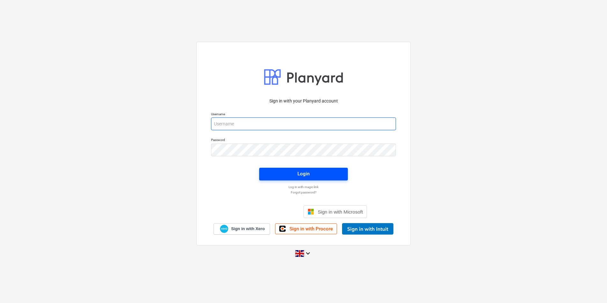
type input "[EMAIL_ADDRESS][DOMAIN_NAME]"
click at [287, 169] on button "Login" at bounding box center [303, 174] width 89 height 13
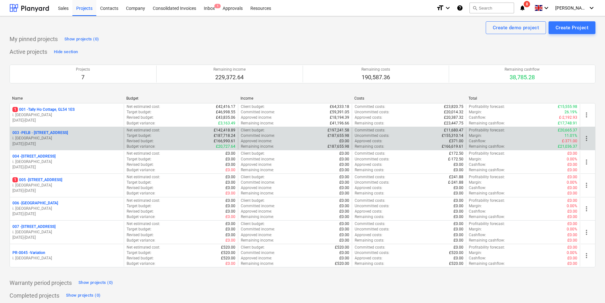
click at [61, 130] on div "003 - PELB - [GEOGRAPHIC_DATA], [GEOGRAPHIC_DATA], GL2 7NE i. montvydaite [DATE…" at bounding box center [67, 139] width 114 height 22
click at [62, 132] on p "003 - PELB - [GEOGRAPHIC_DATA], [GEOGRAPHIC_DATA], GL2 7NE" at bounding box center [39, 132] width 55 height 5
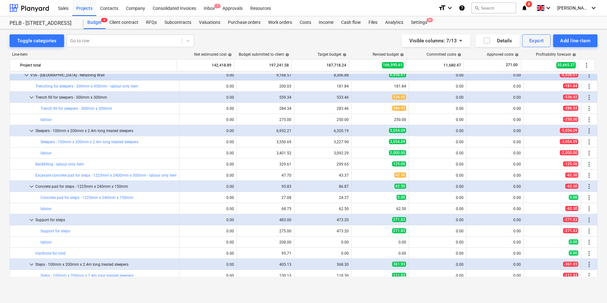
scroll to position [318, 0]
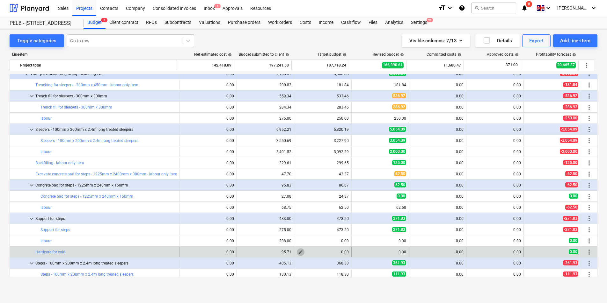
click at [298, 252] on span "edit" at bounding box center [300, 252] width 5 height 5
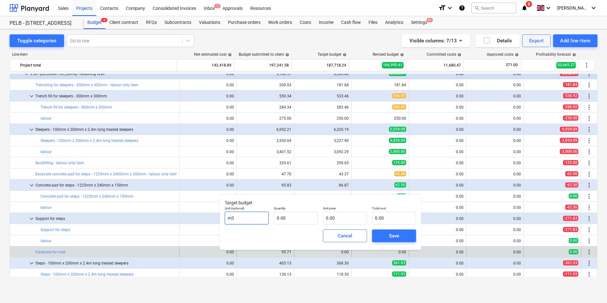
click at [257, 218] on input "m3" at bounding box center [247, 218] width 44 height 13
drag, startPoint x: 257, startPoint y: 218, endPoint x: 227, endPoint y: 219, distance: 30.0
click at [227, 219] on input "m3" at bounding box center [247, 218] width 44 height 13
type input "1"
type input "item"
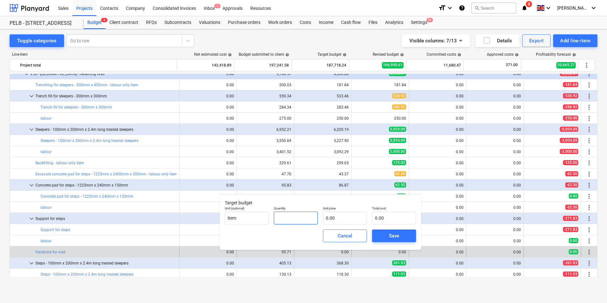
click at [289, 213] on input "text" at bounding box center [296, 218] width 44 height 13
type input "1.00"
click at [342, 215] on input "text" at bounding box center [345, 218] width 44 height 13
type input "7"
type input "7.00"
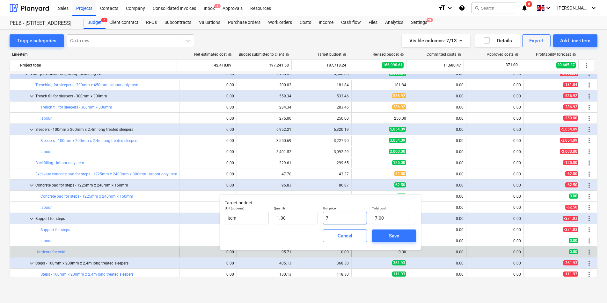
type input "71"
type input "71.00"
type input "71.5"
type input "71.50"
type input "71.51"
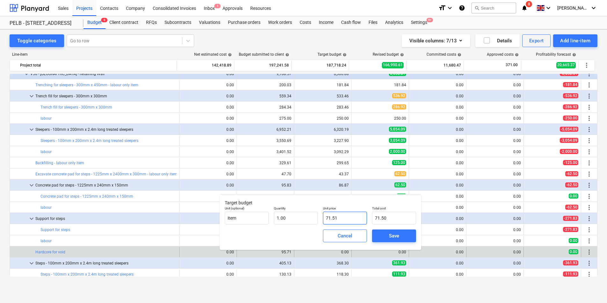
type input "71.51"
click at [381, 239] on span "Save" at bounding box center [394, 236] width 29 height 8
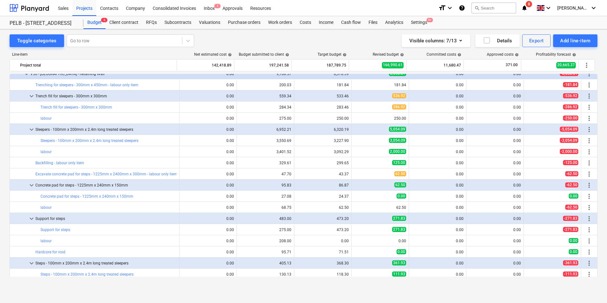
type input "1.00"
type input "71.51"
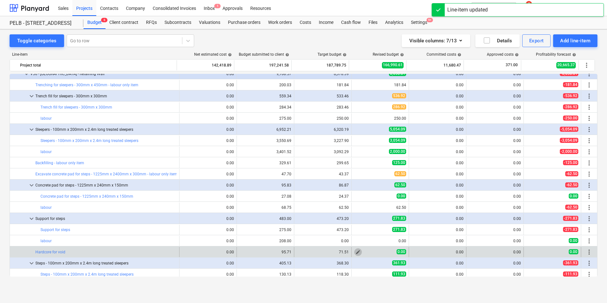
click at [359, 253] on button "edit" at bounding box center [358, 253] width 8 height 8
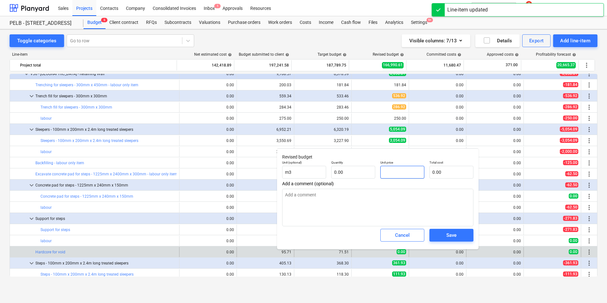
click at [391, 171] on input "text" at bounding box center [402, 172] width 44 height 13
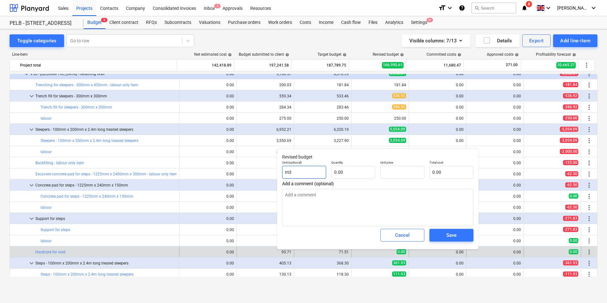
type input "0.00"
type textarea "x"
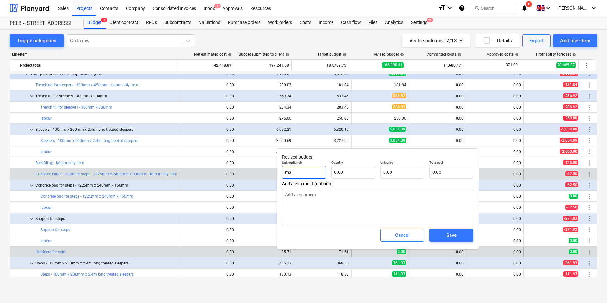
drag, startPoint x: 277, startPoint y: 172, endPoint x: 272, endPoint y: 172, distance: 4.8
click at [272, 172] on body "Sales Projects Contacts Company Consolidated Invoices Inbox 1 Approvals Resourc…" at bounding box center [303, 151] width 607 height 303
type input "m"
type textarea "x"
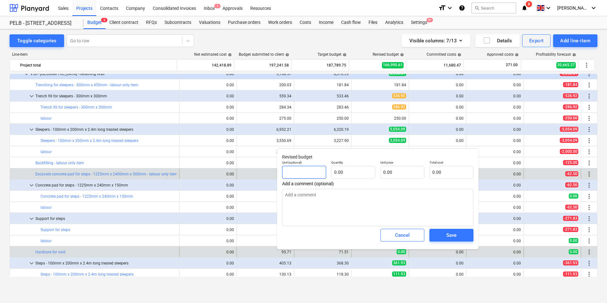
type input "i"
type textarea "x"
type input "it"
type textarea "x"
type input "ite"
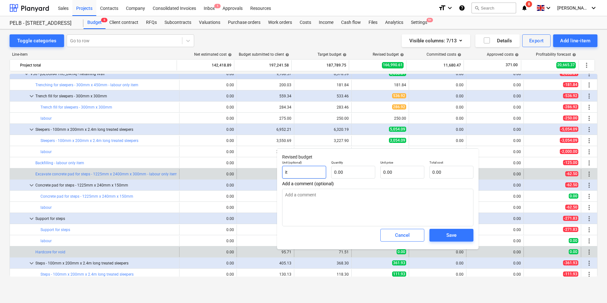
type textarea "x"
type input "item"
type textarea "x"
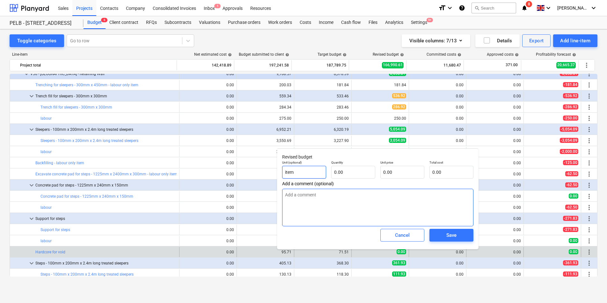
type input "item"
type textarea "x"
click at [380, 218] on textarea at bounding box center [377, 208] width 191 height 38
type textarea "M"
type textarea "x"
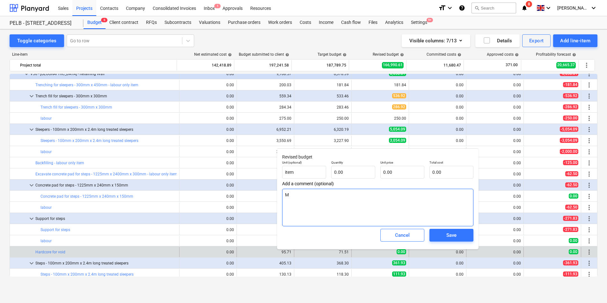
type textarea "Ma"
type textarea "x"
type textarea "Mat"
type textarea "x"
type textarea "Mate"
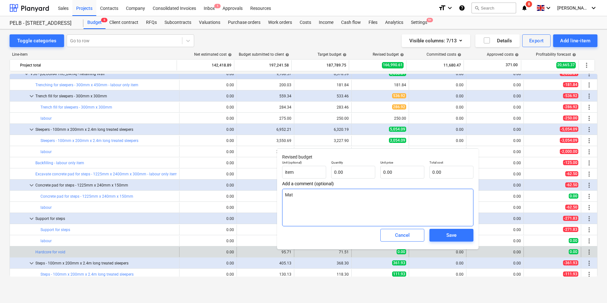
type textarea "x"
type textarea "Mater"
type textarea "x"
type textarea "Materi"
type textarea "x"
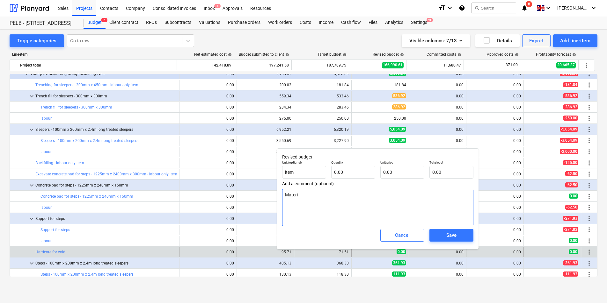
type textarea "Materia"
type textarea "x"
type textarea "Material"
type textarea "x"
type textarea "Materials"
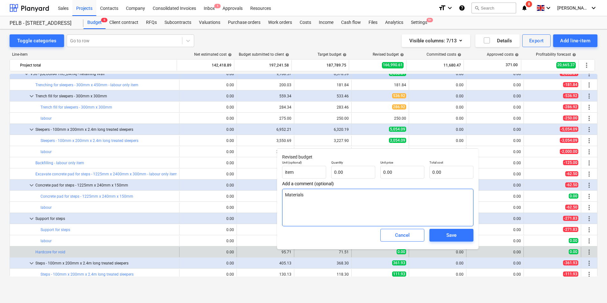
type textarea "x"
type textarea "Materials"
type textarea "x"
type textarea "Materials o"
type textarea "x"
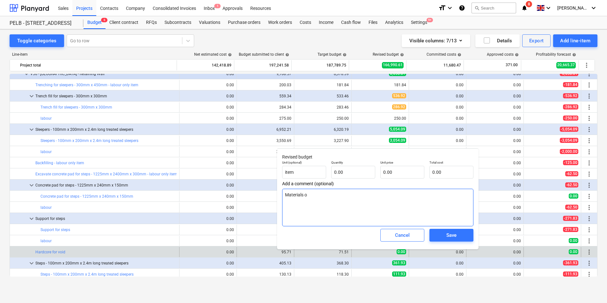
type textarea "Materials on"
type textarea "x"
type textarea "Materials on"
type textarea "x"
type textarea "Materials on s"
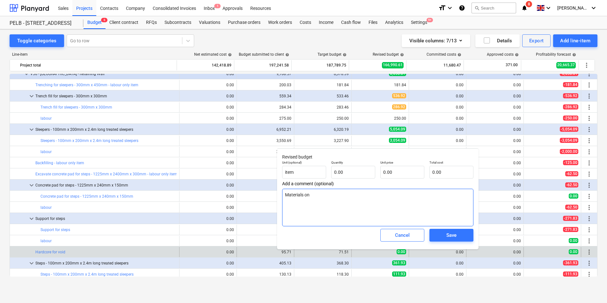
type textarea "x"
type textarea "Materials on si"
type textarea "x"
type textarea "Materials on sit"
type textarea "x"
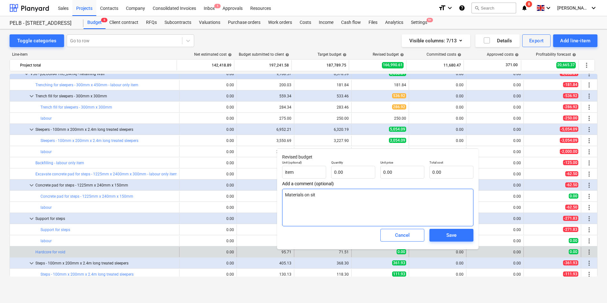
type textarea "Materials on site"
type textarea "x"
type textarea "Materials on site"
type textarea "x"
type textarea "Materials on site"
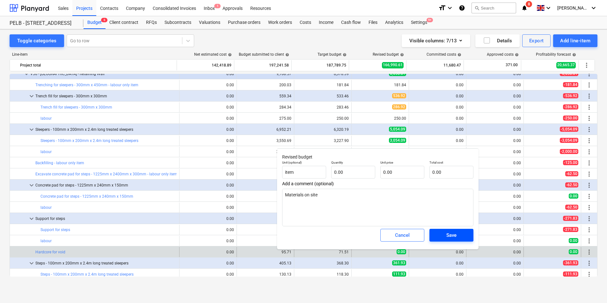
click at [441, 239] on span "Save" at bounding box center [451, 235] width 29 height 8
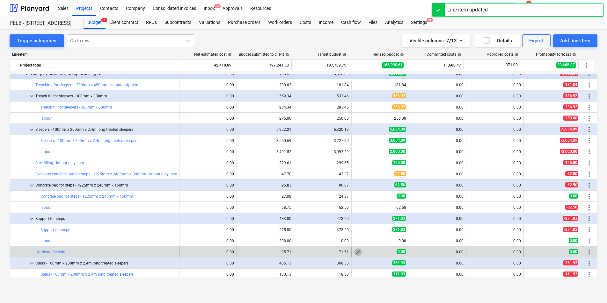
click at [358, 251] on span "edit" at bounding box center [357, 252] width 5 height 5
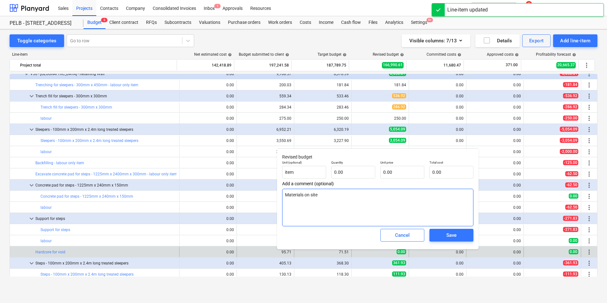
click at [305, 193] on textarea "Materials on site" at bounding box center [377, 208] width 191 height 38
type textarea "x"
type textarea "Materials aon site"
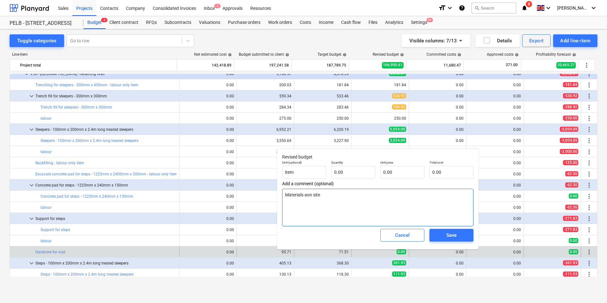
type textarea "x"
type textarea "Materials alon site"
type textarea "x"
type textarea "Materials aleon site"
type textarea "x"
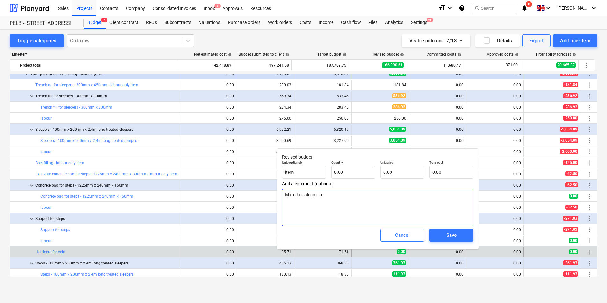
type textarea "Materials alon site"
type textarea "x"
type textarea "Materials alron site"
type textarea "x"
type textarea "Materials alreon site"
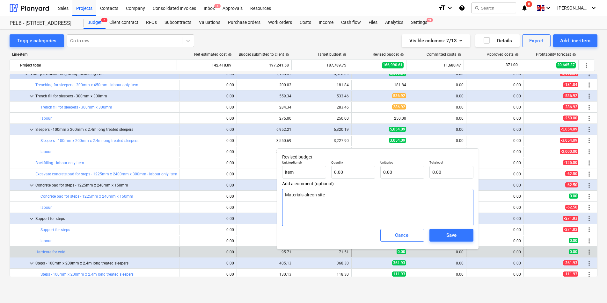
type textarea "x"
type textarea "Materials alreaon site"
type textarea "x"
type textarea "Materials alreadon site"
drag, startPoint x: 340, startPoint y: 191, endPoint x: 353, endPoint y: 200, distance: 16.0
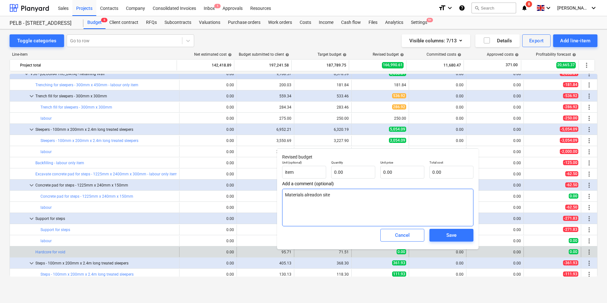
click at [353, 200] on textarea "Materials alreadon site" at bounding box center [377, 208] width 191 height 38
click at [355, 200] on textarea "Materials alreadon site" at bounding box center [377, 208] width 191 height 38
drag, startPoint x: 346, startPoint y: 199, endPoint x: 304, endPoint y: 197, distance: 42.4
click at [304, 197] on textarea "Materials alreadon site" at bounding box center [377, 208] width 191 height 38
type textarea "x"
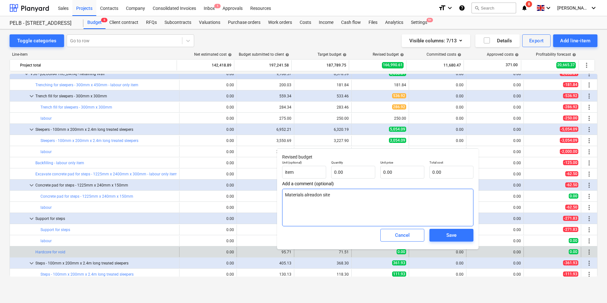
type textarea "Materials a"
type textarea "x"
type textarea "Materials ac"
type textarea "x"
type textarea "Materials acc"
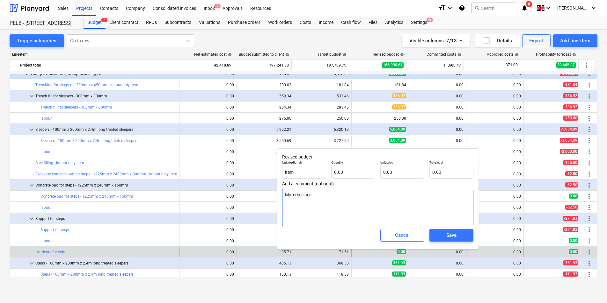
type textarea "x"
type textarea "Materials acco"
type textarea "x"
type textarea "Materials accou"
type textarea "x"
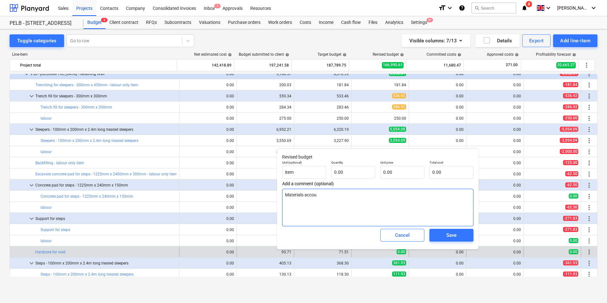
type textarea "Materials accoun"
type textarea "x"
type textarea "Materials account"
type textarea "x"
type textarea "Materials accounte"
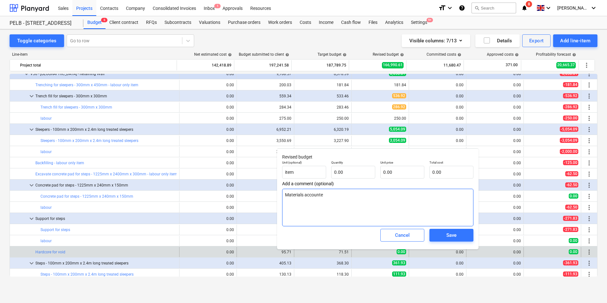
type textarea "x"
type textarea "Materials accounted"
type textarea "x"
type textarea "Materials accounted"
type textarea "x"
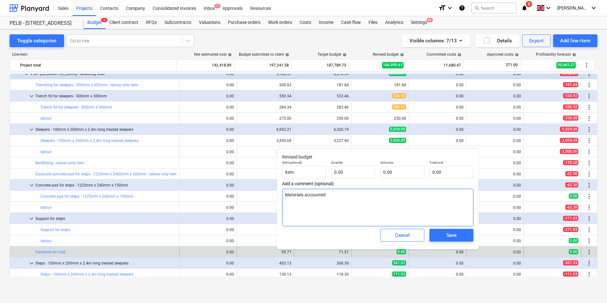
type textarea "Materials accounted o"
type textarea "x"
type textarea "Materials accounted or"
type textarea "x"
type textarea "Materials accounted o"
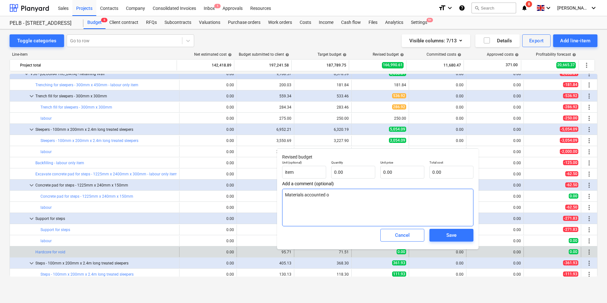
type textarea "x"
type textarea "Materials accounted"
type textarea "x"
type textarea "Materials accounted f"
type textarea "x"
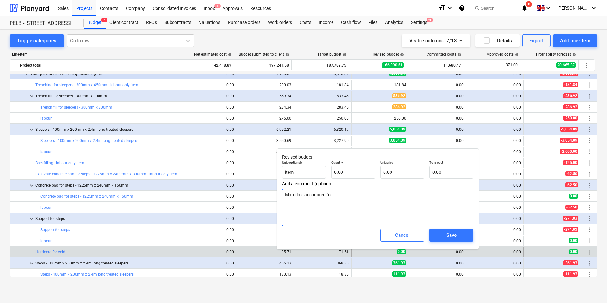
type textarea "Materials accounted for"
type textarea "x"
type textarea "Materials accounted for"
type textarea "x"
type textarea "Materials accounted for e"
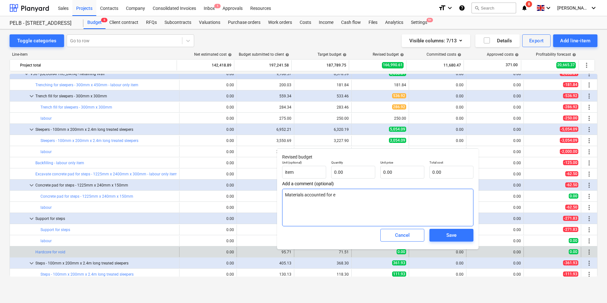
type textarea "x"
type textarea "Materials accounted for el"
type textarea "x"
type textarea "Materials accounted for els"
type textarea "x"
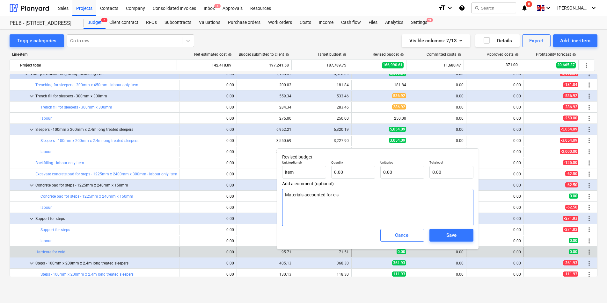
type textarea "Materials accounted for else"
type textarea "x"
type textarea "Materials accounted for elsew"
type textarea "x"
type textarea "Materials accounted for elsewh"
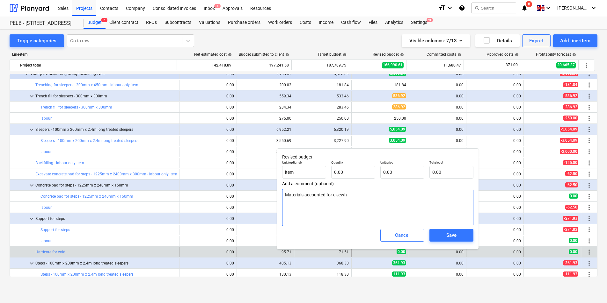
type textarea "x"
type textarea "Materials accounted for elsewhe"
type textarea "x"
type textarea "Materials accounted for elsewhere"
type textarea "x"
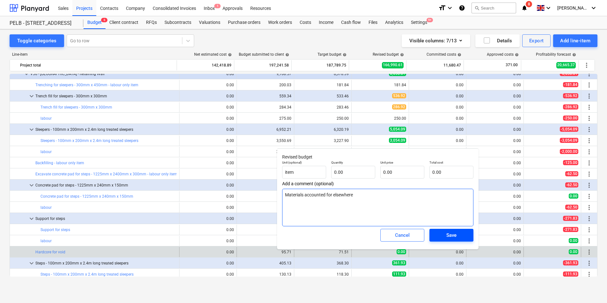
type textarea "Materials accounted for elsewhere"
click at [463, 237] on span "Save" at bounding box center [451, 235] width 29 height 8
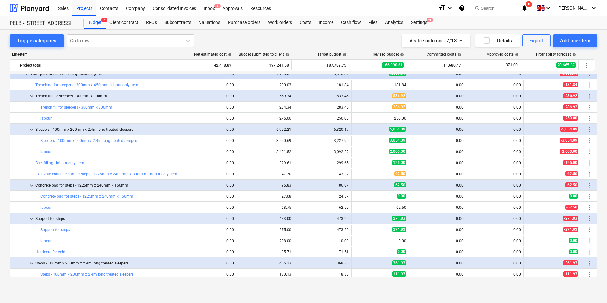
type textarea "x"
type input "0.00"
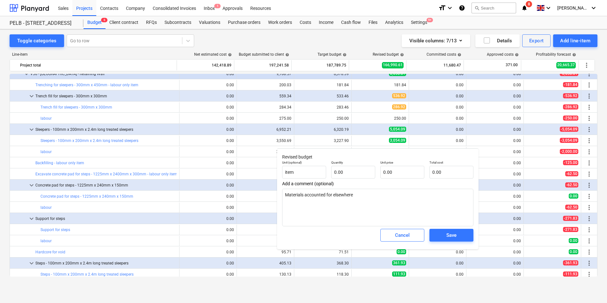
type textarea "x"
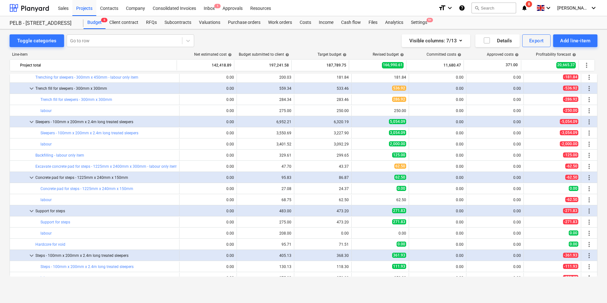
scroll to position [327, 0]
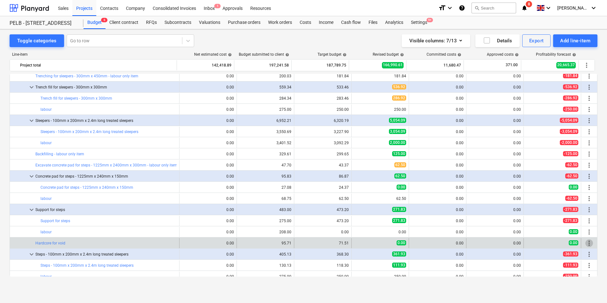
click at [586, 242] on span "more_vert" at bounding box center [589, 244] width 8 height 8
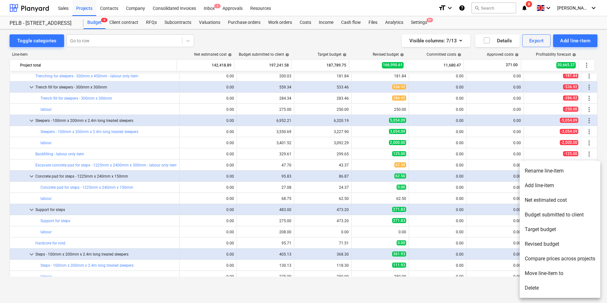
drag, startPoint x: 416, startPoint y: 212, endPoint x: 409, endPoint y: 216, distance: 7.9
click at [416, 213] on div at bounding box center [303, 151] width 607 height 303
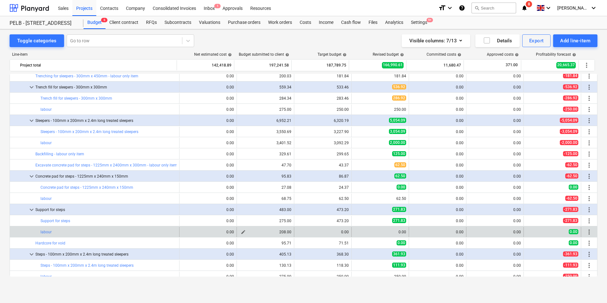
click at [241, 234] on span "edit" at bounding box center [243, 232] width 5 height 5
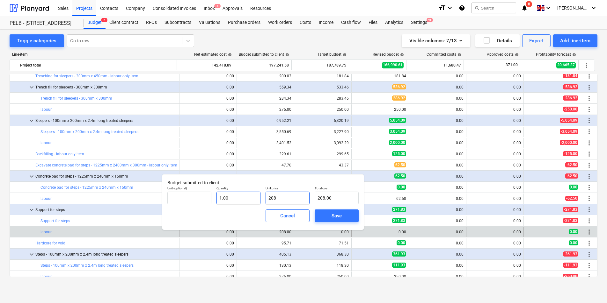
drag, startPoint x: 288, startPoint y: 197, endPoint x: 239, endPoint y: 197, distance: 49.1
click at [239, 197] on div "Unit (optional) Quantity 1.00 Unit price 208 Total cost 208.00" at bounding box center [263, 195] width 196 height 23
type input "2"
type input "2.00"
type input "27"
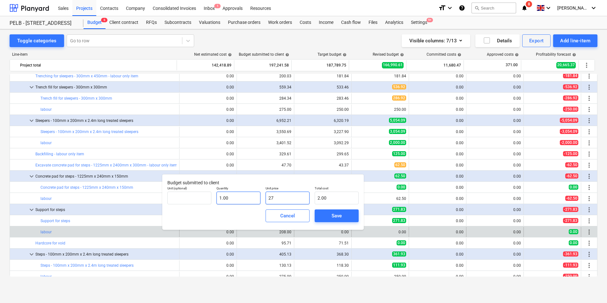
type input "27.00"
type input "275"
type input "275.00"
click at [341, 214] on div "Save" at bounding box center [336, 216] width 10 height 8
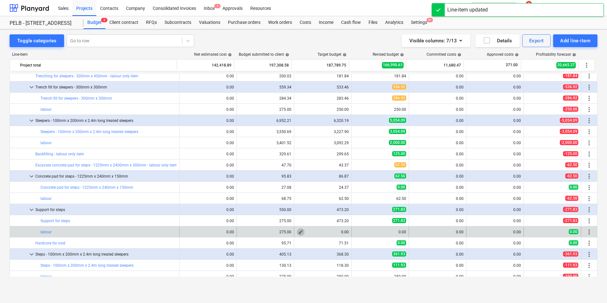
click at [299, 231] on span "edit" at bounding box center [300, 232] width 5 height 5
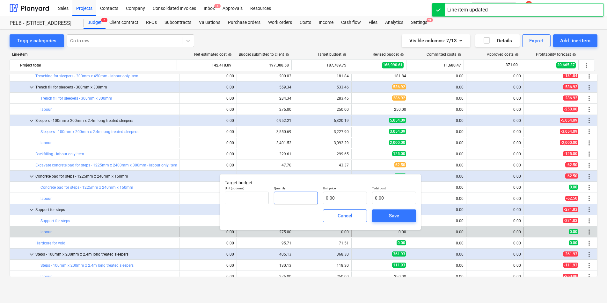
click at [310, 198] on input "text" at bounding box center [296, 198] width 44 height 13
type input "2"
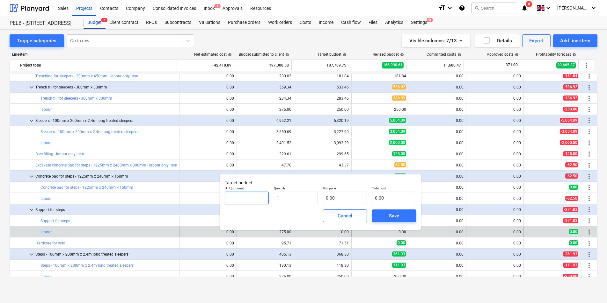
type input "1.00"
click at [249, 197] on input "text" at bounding box center [247, 198] width 44 height 13
type input "day"
click at [356, 200] on input "text" at bounding box center [345, 198] width 44 height 13
type input "2"
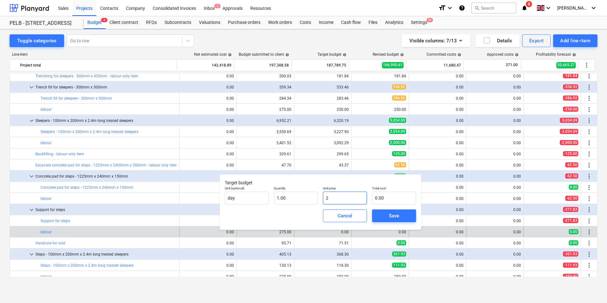
type input "2.00"
type input "25"
type input "25.00"
type input "250"
type input "250.00"
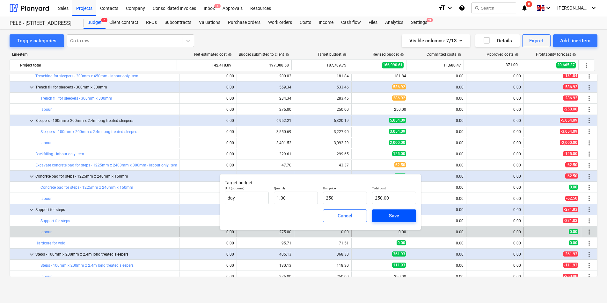
type input "250.00"
click at [391, 214] on div "Save" at bounding box center [394, 216] width 10 height 8
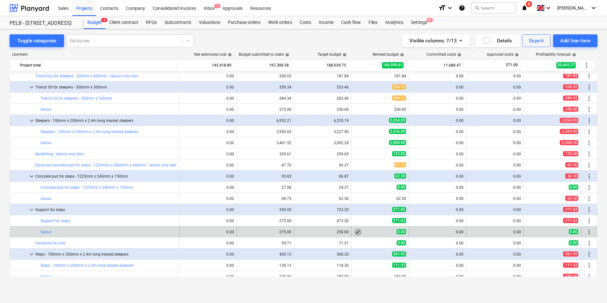
click at [358, 231] on span "edit" at bounding box center [357, 232] width 5 height 5
type textarea "x"
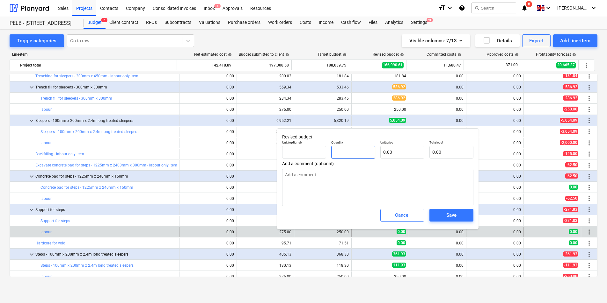
click at [345, 149] on input "text" at bounding box center [353, 152] width 44 height 13
type textarea "x"
type input "1"
type textarea "x"
type input "1.00"
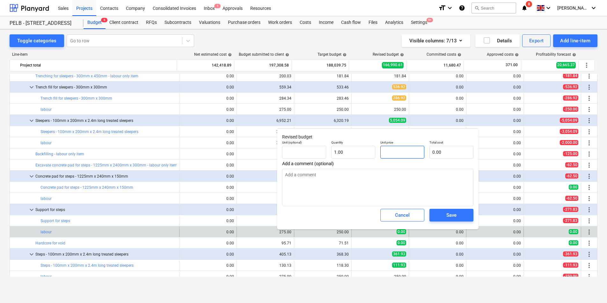
click at [385, 146] on input "text" at bounding box center [402, 152] width 44 height 13
type textarea "x"
type input "2"
type input "2.00"
type textarea "x"
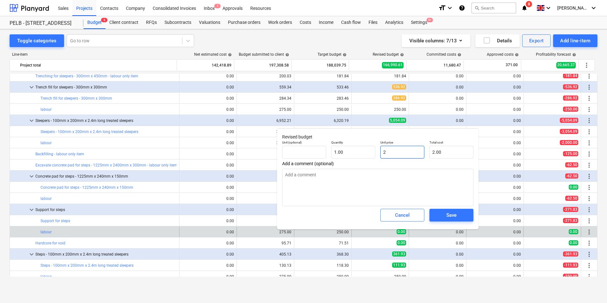
type input "25"
type input "25.00"
type input "250"
type textarea "x"
type input "250.00"
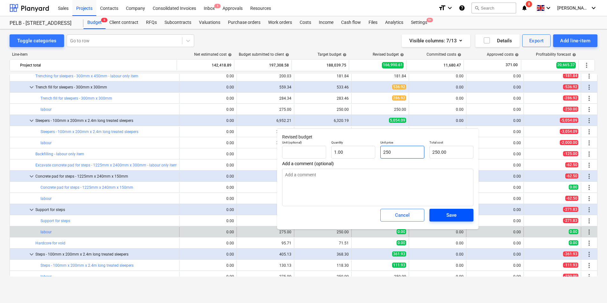
type input "250"
type textarea "x"
type input "250.00"
click at [453, 213] on div "Save" at bounding box center [451, 215] width 10 height 8
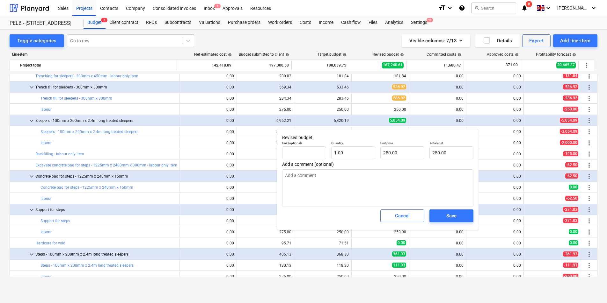
type textarea "x"
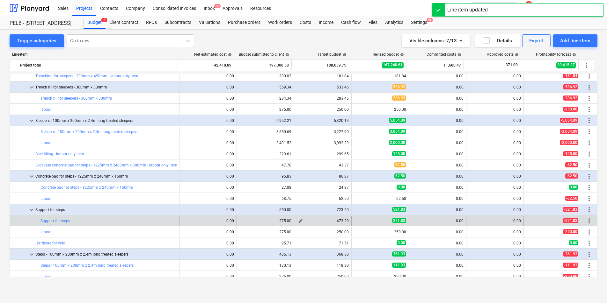
click at [299, 222] on span "edit" at bounding box center [300, 221] width 5 height 5
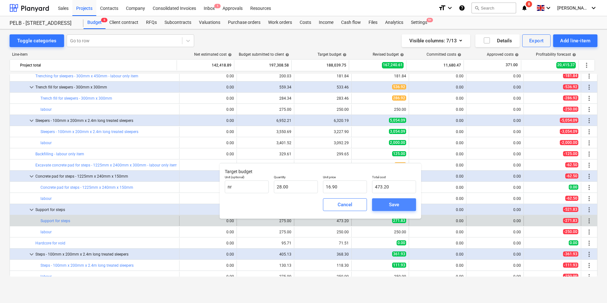
click at [393, 205] on div "Save" at bounding box center [394, 205] width 10 height 8
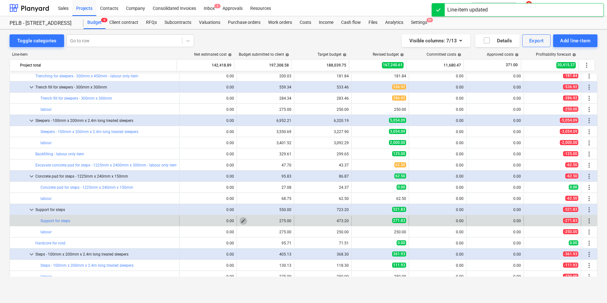
click at [243, 219] on span "edit" at bounding box center [243, 221] width 5 height 5
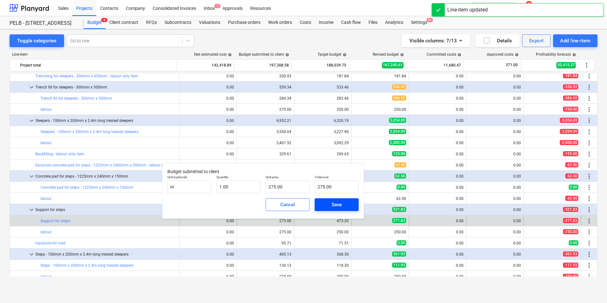
click at [321, 204] on button "Save" at bounding box center [337, 205] width 44 height 13
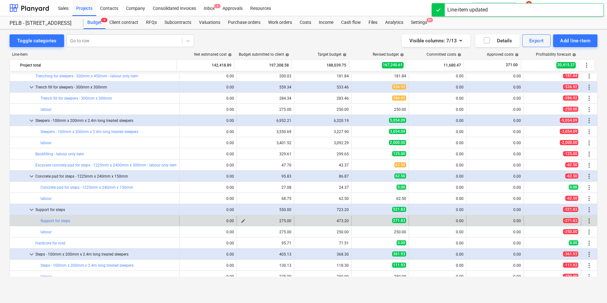
click at [242, 221] on span "edit" at bounding box center [243, 221] width 5 height 5
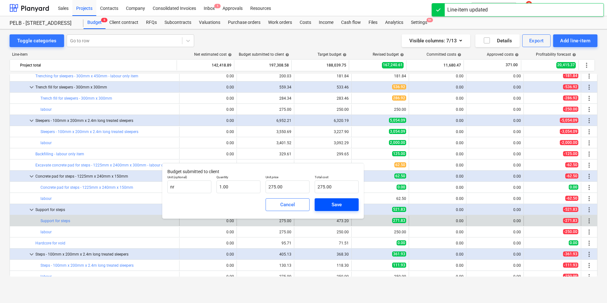
click at [319, 206] on button "Save" at bounding box center [337, 205] width 44 height 13
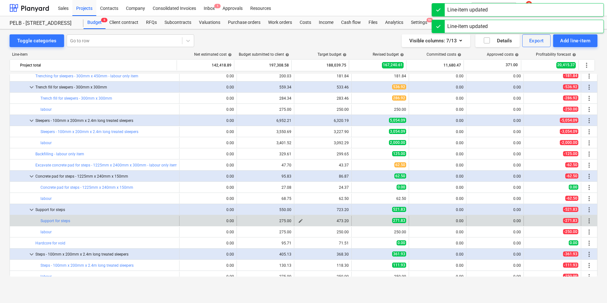
click at [299, 220] on span "edit" at bounding box center [300, 221] width 5 height 5
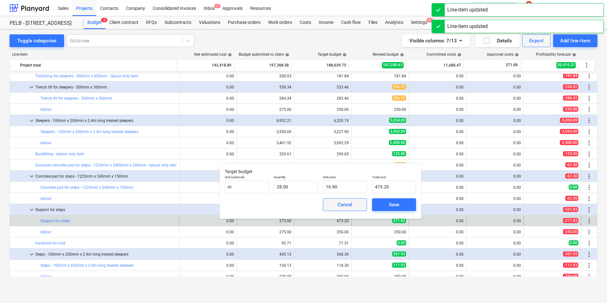
click at [327, 210] on button "Cancel" at bounding box center [345, 205] width 44 height 13
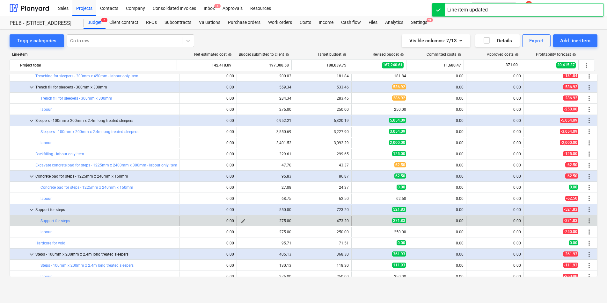
click at [241, 221] on span "edit" at bounding box center [243, 221] width 5 height 5
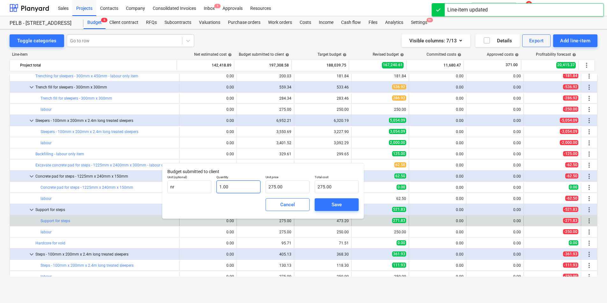
type input "1"
click at [236, 189] on input "1" at bounding box center [238, 187] width 44 height 13
type input "0.00"
type input "2"
type input "550.00"
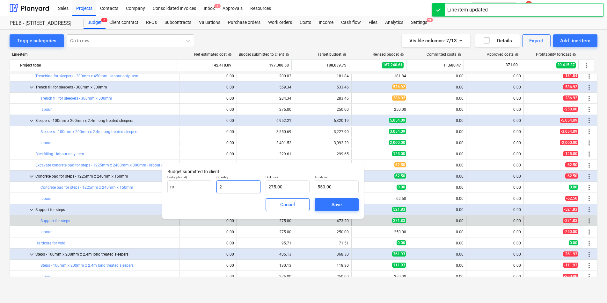
type input "28"
type input "7,700.00"
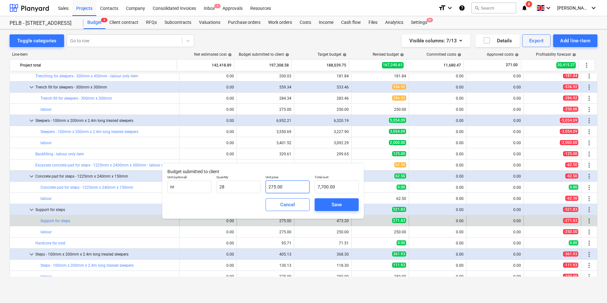
type input "28.00"
drag, startPoint x: 287, startPoint y: 187, endPoint x: 206, endPoint y: 178, distance: 81.4
click at [213, 182] on div "Unit (optional) nr Quantity 28.00 Unit price 275 Total cost 7,700.00" at bounding box center [263, 184] width 196 height 23
type input "1"
type input "28.00"
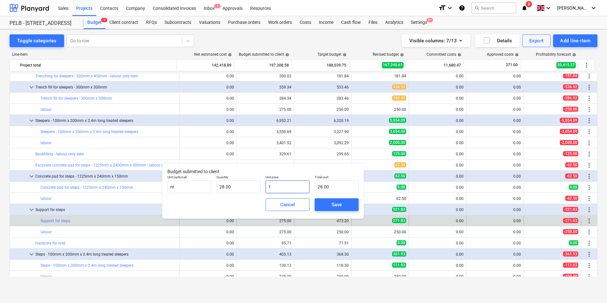
type input "16"
type input "448.00"
type input "16.9"
type input "473.20"
type input "16.90"
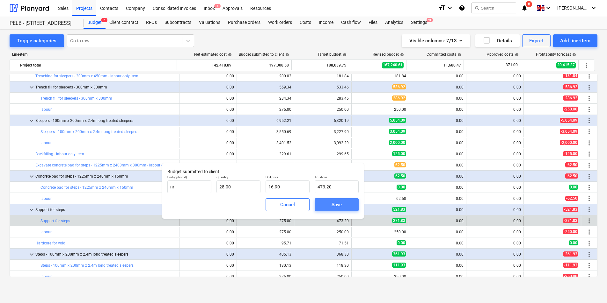
click at [333, 202] on div "Save" at bounding box center [336, 205] width 10 height 8
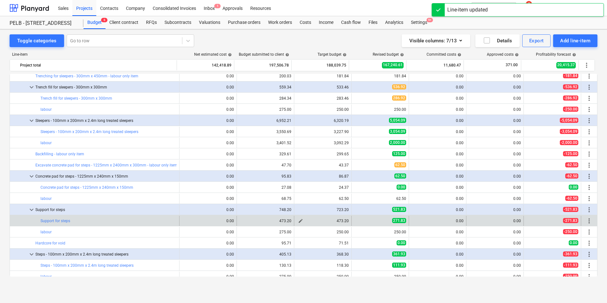
click at [299, 221] on span "edit" at bounding box center [300, 221] width 5 height 5
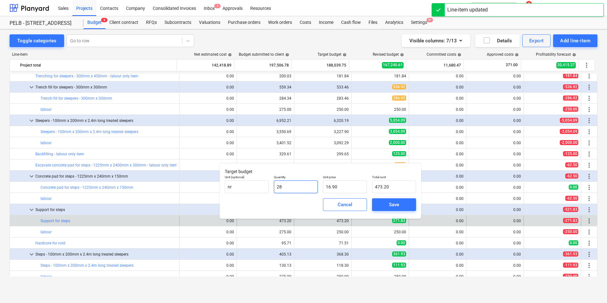
drag, startPoint x: 300, startPoint y: 186, endPoint x: 278, endPoint y: 185, distance: 22.0
click at [278, 185] on input "28" at bounding box center [296, 187] width 44 height 13
type input "28.00"
drag, startPoint x: 340, startPoint y: 184, endPoint x: 284, endPoint y: 183, distance: 55.8
click at [290, 186] on div "Unit (optional) nr Quantity 28.00 Unit price 16.9 Total cost 473.20" at bounding box center [320, 184] width 196 height 23
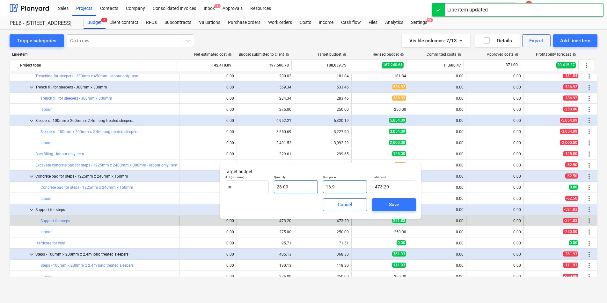
drag, startPoint x: 352, startPoint y: 186, endPoint x: 301, endPoint y: 185, distance: 51.0
click at [303, 186] on div "Unit (optional) nr Quantity 28.00 Unit price 16.9 Total cost 473.20" at bounding box center [320, 184] width 196 height 23
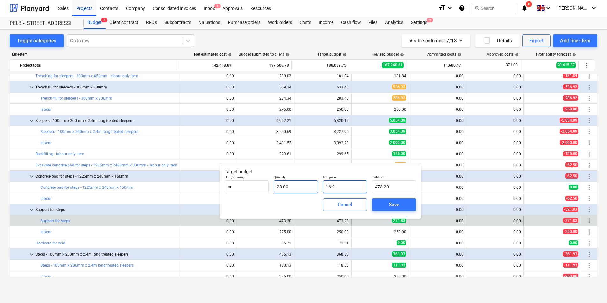
type input "1"
type input "28.00"
type input "15"
type input "420.00"
type input "15.9"
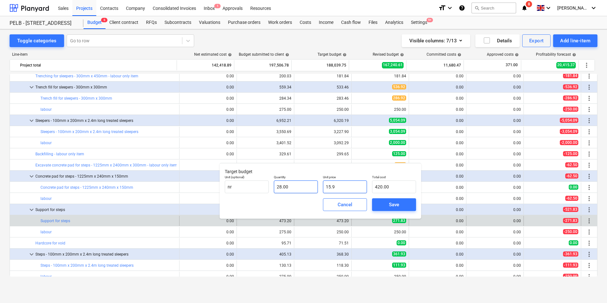
type input "445.20"
click at [381, 204] on span "Save" at bounding box center [394, 205] width 29 height 8
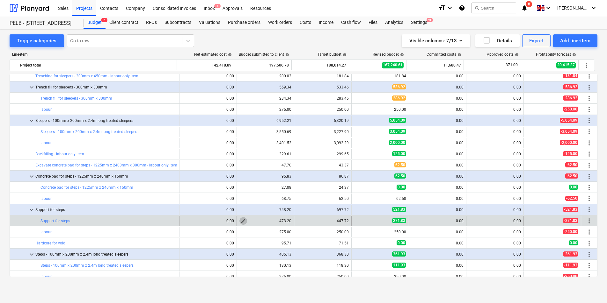
click at [243, 222] on span "edit" at bounding box center [243, 221] width 5 height 5
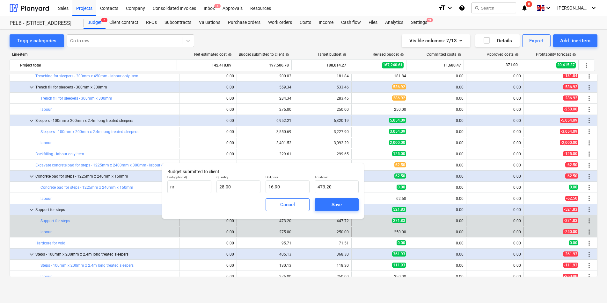
click at [267, 229] on div "edit 275.00" at bounding box center [265, 232] width 52 height 10
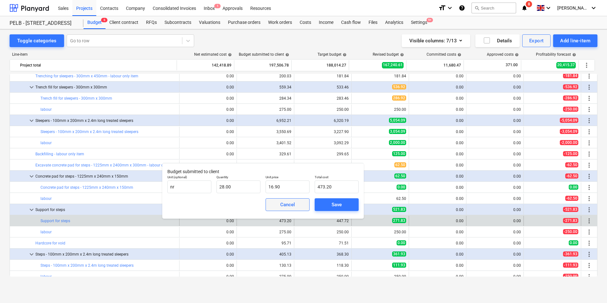
click at [287, 208] on div "Cancel" at bounding box center [287, 205] width 15 height 8
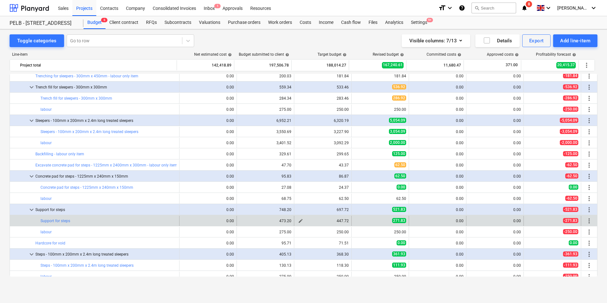
click at [298, 222] on span "edit" at bounding box center [300, 221] width 5 height 5
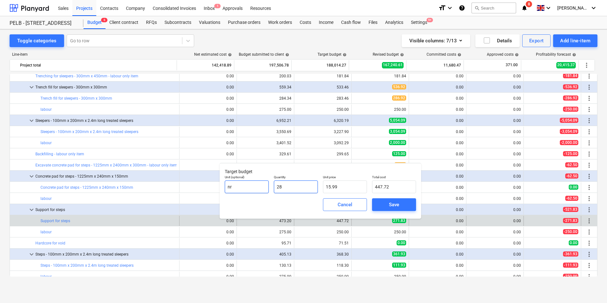
drag, startPoint x: 270, startPoint y: 186, endPoint x: 253, endPoint y: 186, distance: 16.6
click at [253, 186] on div "Unit (optional) nr Quantity 28 Unit price 15.99 Total cost 447.72" at bounding box center [320, 184] width 196 height 23
click at [390, 205] on div "Save" at bounding box center [394, 205] width 10 height 8
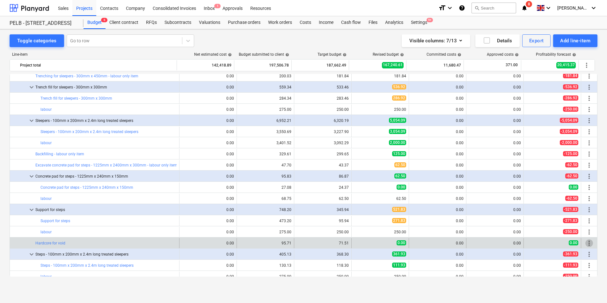
click at [585, 244] on span "more_vert" at bounding box center [589, 244] width 8 height 8
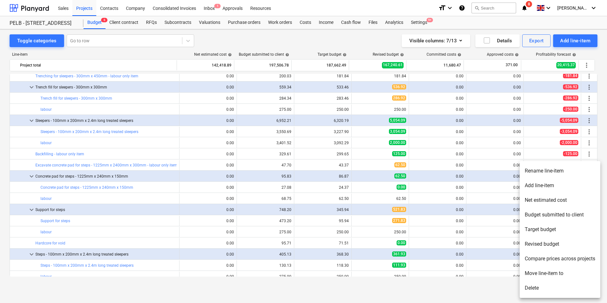
click at [556, 173] on li "Rename line-item" at bounding box center [559, 171] width 81 height 15
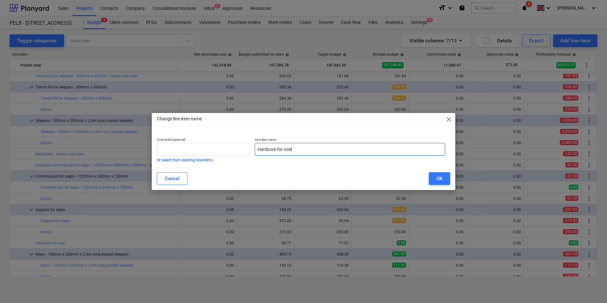
click at [363, 147] on input "Hardcore for void" at bounding box center [350, 149] width 190 height 13
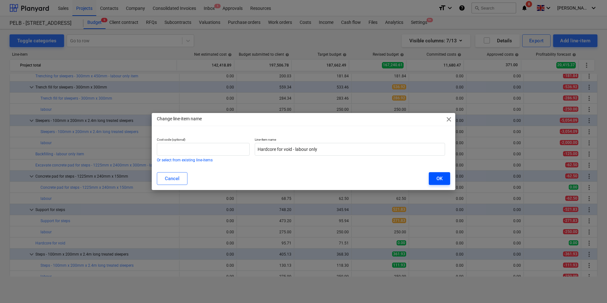
click at [437, 177] on div "OK" at bounding box center [439, 179] width 6 height 8
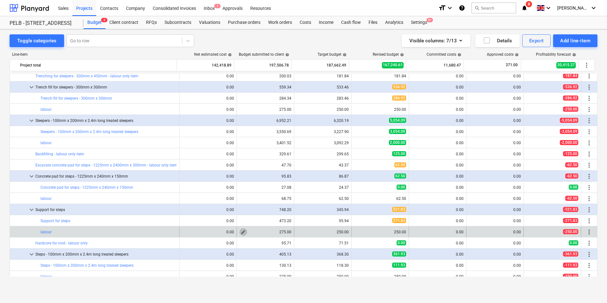
click at [243, 234] on span "edit" at bounding box center [243, 232] width 5 height 5
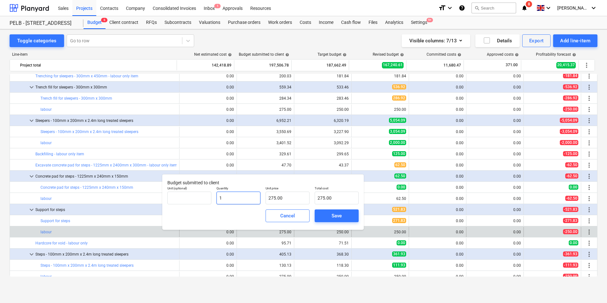
drag, startPoint x: 238, startPoint y: 192, endPoint x: 222, endPoint y: 195, distance: 16.2
click at [222, 195] on input "1" at bounding box center [238, 198] width 44 height 13
drag, startPoint x: 225, startPoint y: 198, endPoint x: 214, endPoint y: 199, distance: 10.9
click at [214, 199] on div "Quantity 1" at bounding box center [238, 195] width 49 height 23
click at [349, 214] on span "Save" at bounding box center [336, 216] width 29 height 8
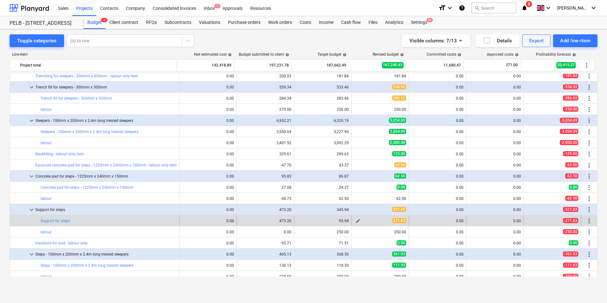
click at [395, 221] on span "271.83" at bounding box center [399, 220] width 14 height 5
click at [357, 221] on span "edit" at bounding box center [357, 221] width 5 height 5
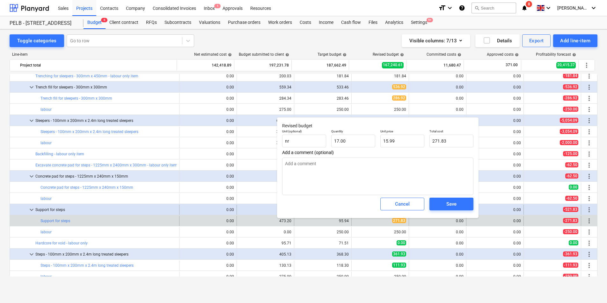
drag, startPoint x: 408, startPoint y: 208, endPoint x: 373, endPoint y: 212, distance: 35.3
click at [408, 208] on div "Cancel" at bounding box center [402, 204] width 15 height 8
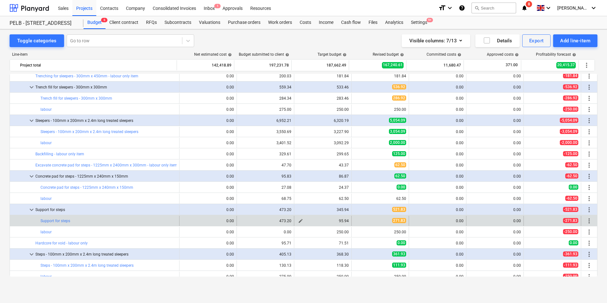
click at [298, 221] on span "edit" at bounding box center [300, 221] width 5 height 5
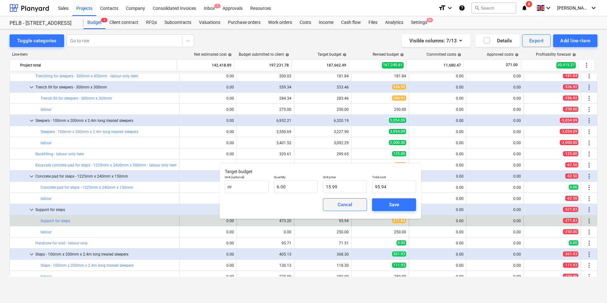
click at [354, 208] on span "Cancel" at bounding box center [345, 205] width 28 height 8
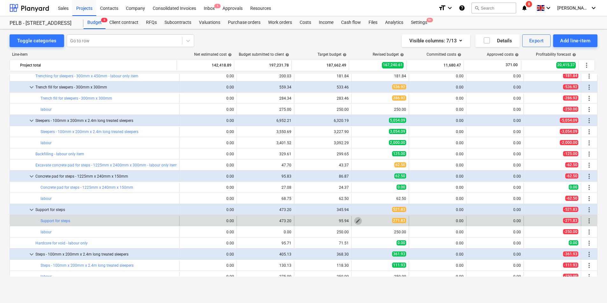
click at [359, 223] on button "edit" at bounding box center [358, 221] width 8 height 8
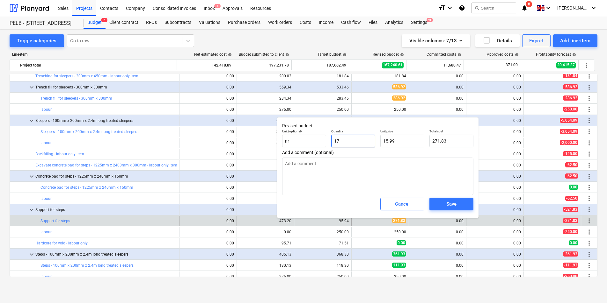
drag, startPoint x: 338, startPoint y: 141, endPoint x: 326, endPoint y: 141, distance: 12.4
click at [326, 141] on div "Unit (optional) nr Quantity 17 Unit price 15.99 Total cost 271.83" at bounding box center [377, 138] width 196 height 23
click at [461, 203] on span "Save" at bounding box center [451, 204] width 29 height 8
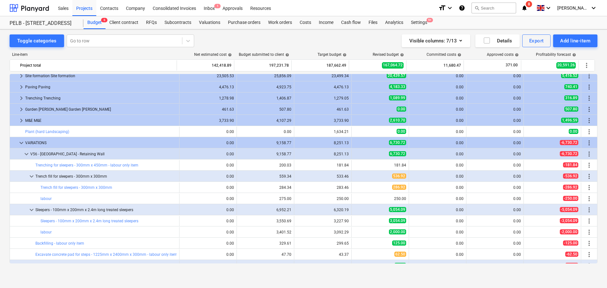
scroll to position [247, 0]
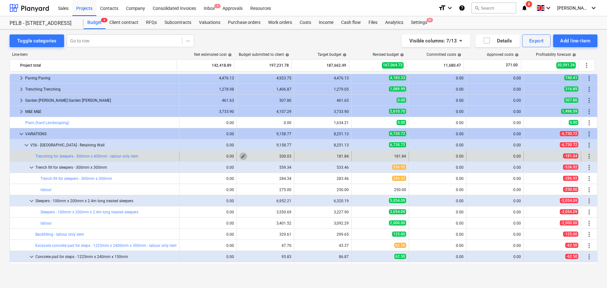
click at [241, 157] on span "edit" at bounding box center [243, 156] width 5 height 5
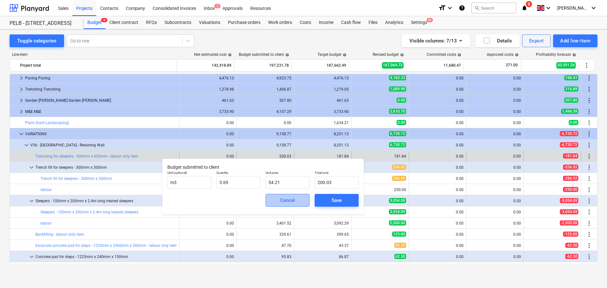
click at [306, 202] on button "Cancel" at bounding box center [287, 200] width 44 height 13
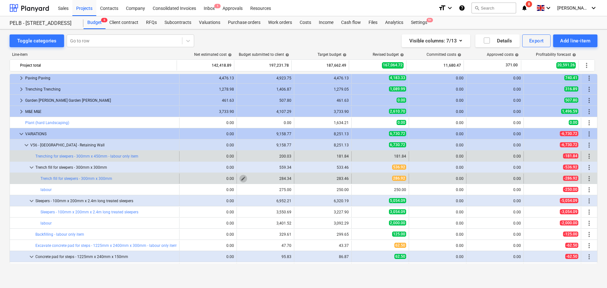
click at [241, 179] on span "edit" at bounding box center [243, 178] width 5 height 5
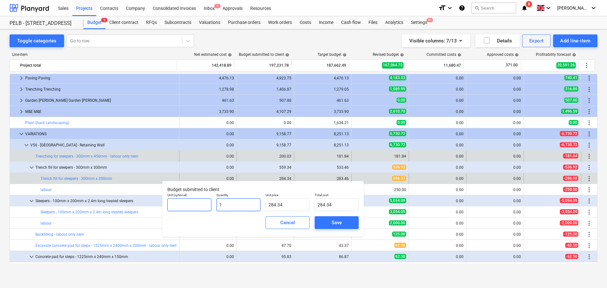
drag, startPoint x: 236, startPoint y: 205, endPoint x: 184, endPoint y: 205, distance: 51.9
click at [184, 205] on div "Unit (optional) Quantity 1 Unit price 284.34 Total cost 284.34" at bounding box center [263, 201] width 196 height 23
drag, startPoint x: 293, startPoint y: 204, endPoint x: 243, endPoint y: 202, distance: 50.7
click at [243, 202] on div "Unit (optional) Quantity 2.58 Unit price 284.34 Total cost 733.60" at bounding box center [263, 201] width 196 height 23
click at [330, 221] on span "Save" at bounding box center [336, 222] width 29 height 8
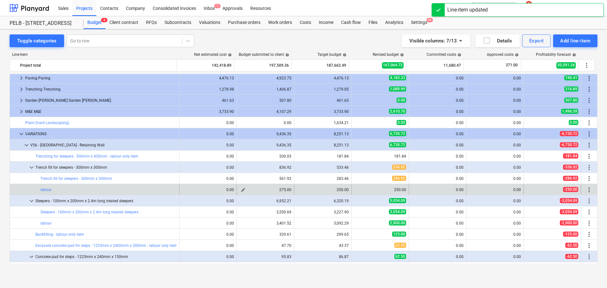
click at [241, 191] on span "edit" at bounding box center [243, 189] width 5 height 5
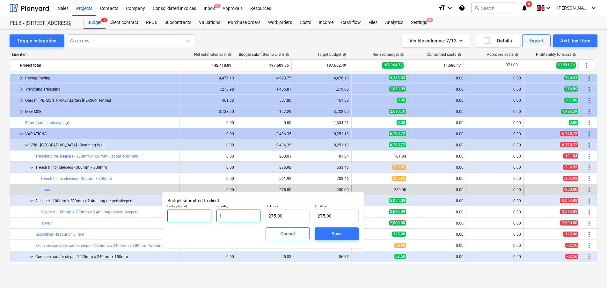
drag, startPoint x: 244, startPoint y: 215, endPoint x: 209, endPoint y: 215, distance: 34.4
click at [209, 215] on div "Unit (optional) Quantity 1 Unit price 275.00 Total cost 275.00" at bounding box center [263, 212] width 196 height 23
drag, startPoint x: 298, startPoint y: 217, endPoint x: 238, endPoint y: 214, distance: 60.0
click at [238, 214] on div "Unit (optional) Quantity 0.00 Unit price 275 Total cost 0.00" at bounding box center [263, 212] width 196 height 23
click at [337, 235] on div "Save" at bounding box center [336, 233] width 10 height 8
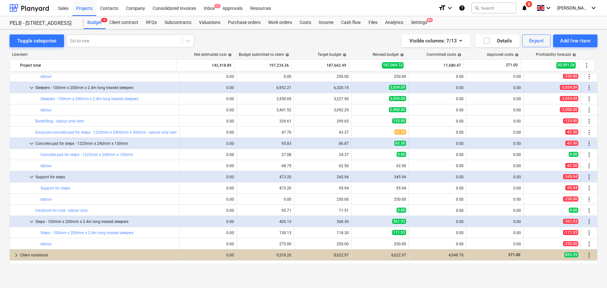
scroll to position [362, 0]
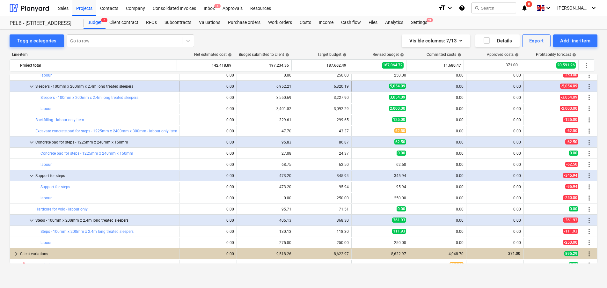
click at [33, 87] on span "keyboard_arrow_down" at bounding box center [32, 87] width 8 height 8
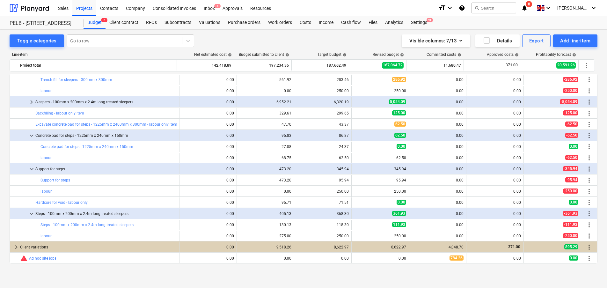
scroll to position [346, 0]
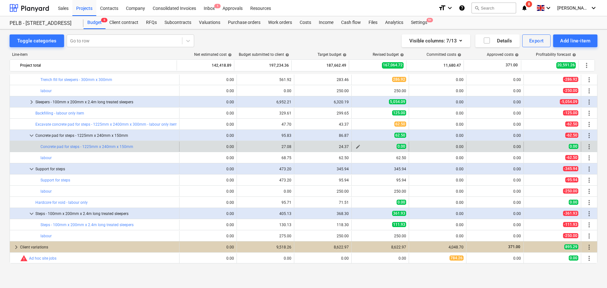
click at [356, 148] on span "edit" at bounding box center [357, 146] width 5 height 5
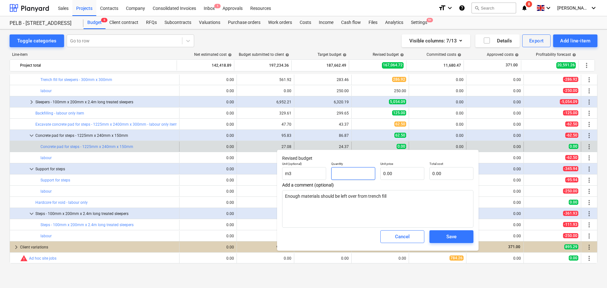
click at [355, 177] on input "text" at bounding box center [353, 173] width 44 height 13
click at [403, 172] on input "text" at bounding box center [402, 173] width 44 height 13
click at [384, 235] on button "Cancel" at bounding box center [402, 236] width 44 height 13
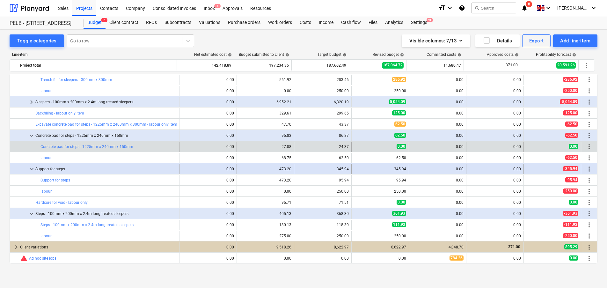
click at [287, 171] on div "473.20" at bounding box center [265, 169] width 52 height 10
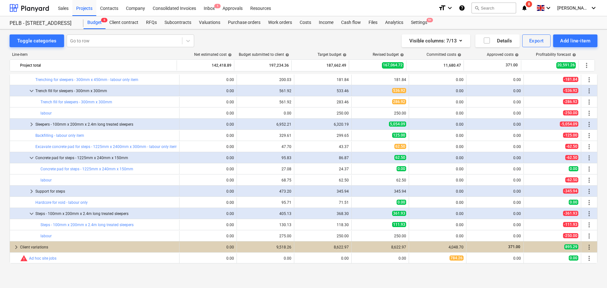
scroll to position [324, 0]
click at [33, 192] on span "keyboard_arrow_right" at bounding box center [32, 191] width 8 height 8
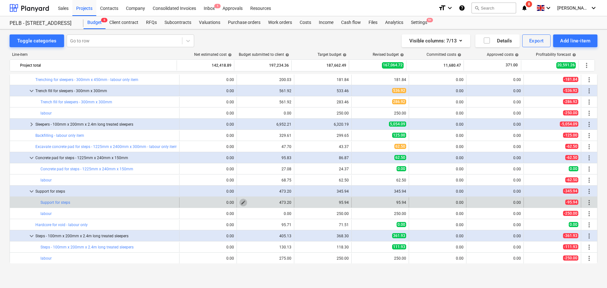
click at [239, 202] on button "edit" at bounding box center [243, 203] width 8 height 8
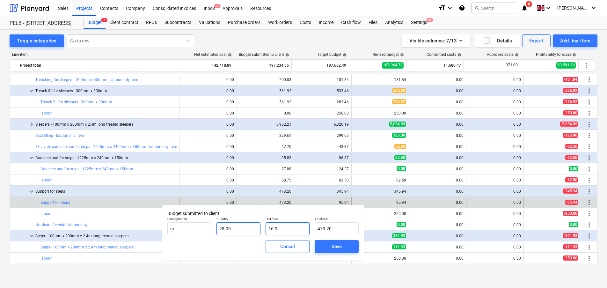
drag, startPoint x: 300, startPoint y: 229, endPoint x: 246, endPoint y: 229, distance: 54.2
click at [246, 229] on div "Unit (optional) nr Quantity 28.00 Unit price 16.9 Total cost 473.20" at bounding box center [263, 225] width 196 height 23
click at [346, 250] on button "Save" at bounding box center [337, 246] width 44 height 13
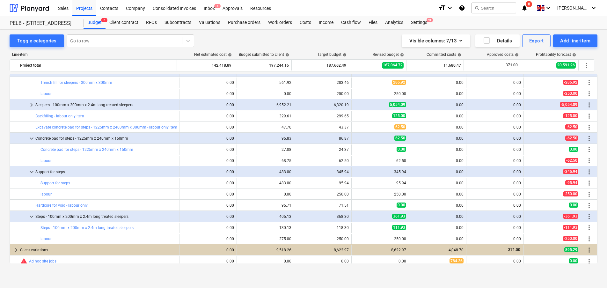
scroll to position [346, 0]
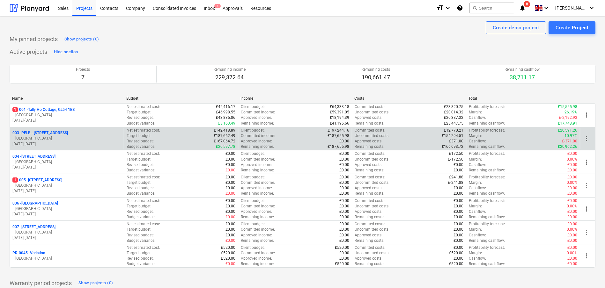
click at [63, 136] on p "i. [GEOGRAPHIC_DATA]" at bounding box center [66, 138] width 109 height 5
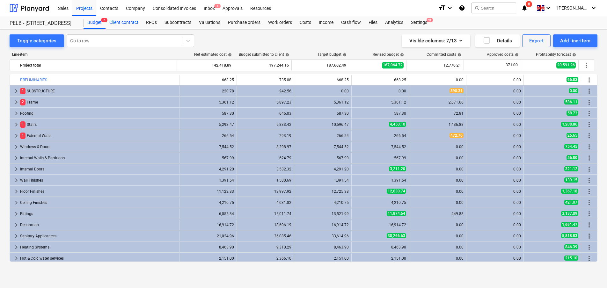
click at [131, 21] on div "Client contract" at bounding box center [123, 22] width 37 height 13
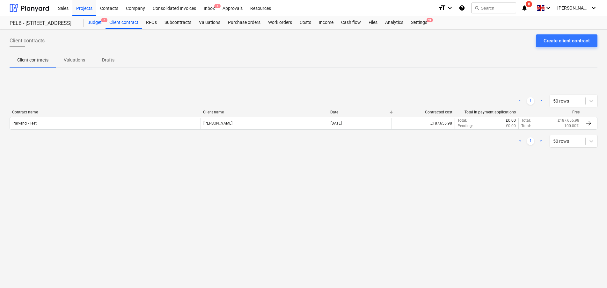
click at [86, 22] on div "Budget 6" at bounding box center [94, 22] width 22 height 13
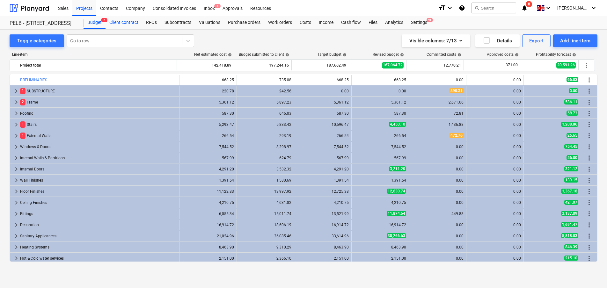
click at [126, 21] on div "Client contract" at bounding box center [123, 22] width 37 height 13
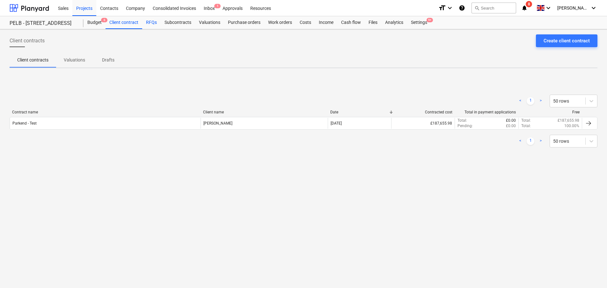
click at [149, 24] on div "RFQs" at bounding box center [151, 22] width 18 height 13
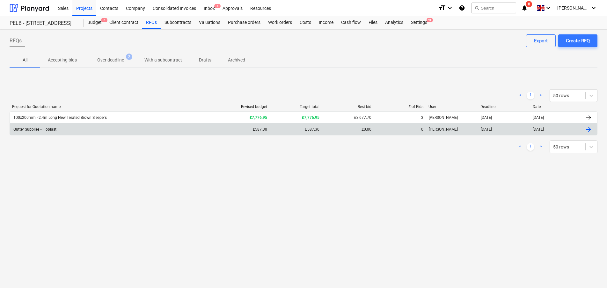
click at [73, 134] on div "Gutter Supplies - Floplast" at bounding box center [114, 129] width 208 height 10
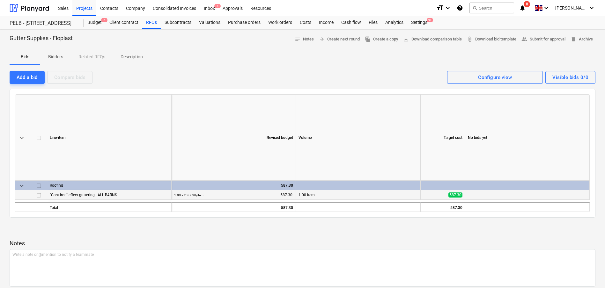
click at [122, 197] on div ""Cast iron" effect guttering - ALL BARNS" at bounding box center [109, 194] width 119 height 9
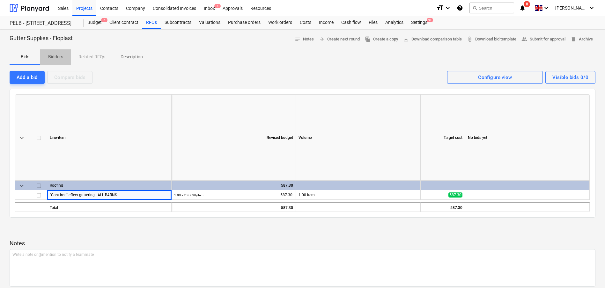
click at [56, 60] on p "Bidders" at bounding box center [55, 57] width 15 height 7
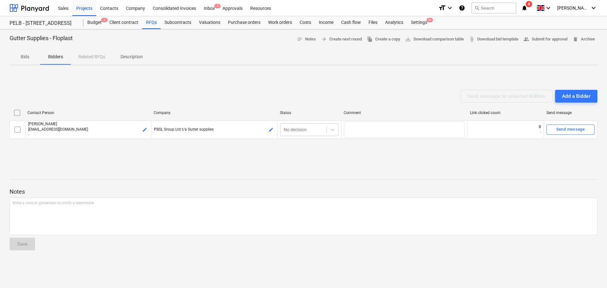
click at [103, 54] on div "Bids Bidders Related RFQs Description" at bounding box center [304, 56] width 588 height 15
click at [135, 55] on p "Description" at bounding box center [131, 57] width 22 height 7
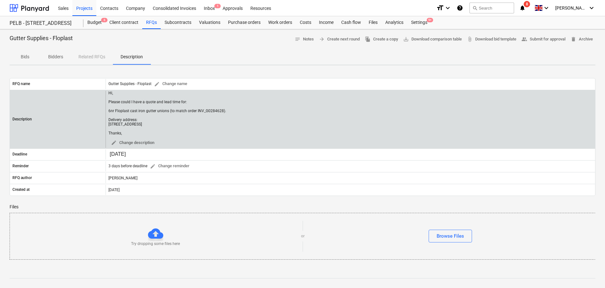
click at [128, 135] on div "Hi, Please could I have a quote and lead time for: 6nr Floplast cast iron gutte…" at bounding box center [167, 113] width 118 height 45
drag, startPoint x: 128, startPoint y: 148, endPoint x: 110, endPoint y: 92, distance: 58.4
click at [111, 91] on div "Hi, Please could I have a quote and lead time for: 6nr Floplast cast iron gutte…" at bounding box center [167, 113] width 118 height 45
copy div "i, Please could I have a quote and lead time for: 6nr Floplast cast iron gutter…"
click at [134, 135] on div "Hi, Please could I have a quote and lead time for: 6nr Floplast cast iron gutte…" at bounding box center [167, 113] width 118 height 45
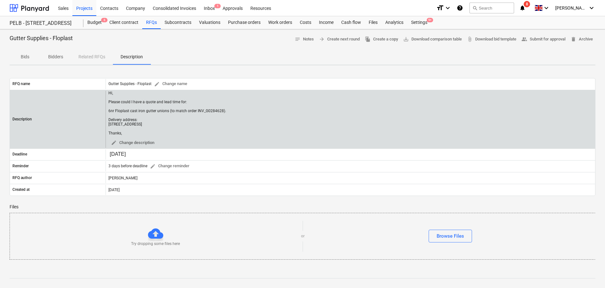
drag, startPoint x: 126, startPoint y: 147, endPoint x: 106, endPoint y: 90, distance: 61.0
click at [106, 90] on div "Description Hi, Please could I have a quote and lead time for: 6nr Floplast cas…" at bounding box center [302, 119] width 585 height 59
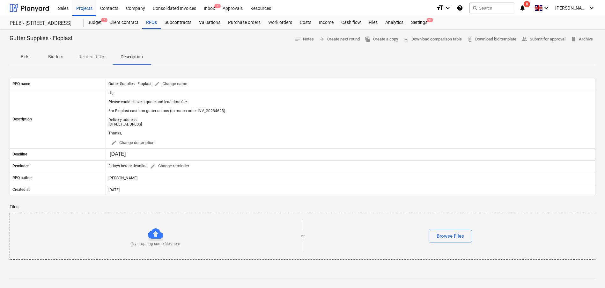
click at [21, 55] on p "Bids" at bounding box center [24, 57] width 15 height 7
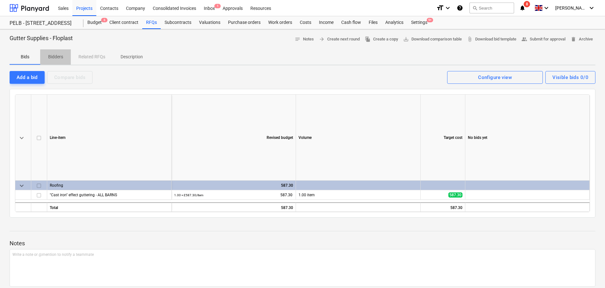
click at [57, 55] on p "Bidders" at bounding box center [55, 57] width 15 height 7
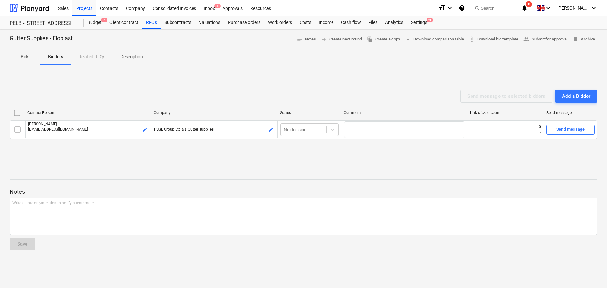
click at [83, 56] on div "Bids Bidders Related RFQs Description" at bounding box center [304, 56] width 588 height 15
click at [135, 60] on p "Description" at bounding box center [131, 57] width 22 height 7
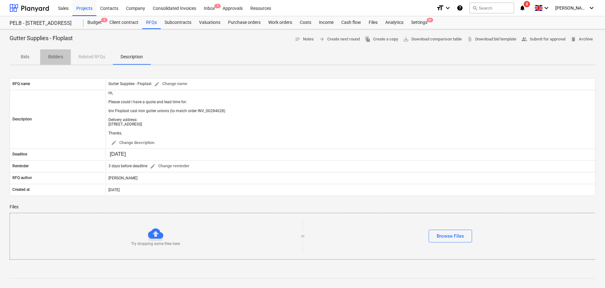
click at [63, 54] on p "Bidders" at bounding box center [55, 57] width 15 height 7
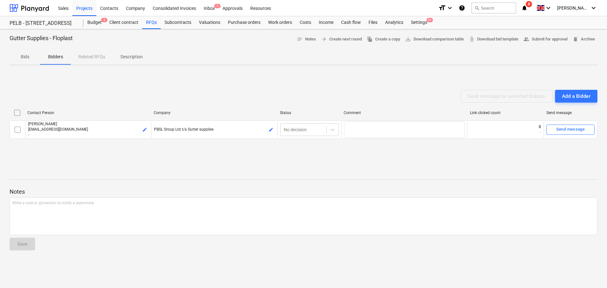
click at [24, 58] on p "Bids" at bounding box center [24, 57] width 15 height 7
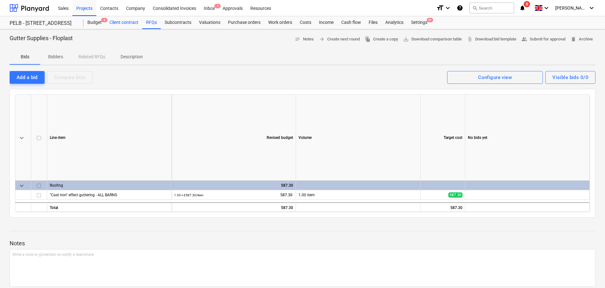
click at [123, 18] on div "Client contract" at bounding box center [123, 22] width 37 height 13
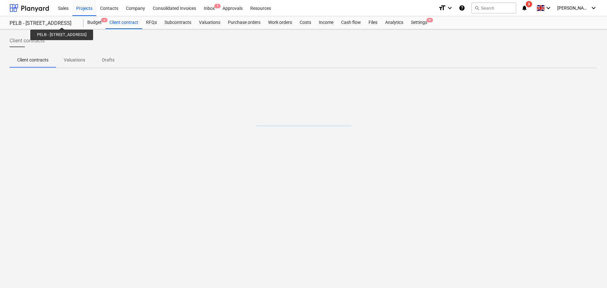
click at [76, 22] on div "PELB - [STREET_ADDRESS]" at bounding box center [43, 23] width 66 height 7
click at [87, 22] on div "Budget 6" at bounding box center [94, 22] width 22 height 13
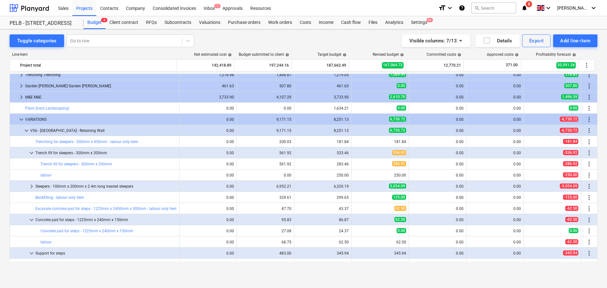
scroll to position [252, 0]
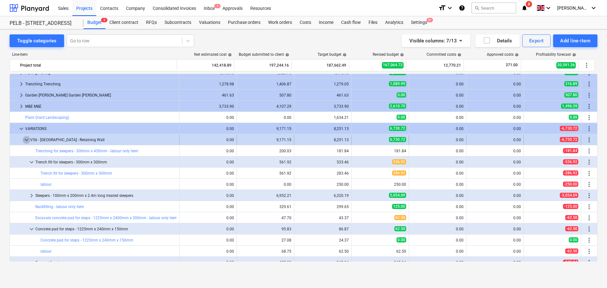
click at [29, 140] on span "keyboard_arrow_down" at bounding box center [27, 140] width 8 height 8
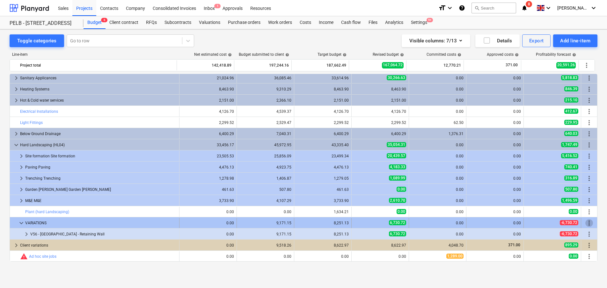
click at [586, 221] on span "more_vert" at bounding box center [589, 223] width 8 height 8
click at [589, 222] on span "more_vert" at bounding box center [589, 223] width 8 height 8
click at [589, 223] on span "more_vert" at bounding box center [589, 223] width 8 height 8
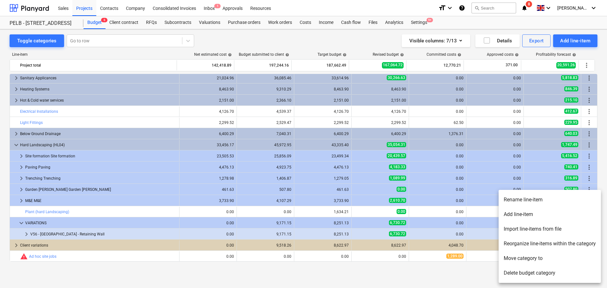
click at [551, 216] on li "Add line-item" at bounding box center [549, 214] width 102 height 15
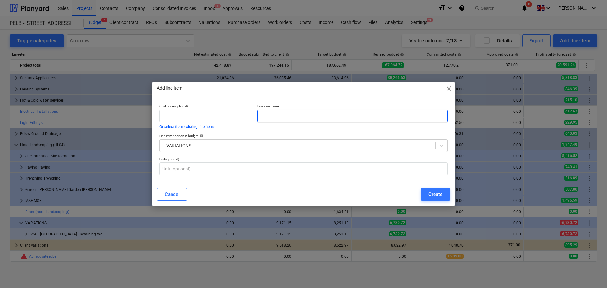
click at [294, 113] on input "text" at bounding box center [352, 116] width 190 height 13
click at [297, 118] on input "V58 - North Barn - ramp" at bounding box center [352, 116] width 190 height 13
type input "V58 - [GEOGRAPHIC_DATA] - Ramp"
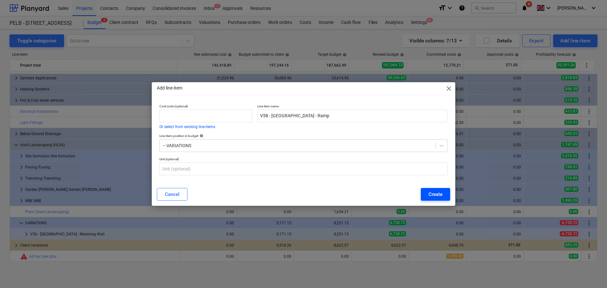
click at [434, 192] on div "Create" at bounding box center [435, 194] width 14 height 8
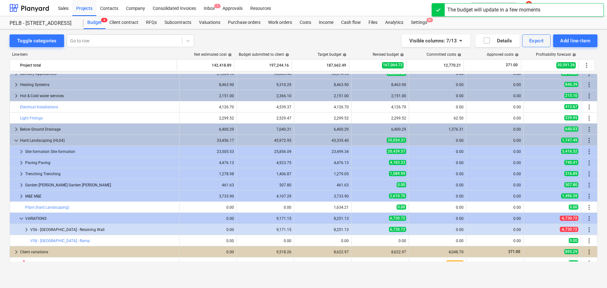
scroll to position [169, 0]
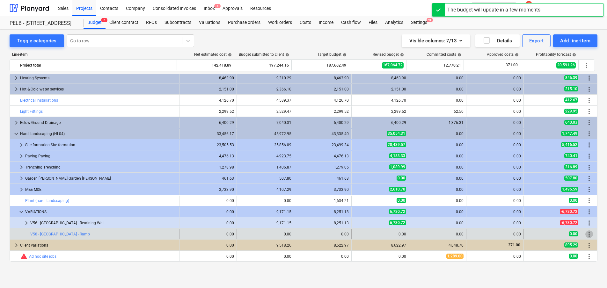
click at [585, 237] on span "more_vert" at bounding box center [589, 234] width 8 height 8
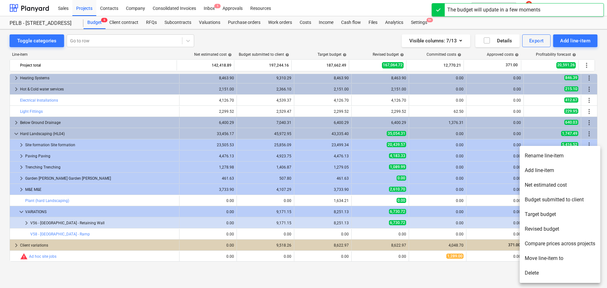
click at [555, 170] on li "Add line-item" at bounding box center [559, 170] width 81 height 15
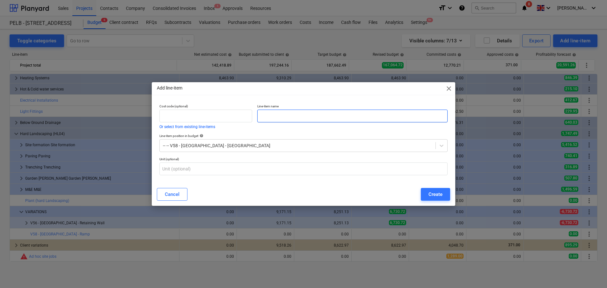
click at [282, 118] on input "text" at bounding box center [352, 116] width 190 height 13
type input "Bricks"
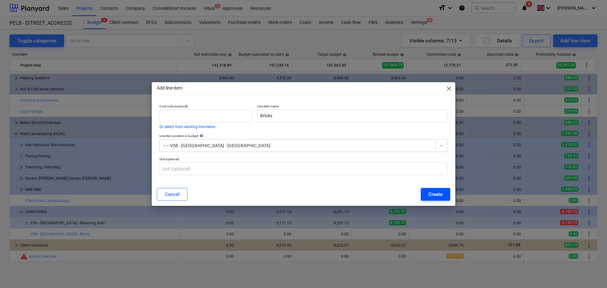
click at [436, 195] on div "Create" at bounding box center [435, 194] width 14 height 8
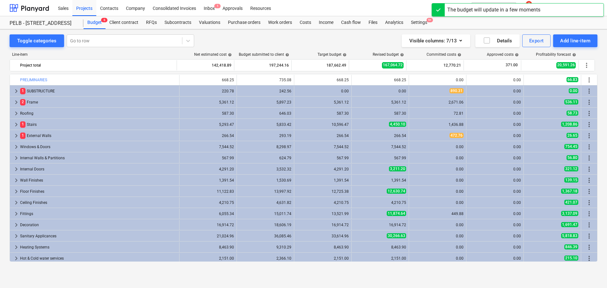
scroll to position [169, 0]
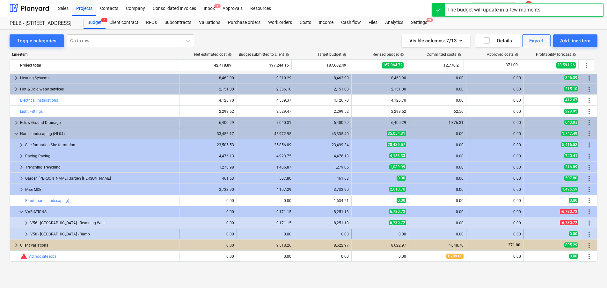
click at [23, 235] on span "keyboard_arrow_right" at bounding box center [27, 234] width 8 height 8
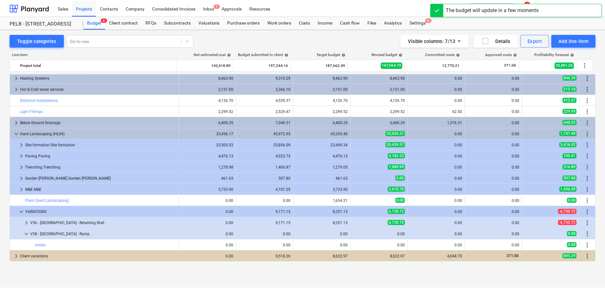
scroll to position [180, 0]
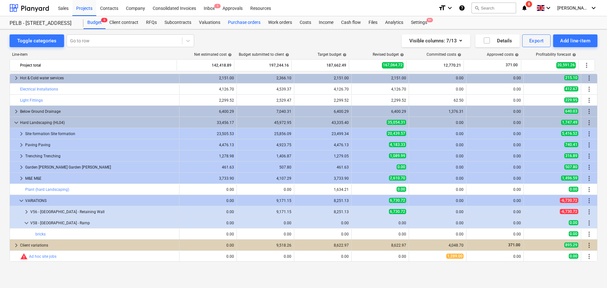
click at [240, 23] on div "Purchase orders" at bounding box center [244, 22] width 40 height 13
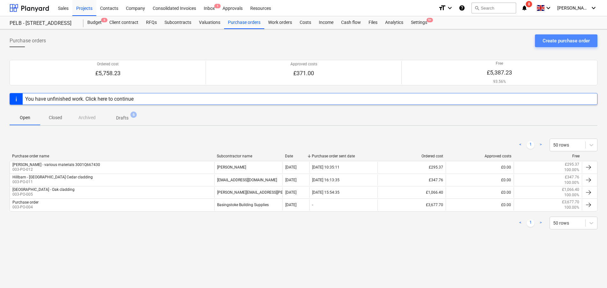
click at [558, 37] on div "Create purchase order" at bounding box center [565, 41] width 47 height 8
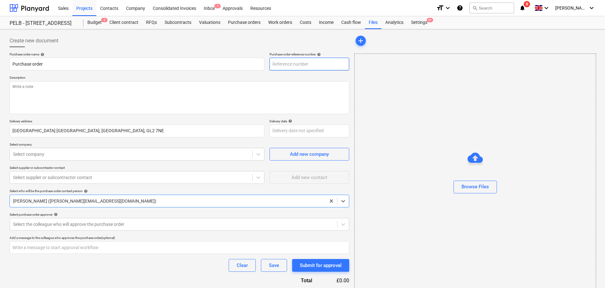
type textarea "x"
type input "003-PO-015"
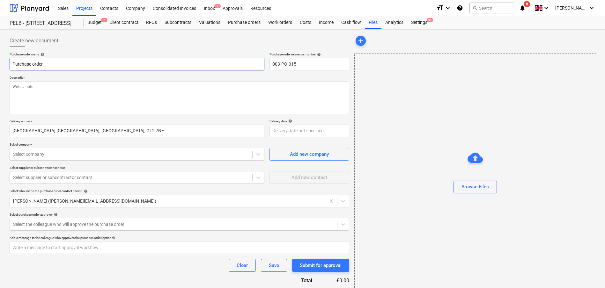
click at [125, 68] on input "Purchase order" at bounding box center [137, 64] width 255 height 13
drag, startPoint x: 78, startPoint y: 63, endPoint x: -9, endPoint y: 61, distance: 87.4
click at [0, 61] on html "Sales Projects Contacts Company Consolidated Invoices Inbox 1 Approvals Resourc…" at bounding box center [302, 144] width 605 height 288
type textarea "x"
type input "T"
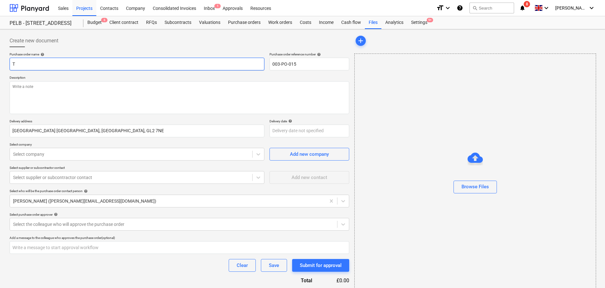
type textarea "x"
type input "Tr"
type textarea "x"
type input "Tra"
type textarea "x"
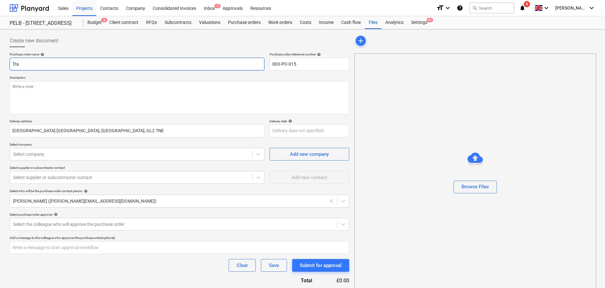
type input "Trav"
type textarea "x"
type input "Travi"
type textarea "x"
type input "Travis"
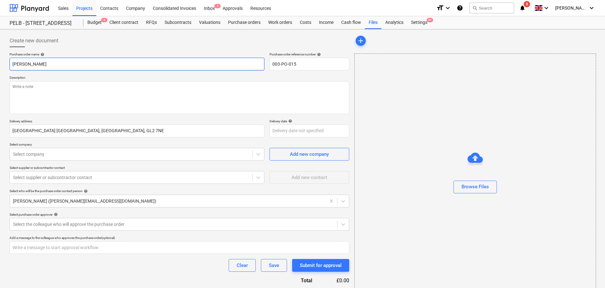
type textarea "x"
type input "Travis P"
type textarea "x"
type input "Travis Pe"
type textarea "x"
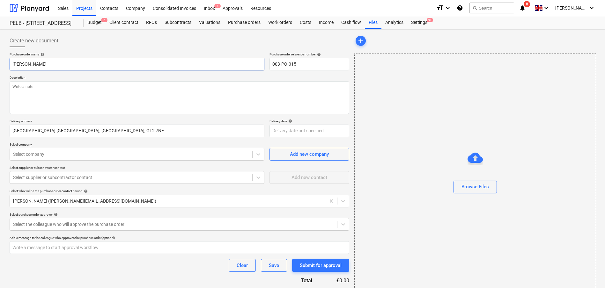
type input "Travis Per"
type textarea "x"
type input "Travis Perk"
type textarea "x"
type input "Travis Perki"
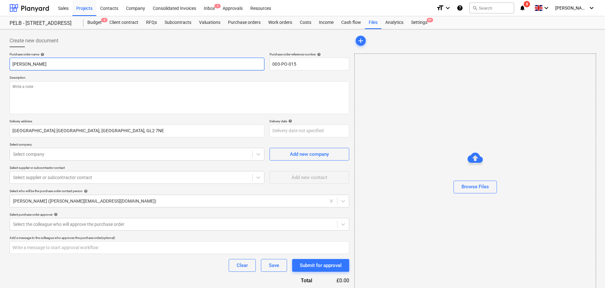
type textarea "x"
type input "Travis Perkin"
type textarea "x"
type input "Travis Perkins"
type textarea "x"
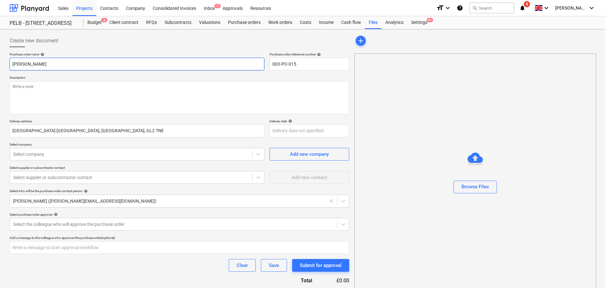
type input "Travis Perkins"
type textarea "x"
type input "Travis Perkins -"
type textarea "x"
type input "Travis Perkins -"
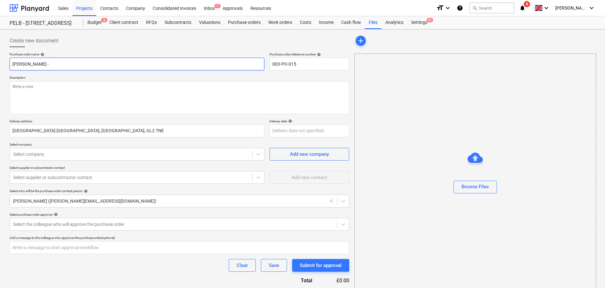
click at [94, 66] on input "Travis Perkins -" at bounding box center [137, 64] width 255 height 13
type textarea "x"
type input "Travis Perkins - H"
type textarea "x"
type input "Travis Perkins - He"
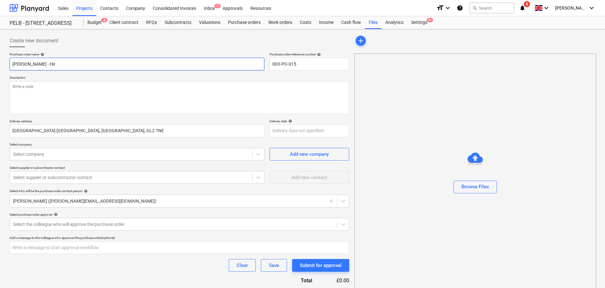
type textarea "x"
type input "Travis Perkins - Hem"
type textarea "x"
type input "Travis Perkins - Hemm"
type textarea "x"
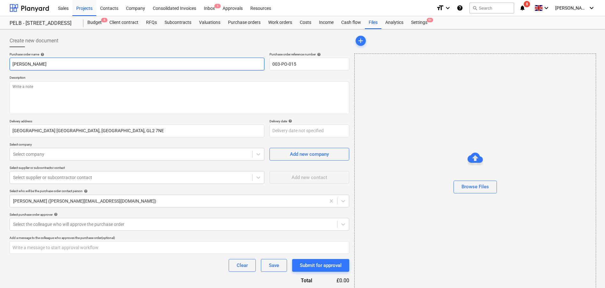
type input "Travis Perkins - Hemmi"
type textarea "x"
type input "Travis Perkins - Hemmin"
type textarea "x"
type input "Travis Perkins - Hemming"
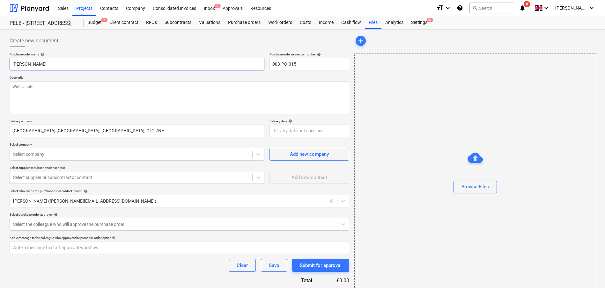
type textarea "x"
type input "Travis Perkins - Hemmingst"
type textarea "x"
type input "Travis Perkins - Hemmingsto"
type textarea "x"
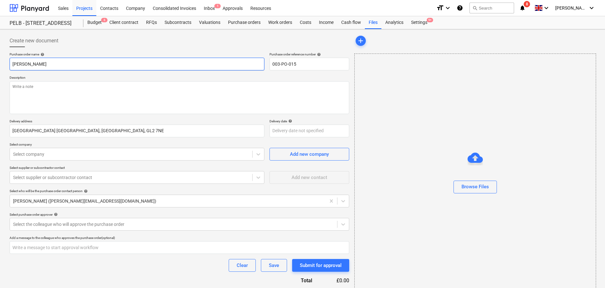
type input "Travis Perkins - Hemmingstoj"
type textarea "x"
type input "Travis Perkins - Hemmingstoje"
type textarea "x"
type input "Travis Perkins - Hemmingstoj"
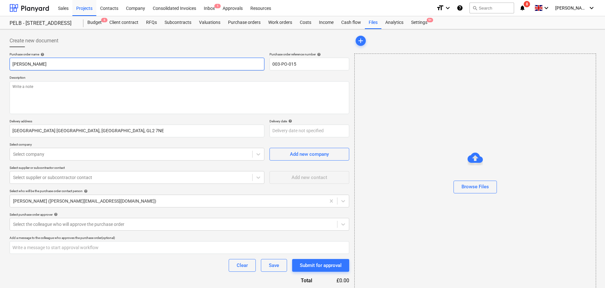
type textarea "x"
type input "Travis Perkins - Hemmingsto"
type textarea "x"
type input "Travis Perkins - Hemmingstoj"
type textarea "x"
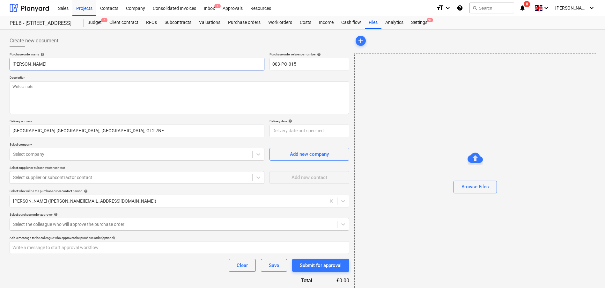
type input "Travis Perkins - Hemmingstoje"
type textarea "x"
type input "Travis Perkins - Hemmingstojen"
type textarea "x"
type input "Travis Perkins - Hemmingstoje"
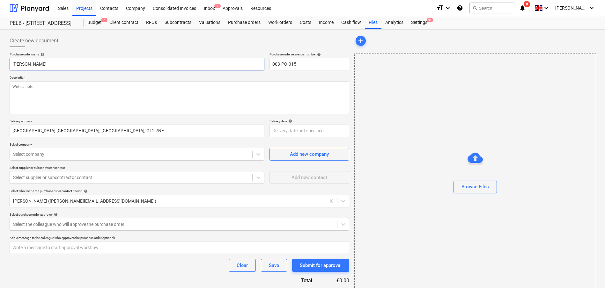
type textarea "x"
type input "Travis Perkins - Hemmingstoj"
type textarea "x"
type input "Travis Perkins - Hemmingsto"
type textarea "x"
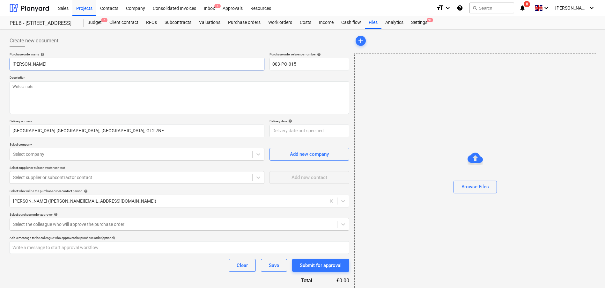
type input "Travis Perkins - Hemmingstoe"
type textarea "x"
type input "Travis Perkins - Hemmingsto"
type textarea "x"
type input "Travis Perkins - Hemmingston"
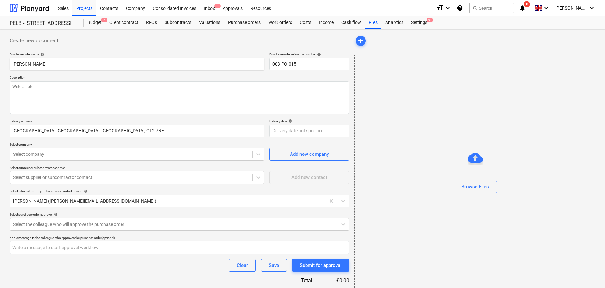
type textarea "x"
type input "Travis Perkins - Hemmingstone"
type textarea "x"
type input "Travis Perkins - Hemmingstone"
type textarea "x"
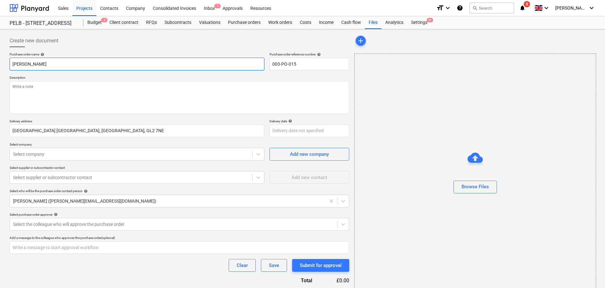
type input "Travis Perkins - Hemmingstone b"
type textarea "x"
type input "Travis Perkins - Hemmingstone br"
type textarea "x"
type input "Travis Perkins - Hemmingstone bri"
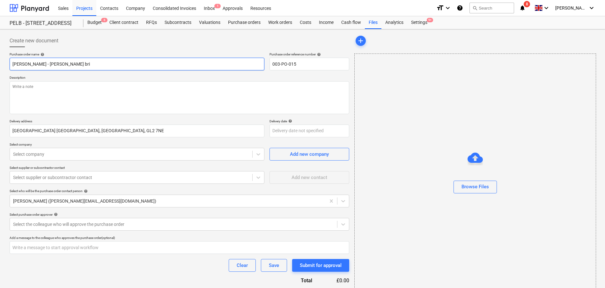
type textarea "x"
type input "Travis Perkins - Hemmingstone bric"
type textarea "x"
type input "Travis Perkins - Hemmingstone brick"
type textarea "x"
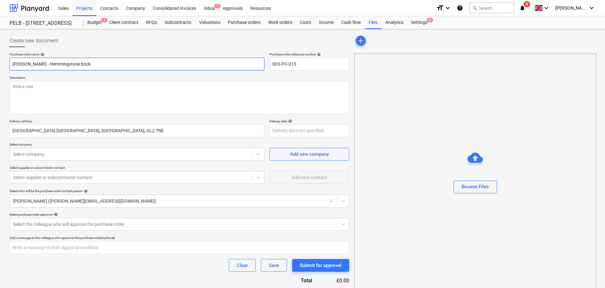
type input "Travis Perkins - Hemmingstone bricks"
type textarea "x"
type input "Travis Perkins - Hemmingstone bricks"
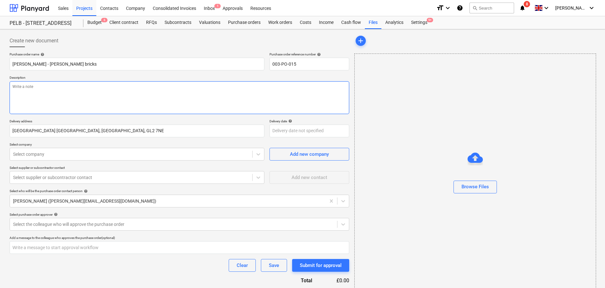
type textarea "x"
click at [98, 94] on textarea at bounding box center [179, 97] width 339 height 33
type textarea "A"
type textarea "x"
type textarea "As"
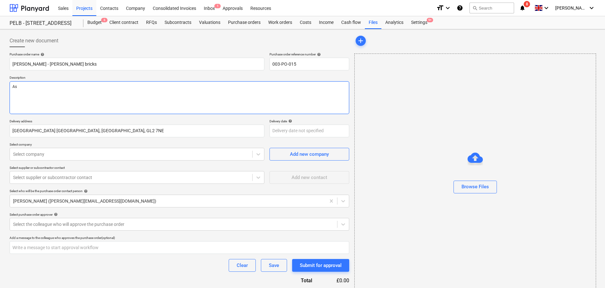
type textarea "x"
type textarea "As"
type textarea "x"
type textarea "As p"
type textarea "x"
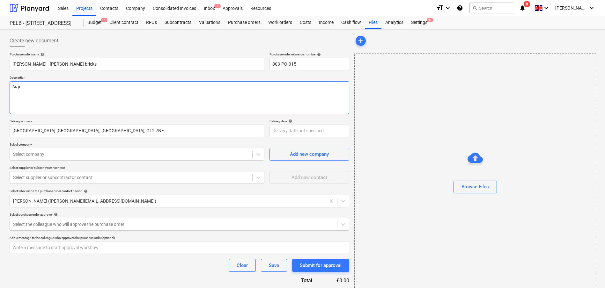
type textarea "As pe"
type textarea "x"
type textarea "As per"
type textarea "x"
type textarea "As per"
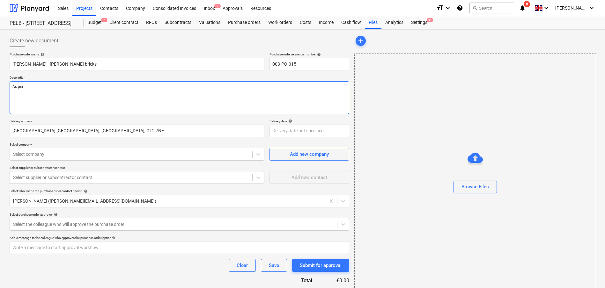
type textarea "x"
type textarea "As per q"
type textarea "x"
type textarea "As per qu"
type textarea "x"
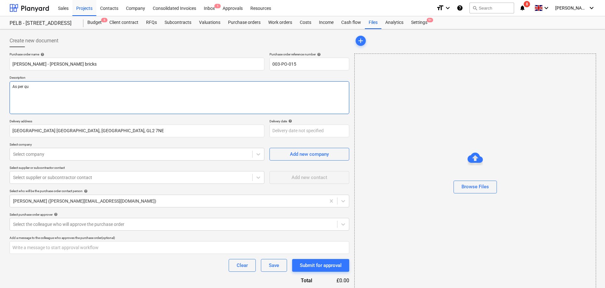
type textarea "As per quo"
type textarea "x"
type textarea "As per quot"
type textarea "x"
type textarea "As per quote"
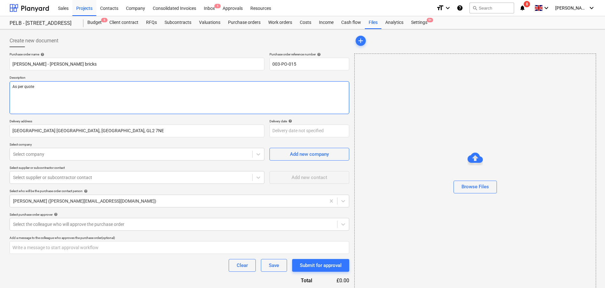
type textarea "x"
type textarea "As per quote"
type textarea "x"
type textarea "As per quote r"
type textarea "x"
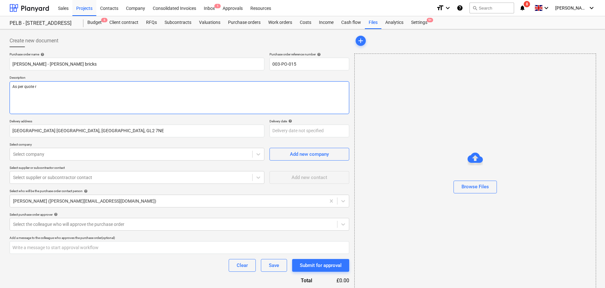
type textarea "As per quote re"
type textarea "x"
type textarea "As per quote ref"
type textarea "x"
type textarea "As per quote ref"
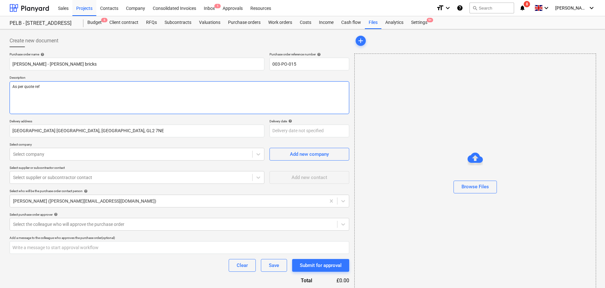
type textarea "x"
type textarea "As per quote ref 3"
type textarea "x"
type textarea "As per quote ref 30"
type textarea "x"
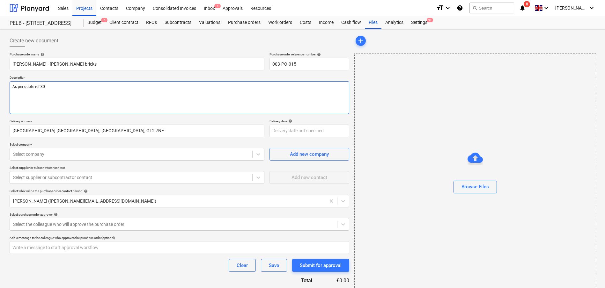
type textarea "As per quote ref 300"
type textarea "x"
type textarea "As per quote ref 3001"
type textarea "x"
type textarea "As per quote ref 3001Q"
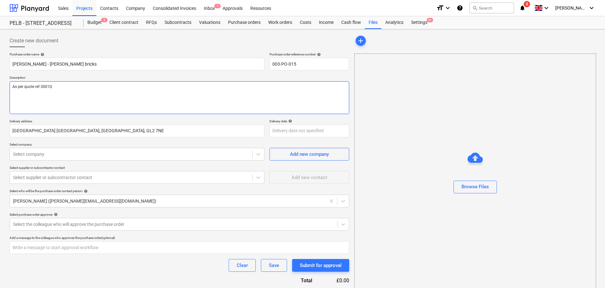
type textarea "x"
type textarea "As per quote ref 3001Q6"
type textarea "x"
type textarea "As per quote ref 3001Q66"
type textarea "x"
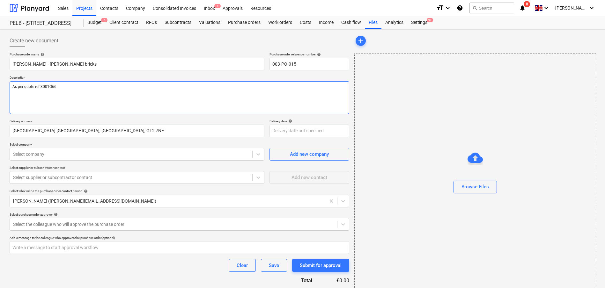
type textarea "As per quote ref 3001Q663"
type textarea "x"
type textarea "As per quote ref 3001Q6635"
type textarea "x"
type textarea "As per quote ref 3001Q66358"
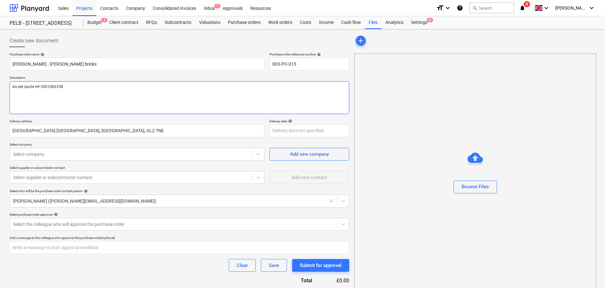
type textarea "x"
type textarea "As per quote ref 3001Q663580"
type textarea "x"
click at [103, 149] on div "Select company" at bounding box center [137, 154] width 255 height 13
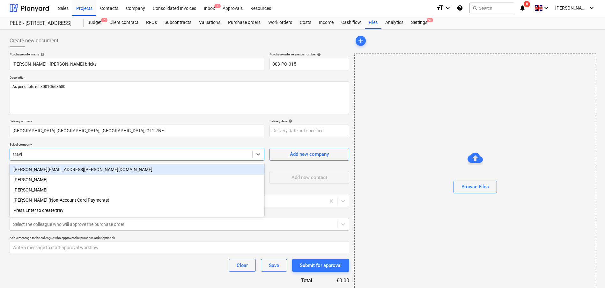
type input "travis"
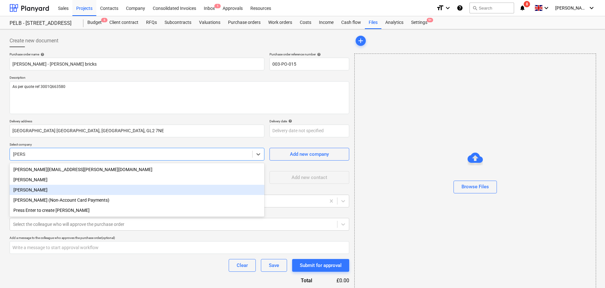
click at [68, 190] on div "Travis Perkins" at bounding box center [137, 190] width 255 height 10
type textarea "x"
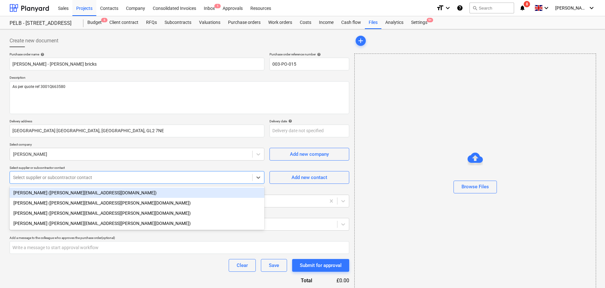
click at [182, 181] on div "Select supplier or subcontractor contact" at bounding box center [131, 177] width 242 height 9
click at [138, 192] on div "Kaitlynne (kaitlynne.knight@travisperkins.co.uk)" at bounding box center [137, 193] width 255 height 10
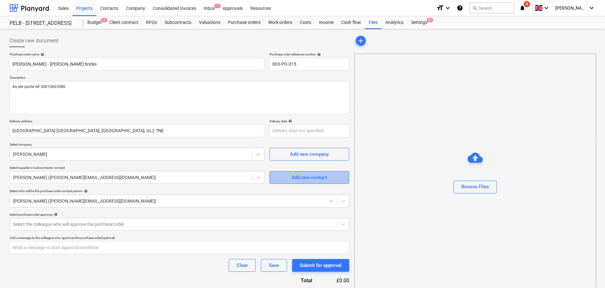
click at [293, 179] on div "Add new contact" at bounding box center [309, 177] width 36 height 8
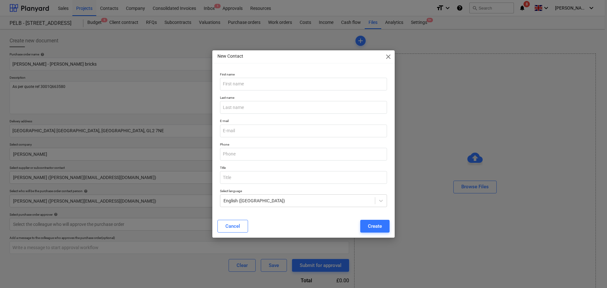
click at [389, 55] on span "close" at bounding box center [388, 57] width 8 height 8
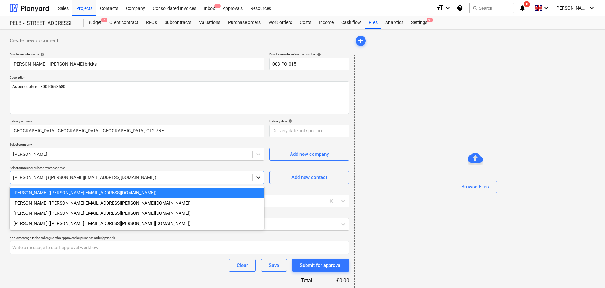
click at [260, 179] on icon at bounding box center [258, 177] width 6 height 6
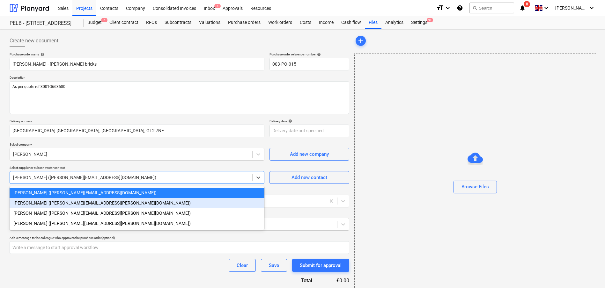
click at [228, 202] on div "Nick Robinson (nick.robinson@travisperkins.co.uk)" at bounding box center [137, 203] width 255 height 10
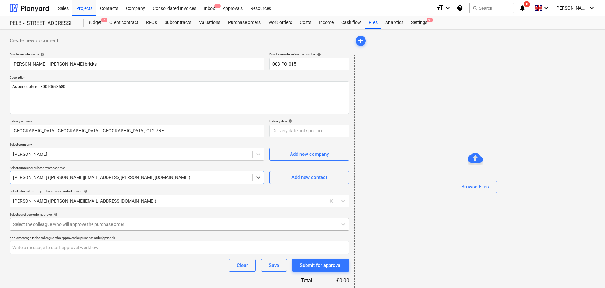
click at [158, 230] on div "Select the colleague who will approve the purchase order" at bounding box center [179, 224] width 339 height 13
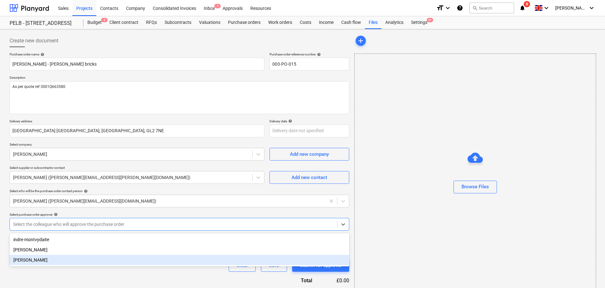
click at [143, 258] on div "Harry Ford" at bounding box center [179, 260] width 339 height 10
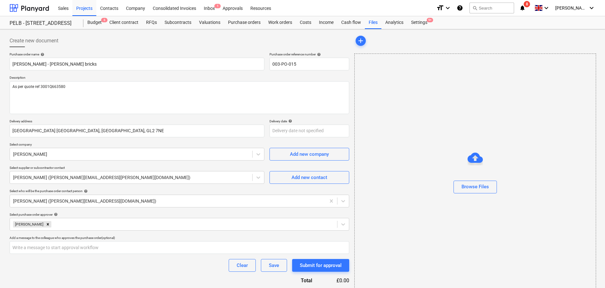
click at [120, 262] on div "Clear Save Submit for approval" at bounding box center [179, 265] width 339 height 13
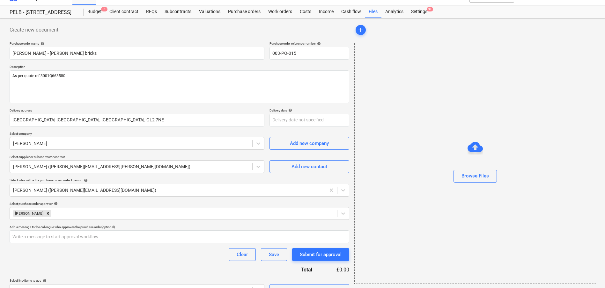
scroll to position [11, 0]
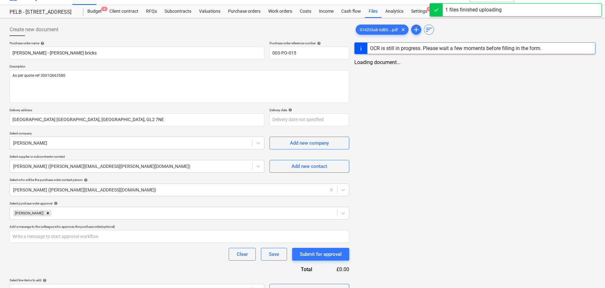
click at [96, 259] on div "Clear Save Submit for approval" at bounding box center [179, 254] width 339 height 13
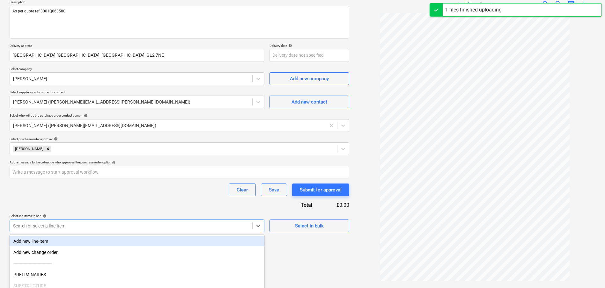
scroll to position [119, 0]
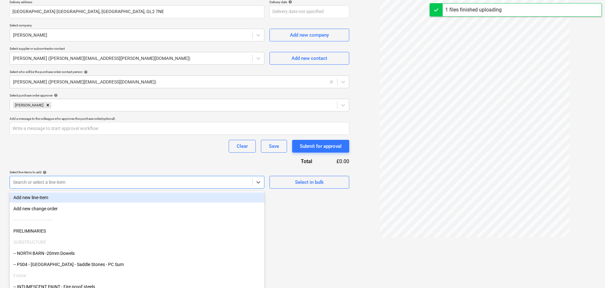
click at [236, 169] on body "Sales Projects Contacts Company Consolidated Invoices Inbox 1 Approvals Resourc…" at bounding box center [302, 25] width 605 height 288
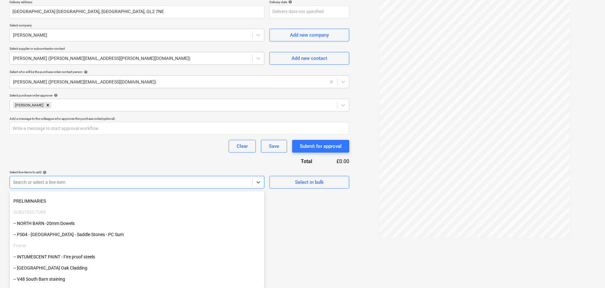
type textarea "x"
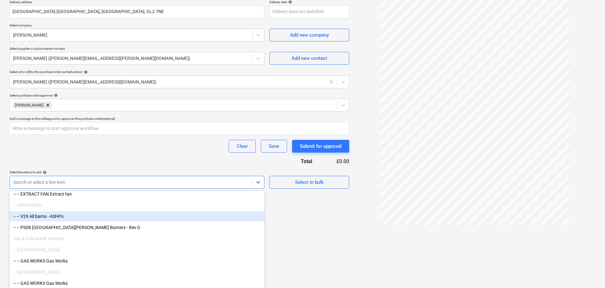
scroll to position [2085, 0]
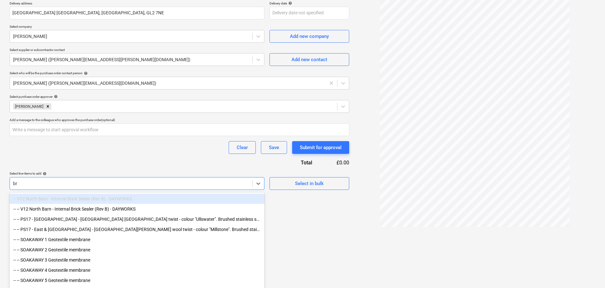
type input "bri"
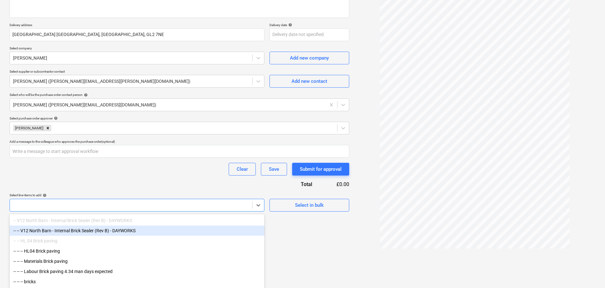
scroll to position [64, 0]
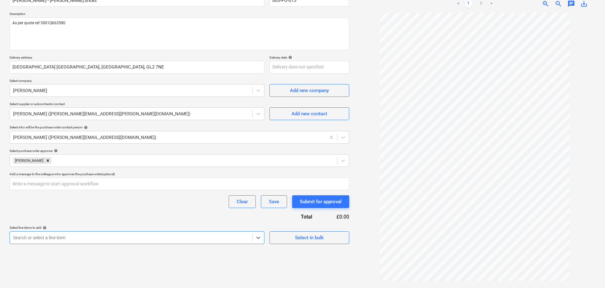
drag, startPoint x: 30, startPoint y: 206, endPoint x: -3, endPoint y: 201, distance: 33.0
click at [0, 201] on html "Sales Projects Contacts Company Consolidated Invoices Inbox 1 Approvals Resourc…" at bounding box center [302, 80] width 605 height 288
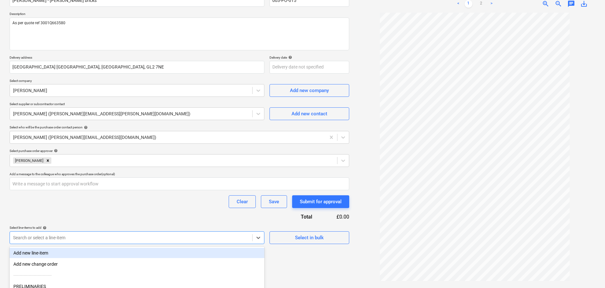
scroll to position [119, 0]
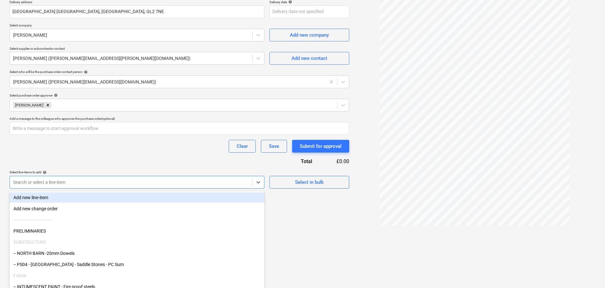
click at [37, 169] on body "Sales Projects Contacts Company Consolidated Invoices Inbox 1 Approvals Resourc…" at bounding box center [302, 25] width 605 height 288
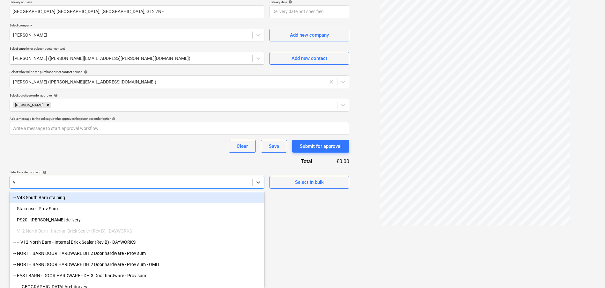
scroll to position [64, 0]
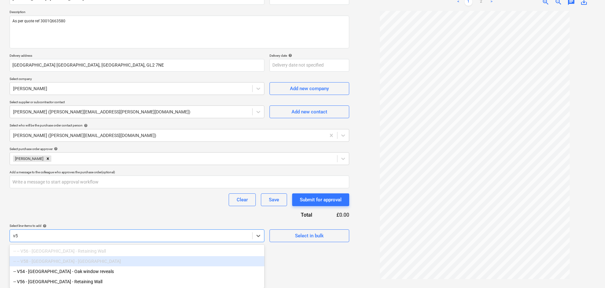
type input "v"
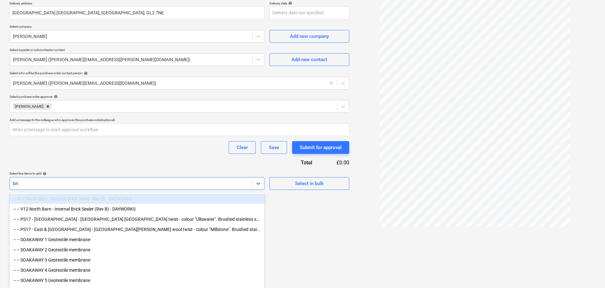
scroll to position [96, 0]
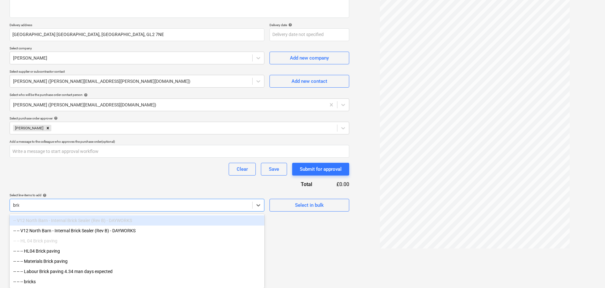
type input "brick"
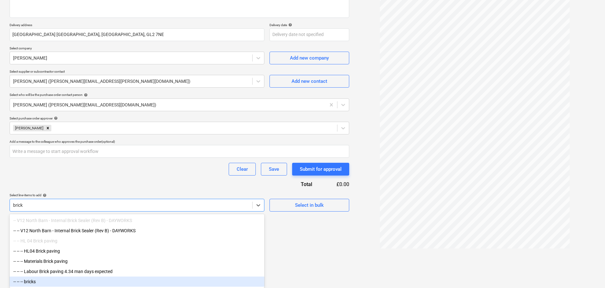
click at [62, 284] on div "-- -- -- bricks" at bounding box center [137, 282] width 255 height 10
type textarea "x"
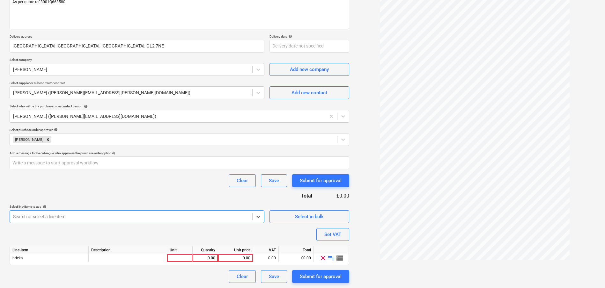
scroll to position [85, 0]
drag, startPoint x: 156, startPoint y: 283, endPoint x: 159, endPoint y: 280, distance: 4.1
click at [156, 283] on div "Create new document Purchase order name help Travis Perkins - Hemmingstone bric…" at bounding box center [179, 116] width 345 height 338
click at [182, 259] on div at bounding box center [179, 258] width 25 height 8
type textarea "x"
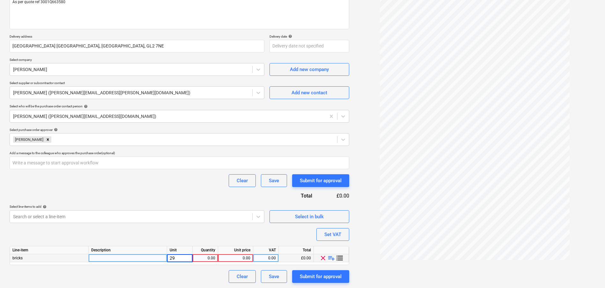
type input "2"
type input "item"
type textarea "x"
click at [137, 256] on div at bounding box center [128, 258] width 78 height 8
type input "hemmingstone brick"
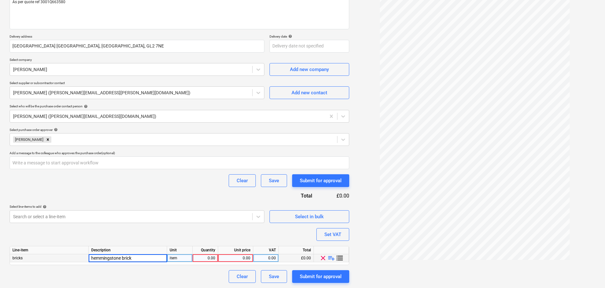
type textarea "x"
click at [211, 255] on div "0.00" at bounding box center [205, 258] width 20 height 8
type input "298"
type textarea "x"
click at [236, 260] on div "0.00" at bounding box center [236, 258] width 30 height 8
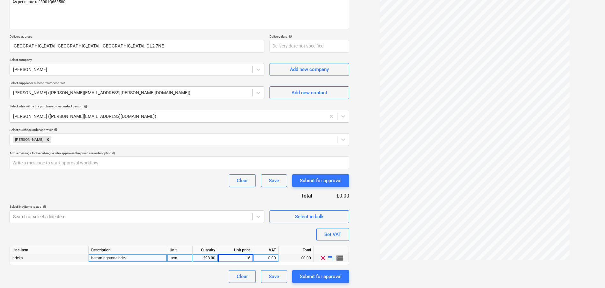
type input "164"
type textarea "x"
click at [261, 256] on div "0.00" at bounding box center [266, 258] width 20 height 8
type input "20"
type textarea "x"
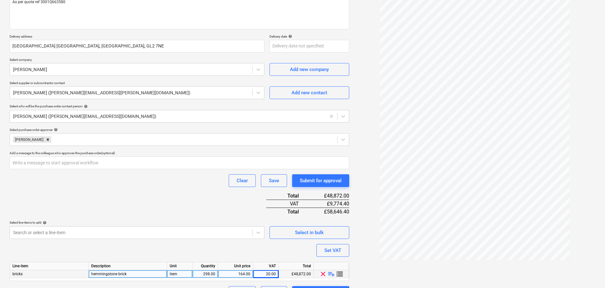
click at [243, 257] on div "Purchase order name help Travis Perkins - Hemmingstone bricks Purchase order re…" at bounding box center [179, 132] width 339 height 331
click at [242, 273] on div "164.00" at bounding box center [236, 274] width 30 height 8
click at [246, 273] on input "164" at bounding box center [235, 274] width 35 height 8
type input "1.64"
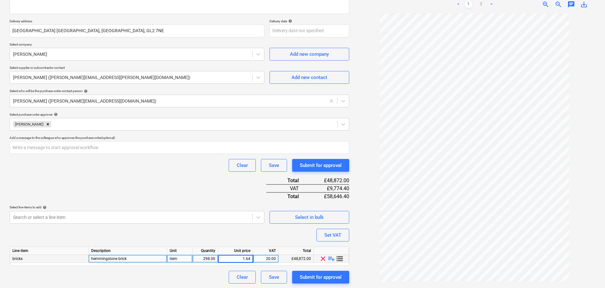
scroll to position [101, 0]
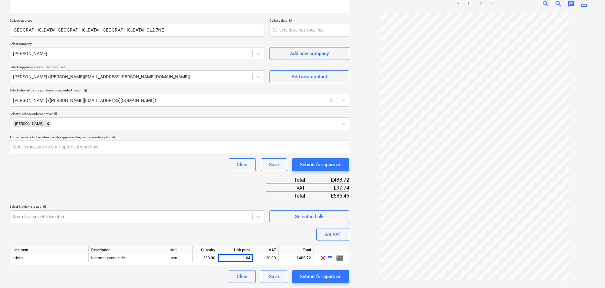
click at [169, 283] on div "Clear Save Submit for approval" at bounding box center [179, 276] width 339 height 13
click at [221, 187] on body "Sales Projects Contacts Company Consolidated Invoices Inbox 1 Approvals Resourc…" at bounding box center [302, 43] width 605 height 288
click at [257, 187] on body "Sales Projects Contacts Company Consolidated Invoices Inbox 1 Approvals Resourc…" at bounding box center [302, 43] width 605 height 288
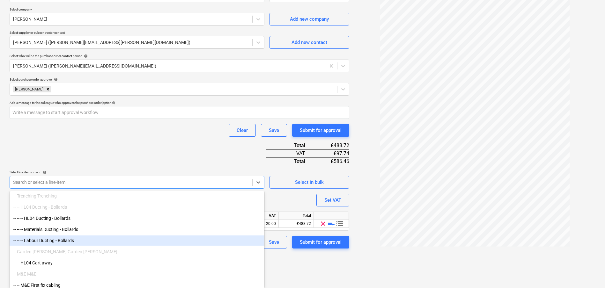
scroll to position [2462, 0]
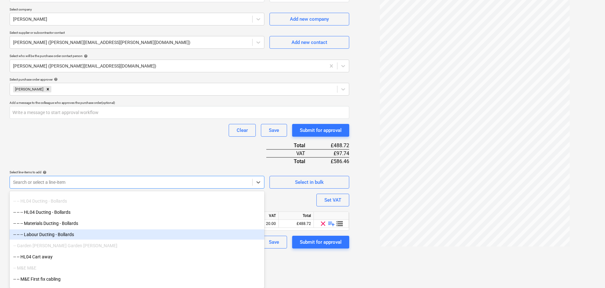
click at [63, 248] on div "-- Garden walling Garden walling" at bounding box center [137, 246] width 255 height 10
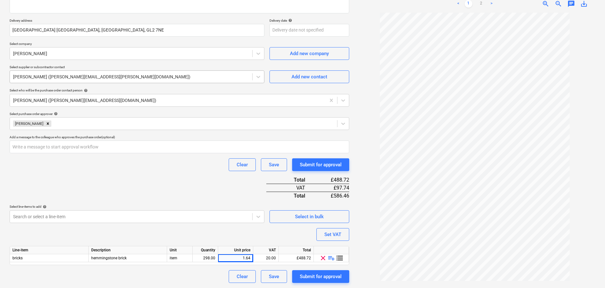
scroll to position [101, 0]
type textarea "x"
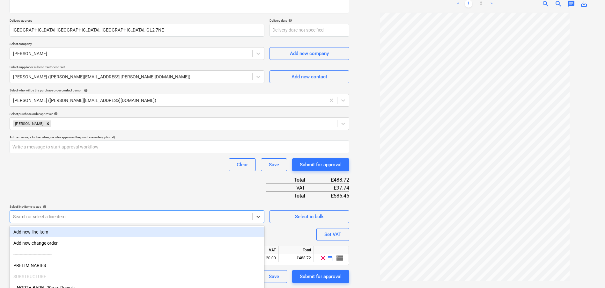
click at [142, 187] on body "Sales Projects Contacts Company Consolidated Invoices Inbox 1 Approvals Resourc…" at bounding box center [302, 43] width 605 height 288
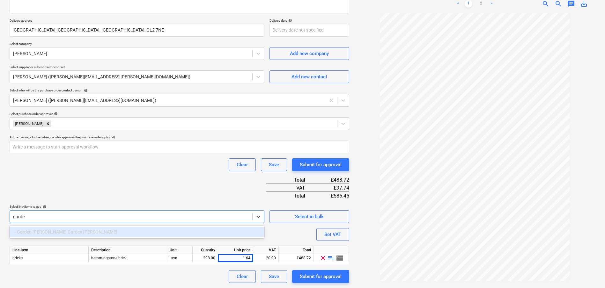
type input "garde"
type textarea "x"
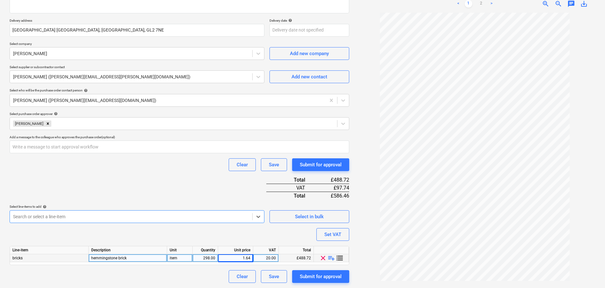
click at [245, 256] on div "1.64" at bounding box center [236, 258] width 30 height 8
type textarea "x"
click at [248, 257] on input "1.64" at bounding box center [235, 258] width 35 height 8
type input "1.65"
click at [170, 285] on div "Create new document Purchase order name help Travis Perkins - Hemmingstone bric…" at bounding box center [179, 108] width 345 height 354
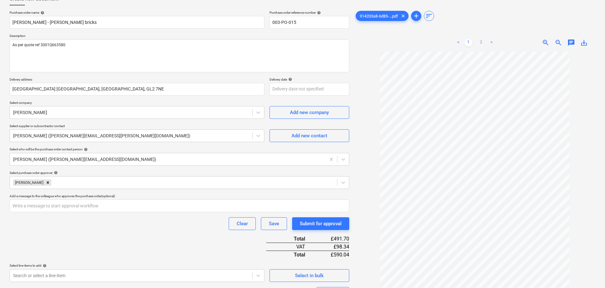
scroll to position [0, 0]
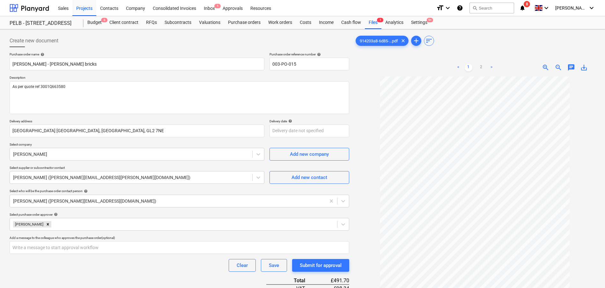
click at [490, 68] on link ">" at bounding box center [491, 68] width 8 height 8
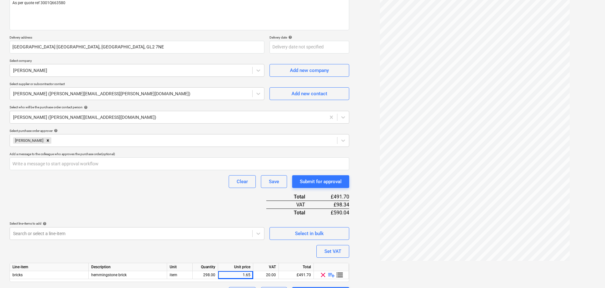
scroll to position [101, 0]
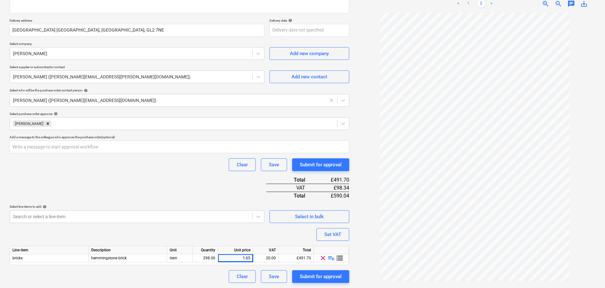
click at [361, 241] on div at bounding box center [474, 148] width 241 height 270
click at [331, 259] on span "playlist_add" at bounding box center [331, 258] width 8 height 8
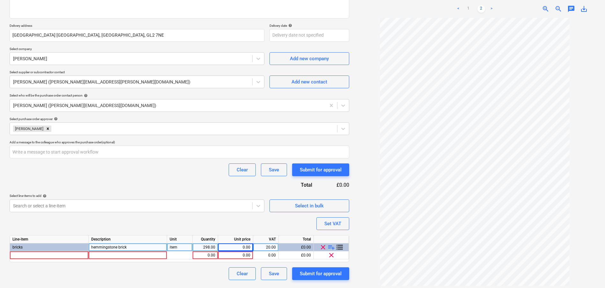
scroll to position [96, 0]
click at [57, 255] on div at bounding box center [49, 255] width 79 height 8
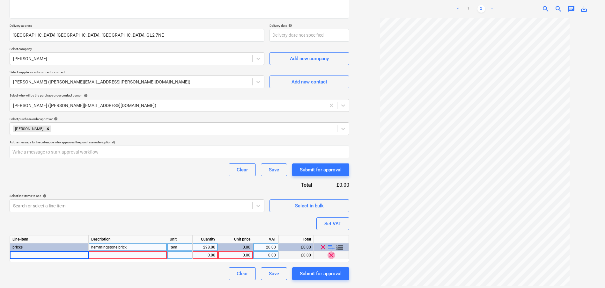
click at [330, 256] on span "clear" at bounding box center [331, 255] width 8 height 8
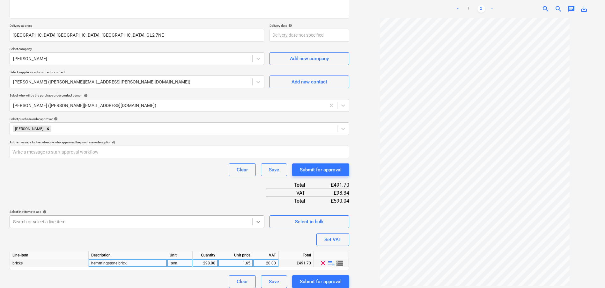
click at [260, 192] on body "Sales Projects Contacts Company Consolidated Invoices Inbox 1 Approvals Resourc…" at bounding box center [302, 48] width 605 height 288
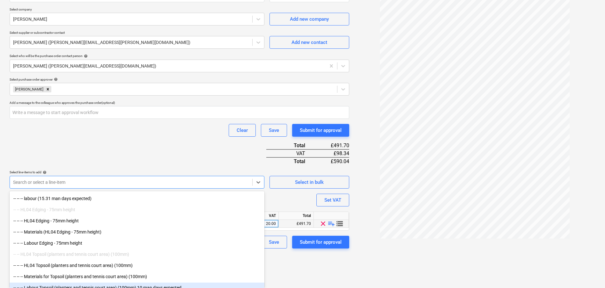
scroll to position [2262, 0]
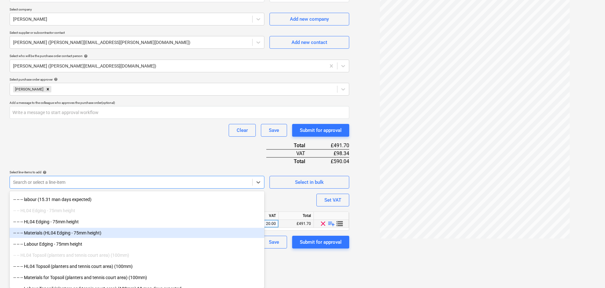
type textarea "x"
click at [153, 141] on div "Purchase order name help Travis Perkins - Hemmingstone bricks Purchase order re…" at bounding box center [179, 82] width 339 height 331
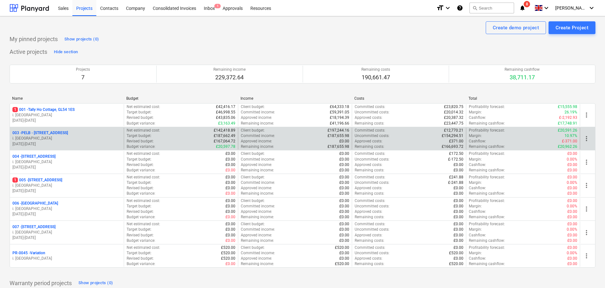
click at [51, 132] on p "003 - PELB - [GEOGRAPHIC_DATA], [GEOGRAPHIC_DATA], GL2 7NE" at bounding box center [39, 132] width 55 height 5
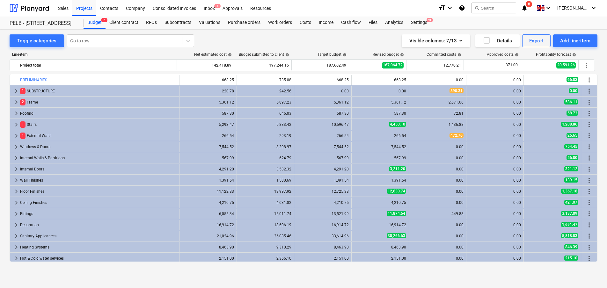
scroll to position [180, 0]
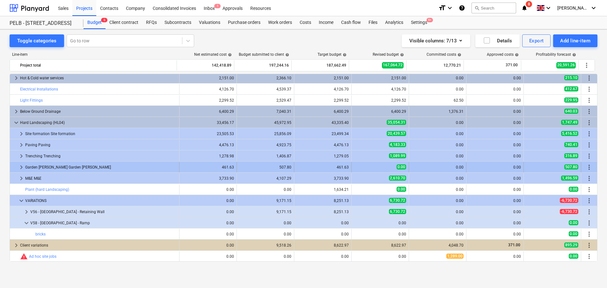
click at [24, 166] on span "keyboard_arrow_right" at bounding box center [22, 167] width 8 height 8
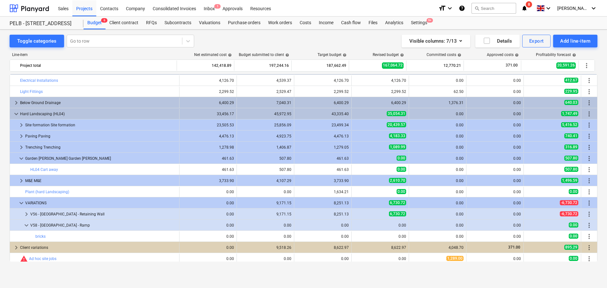
scroll to position [192, 0]
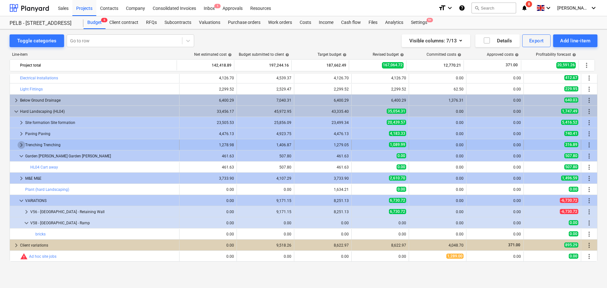
click at [20, 146] on span "keyboard_arrow_right" at bounding box center [22, 145] width 8 height 8
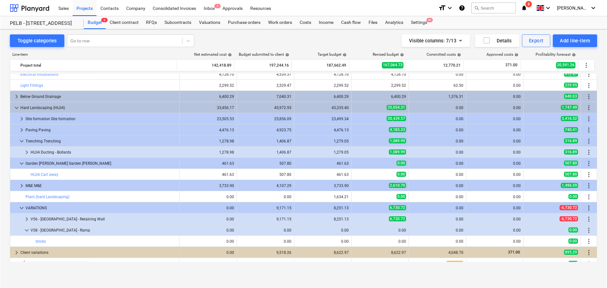
scroll to position [190, 0]
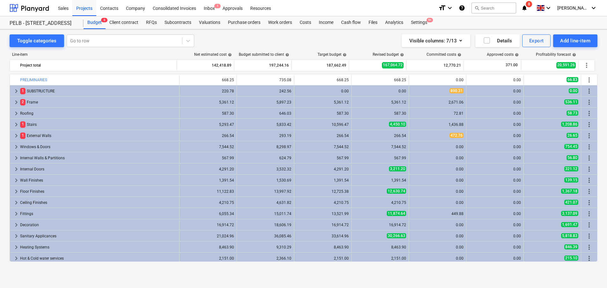
scroll to position [190, 0]
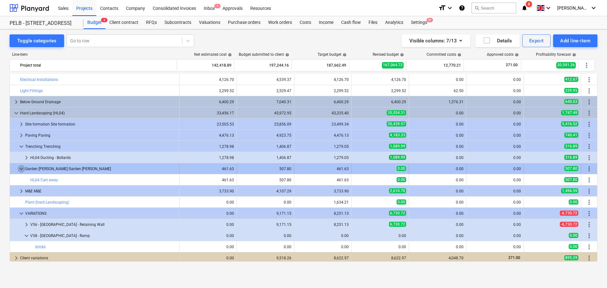
click at [20, 168] on span "keyboard_arrow_down" at bounding box center [22, 169] width 8 height 8
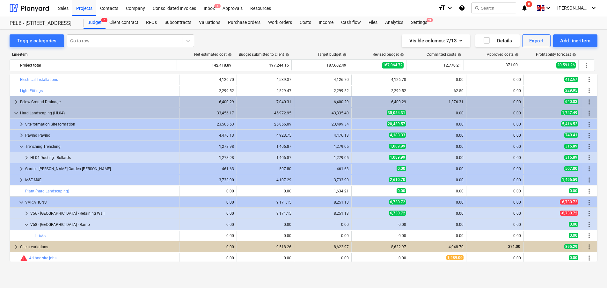
click at [20, 168] on span "keyboard_arrow_right" at bounding box center [22, 169] width 8 height 8
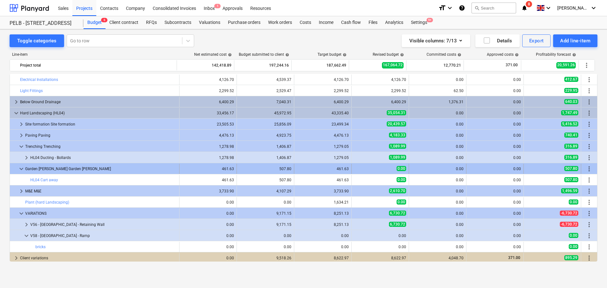
click at [588, 168] on span "more_vert" at bounding box center [589, 169] width 8 height 8
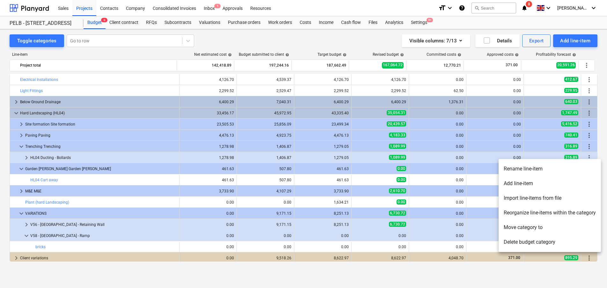
click at [568, 186] on li "Add line-item" at bounding box center [549, 183] width 102 height 15
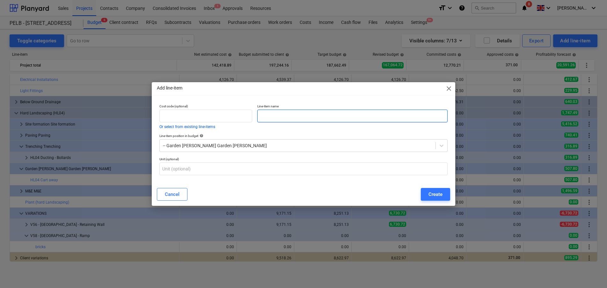
click at [290, 116] on input "text" at bounding box center [352, 116] width 190 height 13
type input "Garden walling"
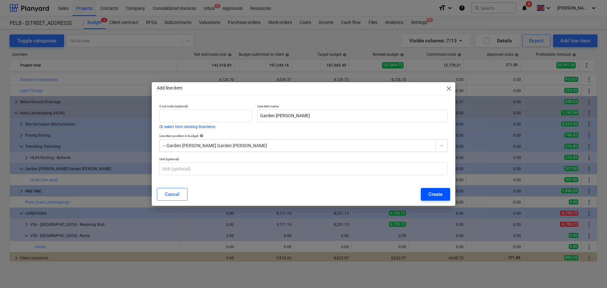
click at [427, 193] on button "Create" at bounding box center [435, 194] width 29 height 13
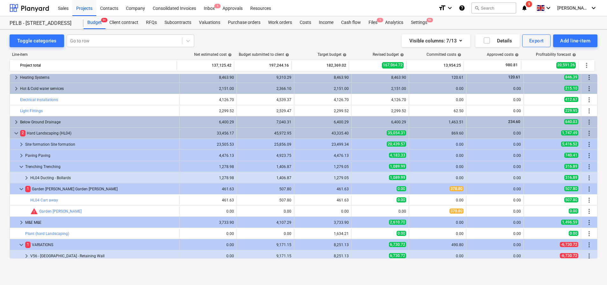
scroll to position [166, 0]
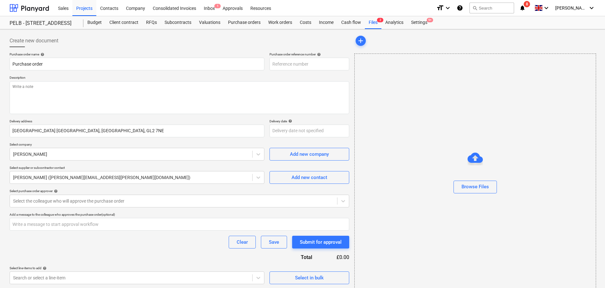
type textarea "x"
type input "003-PO-016"
type textarea "x"
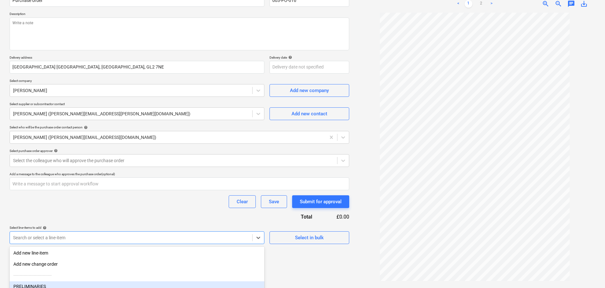
scroll to position [119, 0]
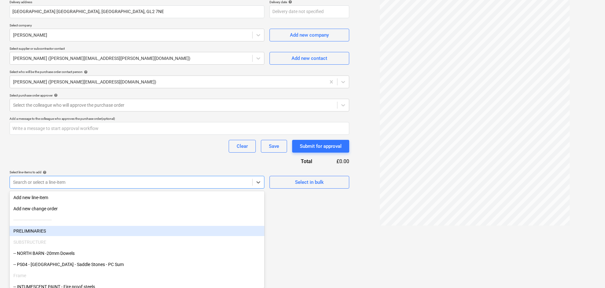
click at [165, 169] on body "Sales Projects Contacts Company Consolidated Invoices Inbox 1 Approvals Resourc…" at bounding box center [302, 25] width 605 height 288
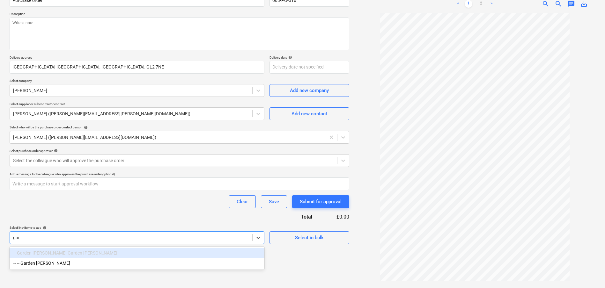
scroll to position [64, 0]
type input "garden"
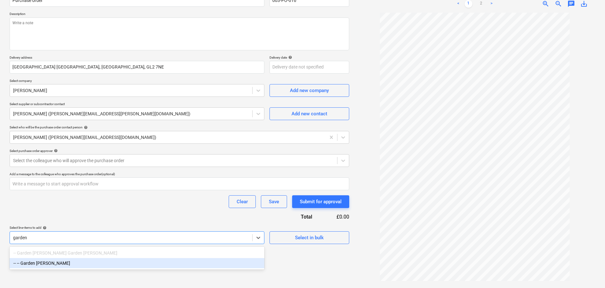
click at [128, 267] on div "-- -- Garden walling" at bounding box center [137, 263] width 255 height 10
type textarea "x"
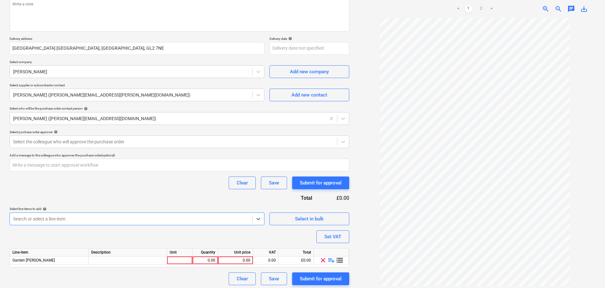
scroll to position [85, 0]
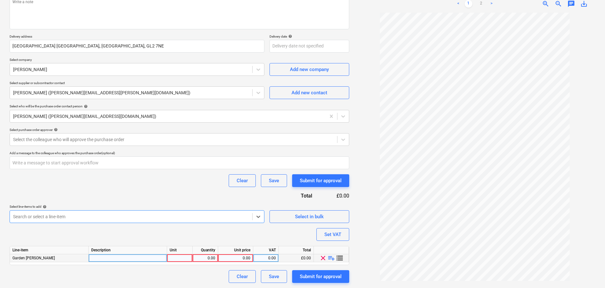
type textarea "x"
click at [183, 256] on div at bounding box center [179, 258] width 25 height 8
type input "item"
type textarea "x"
click at [158, 262] on div "Line-item Description Unit Quantity Unit price VAT Total Garden walling item 0.…" at bounding box center [179, 255] width 339 height 19
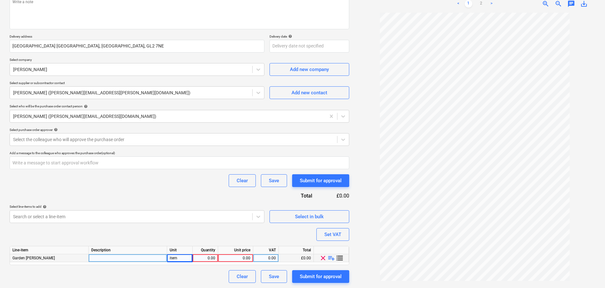
click at [158, 260] on div at bounding box center [128, 258] width 78 height 8
type input "hemmingstone bricks"
type textarea "x"
click at [212, 258] on div "0.00" at bounding box center [205, 258] width 20 height 8
type input "298"
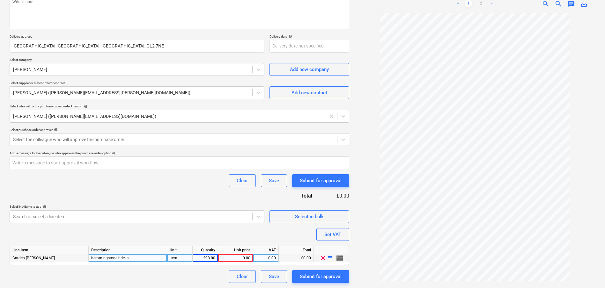
click at [492, 7] on link ">" at bounding box center [491, 4] width 8 height 8
type textarea "x"
drag, startPoint x: 216, startPoint y: 259, endPoint x: 196, endPoint y: 258, distance: 20.4
click at [196, 258] on div "298.00" at bounding box center [204, 258] width 25 height 8
type input "230"
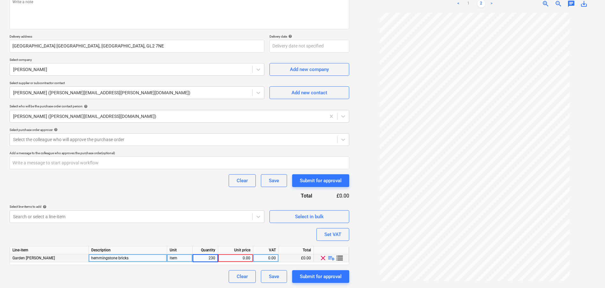
type textarea "x"
click at [241, 259] on div "0.00" at bounding box center [236, 258] width 30 height 8
click at [211, 258] on div "230.00" at bounding box center [205, 258] width 20 height 8
drag, startPoint x: 177, startPoint y: 259, endPoint x: 158, endPoint y: 258, distance: 18.5
click at [0, 0] on div "Garden walling hemmingstone bricks item 230.00 0.00 0.00 £0.00 clear playlist_a…" at bounding box center [0, 0] width 0 height 0
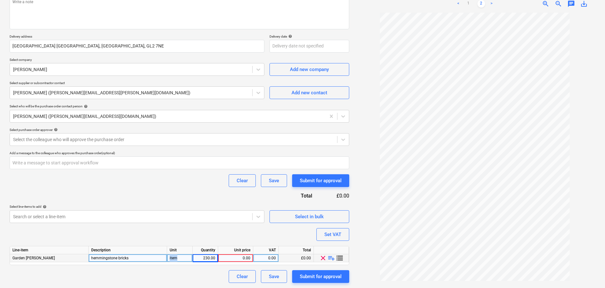
drag, startPoint x: 187, startPoint y: 258, endPoint x: 153, endPoint y: 258, distance: 33.8
click at [0, 0] on div "Garden walling hemmingstone bricks item 230.00 0.00 0.00 £0.00 clear playlist_a…" at bounding box center [0, 0] width 0 height 0
type input "i"
type input "1"
click at [180, 253] on div "Unit" at bounding box center [179, 250] width 25 height 8
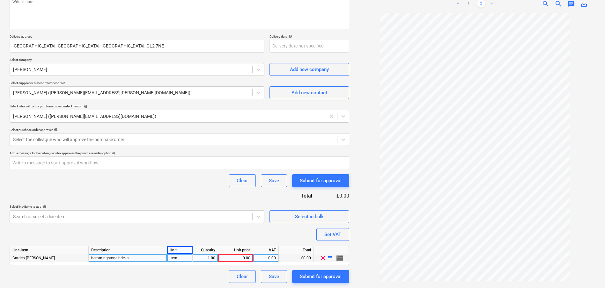
click at [178, 256] on div "item" at bounding box center [179, 258] width 25 height 8
click at [236, 257] on div "0.00" at bounding box center [236, 258] width 30 height 8
click at [272, 259] on div "0.00" at bounding box center [266, 258] width 20 height 8
type textarea "x"
type input "378.80"
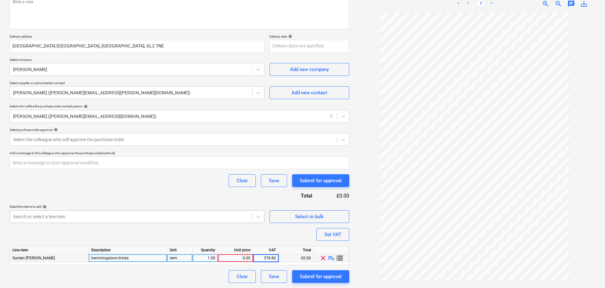
click at [142, 219] on div at bounding box center [131, 217] width 236 height 6
click at [250, 203] on body "Sales Projects Contacts Company Consolidated Invoices Inbox 2 Approvals Resourc…" at bounding box center [302, 59] width 605 height 288
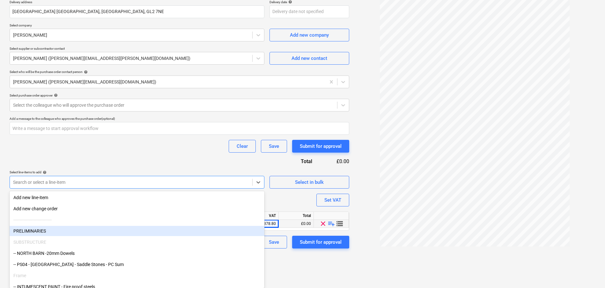
type textarea "x"
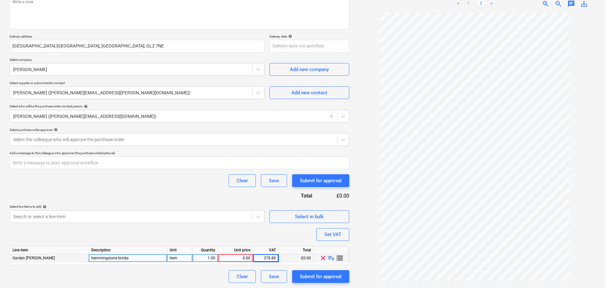
click at [333, 203] on html "Sales Projects Contacts Company Consolidated Invoices Inbox 2 Approvals Resourc…" at bounding box center [302, 59] width 605 height 288
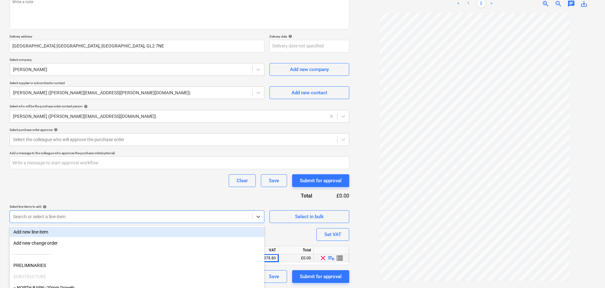
click at [249, 203] on body "Sales Projects Contacts Company Consolidated Invoices Inbox 2 Approvals Resourc…" at bounding box center [302, 59] width 605 height 288
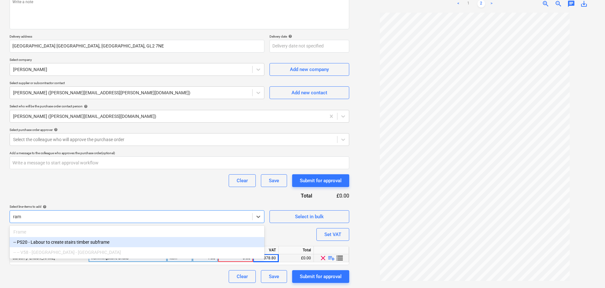
click at [69, 253] on div "-- -- V58 - North Barn - Ramp" at bounding box center [137, 252] width 255 height 10
type input "ram"
type textarea "x"
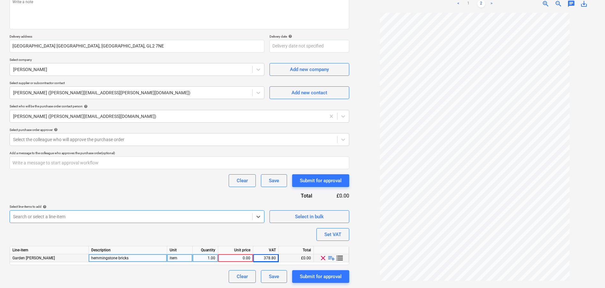
type textarea "x"
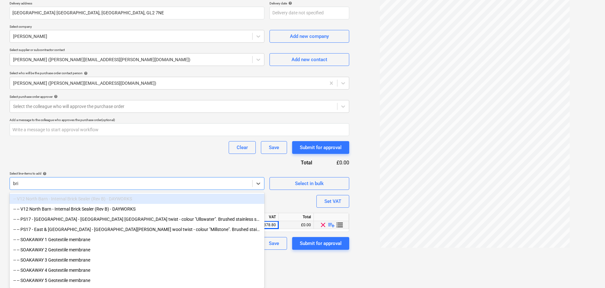
scroll to position [96, 0]
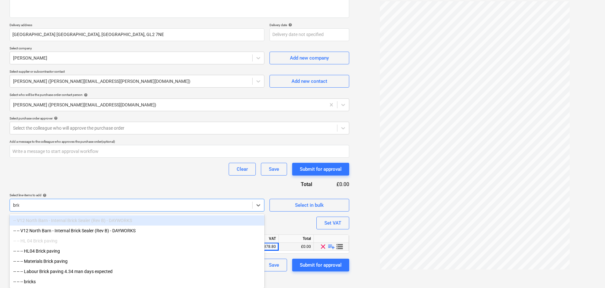
type input "brick"
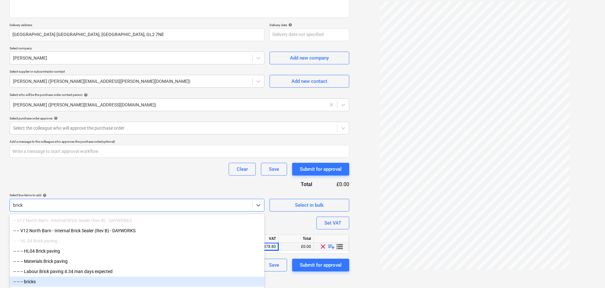
click at [33, 280] on div "-- -- -- bricks" at bounding box center [137, 282] width 255 height 10
type textarea "x"
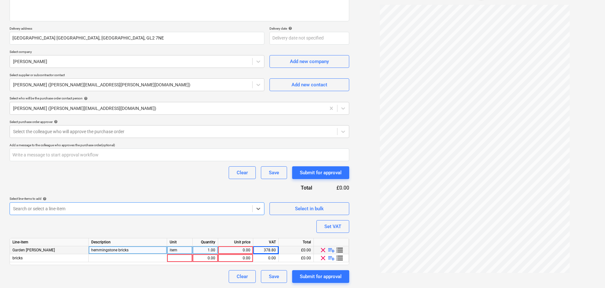
scroll to position [93, 0]
type textarea "x"
click at [208, 257] on div "0.00" at bounding box center [205, 258] width 20 height 8
click at [144, 260] on div at bounding box center [128, 258] width 78 height 8
type input "hemmingstone bricks"
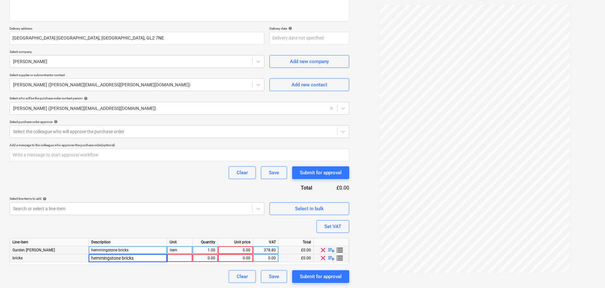
type textarea "x"
click at [187, 260] on div "pcs" at bounding box center [179, 258] width 25 height 8
type input "item"
type textarea "x"
click at [236, 248] on div "0.00" at bounding box center [236, 250] width 30 height 8
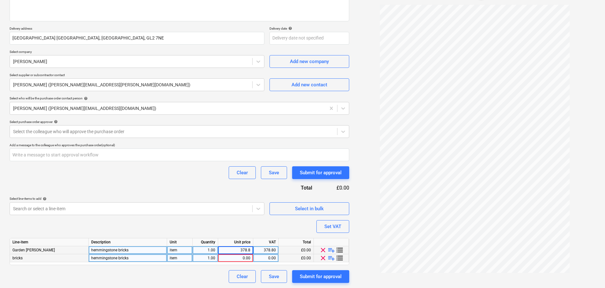
type input "378.80"
type textarea "x"
click at [264, 251] on div "Purchase order name help Purchase order Purchase order reference number help 00…" at bounding box center [179, 121] width 339 height 323
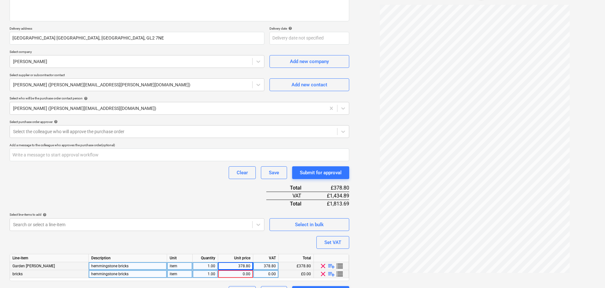
click at [268, 268] on div "378.80" at bounding box center [266, 266] width 20 height 8
type input "1"
type input "20"
type textarea "x"
click at [246, 272] on div "0.00" at bounding box center [236, 274] width 30 height 8
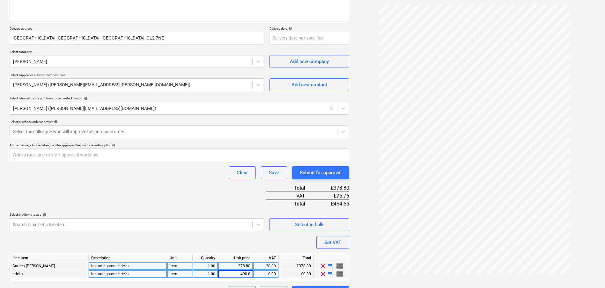
type input "490.80"
type textarea "x"
click at [274, 273] on div "0.00" at bounding box center [266, 274] width 20 height 8
type input "0"
type input "20"
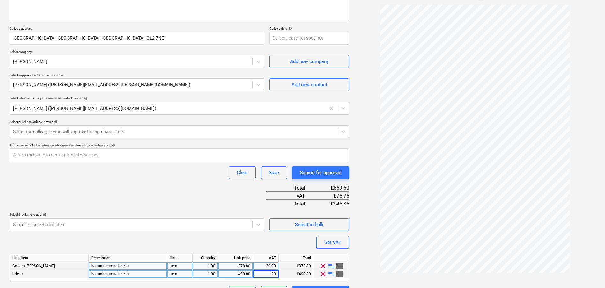
click at [287, 239] on div "Purchase order name help Purchase order Purchase order reference number help 00…" at bounding box center [179, 129] width 339 height 339
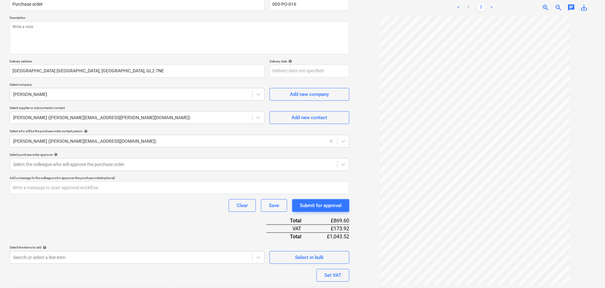
scroll to position [0, 0]
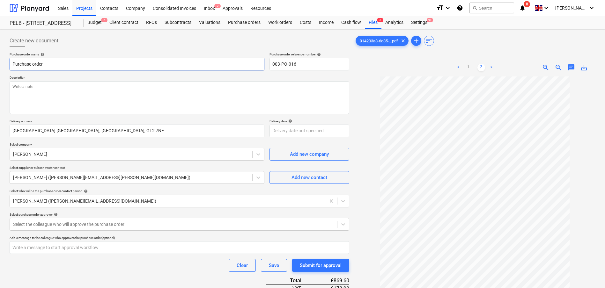
click at [68, 64] on input "Purchase order" at bounding box center [137, 64] width 255 height 13
drag, startPoint x: 68, startPoint y: 64, endPoint x: -15, endPoint y: 64, distance: 82.5
click at [0, 64] on html "Sales Projects Contacts Company Consolidated Invoices Inbox 2 Approvals Resourc…" at bounding box center [302, 144] width 605 height 288
type textarea "x"
type input "T"
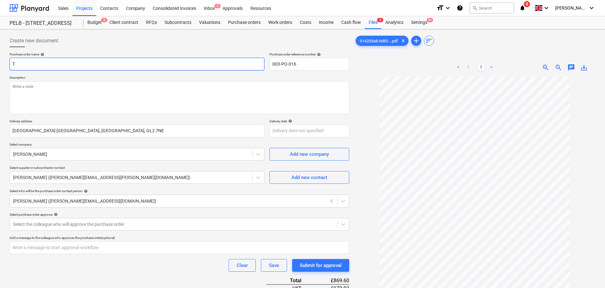
type textarea "x"
type input "Tr"
type textarea "x"
type input "Tra"
type textarea "x"
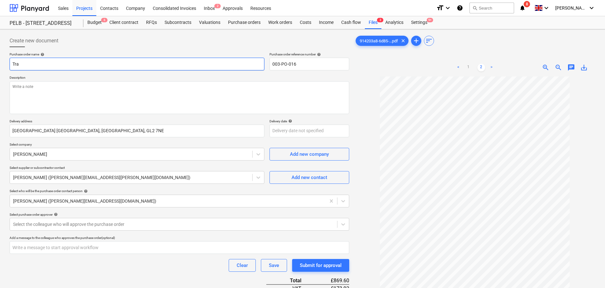
type input "Trav"
type textarea "x"
type input "Travis"
type textarea "x"
type input "Travis"
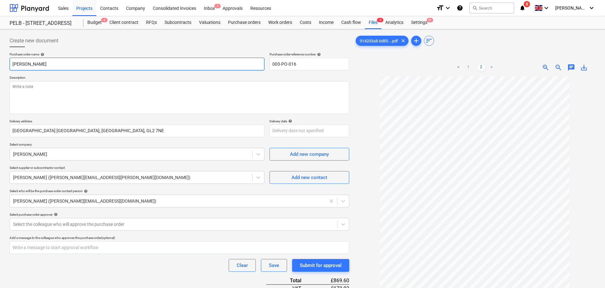
type textarea "x"
type input "Travis e"
type textarea "x"
type input "Travis er"
type textarea "x"
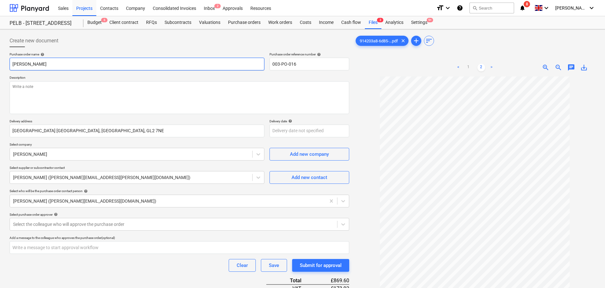
type input "Travis e"
type textarea "x"
type input "Travis"
type textarea "x"
type input "Travis P"
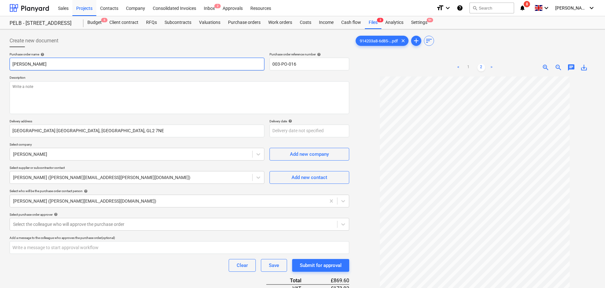
type textarea "x"
type input "Travis Pe"
type textarea "x"
type input "Travis Per"
type textarea "x"
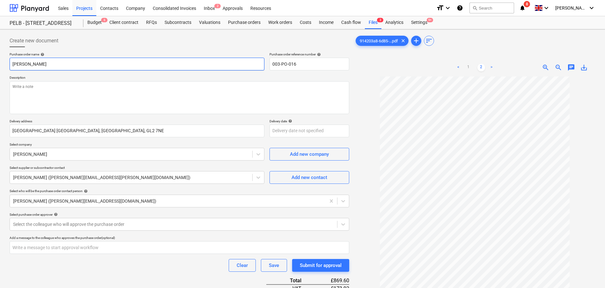
type input "Travis Perk"
type textarea "x"
type input "Travis Perki"
type textarea "x"
type input "Travis Perkins"
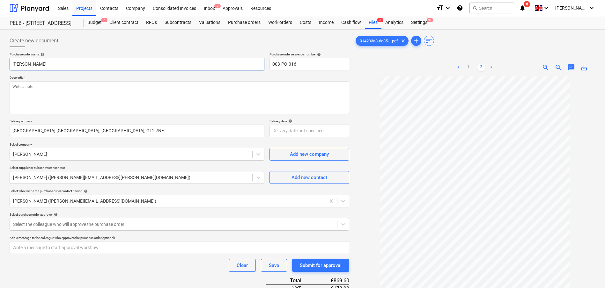
type textarea "x"
type input "Travis Perkins"
type textarea "x"
type input "Travis Perkins -"
type textarea "x"
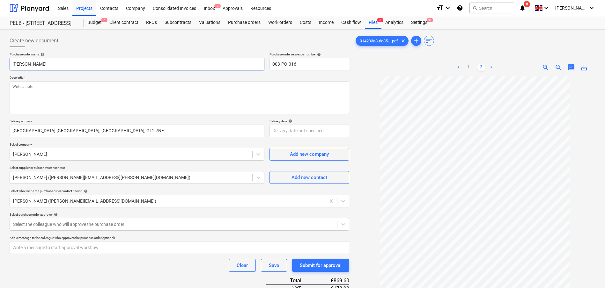
type input "Travis Perkins -"
type textarea "x"
type input "Travis Perkins - H"
type textarea "x"
type input "Travis Perkins - He"
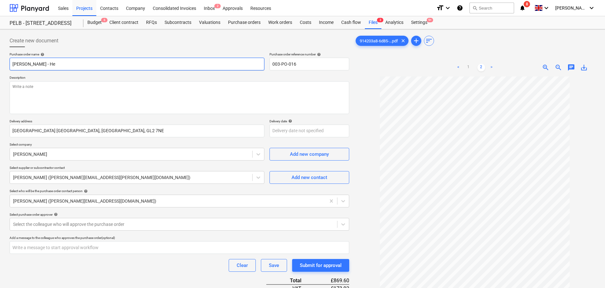
type textarea "x"
type input "Travis Perkins - Hem"
type textarea "x"
type input "Travis Perkins - Hemm"
type textarea "x"
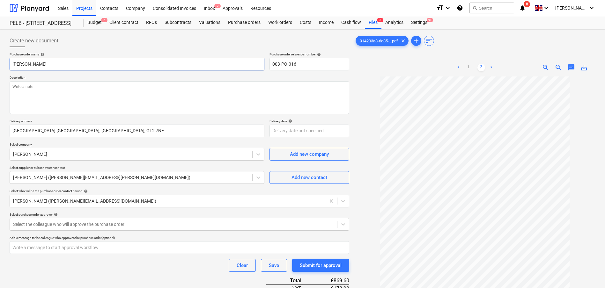
type input "Travis Perkins - Hemmi"
type textarea "x"
type input "Travis Perkins - Hemmin"
type textarea "x"
type input "Travis Perkins - Hemming"
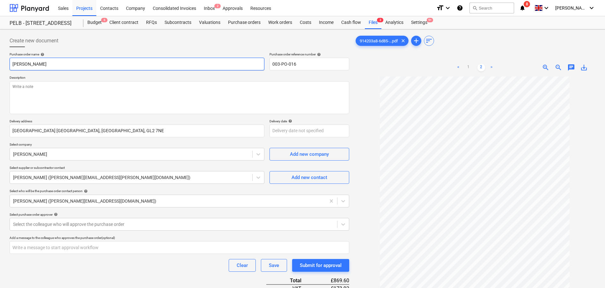
type textarea "x"
type input "Travis Perkins - Hemmings"
type textarea "x"
type input "Travis Perkins - Hemmingsto"
type textarea "x"
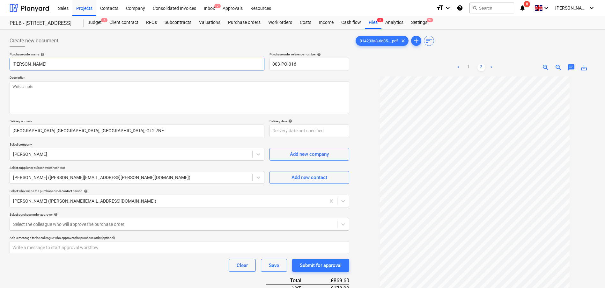
type input "Travis Perkins - Hemmingston"
type textarea "x"
type input "Travis Perkins - Hemmingstone"
type textarea "x"
type input "Travis Perkins - Hemmingstone"
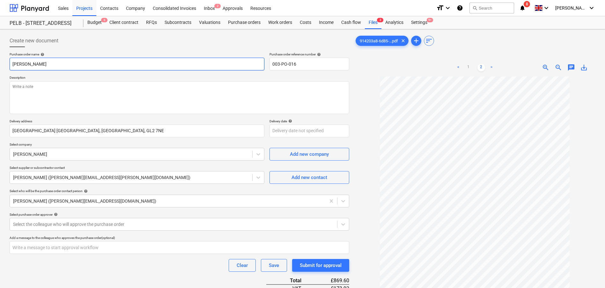
type textarea "x"
type input "Travis Perkins - Hemmingstone B"
type textarea "x"
type input "Travis Perkins - Hemmingstone Br"
type textarea "x"
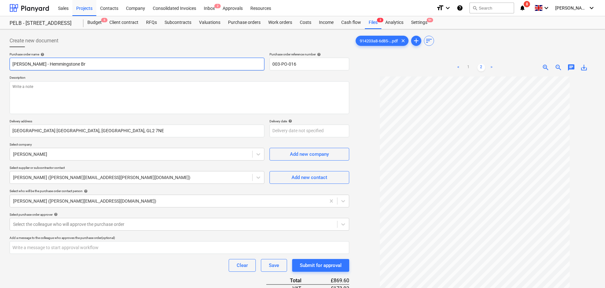
type input "Travis Perkins - Hemmingstone Bri"
type textarea "x"
type input "Travis Perkins - Hemmingstone Bricks"
type textarea "x"
type input "Travis Perkins - Hemmingstone Bricks"
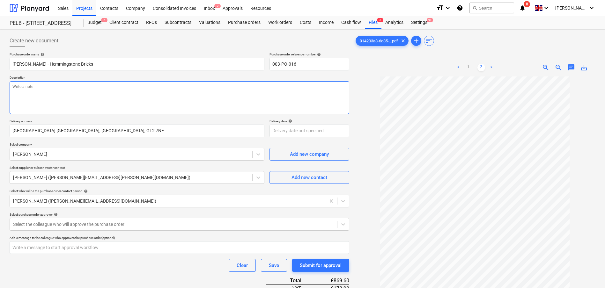
type textarea "x"
click at [58, 91] on textarea at bounding box center [179, 97] width 339 height 33
type textarea "H"
type textarea "x"
type textarea "He"
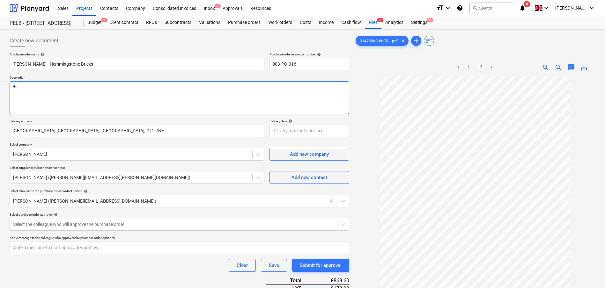
type textarea "x"
type textarea "Hem"
type textarea "x"
type textarea "Hemm"
type textarea "x"
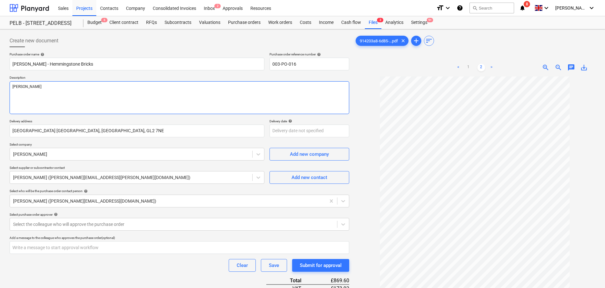
type textarea "Hemmi"
type textarea "x"
type textarea "Hemmin"
type textarea "x"
type textarea "Hemming"
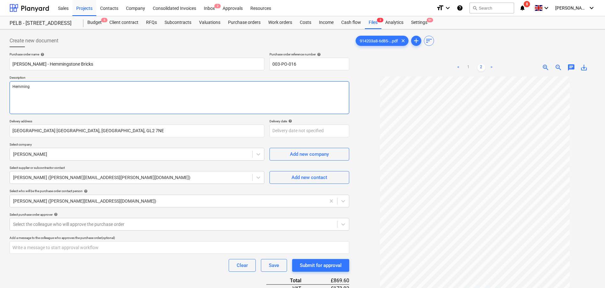
type textarea "x"
type textarea "Hemmingst"
type textarea "x"
type textarea "Hemmingsto"
type textarea "x"
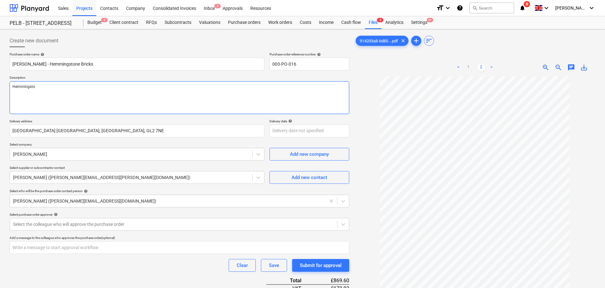
type textarea "Hemmingston"
type textarea "x"
type textarea "Hemmingstone"
type textarea "x"
type textarea "Hemmingstone"
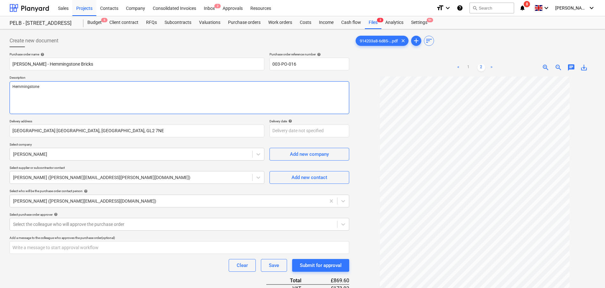
type textarea "x"
type textarea "Hemmingstone b"
type textarea "x"
type textarea "Hemmingstone bri"
type textarea "x"
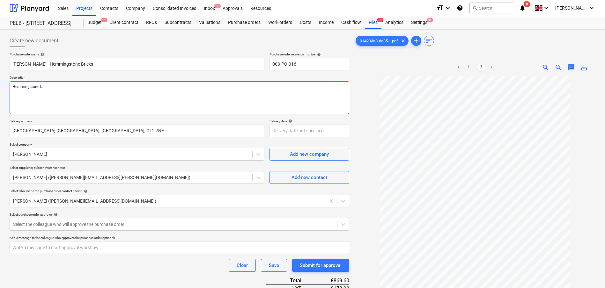
type textarea "Hemmingstone bric"
type textarea "x"
type textarea "Hemmingstone bricks"
type textarea "x"
type textarea "Hemmingstone bricks"
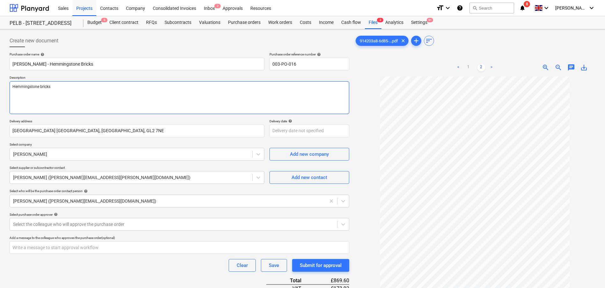
type textarea "x"
type textarea "Hemmingstone bricks f"
type textarea "x"
type textarea "Hemmingstone bricks fo"
type textarea "x"
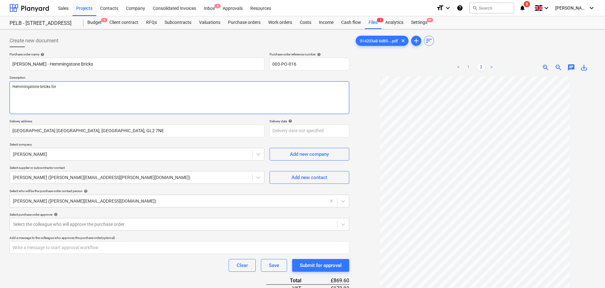
type textarea "Hemmingstone bricks for"
type textarea "x"
type textarea "Hemmingstone bricks for r"
type textarea "x"
type textarea "Hemmingstone bricks for ra"
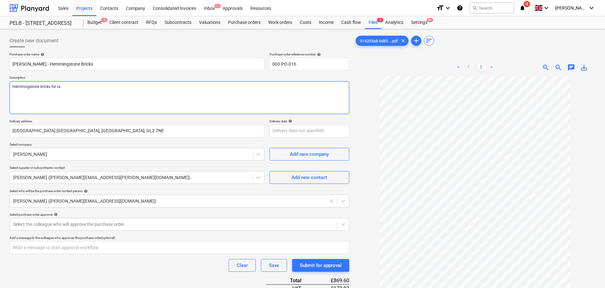
type textarea "x"
type textarea "Hemmingstone bricks for ram"
type textarea "x"
type textarea "Hemmingstone bricks for ramp"
type textarea "x"
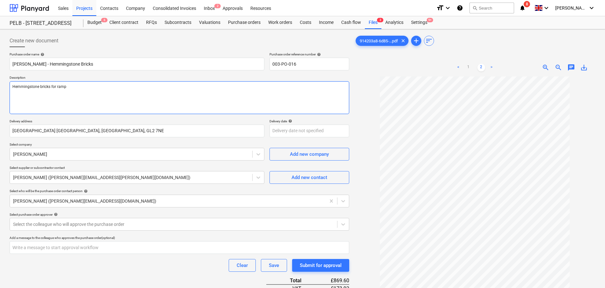
type textarea "Hemmingstone bricks for ramp"
type textarea "x"
type textarea "Hemmingstone bricks for ramp an"
type textarea "x"
type textarea "Hemmingstone bricks for ramp and"
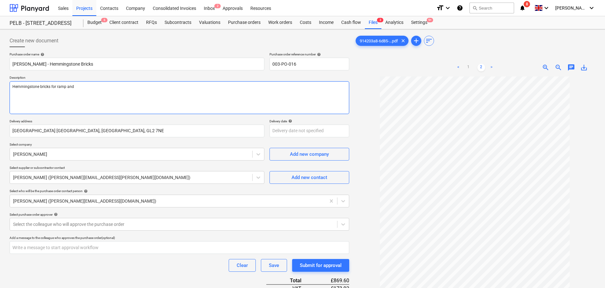
type textarea "x"
type textarea "Hemmingstone bricks for ramp and"
type textarea "x"
type textarea "Hemmingstone bricks for ramp and br"
type textarea "x"
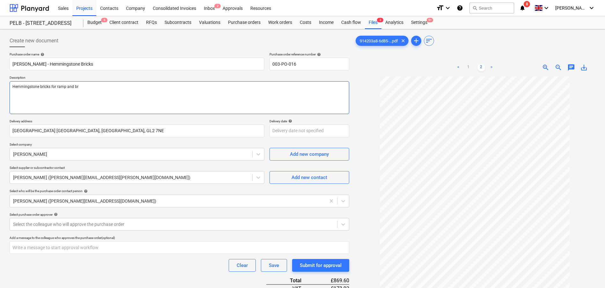
type textarea "Hemmingstone bricks for ramp and bri"
type textarea "x"
type textarea "Hemmingstone bricks for ramp and br"
type textarea "x"
type textarea "Hemmingstone bricks for ramp and"
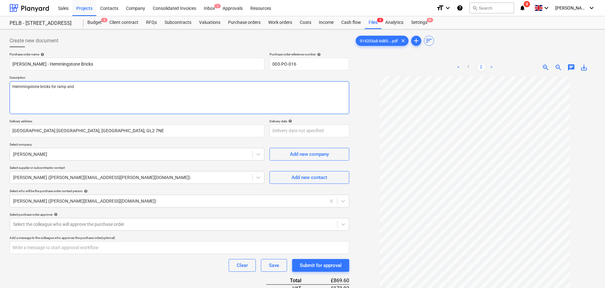
type textarea "x"
type textarea "Hemmingstone bricks for ramp and t"
type textarea "x"
type textarea "Hemmingstone bricks for ramp and to"
type textarea "x"
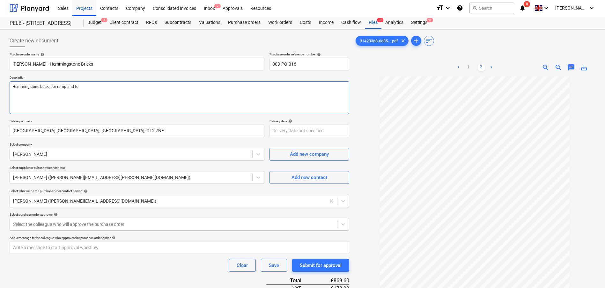
type textarea "Hemmingstone bricks for ramp and to"
type textarea "x"
type textarea "Hemmingstone bricks for ramp and to f"
type textarea "x"
type textarea "Hemmingstone bricks for ramp and to fi"
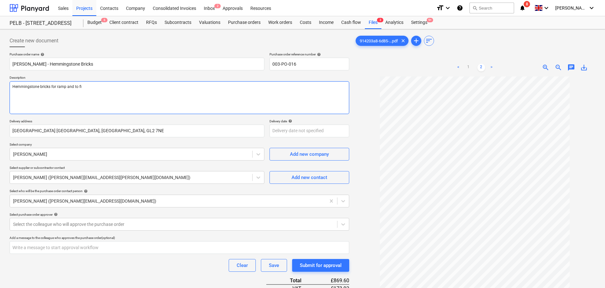
type textarea "x"
type textarea "Hemmingstone bricks for ramp and to fin"
type textarea "x"
type textarea "Hemmingstone bricks for ramp and to fini"
type textarea "x"
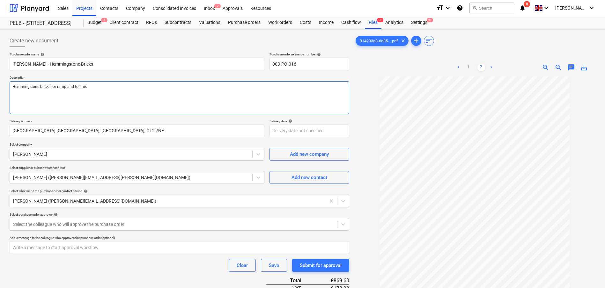
type textarea "Hemmingstone bricks for ramp and to finish"
type textarea "x"
type textarea "Hemmingstone bricks for ramp and to finish"
type textarea "x"
type textarea "Hemmingstone bricks for ramp and to finish r"
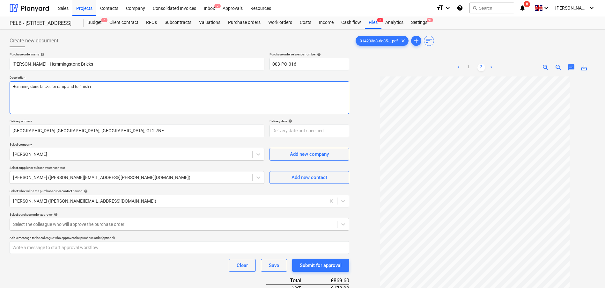
type textarea "x"
type textarea "Hemmingstone bricks for ramp and to finish"
type textarea "x"
click at [162, 230] on div "Select the colleague who will approve the purchase order" at bounding box center [179, 224] width 339 height 13
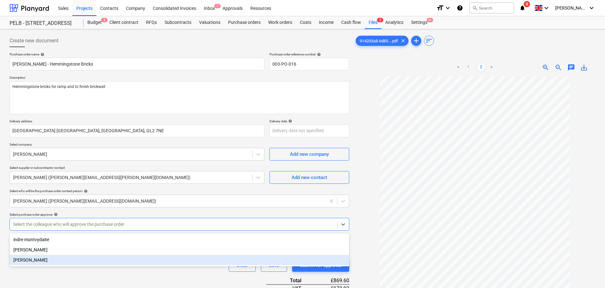
click at [135, 258] on div "Harry Ford" at bounding box center [179, 260] width 339 height 10
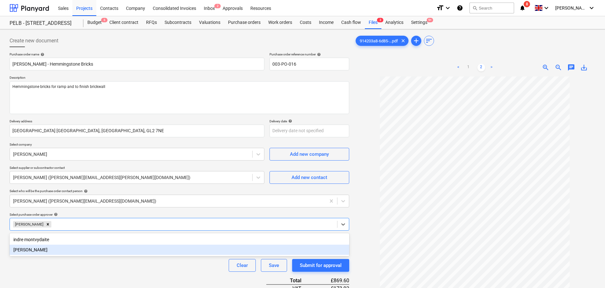
click at [159, 264] on div "Clear Save Submit for approval" at bounding box center [179, 265] width 339 height 13
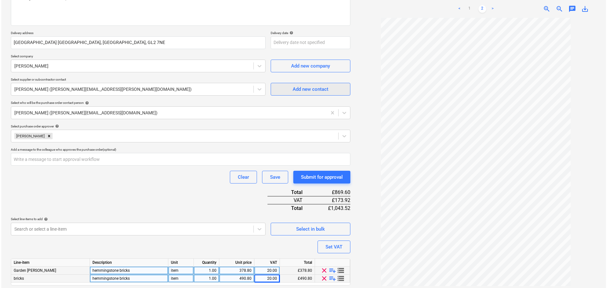
scroll to position [109, 0]
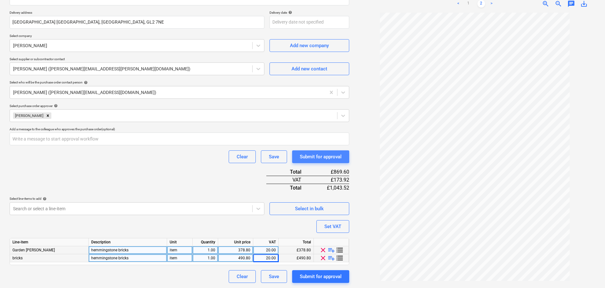
click at [320, 158] on div "Submit for approval" at bounding box center [321, 157] width 42 height 8
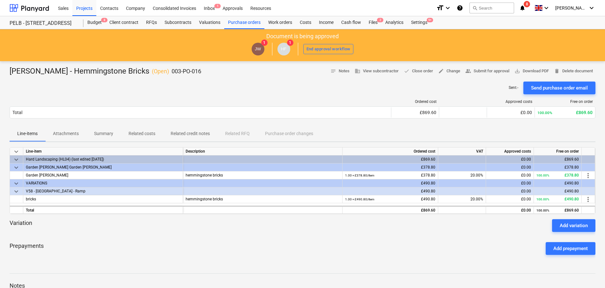
click at [78, 136] on p "Attachments" at bounding box center [66, 133] width 26 height 7
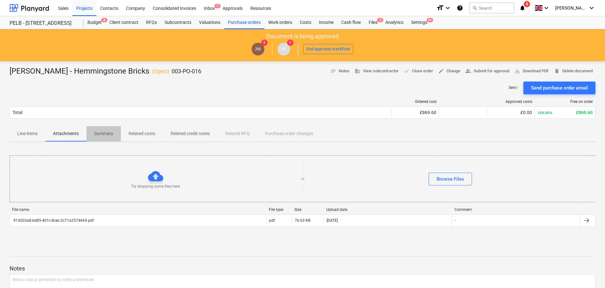
click at [114, 136] on span "Summary" at bounding box center [103, 133] width 34 height 11
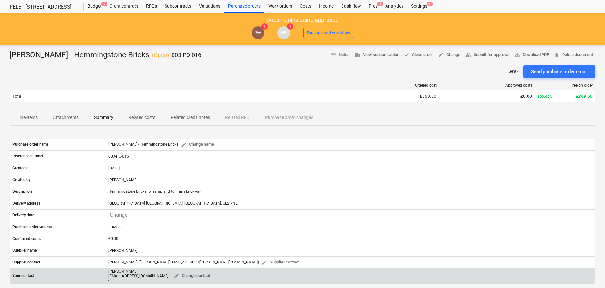
scroll to position [11, 0]
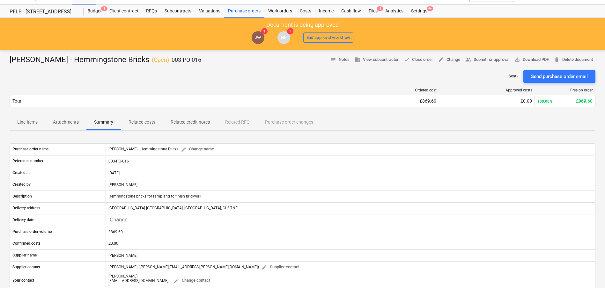
click at [38, 120] on p "Line-items" at bounding box center [27, 122] width 20 height 7
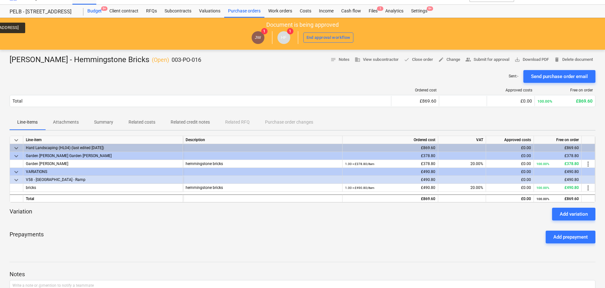
click at [97, 14] on div "Budget 9+" at bounding box center [94, 11] width 22 height 13
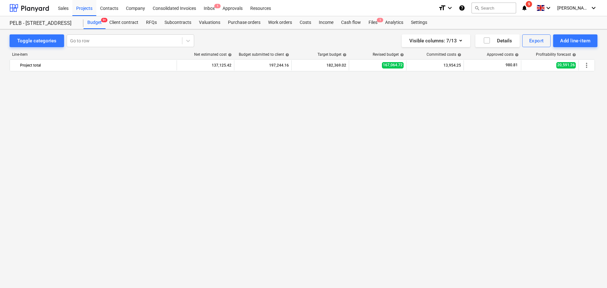
scroll to position [214, 0]
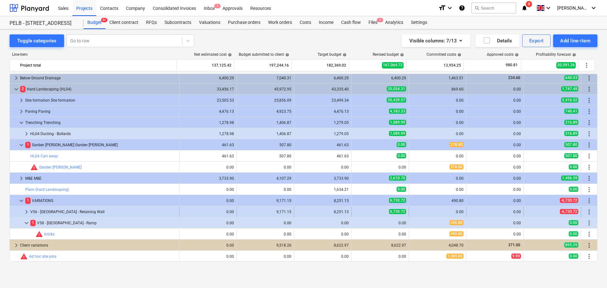
click at [23, 211] on span "keyboard_arrow_right" at bounding box center [27, 212] width 8 height 8
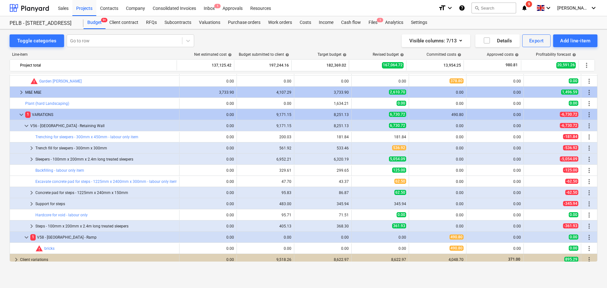
scroll to position [301, 0]
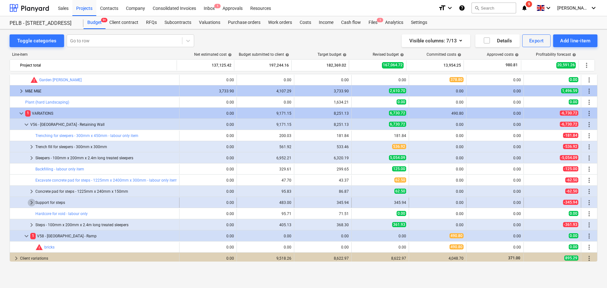
click at [32, 201] on span "keyboard_arrow_right" at bounding box center [32, 203] width 8 height 8
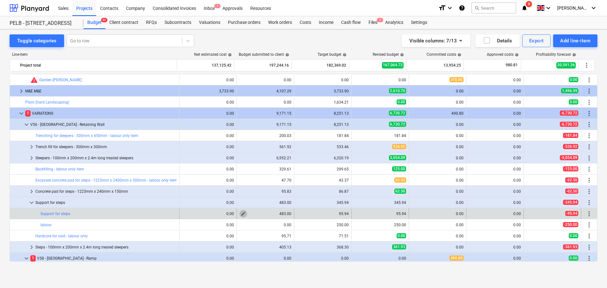
click at [242, 213] on span "edit" at bounding box center [243, 213] width 5 height 5
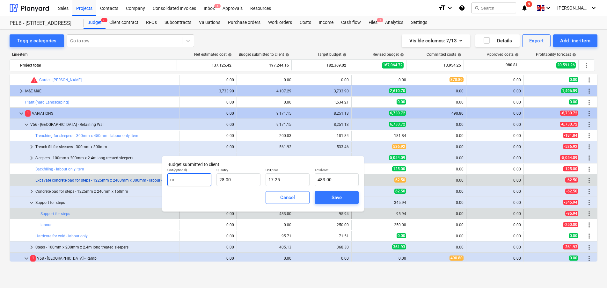
drag, startPoint x: 182, startPoint y: 179, endPoint x: 145, endPoint y: 178, distance: 36.7
click at [145, 178] on body "Sales Projects Contacts Company Consolidated Invoices Inbox 1 Approvals Resourc…" at bounding box center [303, 144] width 607 height 288
drag, startPoint x: 180, startPoint y: 179, endPoint x: 153, endPoint y: 177, distance: 26.9
click at [153, 177] on body "Sales Projects Contacts Company Consolidated Invoices Inbox 1 Approvals Resourc…" at bounding box center [303, 144] width 607 height 288
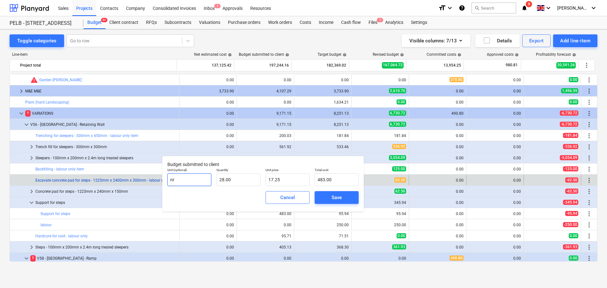
drag, startPoint x: 199, startPoint y: 181, endPoint x: 135, endPoint y: 180, distance: 63.4
click at [135, 180] on body "Sales Projects Contacts Company Consolidated Invoices Inbox 1 Approvals Resourc…" at bounding box center [303, 144] width 607 height 288
drag, startPoint x: 191, startPoint y: 179, endPoint x: 160, endPoint y: 178, distance: 30.3
click at [160, 178] on body "Sales Projects Contacts Company Consolidated Invoices Inbox 1 Approvals Resourc…" at bounding box center [303, 144] width 607 height 288
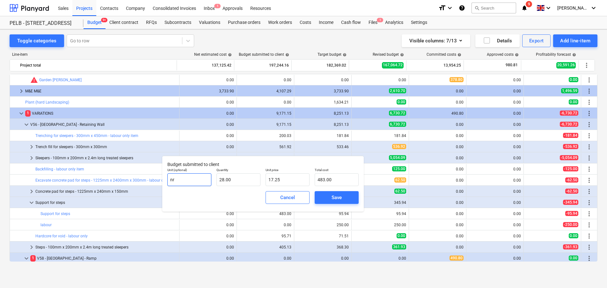
drag, startPoint x: 196, startPoint y: 181, endPoint x: 163, endPoint y: 177, distance: 33.4
click at [163, 177] on div "Budget submitted to client Unit (optional) nr Quantity 28.00 Unit price 17.25 T…" at bounding box center [262, 184] width 201 height 56
drag, startPoint x: 243, startPoint y: 177, endPoint x: 204, endPoint y: 177, distance: 39.5
click at [204, 177] on div "Unit (optional) item Quantity 28 Unit price 17.25 Total cost 483.00" at bounding box center [263, 176] width 196 height 23
drag, startPoint x: 223, startPoint y: 180, endPoint x: 229, endPoint y: 180, distance: 5.4
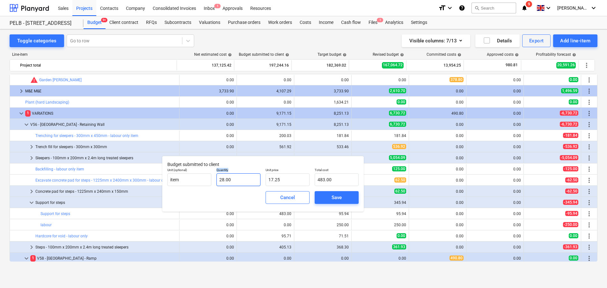
click at [225, 180] on div "Quantity 28.00" at bounding box center [238, 176] width 49 height 23
drag, startPoint x: 229, startPoint y: 180, endPoint x: 201, endPoint y: 179, distance: 28.4
click at [215, 177] on div "Quantity 28" at bounding box center [238, 176] width 49 height 23
drag, startPoint x: 299, startPoint y: 181, endPoint x: 252, endPoint y: 178, distance: 47.0
click at [252, 178] on div "Unit (optional) item Quantity 1.00 Unit price 17.25 Total cost 17.25" at bounding box center [263, 176] width 196 height 23
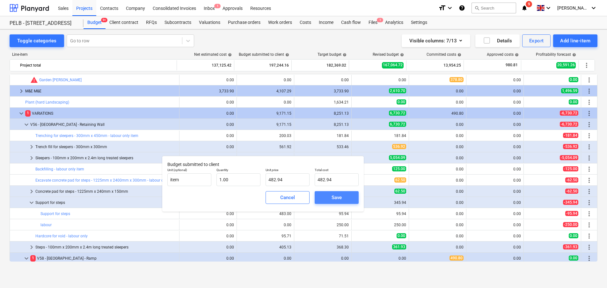
click at [333, 200] on div "Save" at bounding box center [336, 197] width 10 height 8
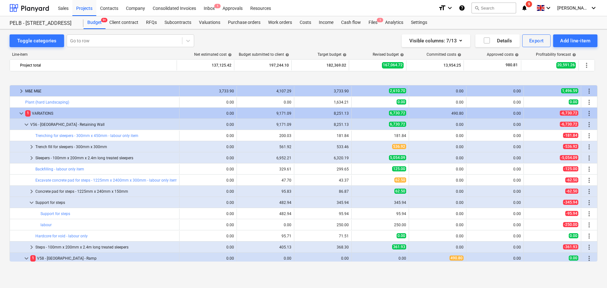
scroll to position [327, 0]
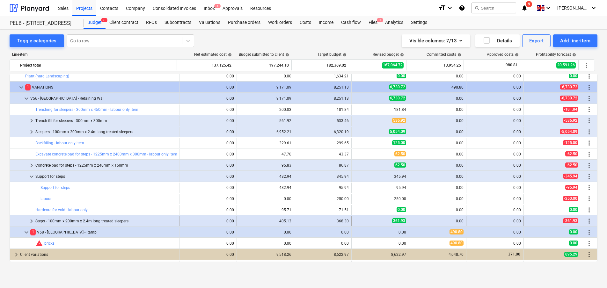
click at [31, 221] on span "keyboard_arrow_right" at bounding box center [32, 221] width 8 height 8
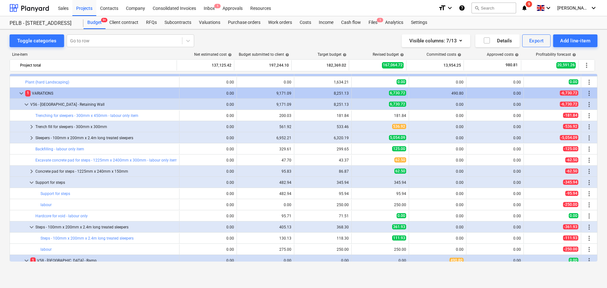
scroll to position [323, 0]
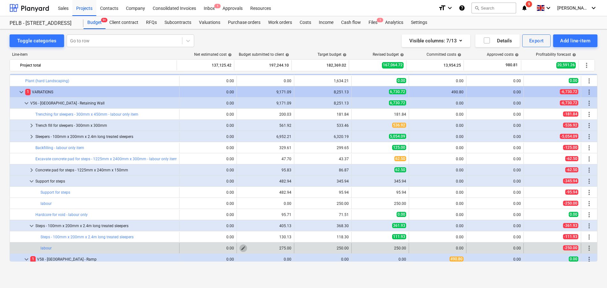
click at [241, 248] on span "edit" at bounding box center [243, 248] width 5 height 5
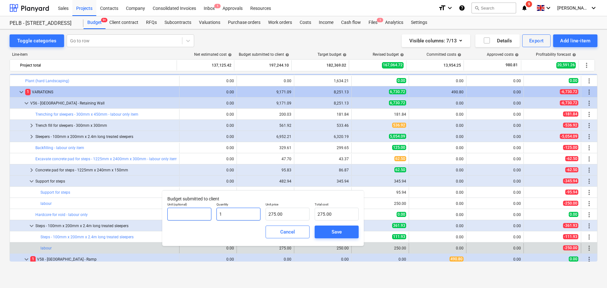
drag, startPoint x: 239, startPoint y: 217, endPoint x: 199, endPoint y: 216, distance: 39.8
click at [200, 217] on div "Unit (optional) Quantity 1 Unit price 275.00 Total cost 275.00" at bounding box center [263, 211] width 196 height 23
drag, startPoint x: 295, startPoint y: 213, endPoint x: 247, endPoint y: 214, distance: 48.1
click at [247, 214] on div "Unit (optional) Quantity 0.00 Unit price 275 Total cost 0.00" at bounding box center [263, 211] width 196 height 23
click at [337, 236] on div "Save" at bounding box center [336, 232] width 10 height 8
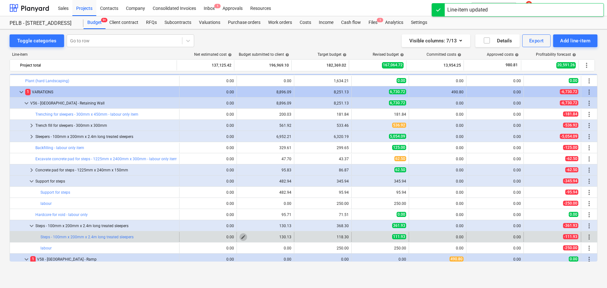
click at [241, 237] on span "edit" at bounding box center [243, 237] width 5 height 5
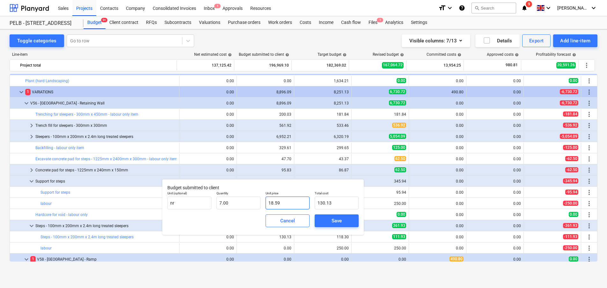
click at [294, 201] on input "18.59" at bounding box center [287, 203] width 44 height 13
drag, startPoint x: 280, startPoint y: 201, endPoint x: 260, endPoint y: 201, distance: 20.4
click at [260, 201] on div "Unit (optional) nr Quantity 7.00 Unit price 18.59 Total cost 130.13" at bounding box center [263, 200] width 196 height 23
click at [335, 219] on div "Save" at bounding box center [336, 221] width 10 height 8
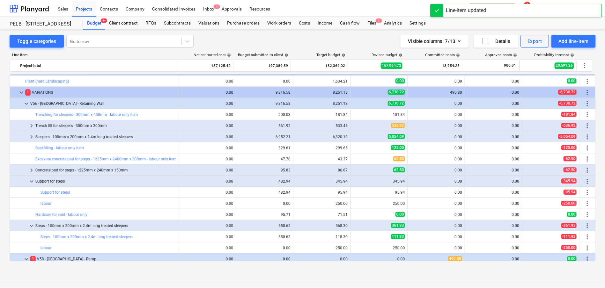
scroll to position [0, 0]
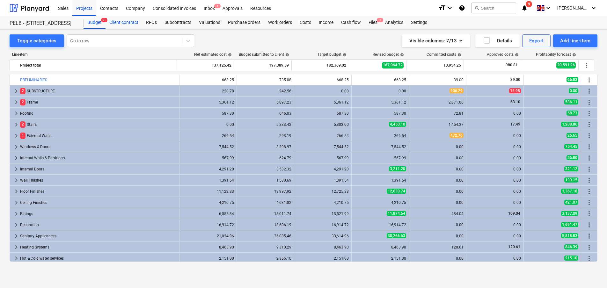
click at [129, 21] on div "Client contract" at bounding box center [123, 22] width 37 height 13
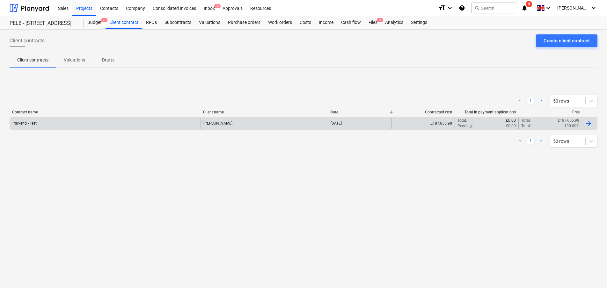
click at [94, 121] on div "Parkend - Test" at bounding box center [105, 123] width 191 height 11
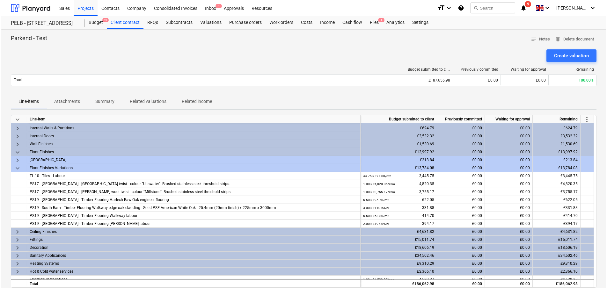
scroll to position [135, 0]
click at [585, 120] on span "more_vert" at bounding box center [586, 120] width 8 height 8
click at [572, 119] on li "Amend line items" at bounding box center [576, 119] width 49 height 15
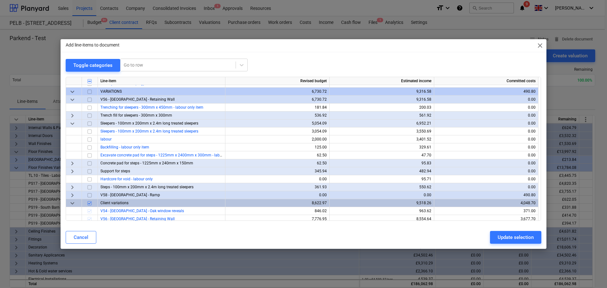
scroll to position [211, 0]
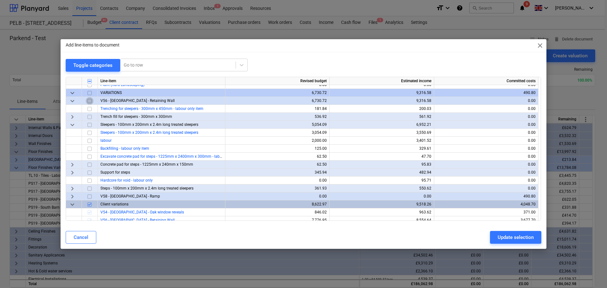
click at [91, 101] on input "checkbox" at bounding box center [90, 101] width 8 height 8
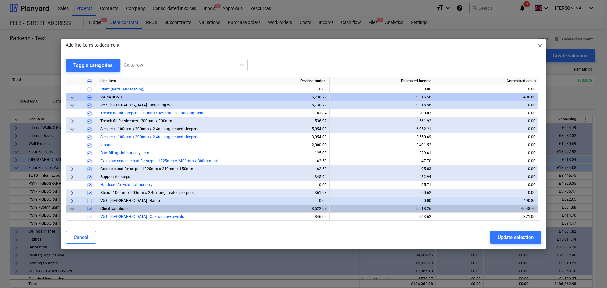
scroll to position [207, 0]
click at [71, 121] on span "keyboard_arrow_right" at bounding box center [73, 122] width 8 height 8
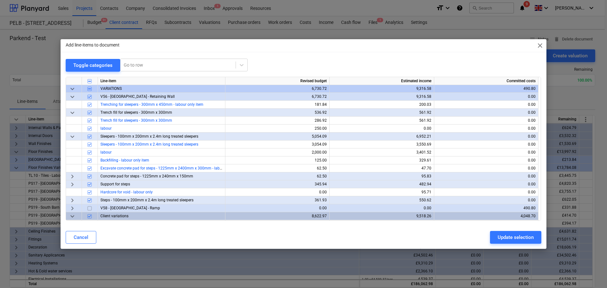
scroll to position [214, 0]
click at [539, 45] on span "close" at bounding box center [540, 46] width 8 height 8
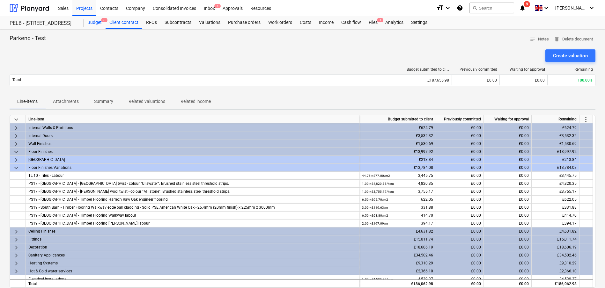
click at [94, 24] on div "Budget 9+" at bounding box center [94, 22] width 22 height 13
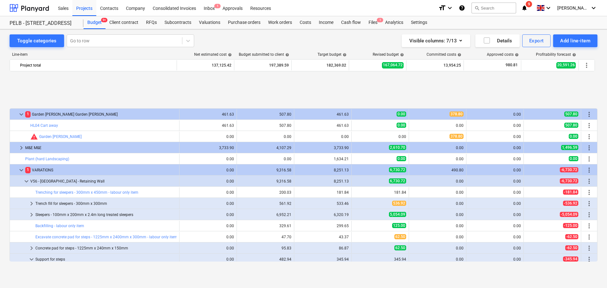
scroll to position [295, 0]
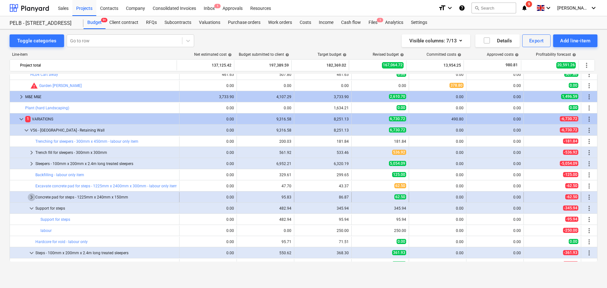
click at [30, 198] on span "keyboard_arrow_right" at bounding box center [32, 197] width 8 height 8
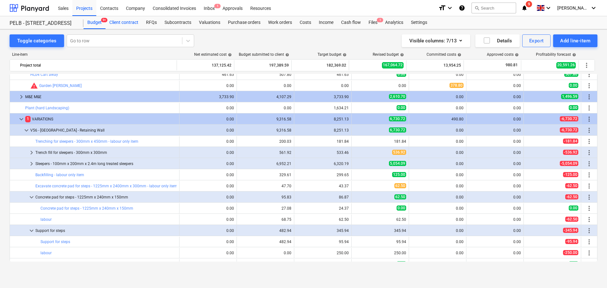
click at [123, 25] on div "Client contract" at bounding box center [123, 22] width 37 height 13
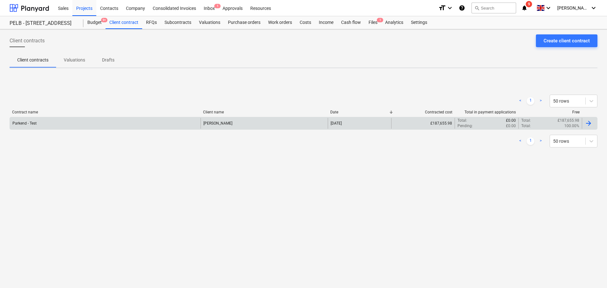
click at [88, 121] on div "Parkend - Test" at bounding box center [105, 123] width 191 height 11
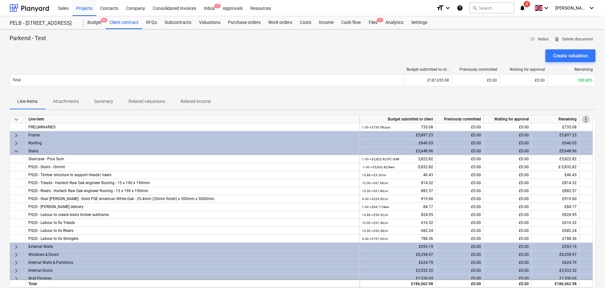
click at [586, 119] on span "more_vert" at bounding box center [586, 120] width 8 height 8
click at [567, 120] on li "Amend line items" at bounding box center [576, 119] width 49 height 15
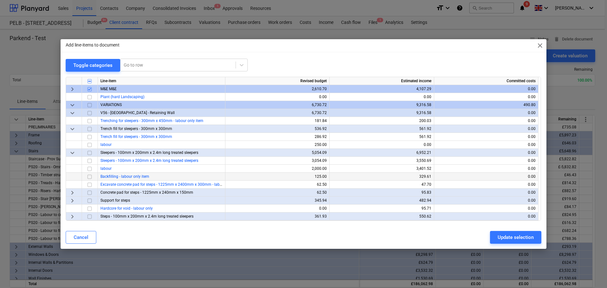
scroll to position [200, 0]
click at [73, 128] on span "keyboard_arrow_down" at bounding box center [73, 129] width 8 height 8
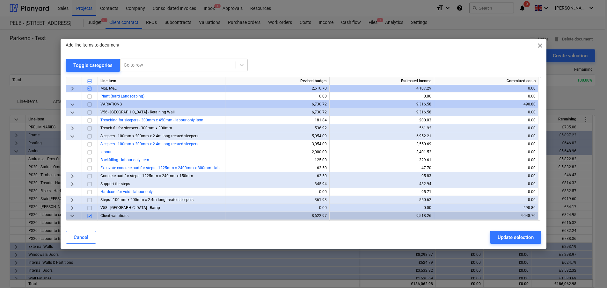
click at [71, 113] on span "keyboard_arrow_down" at bounding box center [73, 113] width 8 height 8
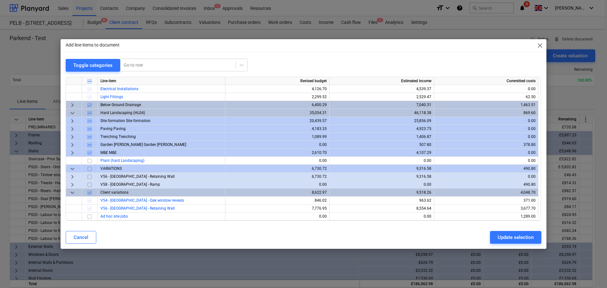
scroll to position [135, 0]
click at [74, 177] on span "keyboard_arrow_right" at bounding box center [73, 177] width 8 height 8
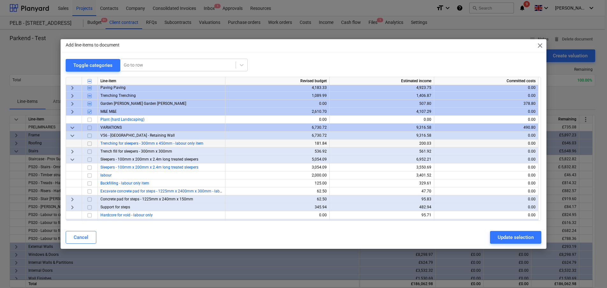
scroll to position [188, 0]
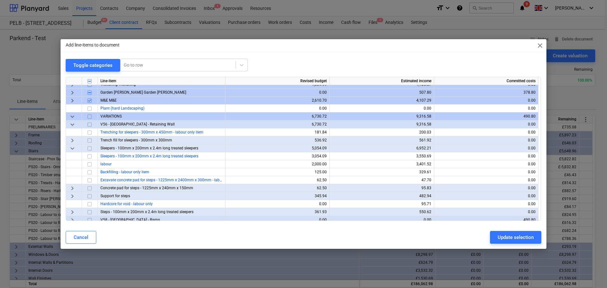
click at [69, 149] on span "keyboard_arrow_down" at bounding box center [73, 149] width 8 height 8
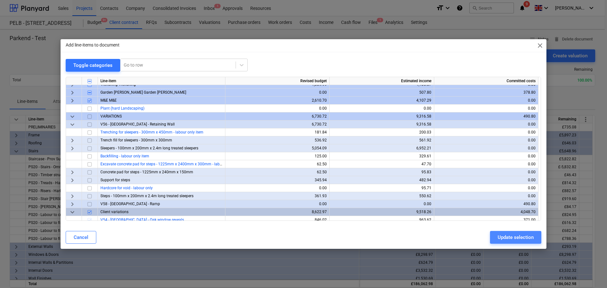
click at [508, 238] on div "Update selection" at bounding box center [515, 237] width 36 height 8
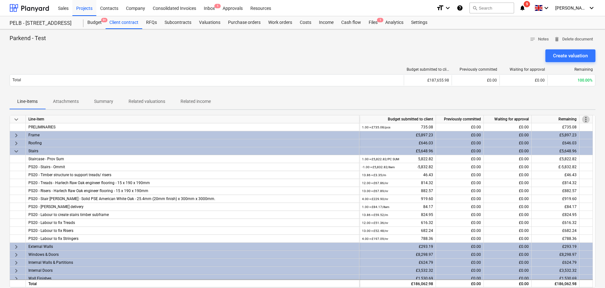
click at [586, 120] on span "more_vert" at bounding box center [586, 120] width 8 height 8
click at [573, 120] on li "Amend line items" at bounding box center [576, 119] width 49 height 15
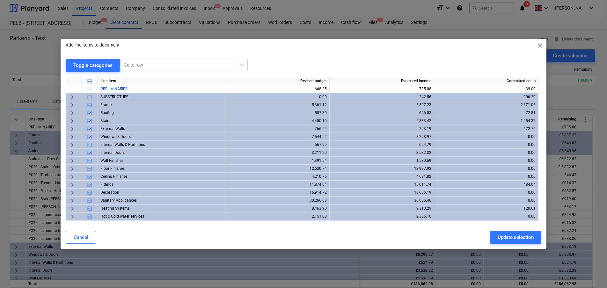
scroll to position [207, 0]
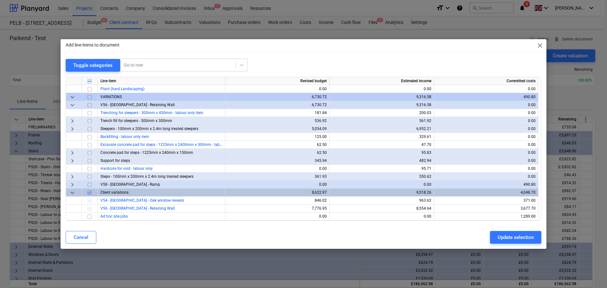
click at [92, 104] on input "checkbox" at bounding box center [90, 105] width 8 height 8
click at [507, 233] on div "Update selection" at bounding box center [515, 237] width 36 height 8
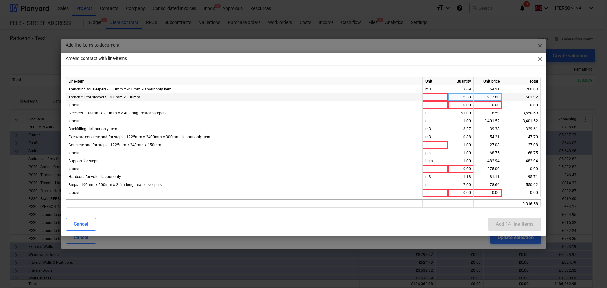
click at [440, 97] on div at bounding box center [435, 97] width 25 height 8
click at [437, 104] on div at bounding box center [435, 105] width 25 height 8
click at [542, 58] on span "close" at bounding box center [540, 59] width 8 height 8
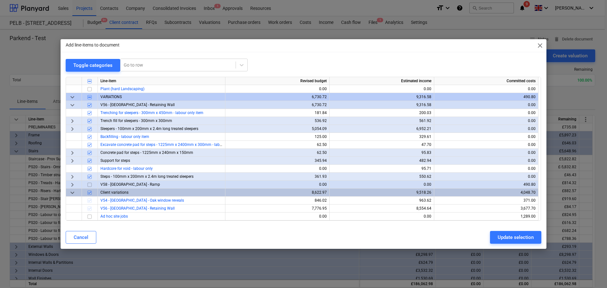
click at [540, 46] on span "close" at bounding box center [540, 46] width 8 height 8
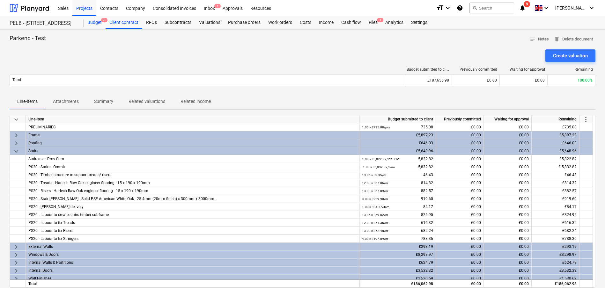
click at [90, 20] on div "Budget 9+" at bounding box center [94, 22] width 22 height 13
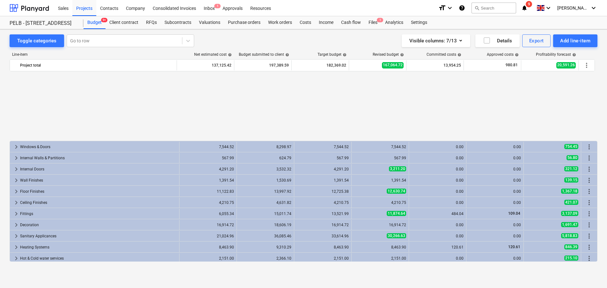
scroll to position [295, 0]
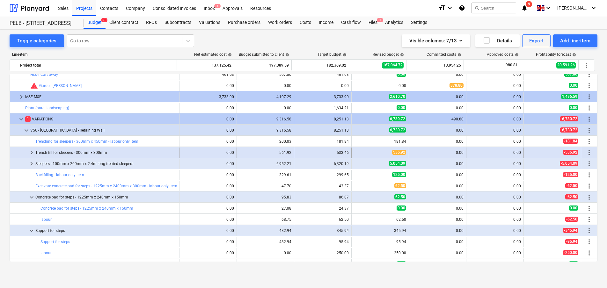
click at [34, 153] on span "keyboard_arrow_right" at bounding box center [32, 153] width 8 height 8
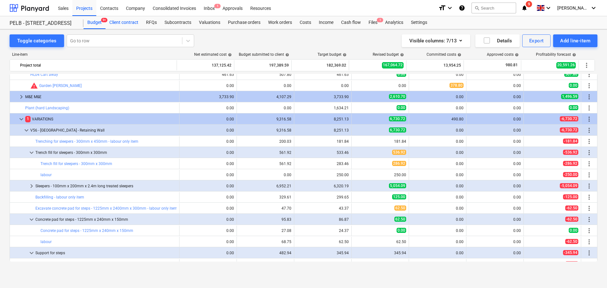
click at [125, 24] on div "Client contract" at bounding box center [123, 22] width 37 height 13
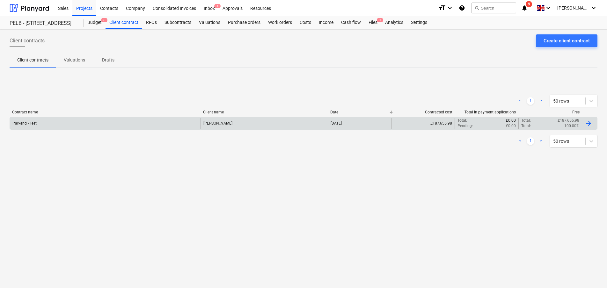
click at [239, 128] on div "Jasmin Westcarr" at bounding box center [263, 123] width 127 height 11
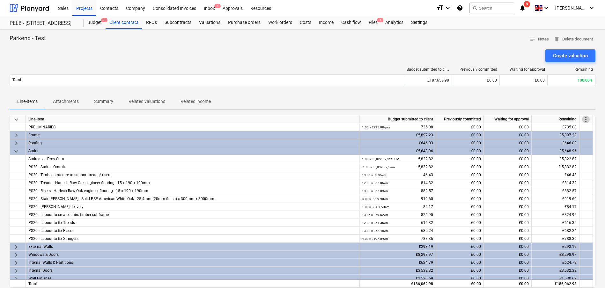
click at [585, 119] on span "more_vert" at bounding box center [586, 120] width 8 height 8
click at [573, 116] on li "Amend line items" at bounding box center [576, 119] width 49 height 15
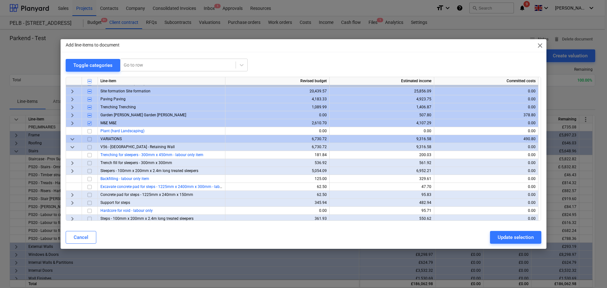
scroll to position [207, 0]
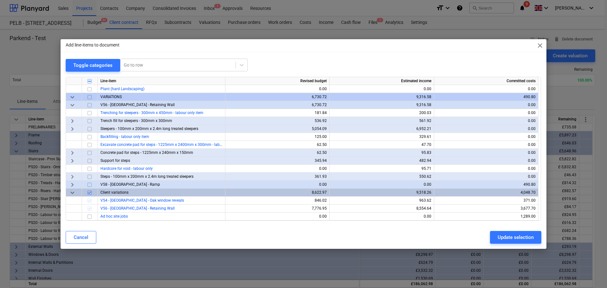
click at [87, 105] on input "checkbox" at bounding box center [90, 105] width 8 height 8
click at [502, 231] on button "Update selection" at bounding box center [515, 237] width 51 height 13
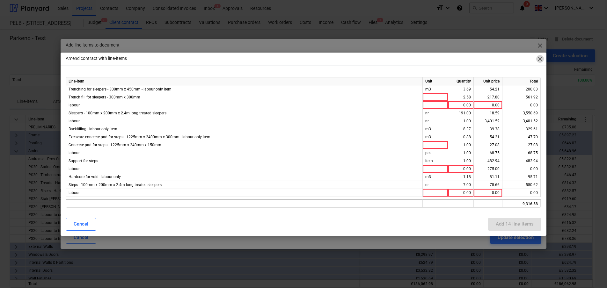
click at [539, 59] on span "close" at bounding box center [540, 59] width 8 height 8
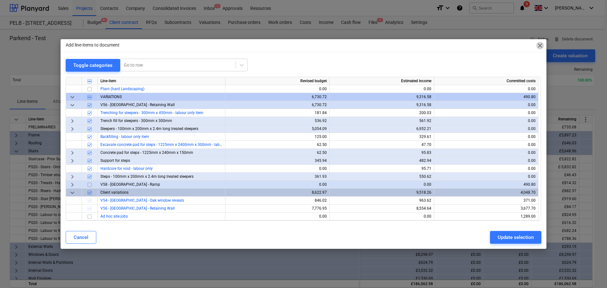
click at [541, 43] on span "close" at bounding box center [540, 46] width 8 height 8
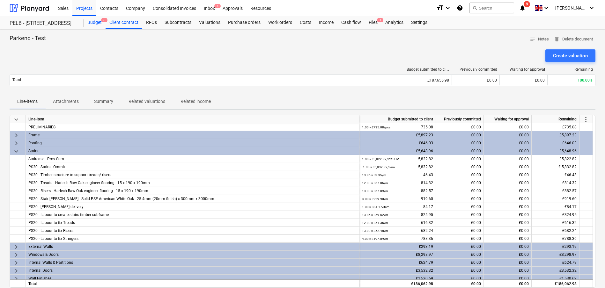
click at [90, 21] on div "Budget 9+" at bounding box center [94, 22] width 22 height 13
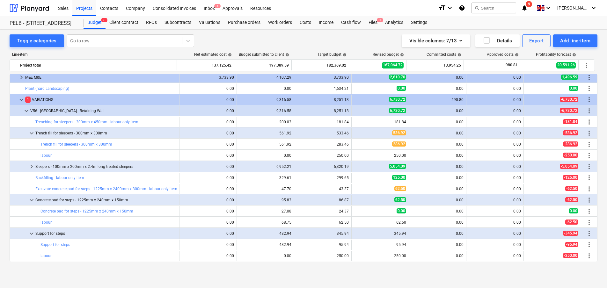
scroll to position [311, 0]
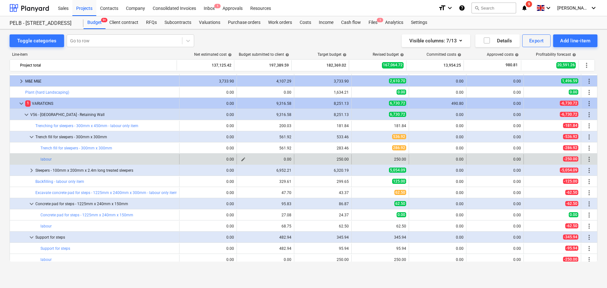
click at [241, 158] on span "edit" at bounding box center [243, 159] width 5 height 5
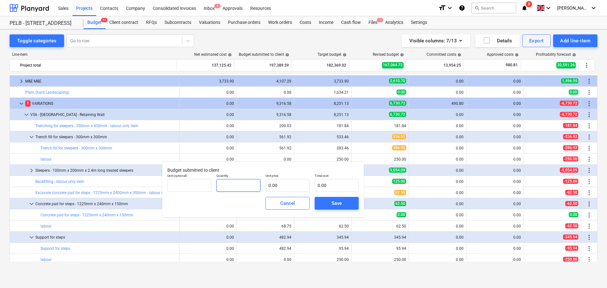
click at [232, 186] on input "text" at bounding box center [238, 185] width 44 height 13
click at [222, 188] on input "text" at bounding box center [238, 185] width 44 height 13
click at [291, 192] on div "Unit price 0.00" at bounding box center [287, 182] width 49 height 23
click at [288, 184] on input "text" at bounding box center [287, 185] width 44 height 13
click at [342, 206] on span "Save" at bounding box center [336, 203] width 29 height 8
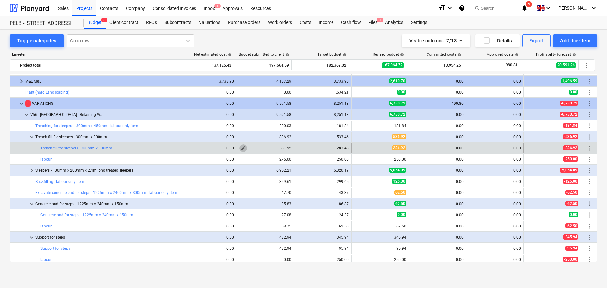
click at [242, 148] on span "edit" at bounding box center [243, 148] width 5 height 5
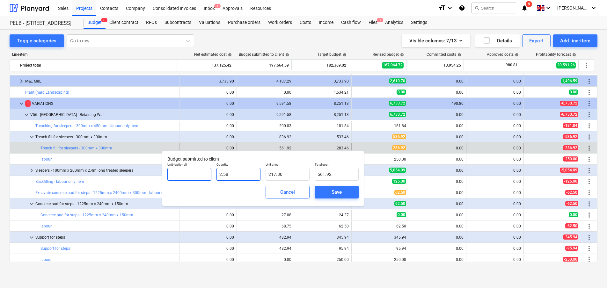
drag, startPoint x: 245, startPoint y: 173, endPoint x: 201, endPoint y: 172, distance: 43.3
click at [201, 172] on div "Unit (optional) Quantity 2.58 Unit price 217.80 Total cost 561.92" at bounding box center [263, 171] width 196 height 23
drag, startPoint x: 288, startPoint y: 175, endPoint x: 243, endPoint y: 168, distance: 44.8
click at [243, 168] on div "Unit (optional) Quantity 1.00 Unit price 217.8 Total cost 217.80" at bounding box center [263, 171] width 196 height 23
click at [344, 192] on span "Save" at bounding box center [336, 192] width 29 height 8
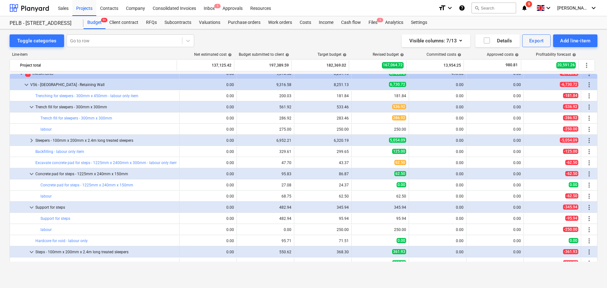
scroll to position [349, 0]
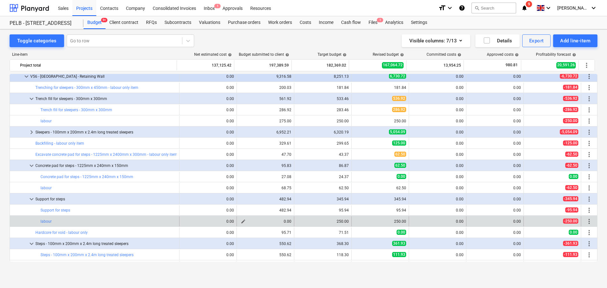
click at [241, 220] on span "edit" at bounding box center [243, 221] width 5 height 5
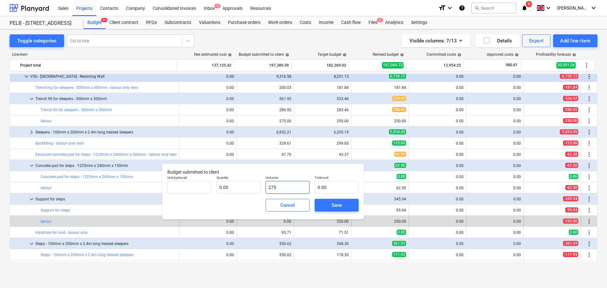
click at [287, 191] on input "275" at bounding box center [287, 187] width 44 height 13
click at [241, 190] on input "text" at bounding box center [238, 187] width 44 height 13
click at [334, 208] on div "Save" at bounding box center [336, 205] width 10 height 8
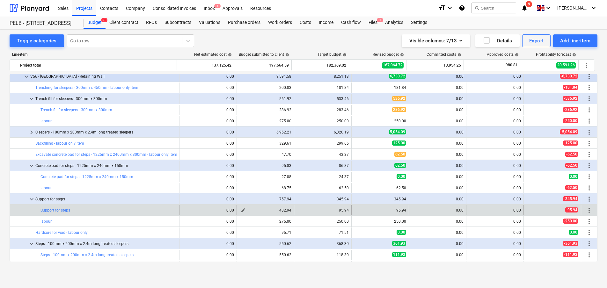
click at [241, 211] on span "edit" at bounding box center [243, 210] width 5 height 5
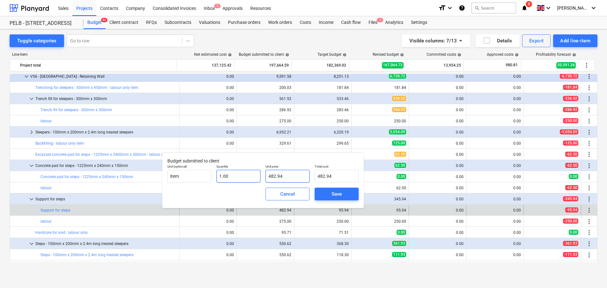
drag, startPoint x: 303, startPoint y: 176, endPoint x: 254, endPoint y: 177, distance: 49.4
click at [254, 177] on div "Unit (optional) item Quantity 1.00 Unit price 482.94 Total cost 482.94" at bounding box center [263, 173] width 196 height 23
click at [343, 191] on span "Save" at bounding box center [336, 194] width 29 height 8
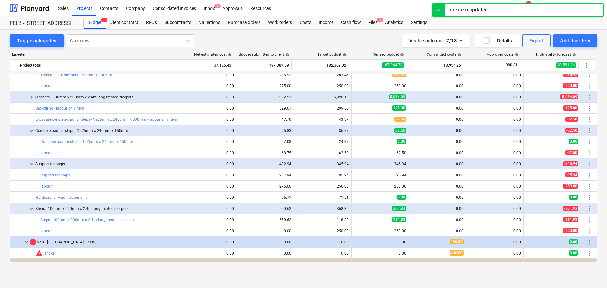
scroll to position [387, 0]
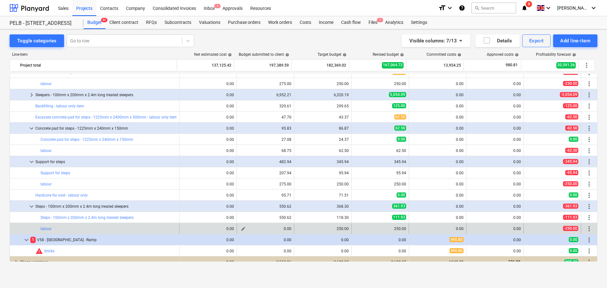
click at [241, 229] on span "edit" at bounding box center [243, 228] width 5 height 5
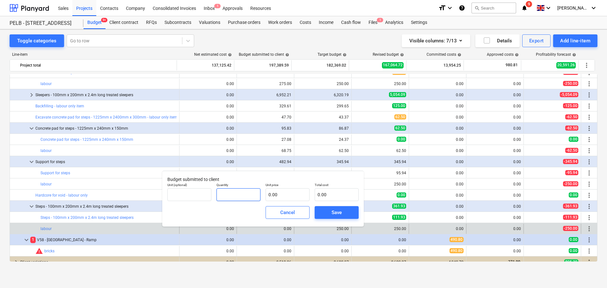
click at [229, 198] on input "text" at bounding box center [238, 194] width 44 height 13
click at [270, 195] on input "text" at bounding box center [287, 194] width 44 height 13
click at [331, 216] on div "Save" at bounding box center [336, 212] width 10 height 8
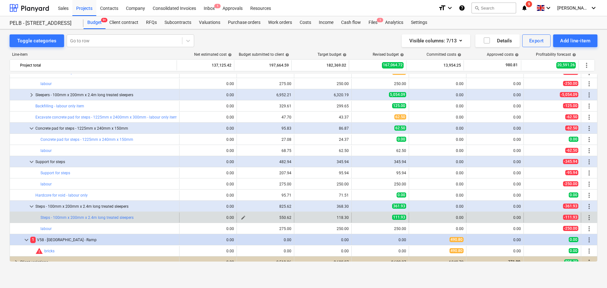
click at [242, 217] on span "edit" at bounding box center [243, 217] width 5 height 5
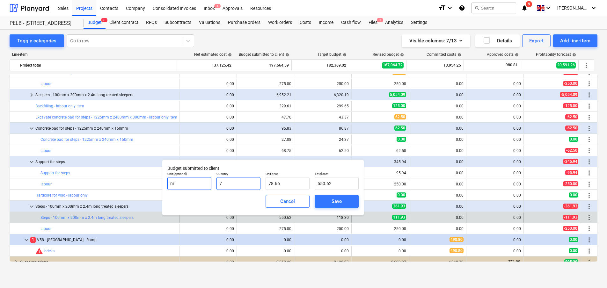
drag, startPoint x: 229, startPoint y: 183, endPoint x: 202, endPoint y: 180, distance: 27.2
click at [202, 180] on div "Unit (optional) nr Quantity 7 Unit price 78.66 Total cost 550.62" at bounding box center [263, 180] width 196 height 23
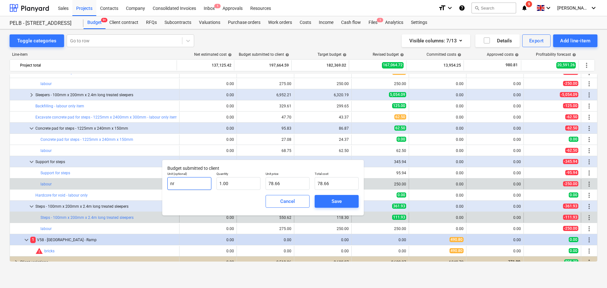
drag, startPoint x: 193, startPoint y: 183, endPoint x: 135, endPoint y: 183, distance: 58.3
click at [135, 183] on body "Sales Projects Contacts Company Consolidated Invoices Inbox 1 Approvals Resourc…" at bounding box center [303, 144] width 607 height 288
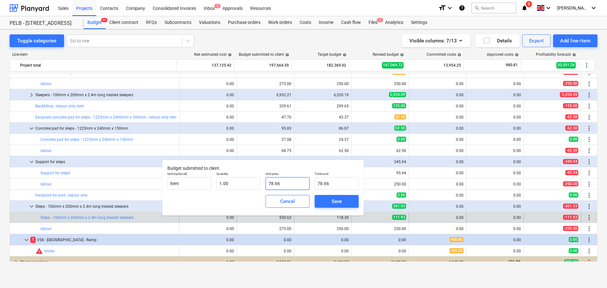
click at [294, 181] on input "78.66" at bounding box center [287, 183] width 44 height 13
click at [337, 204] on div "Save" at bounding box center [336, 201] width 10 height 8
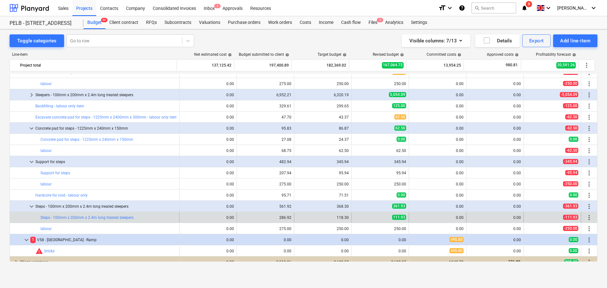
click at [233, 218] on div "edit 0.00" at bounding box center [207, 218] width 57 height 10
click at [241, 218] on span "edit" at bounding box center [243, 217] width 5 height 5
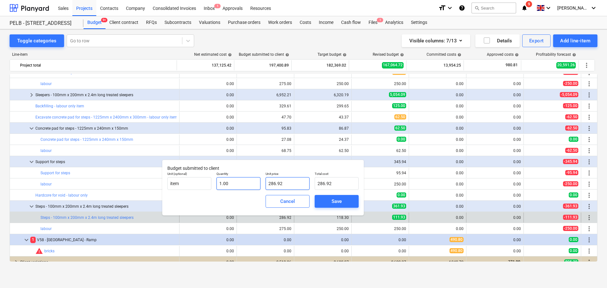
drag, startPoint x: 295, startPoint y: 186, endPoint x: 253, endPoint y: 183, distance: 42.5
click at [253, 183] on div "Unit (optional) item Quantity 1.00 Unit price 286.92 Total cost 286.92" at bounding box center [263, 180] width 196 height 23
click at [345, 205] on span "Save" at bounding box center [336, 201] width 29 height 8
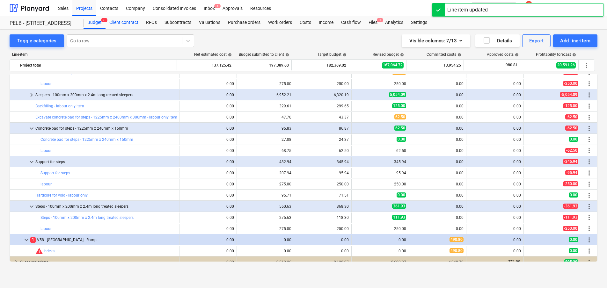
click at [118, 21] on div "Client contract" at bounding box center [123, 22] width 37 height 13
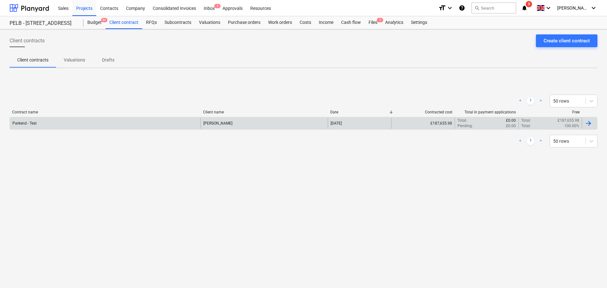
click at [136, 124] on div "Parkend - Test" at bounding box center [105, 123] width 191 height 11
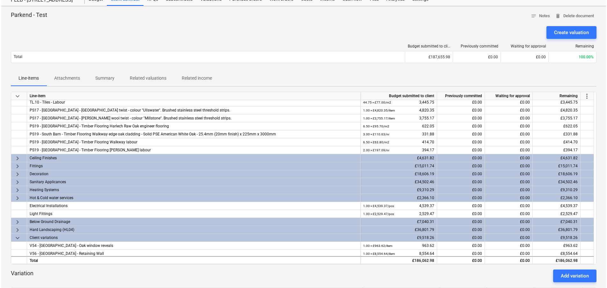
scroll to position [186, 0]
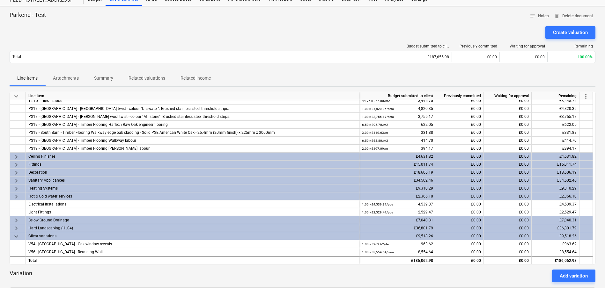
click at [585, 96] on span "more_vert" at bounding box center [586, 96] width 8 height 8
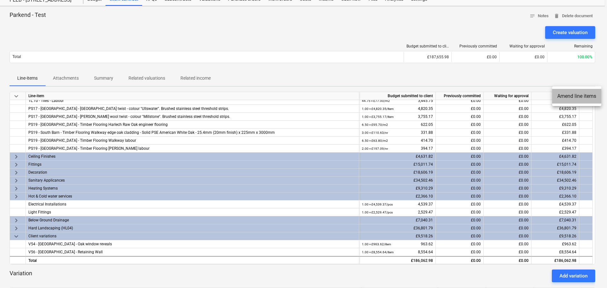
click at [585, 98] on li "Amend line items" at bounding box center [576, 96] width 49 height 15
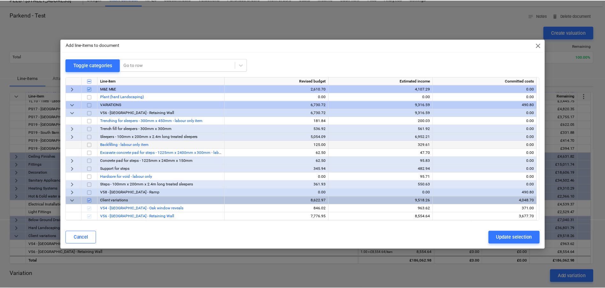
scroll to position [199, 0]
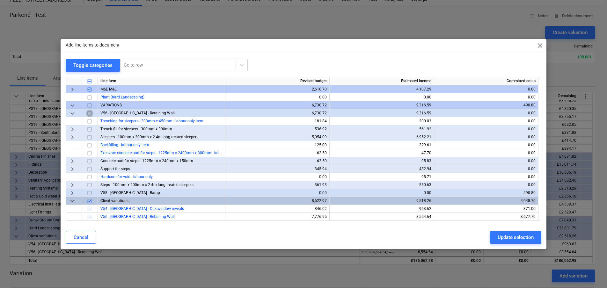
click at [90, 113] on input "checkbox" at bounding box center [90, 114] width 8 height 8
click at [512, 238] on div "Update selection" at bounding box center [515, 237] width 36 height 8
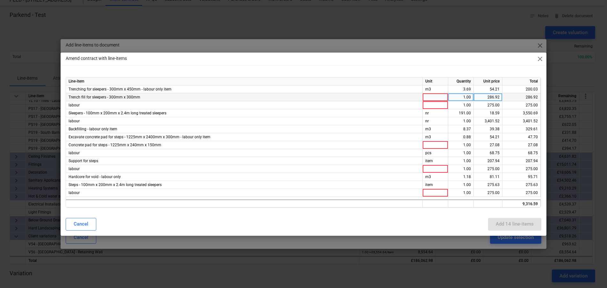
click at [426, 97] on div at bounding box center [435, 97] width 25 height 8
click at [414, 98] on div "Trench fill for sleepers - 300mm x 300mm" at bounding box center [244, 97] width 357 height 8
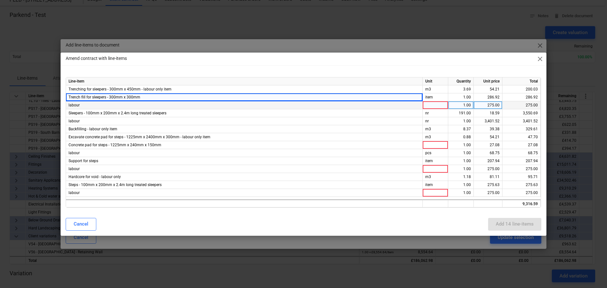
click at [434, 106] on div at bounding box center [435, 105] width 25 height 8
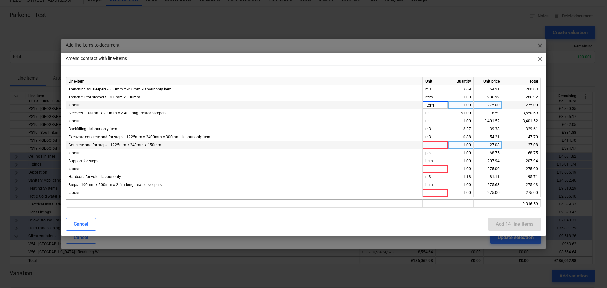
click at [426, 144] on div at bounding box center [435, 145] width 25 height 8
click at [428, 166] on div at bounding box center [435, 169] width 25 height 8
click at [438, 191] on div at bounding box center [435, 193] width 25 height 8
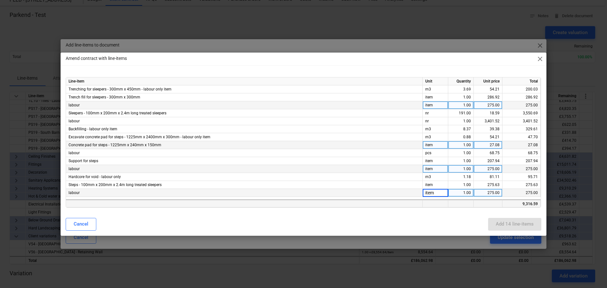
drag, startPoint x: 440, startPoint y: 223, endPoint x: 438, endPoint y: 206, distance: 17.4
click at [440, 223] on div "Cancel Add 14 line-items" at bounding box center [303, 224] width 475 height 13
click at [499, 226] on div "Add 14 line-items" at bounding box center [515, 224] width 38 height 8
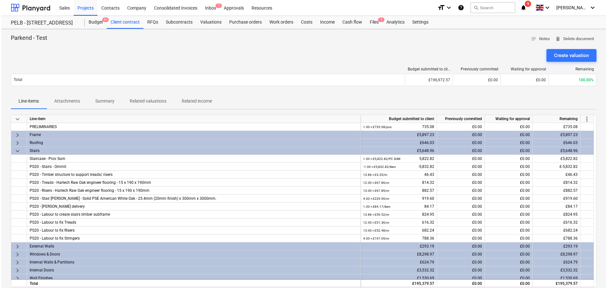
scroll to position [0, 0]
click at [94, 17] on div "Budget 9+" at bounding box center [94, 22] width 22 height 13
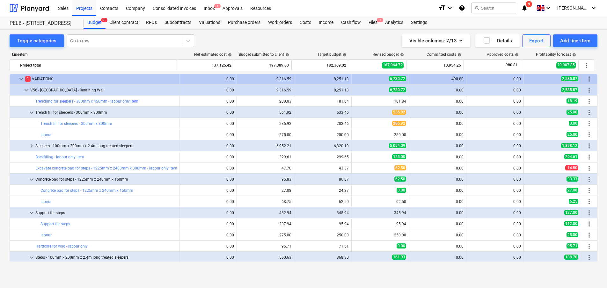
scroll to position [335, 0]
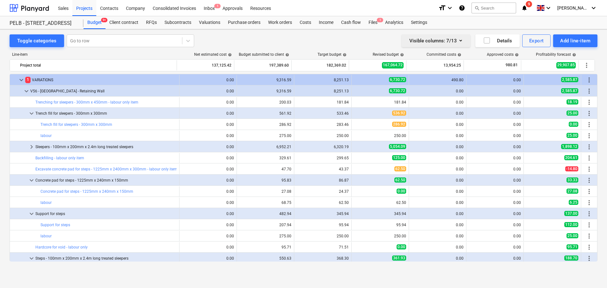
click at [457, 44] on icon "button" at bounding box center [461, 41] width 8 height 8
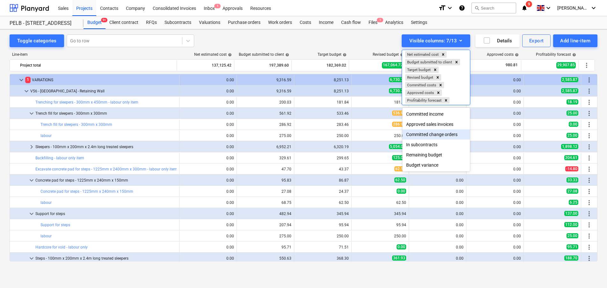
click at [570, 57] on div at bounding box center [303, 144] width 607 height 288
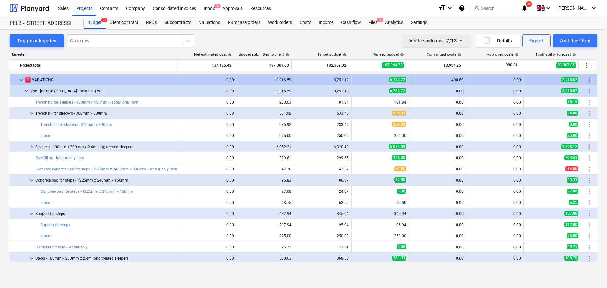
click at [467, 40] on button "Visible columns : 7/13" at bounding box center [436, 40] width 69 height 13
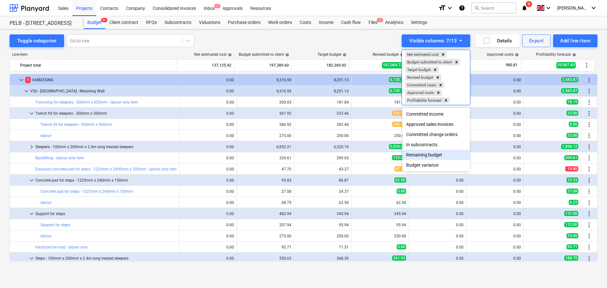
click at [451, 154] on div "Remaining budget" at bounding box center [436, 155] width 68 height 10
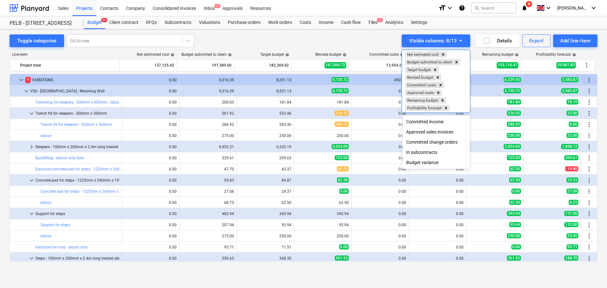
click at [537, 208] on div at bounding box center [303, 144] width 607 height 288
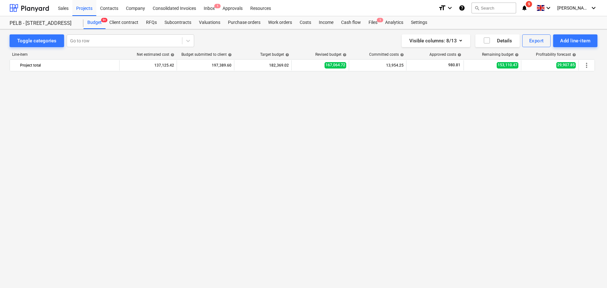
scroll to position [0, 0]
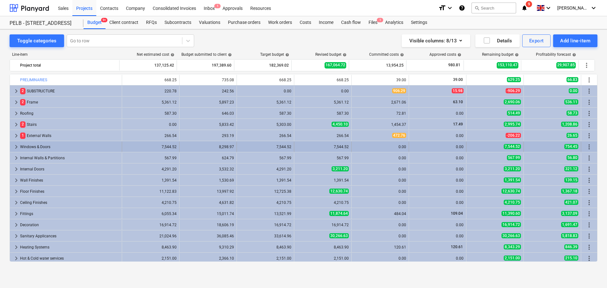
click at [12, 145] on span "keyboard_arrow_right" at bounding box center [16, 147] width 8 height 8
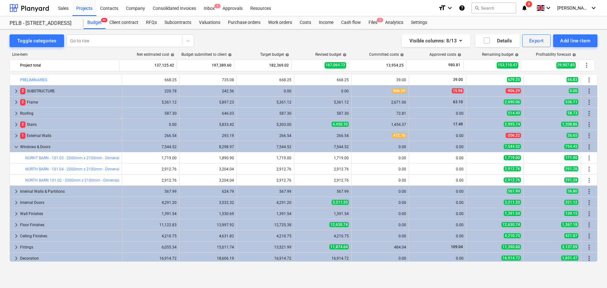
scroll to position [1, 0]
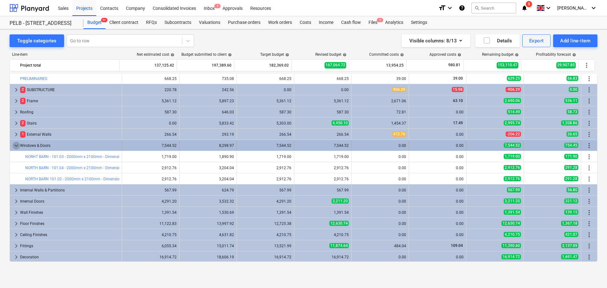
click at [15, 145] on span "keyboard_arrow_down" at bounding box center [16, 146] width 8 height 8
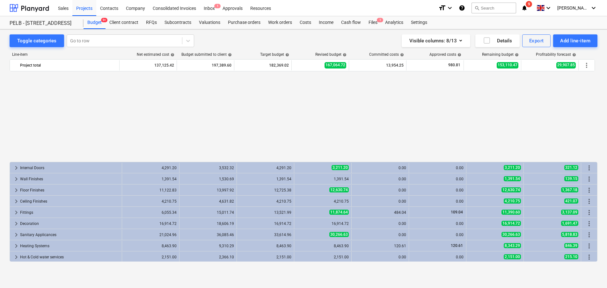
scroll to position [110, 0]
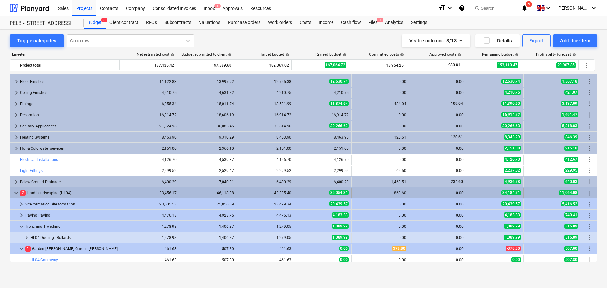
click at [16, 192] on span "keyboard_arrow_down" at bounding box center [16, 193] width 8 height 8
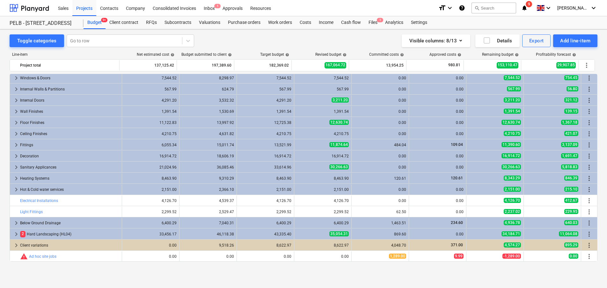
scroll to position [69, 0]
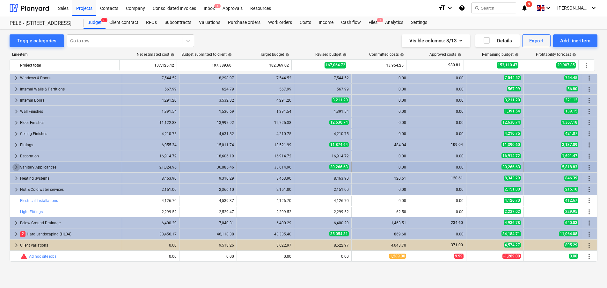
click at [18, 166] on span "keyboard_arrow_right" at bounding box center [16, 167] width 8 height 8
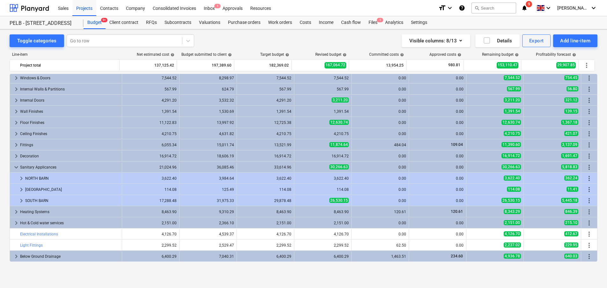
click at [18, 166] on span "keyboard_arrow_down" at bounding box center [16, 167] width 8 height 8
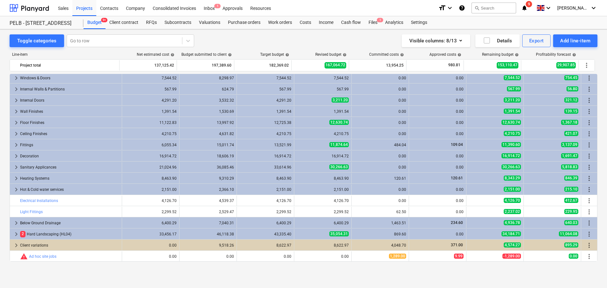
click at [18, 166] on span "keyboard_arrow_right" at bounding box center [16, 167] width 8 height 8
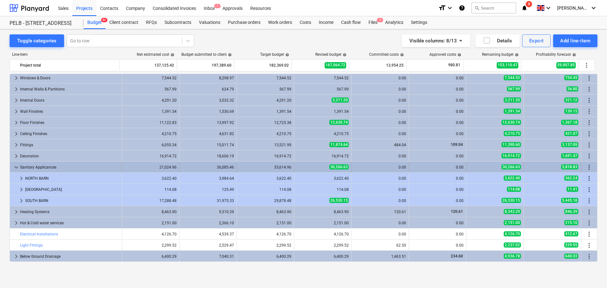
click at [586, 166] on span "more_vert" at bounding box center [589, 167] width 8 height 8
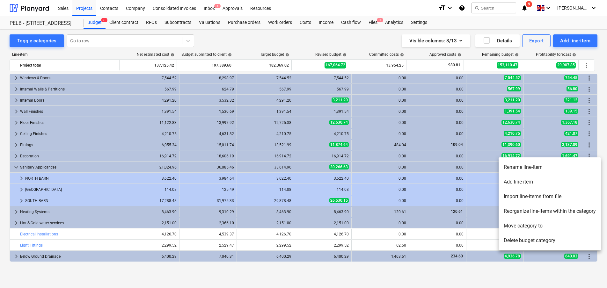
click at [562, 180] on li "Add line-item" at bounding box center [549, 182] width 102 height 15
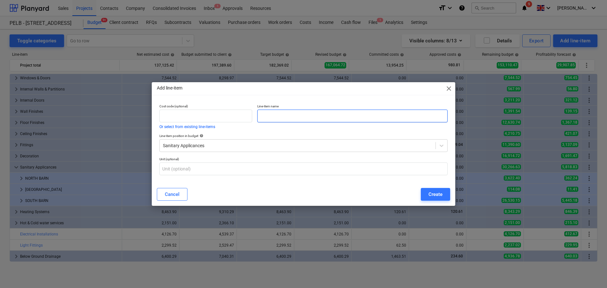
click at [299, 117] on input "text" at bounding box center [352, 116] width 190 height 13
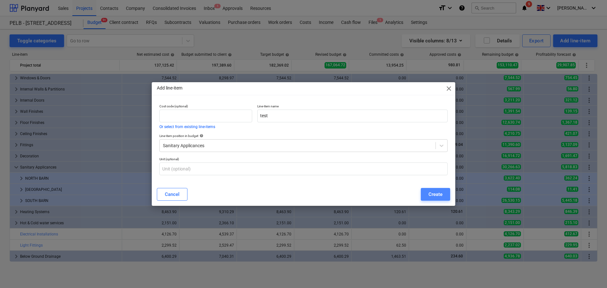
click at [436, 188] on button "Create" at bounding box center [435, 194] width 29 height 13
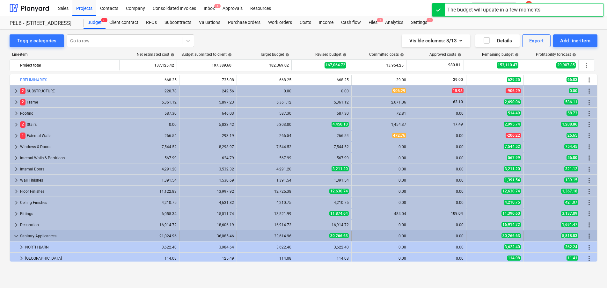
scroll to position [69, 0]
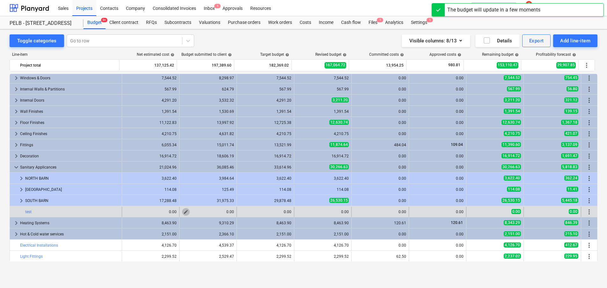
click at [186, 211] on span "edit" at bounding box center [185, 211] width 5 height 5
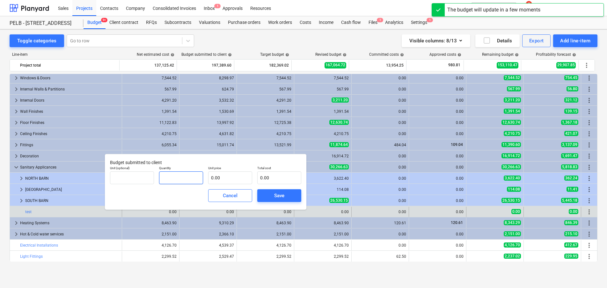
click at [178, 178] on input "text" at bounding box center [181, 177] width 44 height 13
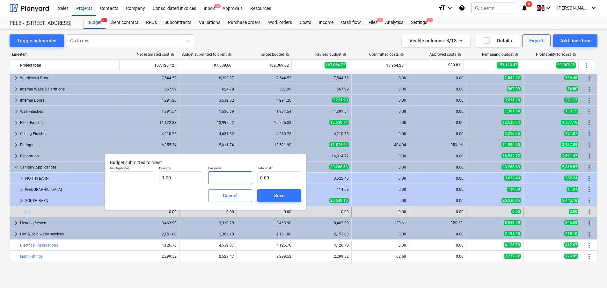
click at [209, 178] on input "text" at bounding box center [230, 177] width 44 height 13
click at [272, 199] on span "Save" at bounding box center [279, 196] width 29 height 8
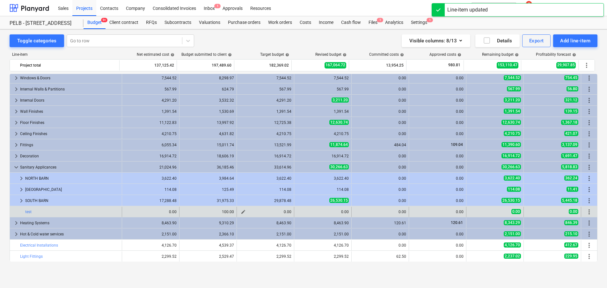
click at [244, 210] on button "edit" at bounding box center [243, 212] width 8 height 8
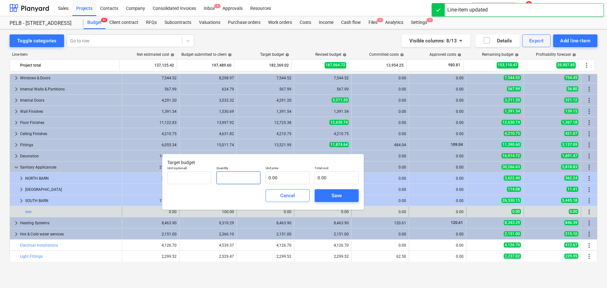
click at [249, 183] on input "text" at bounding box center [238, 177] width 44 height 13
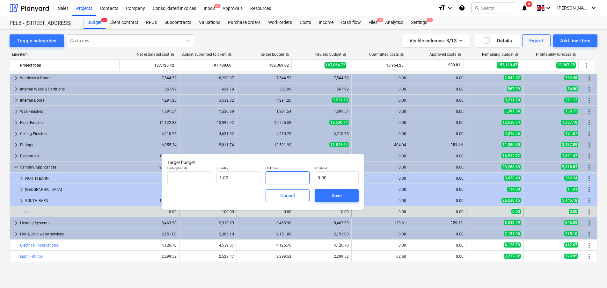
click at [298, 182] on input "text" at bounding box center [287, 177] width 44 height 13
click at [332, 196] on div "Save" at bounding box center [336, 196] width 10 height 8
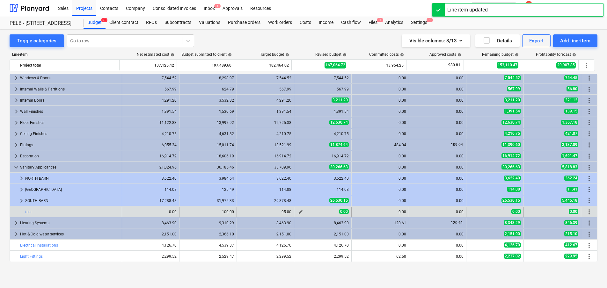
click at [298, 212] on span "edit" at bounding box center [300, 211] width 5 height 5
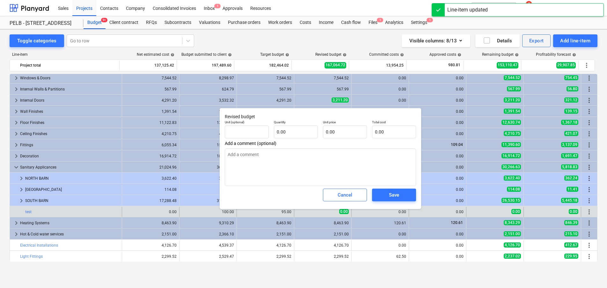
click at [289, 139] on div "Quantity 0.00" at bounding box center [295, 129] width 49 height 23
click at [289, 132] on input "text" at bounding box center [296, 132] width 44 height 13
click at [343, 132] on input "text" at bounding box center [345, 132] width 44 height 13
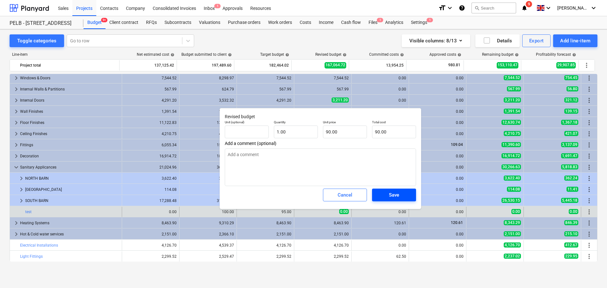
click at [400, 196] on span "Save" at bounding box center [394, 195] width 29 height 8
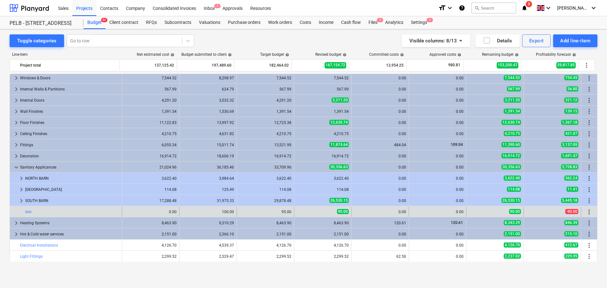
click at [587, 211] on span "more_vert" at bounding box center [589, 212] width 8 height 8
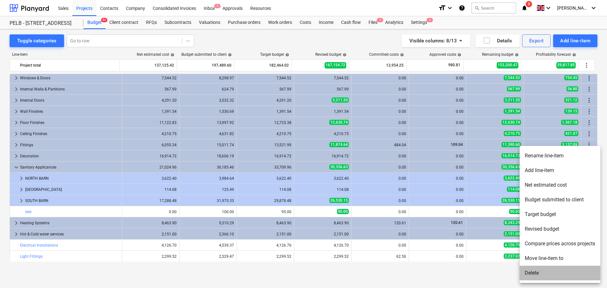
click at [542, 279] on li "Delete" at bounding box center [559, 273] width 81 height 15
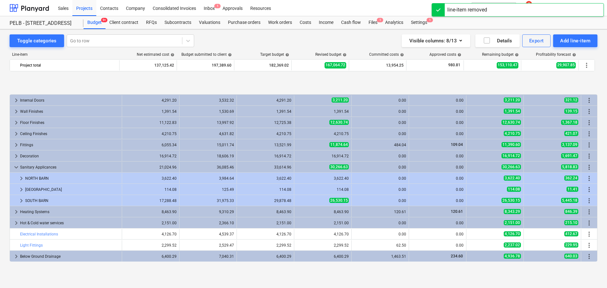
scroll to position [102, 0]
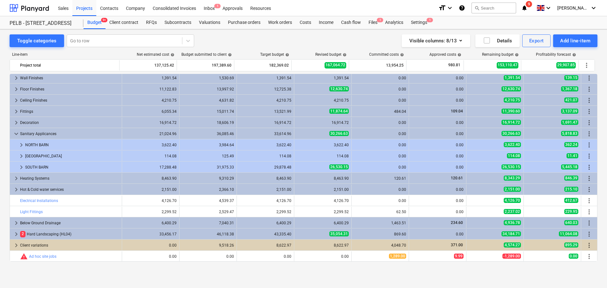
click at [517, 55] on span "help" at bounding box center [515, 55] width 5 height 4
click at [518, 55] on span "help" at bounding box center [515, 55] width 5 height 4
click at [522, 56] on div "Profitability forecast help" at bounding box center [549, 54] width 57 height 4
click at [516, 55] on span "help" at bounding box center [515, 55] width 5 height 4
click at [518, 53] on span "help" at bounding box center [515, 55] width 5 height 4
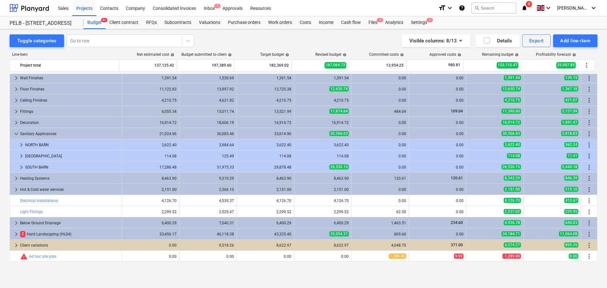
click at [515, 55] on span "help" at bounding box center [515, 55] width 5 height 4
click at [454, 44] on div "Visible columns : 8/13" at bounding box center [435, 41] width 53 height 8
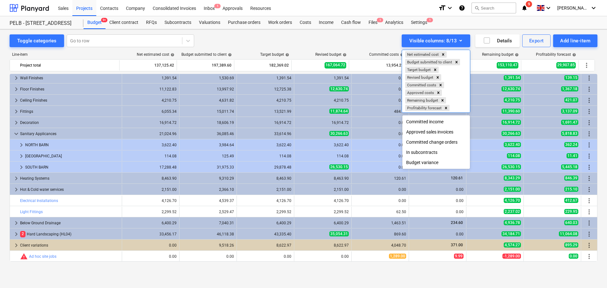
click at [362, 45] on div at bounding box center [303, 144] width 607 height 288
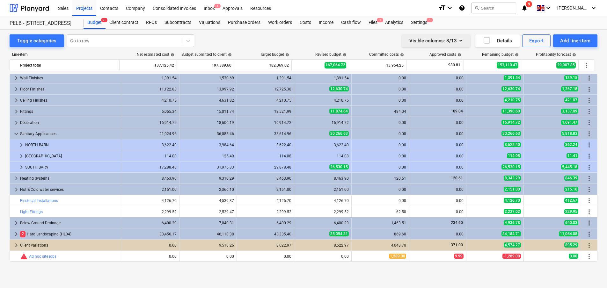
click at [459, 38] on icon "button" at bounding box center [461, 41] width 8 height 8
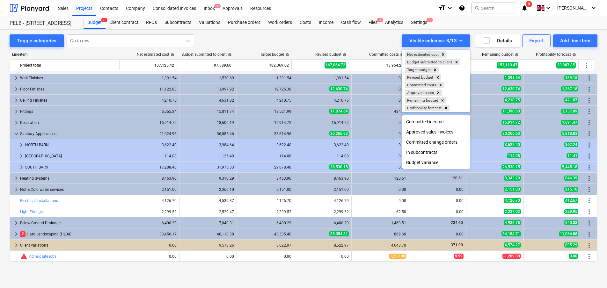
click at [309, 43] on div at bounding box center [303, 144] width 607 height 288
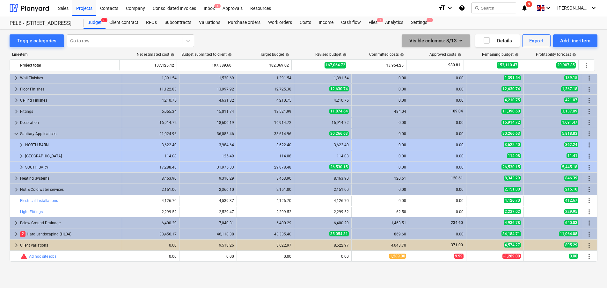
click at [424, 38] on div "Visible columns : 8/13" at bounding box center [435, 41] width 53 height 8
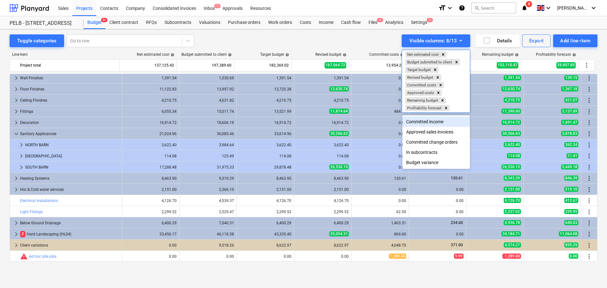
click at [382, 234] on div at bounding box center [303, 144] width 607 height 288
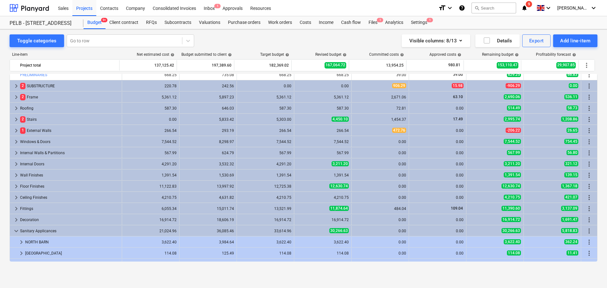
scroll to position [0, 0]
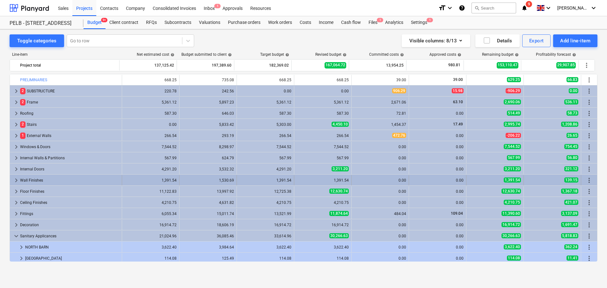
click at [16, 181] on span "keyboard_arrow_right" at bounding box center [16, 181] width 8 height 8
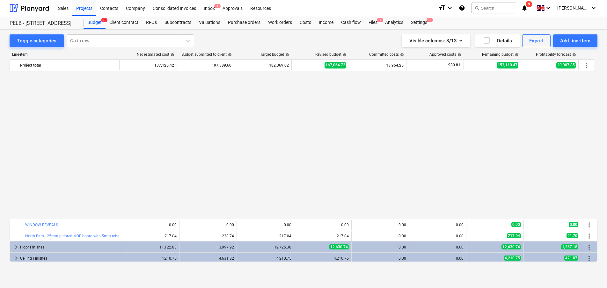
scroll to position [158, 0]
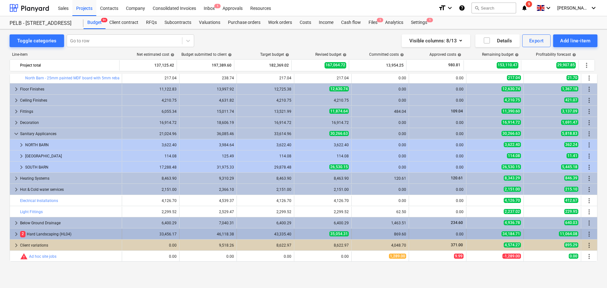
click at [15, 232] on span "keyboard_arrow_right" at bounding box center [16, 234] width 8 height 8
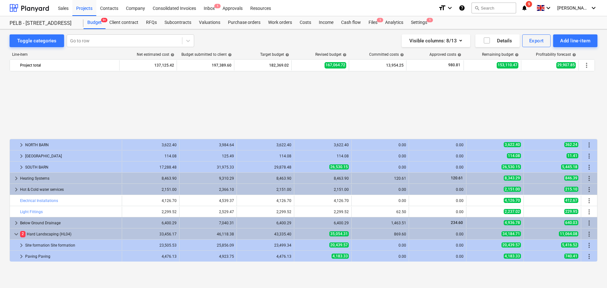
scroll to position [236, 0]
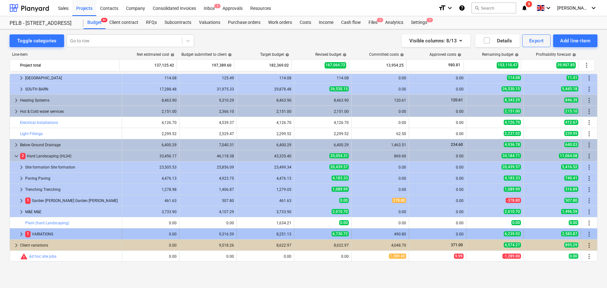
click at [18, 233] on span "keyboard_arrow_right" at bounding box center [22, 234] width 8 height 8
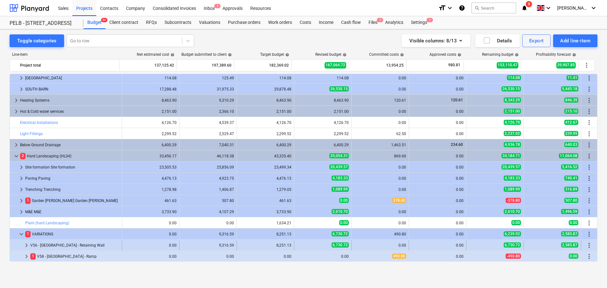
click at [27, 245] on span "keyboard_arrow_right" at bounding box center [27, 246] width 8 height 8
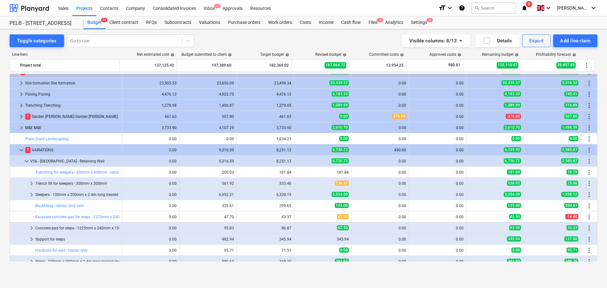
scroll to position [322, 0]
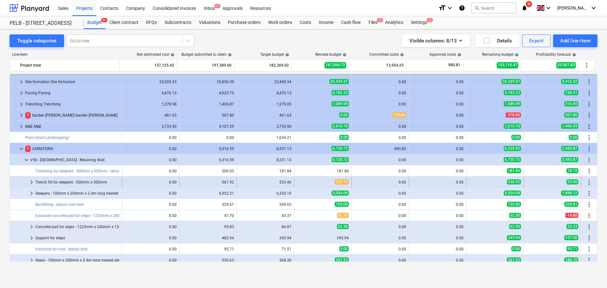
click at [28, 182] on span "keyboard_arrow_right" at bounding box center [32, 182] width 8 height 8
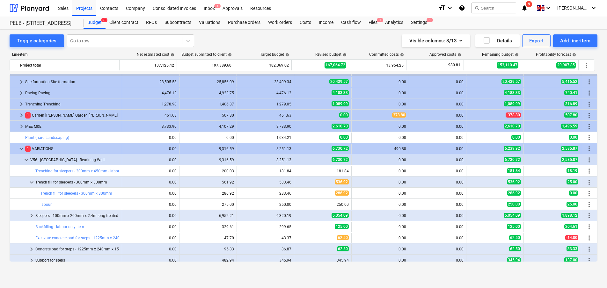
scroll to position [331, 0]
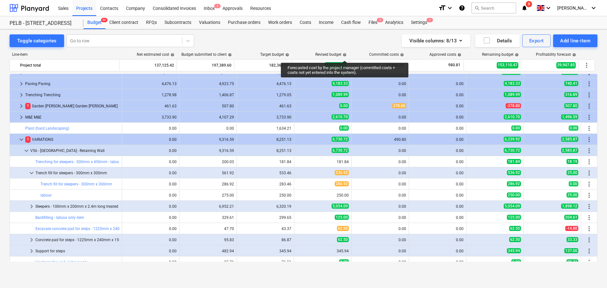
click at [345, 55] on span "help" at bounding box center [343, 55] width 5 height 4
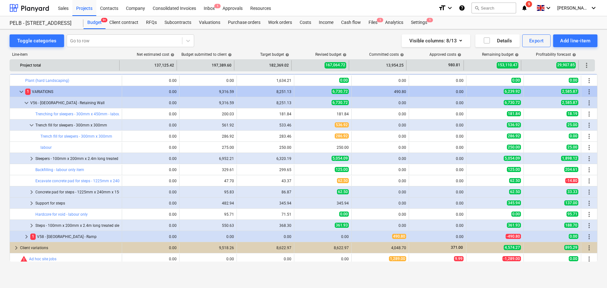
scroll to position [381, 0]
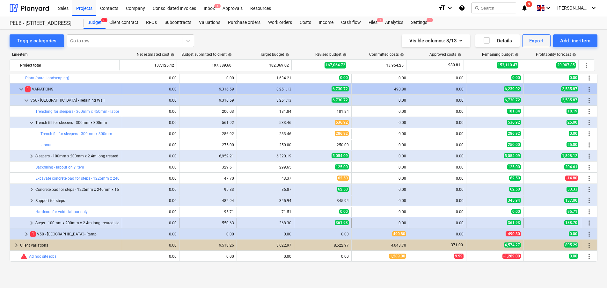
click at [28, 221] on span "keyboard_arrow_right" at bounding box center [32, 223] width 8 height 8
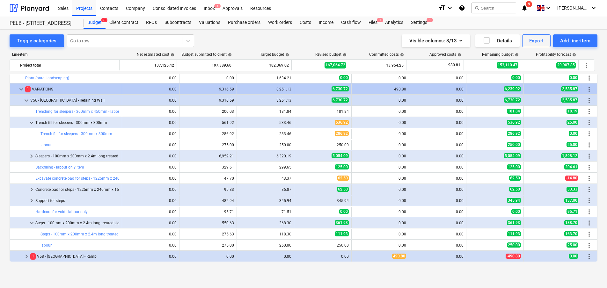
scroll to position [403, 0]
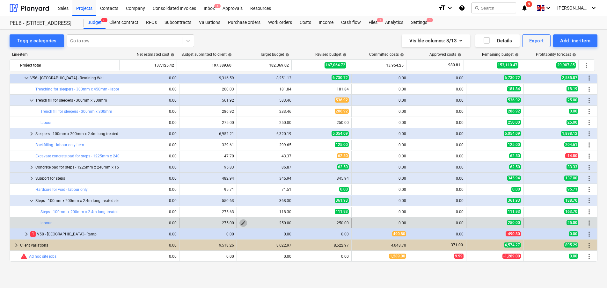
click at [242, 223] on span "edit" at bounding box center [243, 223] width 5 height 5
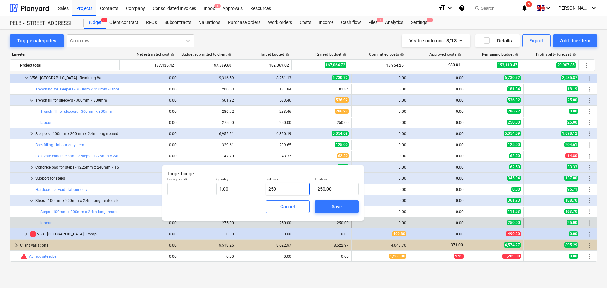
click at [286, 186] on input "250" at bounding box center [287, 189] width 44 height 13
click at [341, 209] on div "Save" at bounding box center [336, 207] width 10 height 8
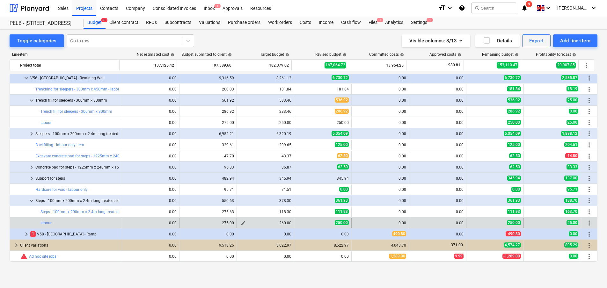
click at [241, 224] on span "edit" at bounding box center [243, 223] width 5 height 5
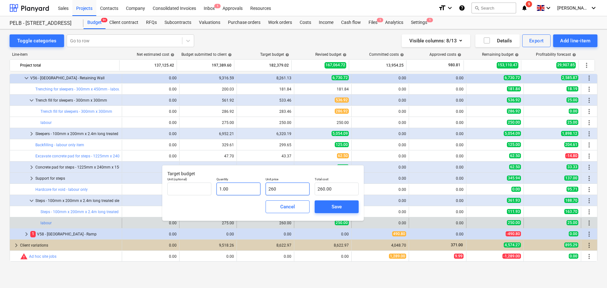
drag, startPoint x: 284, startPoint y: 191, endPoint x: 246, endPoint y: 191, distance: 37.9
click at [246, 191] on div "Unit (optional) Quantity 1.00 Unit price 260 Total cost 260.00" at bounding box center [263, 186] width 196 height 23
click at [316, 209] on button "Save" at bounding box center [337, 206] width 44 height 13
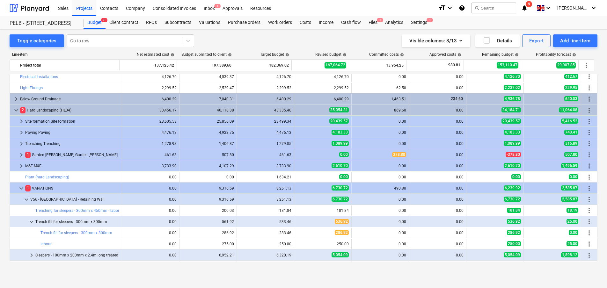
scroll to position [281, 0]
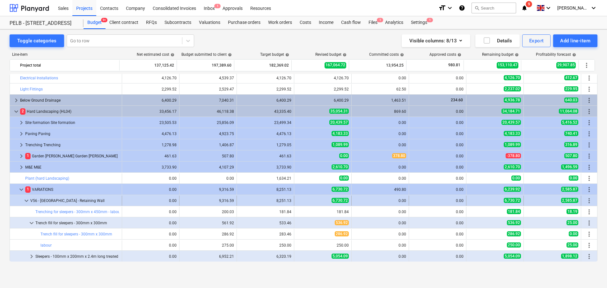
click at [25, 200] on span "keyboard_arrow_down" at bounding box center [27, 201] width 8 height 8
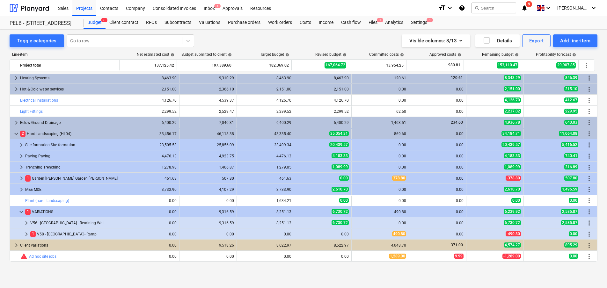
scroll to position [258, 0]
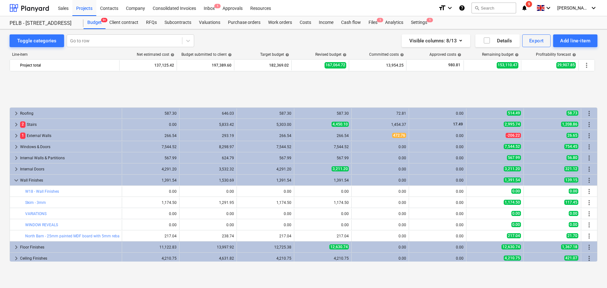
scroll to position [258, 0]
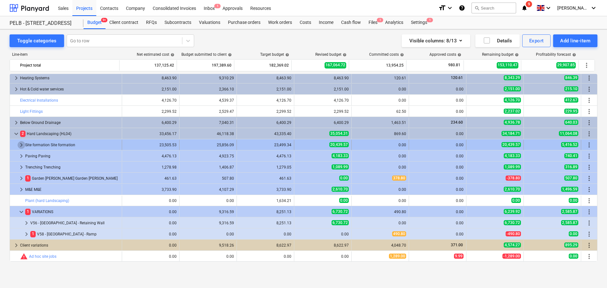
click at [20, 147] on span "keyboard_arrow_right" at bounding box center [22, 145] width 8 height 8
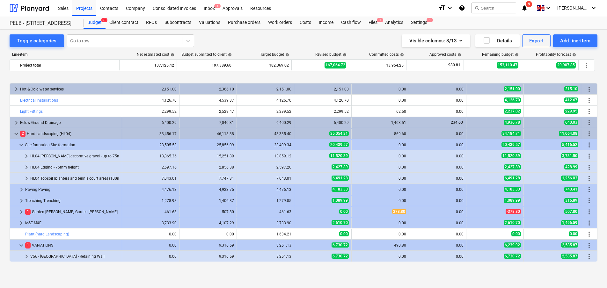
scroll to position [292, 0]
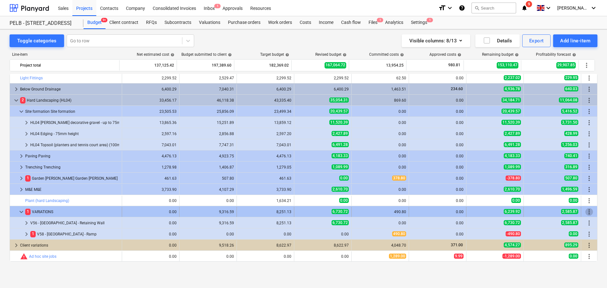
click at [587, 211] on span "more_vert" at bounding box center [589, 212] width 8 height 8
click at [589, 213] on span "more_vert" at bounding box center [589, 212] width 8 height 8
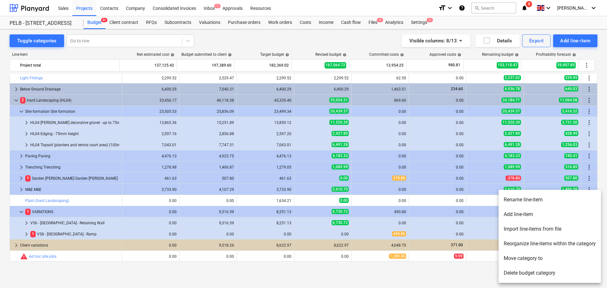
click at [571, 217] on li "Add line-item" at bounding box center [549, 214] width 102 height 15
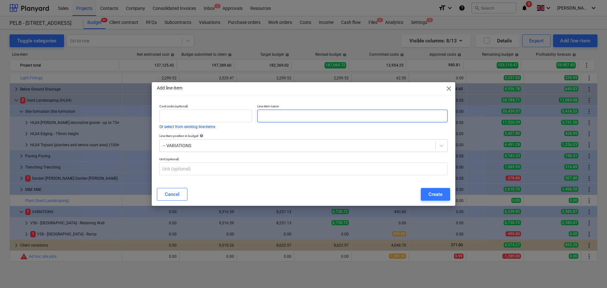
click at [308, 117] on input "text" at bounding box center [352, 116] width 190 height 13
type input "V55 - [GEOGRAPHIC_DATA] - gravel path omit"
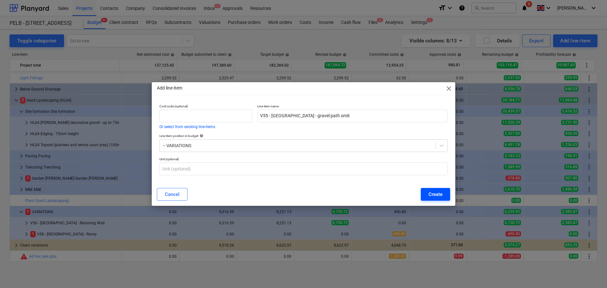
click at [429, 195] on div "Create" at bounding box center [435, 194] width 14 height 8
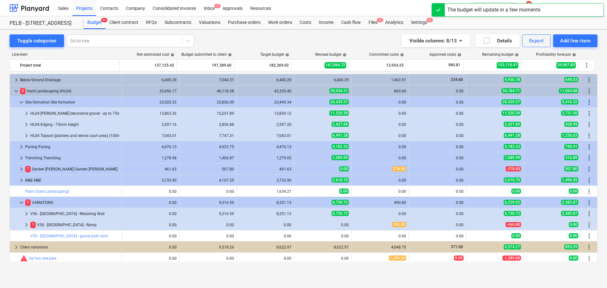
scroll to position [302, 0]
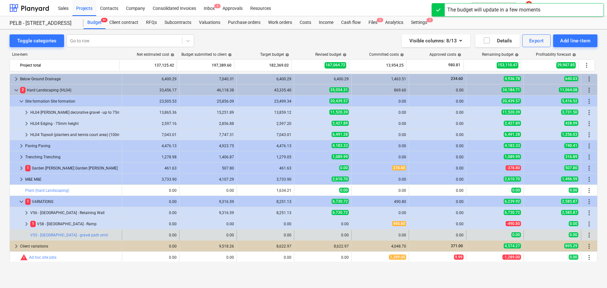
click at [591, 234] on div "more_vert" at bounding box center [589, 235] width 11 height 10
click at [587, 235] on span "more_vert" at bounding box center [589, 235] width 8 height 8
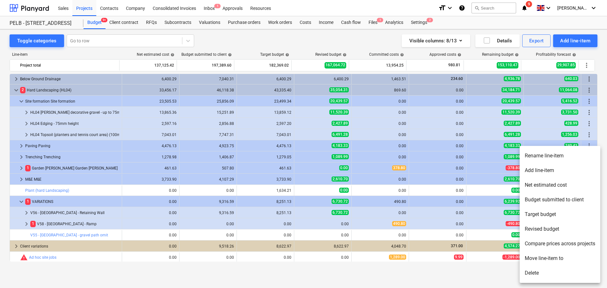
click at [558, 175] on li "Add line-item" at bounding box center [559, 170] width 81 height 15
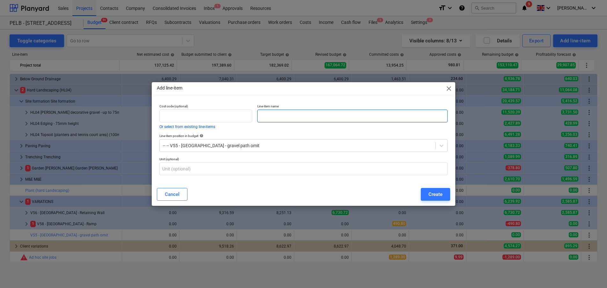
click at [277, 116] on input "text" at bounding box center [352, 116] width 190 height 13
paste input "[PERSON_NAME] decorative gravel - up to 75mm"
type input "[PERSON_NAME] decorative gravel - up to 75mm"
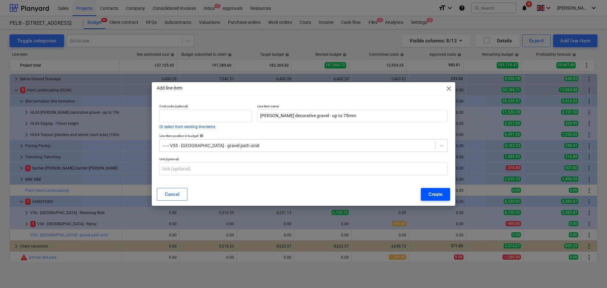
click at [434, 190] on button "Create" at bounding box center [435, 194] width 29 height 13
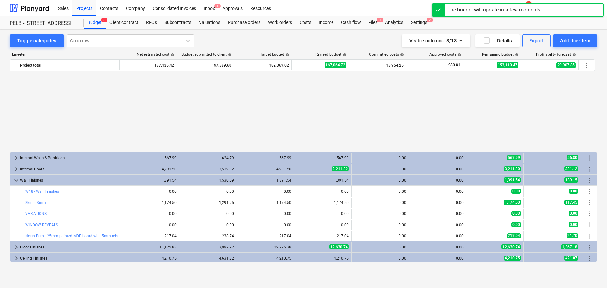
scroll to position [302, 0]
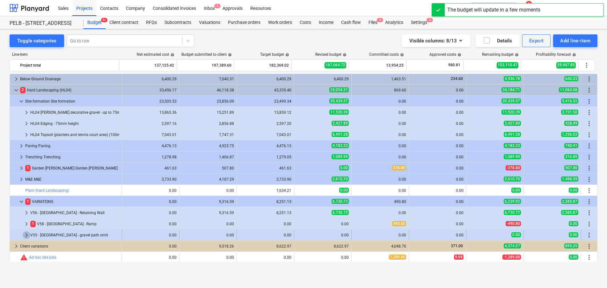
click at [26, 236] on span "keyboard_arrow_right" at bounding box center [27, 235] width 8 height 8
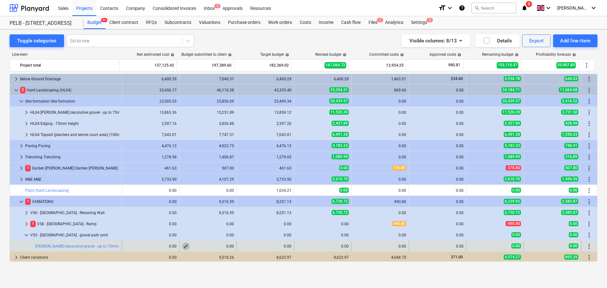
click at [184, 246] on span "edit" at bounding box center [185, 246] width 5 height 5
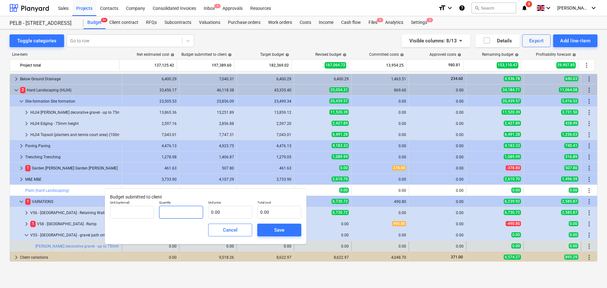
click at [179, 213] on input "text" at bounding box center [181, 212] width 44 height 13
type input "-1.00"
click at [236, 218] on input "text" at bounding box center [230, 212] width 44 height 13
type input "1"
type input "-1.00"
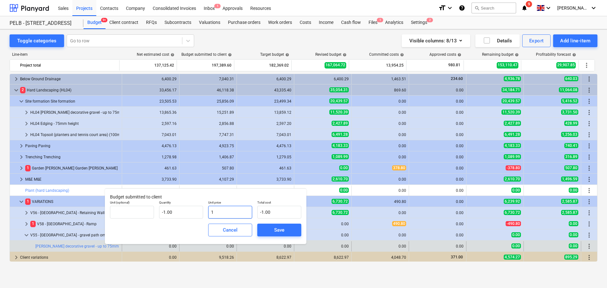
type input "15"
type input "-15.00"
type input "15.8"
type input "-15.80"
type input "15.80"
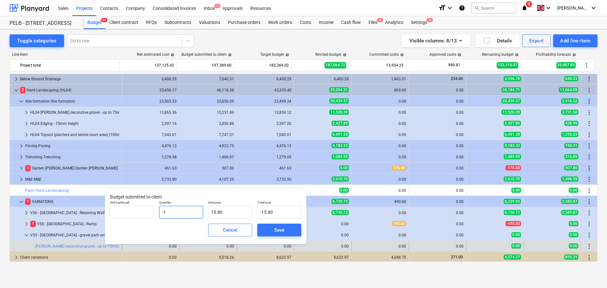
click at [184, 213] on input "-1" at bounding box center [181, 212] width 44 height 13
type input "-18"
type input "-284.40"
type input "-18.7"
type input "-295.46"
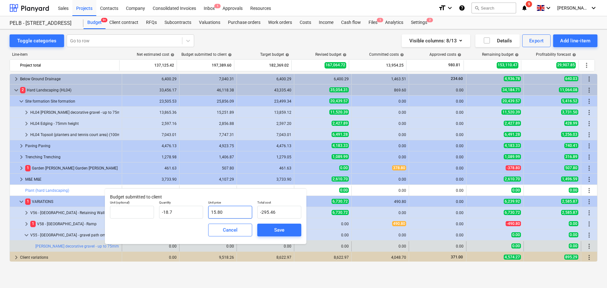
type input "-18.70"
drag, startPoint x: 224, startPoint y: 210, endPoint x: 209, endPoint y: 210, distance: 14.7
click at [209, 210] on input "15.8" at bounding box center [230, 212] width 44 height 13
type input "1"
type input "-18.70"
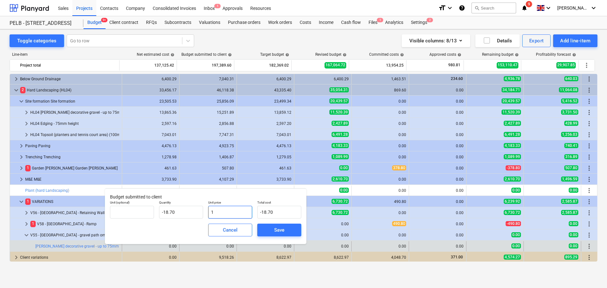
type input "17"
type input "-317.90"
type input "17.3"
type input "-323.51"
type input "17.38"
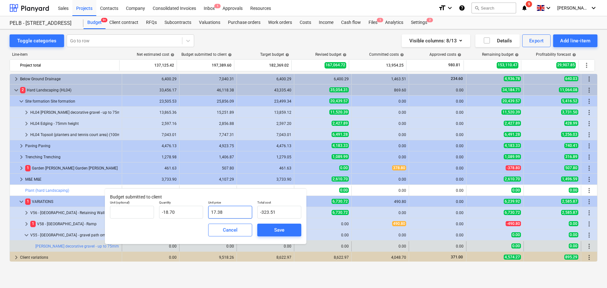
type input "-325.01"
type input "17.38"
click at [288, 231] on span "Save" at bounding box center [279, 230] width 29 height 8
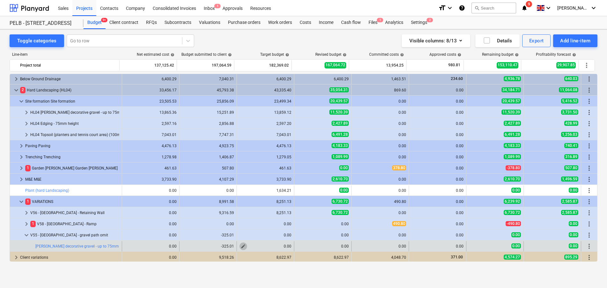
click at [241, 246] on span "edit" at bounding box center [243, 246] width 5 height 5
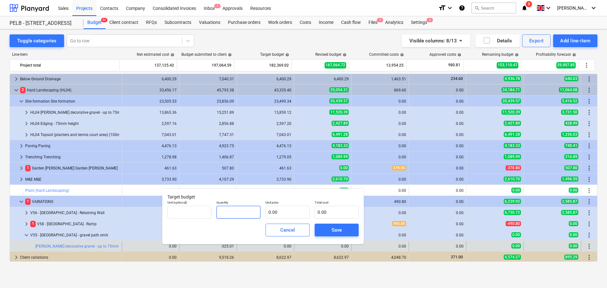
click at [232, 216] on input "text" at bounding box center [238, 212] width 44 height 13
type input "-1.00"
click at [286, 210] on input "text" at bounding box center [287, 212] width 44 height 13
type input "1"
type input "-1.00"
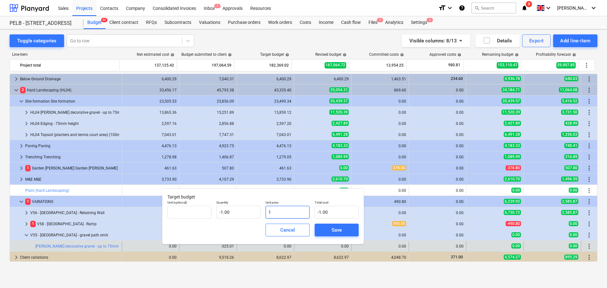
type input "17"
type input "-17.00"
type input "17.3"
type input "-17.30"
type input "17.38"
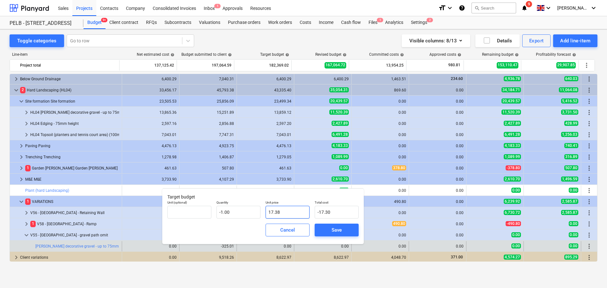
type input "-17.38"
type input "17.38"
click at [339, 229] on div "Save" at bounding box center [336, 230] width 10 height 8
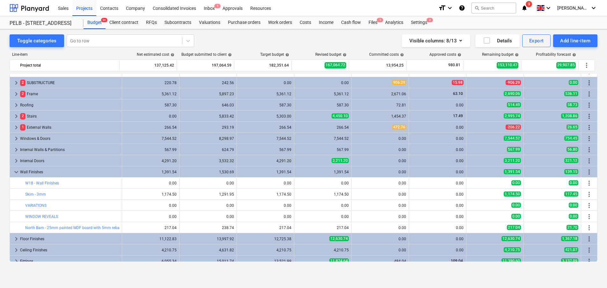
scroll to position [3, 0]
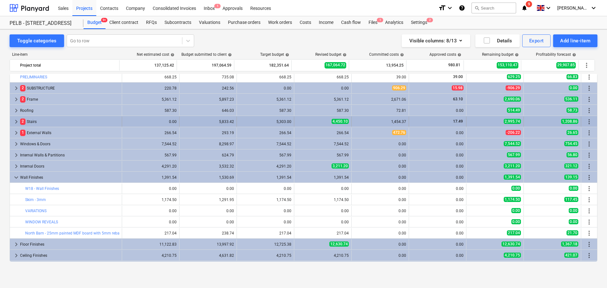
click at [17, 122] on span "keyboard_arrow_right" at bounding box center [16, 122] width 8 height 8
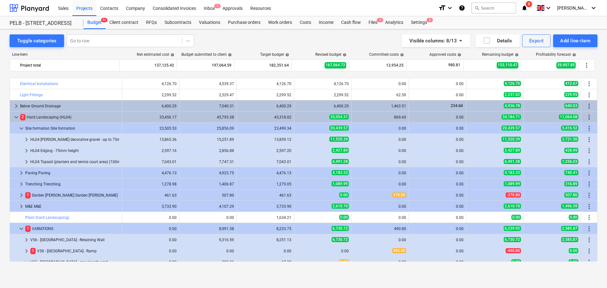
scroll to position [437, 0]
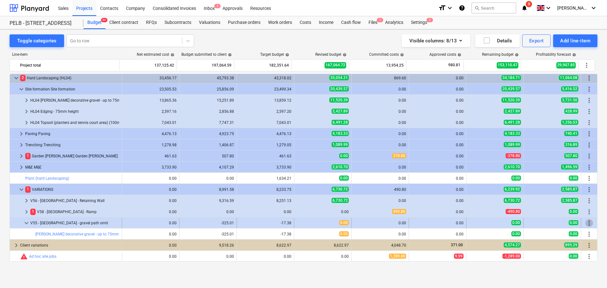
click at [586, 223] on span "more_vert" at bounding box center [589, 223] width 8 height 8
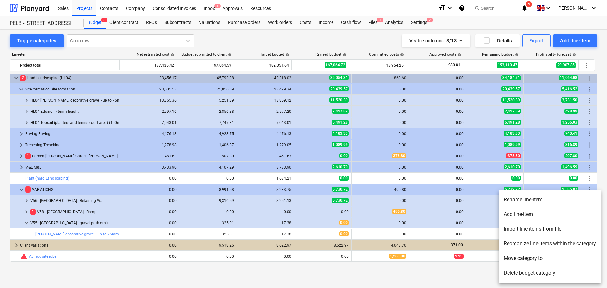
click at [552, 216] on li "Add line-item" at bounding box center [549, 214] width 102 height 15
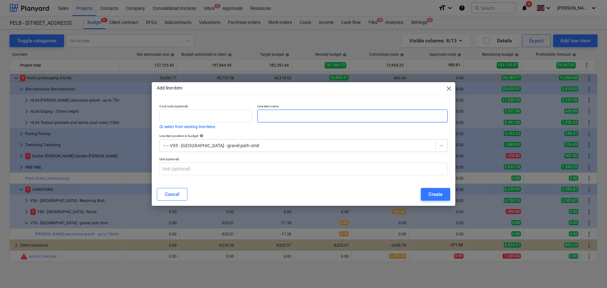
click at [309, 114] on input "text" at bounding box center [352, 116] width 190 height 13
paste input "Edging - 75mm height"
type input "Edging - 75mm height"
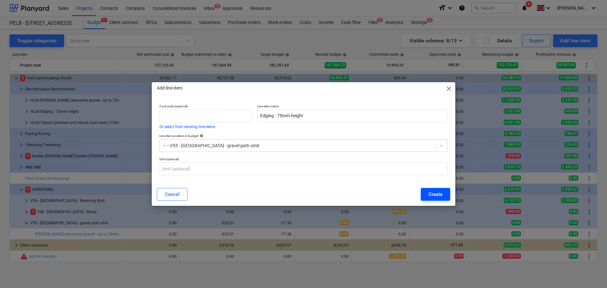
click at [434, 193] on div "Create" at bounding box center [435, 194] width 14 height 8
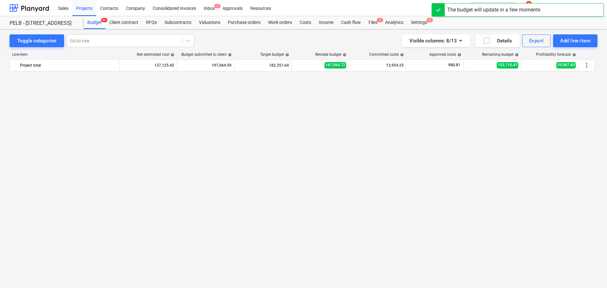
scroll to position [437, 0]
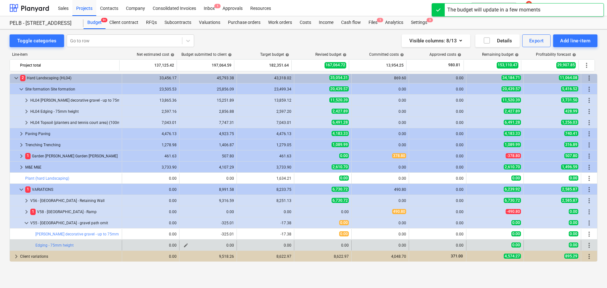
click at [184, 246] on span "edit" at bounding box center [185, 245] width 5 height 5
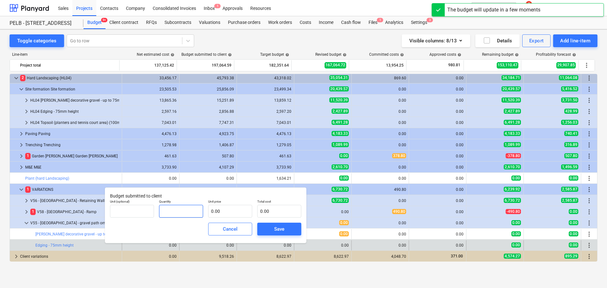
click at [188, 210] on input "text" at bounding box center [181, 211] width 44 height 13
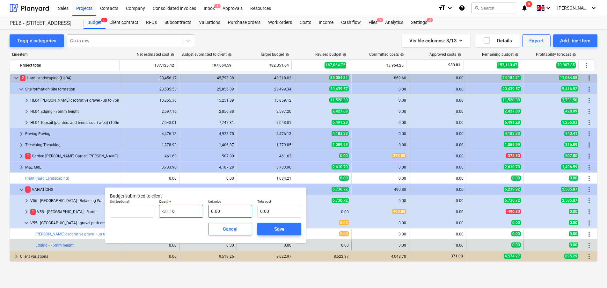
type input "-31.16"
click at [228, 208] on input "text" at bounding box center [230, 211] width 44 height 13
click at [230, 213] on input "text" at bounding box center [230, 211] width 44 height 13
type input "1"
type input "-31.16"
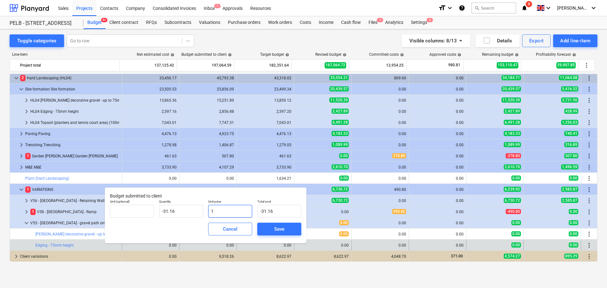
type input "17"
type input "-529.72"
type input "17.3"
type input "-539.07"
type input "17.38"
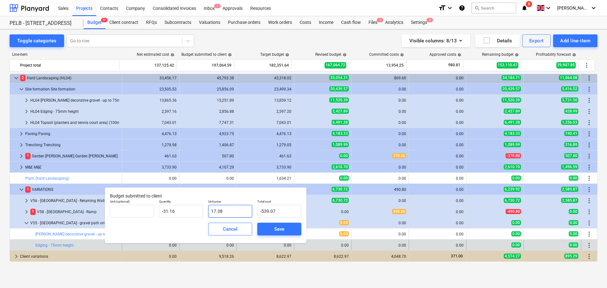
type input "-541.56"
type input "17.38"
click at [290, 229] on span "Save" at bounding box center [279, 229] width 29 height 8
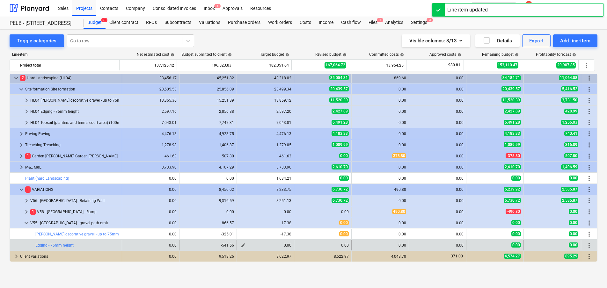
click at [241, 246] on span "edit" at bounding box center [243, 245] width 5 height 5
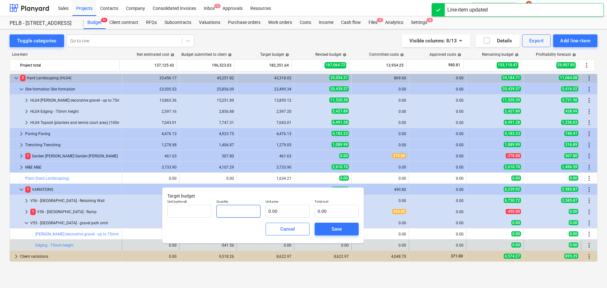
click at [236, 211] on input "text" at bounding box center [238, 211] width 44 height 13
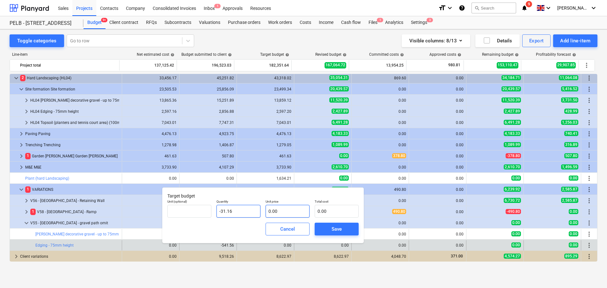
type input "-31.16"
click at [291, 211] on input "text" at bounding box center [287, 211] width 44 height 13
type input "1"
type input "-31.16"
type input "17"
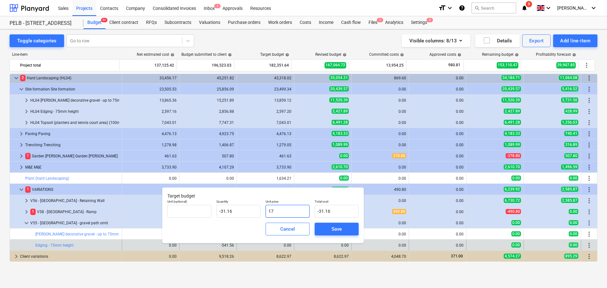
type input "-529.72"
type input "17.3"
type input "-539.07"
type input "17.38"
type input "-541.56"
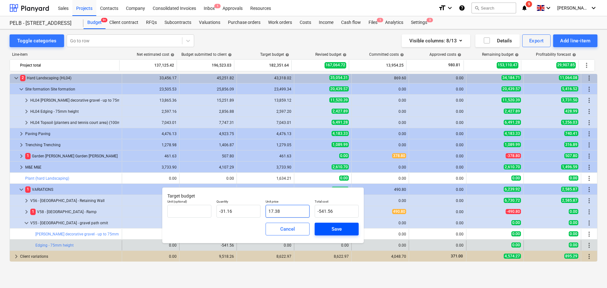
type input "17.38"
click at [348, 227] on span "Save" at bounding box center [336, 229] width 29 height 8
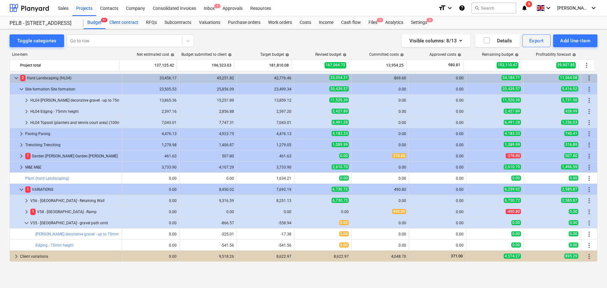
click at [134, 23] on div "Client contract" at bounding box center [123, 22] width 37 height 13
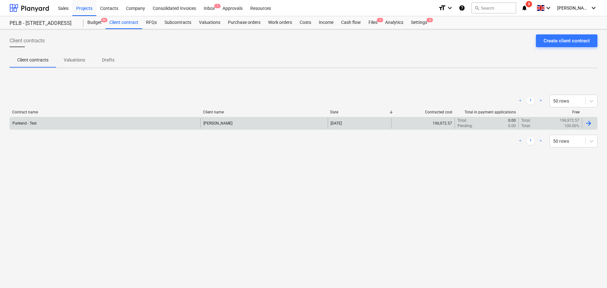
click at [78, 125] on div "Parkend - Test" at bounding box center [105, 123] width 191 height 11
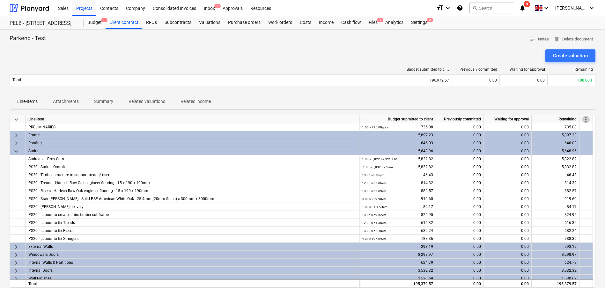
click at [584, 120] on span "more_vert" at bounding box center [586, 120] width 8 height 8
click at [555, 122] on li "Amend line items" at bounding box center [576, 119] width 49 height 15
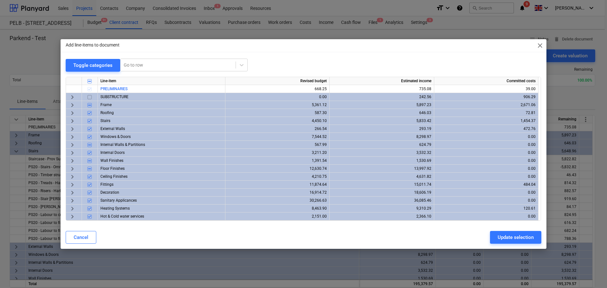
scroll to position [215, 0]
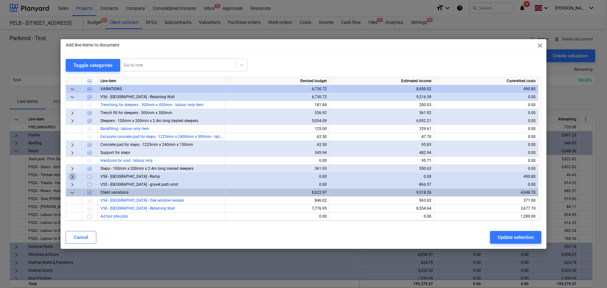
click at [72, 180] on span "keyboard_arrow_right" at bounding box center [73, 177] width 8 height 8
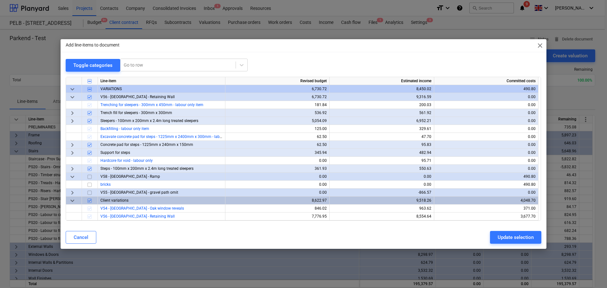
click at [72, 180] on span "keyboard_arrow_down" at bounding box center [73, 177] width 8 height 8
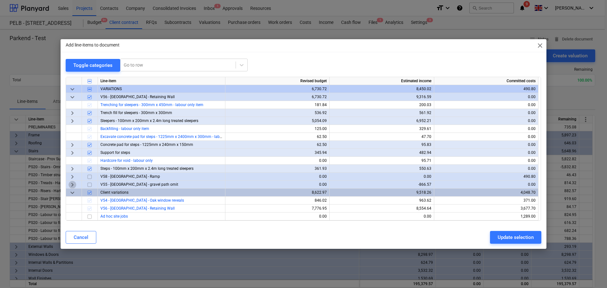
click at [72, 184] on span "keyboard_arrow_right" at bounding box center [73, 185] width 8 height 8
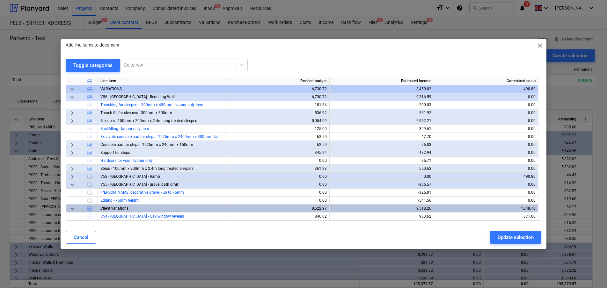
click at [90, 186] on input "checkbox" at bounding box center [90, 185] width 8 height 8
click at [512, 242] on button "Update selection" at bounding box center [515, 237] width 51 height 13
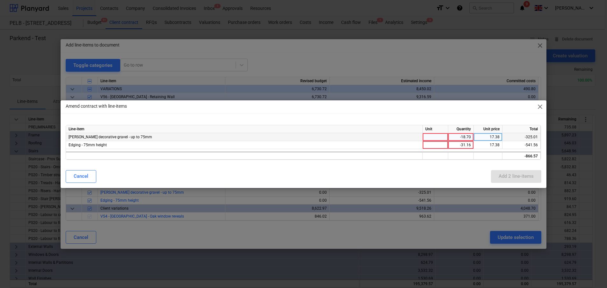
click at [435, 139] on div at bounding box center [435, 137] width 25 height 8
type input "m2"
click at [443, 144] on div at bounding box center [435, 145] width 25 height 8
type input "m2"
click at [469, 166] on div "Amend contract with line-items close Line-item Unit Quantity Unit price Total C…" at bounding box center [303, 144] width 485 height 88
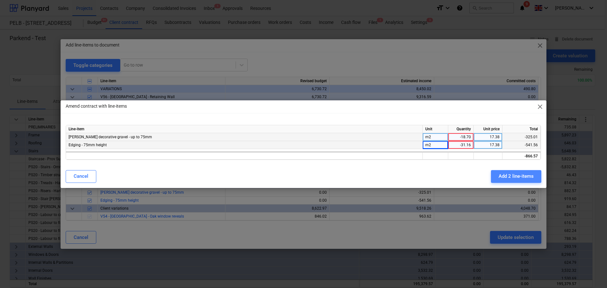
click at [509, 177] on div "Add 2 line-items" at bounding box center [515, 176] width 35 height 8
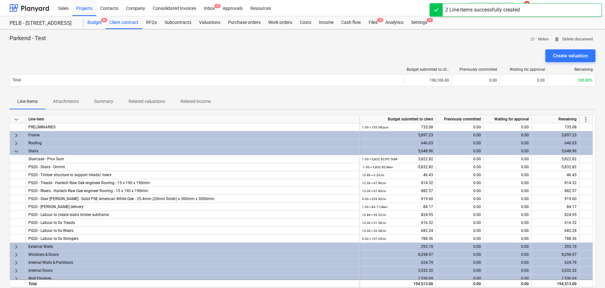
click at [89, 24] on div "Budget 9+" at bounding box center [94, 22] width 22 height 13
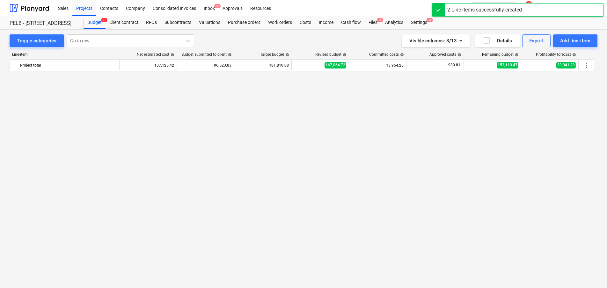
scroll to position [437, 0]
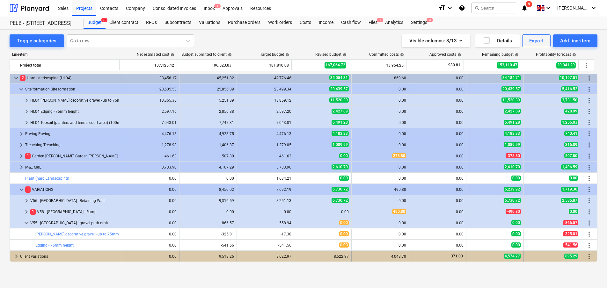
click at [16, 254] on span "keyboard_arrow_right" at bounding box center [16, 257] width 8 height 8
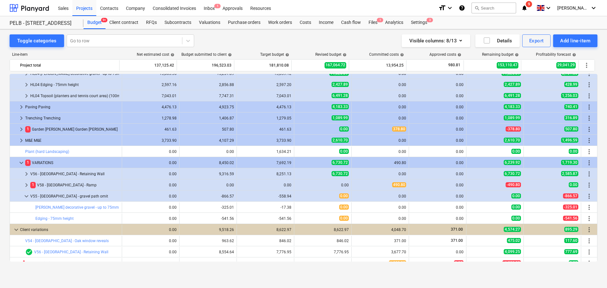
scroll to position [461, 0]
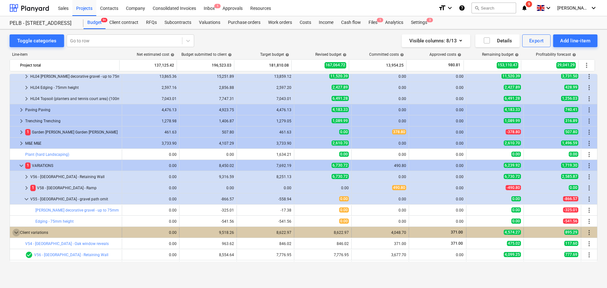
click at [14, 233] on span "keyboard_arrow_down" at bounding box center [16, 233] width 8 height 8
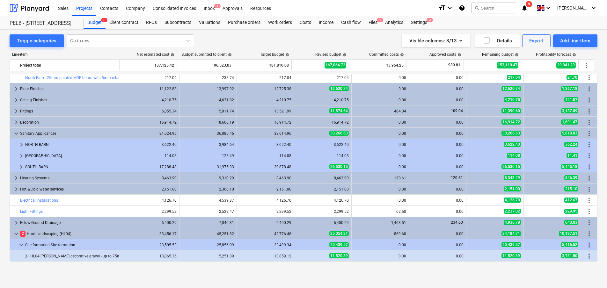
scroll to position [280, 0]
click at [15, 112] on span "keyboard_arrow_right" at bounding box center [16, 112] width 8 height 8
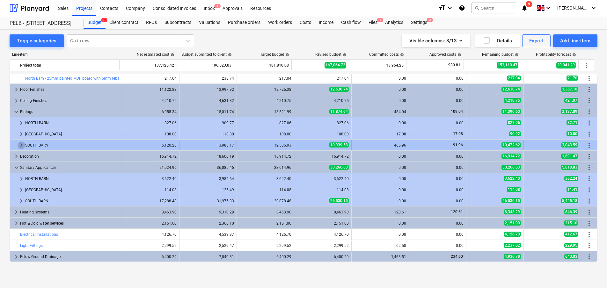
click at [22, 145] on span "keyboard_arrow_right" at bounding box center [22, 146] width 8 height 8
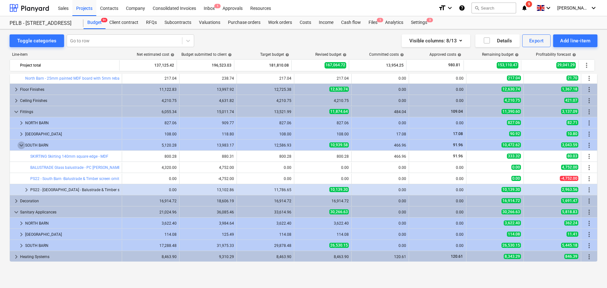
click at [22, 145] on span "keyboard_arrow_down" at bounding box center [22, 146] width 8 height 8
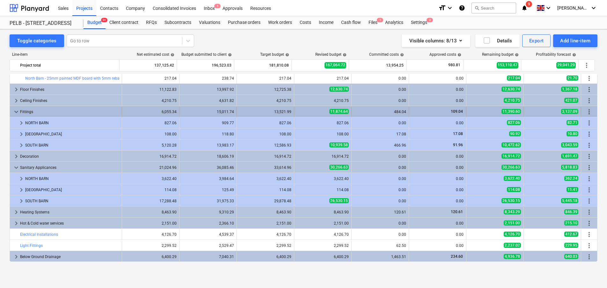
click at [15, 111] on span "keyboard_arrow_down" at bounding box center [16, 112] width 8 height 8
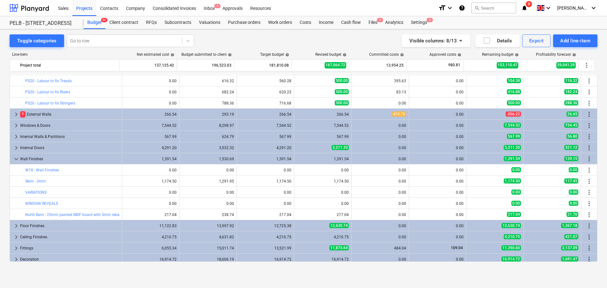
scroll to position [116, 0]
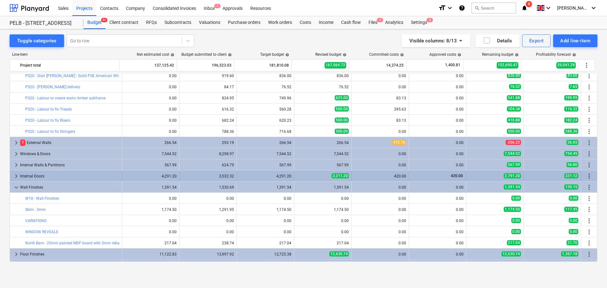
click at [14, 176] on span "keyboard_arrow_right" at bounding box center [16, 176] width 8 height 8
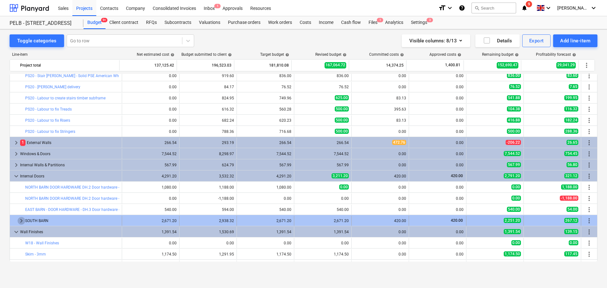
click at [21, 222] on span "keyboard_arrow_right" at bounding box center [22, 221] width 8 height 8
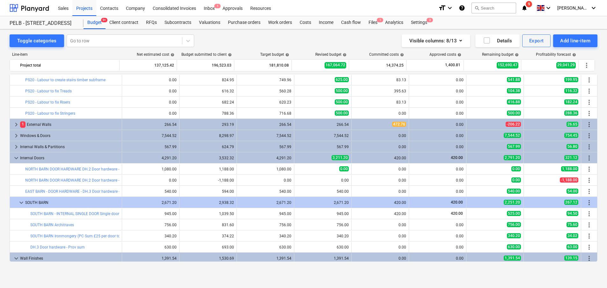
scroll to position [135, 0]
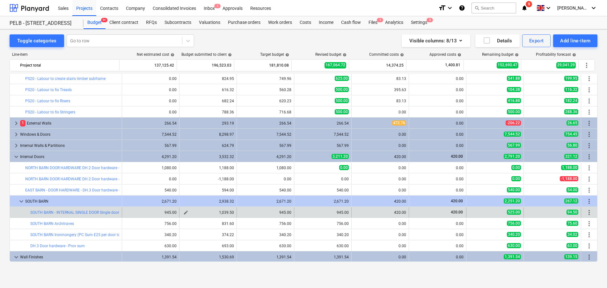
click at [183, 213] on span "edit" at bounding box center [185, 212] width 5 height 5
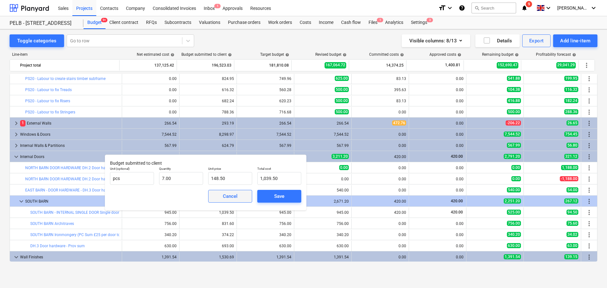
click at [231, 200] on div "Cancel" at bounding box center [230, 196] width 15 height 8
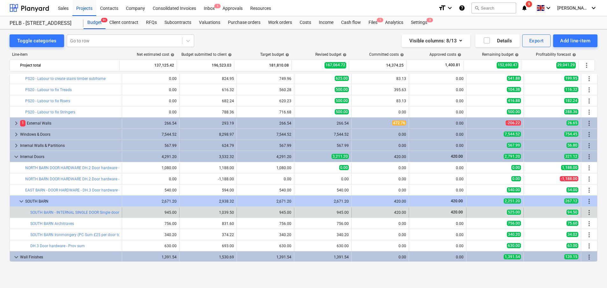
click at [590, 213] on span "more_vert" at bounding box center [589, 213] width 8 height 8
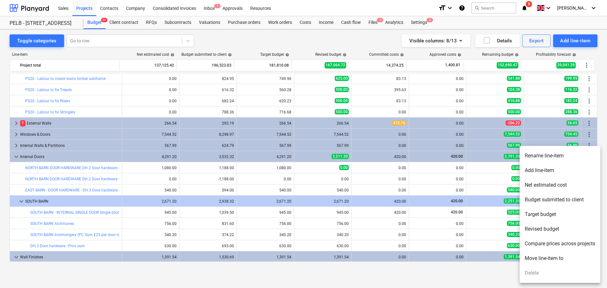
click at [563, 172] on li "Add line-item" at bounding box center [559, 170] width 81 height 15
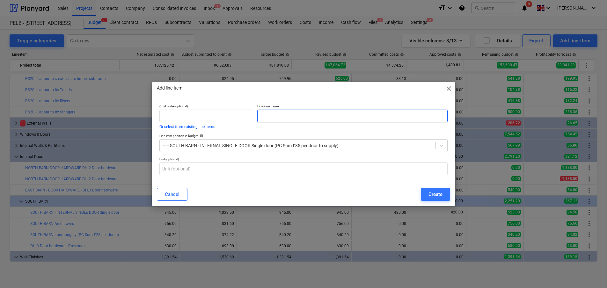
click at [321, 118] on input "text" at bounding box center [352, 116] width 190 height 13
type input "Labour"
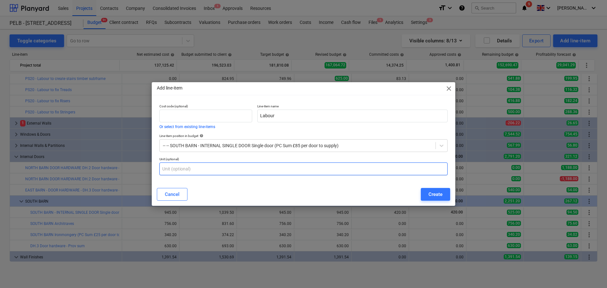
click at [291, 174] on input "text" at bounding box center [303, 169] width 288 height 13
type input "item"
click at [442, 198] on button "Create" at bounding box center [435, 194] width 29 height 13
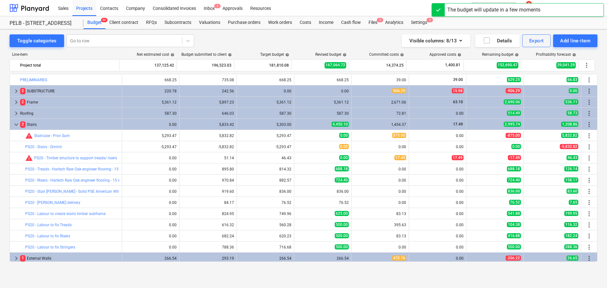
scroll to position [135, 0]
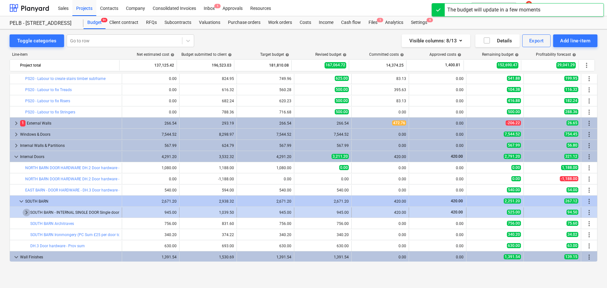
click at [29, 213] on span "keyboard_arrow_right" at bounding box center [27, 213] width 8 height 8
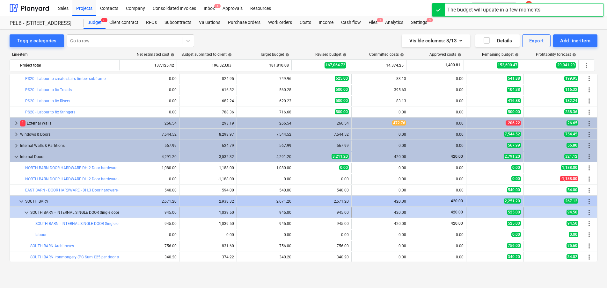
click at [182, 213] on div "1,039.50" at bounding box center [208, 212] width 52 height 4
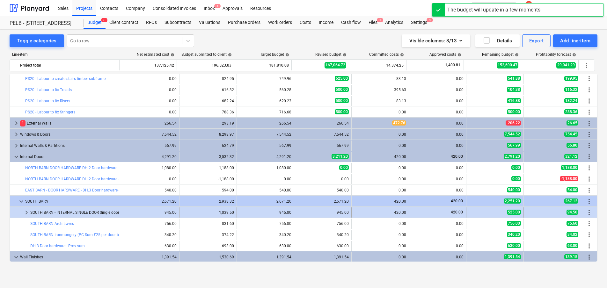
drag, startPoint x: 216, startPoint y: 213, endPoint x: 220, endPoint y: 213, distance: 4.1
click at [220, 213] on div "1,039.50" at bounding box center [208, 212] width 52 height 4
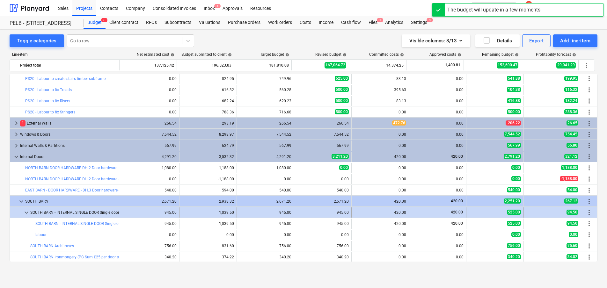
click at [207, 214] on div "1,039.50" at bounding box center [208, 212] width 52 height 4
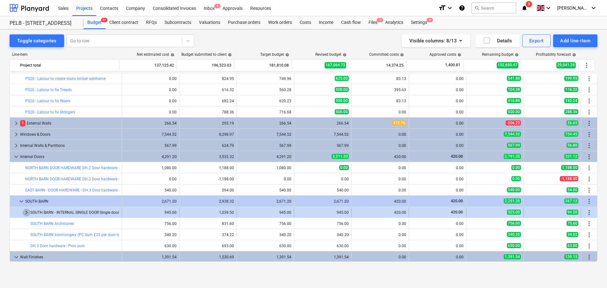
click at [28, 209] on span "keyboard_arrow_right" at bounding box center [27, 213] width 8 height 8
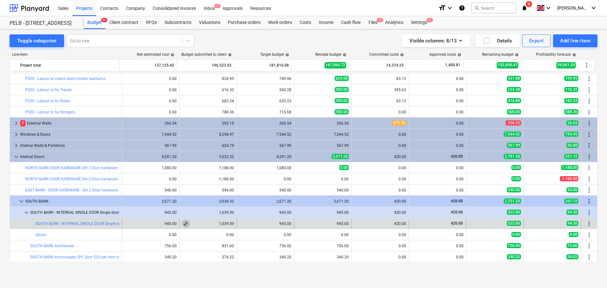
click at [184, 223] on span "edit" at bounding box center [185, 223] width 5 height 5
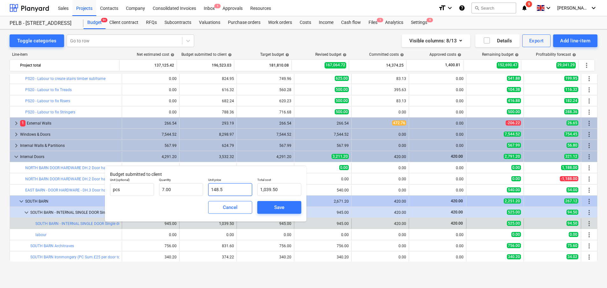
click at [229, 190] on input "148.5" at bounding box center [230, 189] width 44 height 13
type input "148."
type input "1,036.00"
type input "14"
type input "98.00"
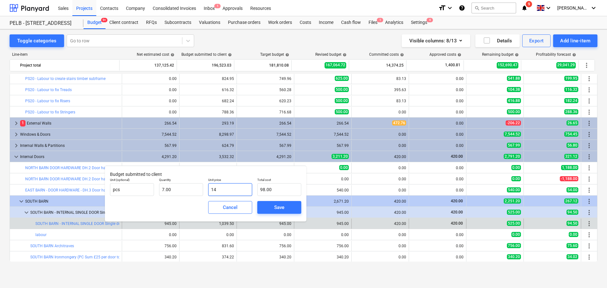
type input "140"
type input "980.00"
type input "140.00"
click at [272, 212] on button "Save" at bounding box center [279, 207] width 44 height 13
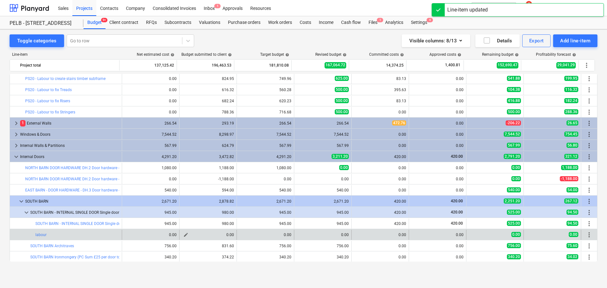
click at [185, 235] on span "edit" at bounding box center [185, 234] width 5 height 5
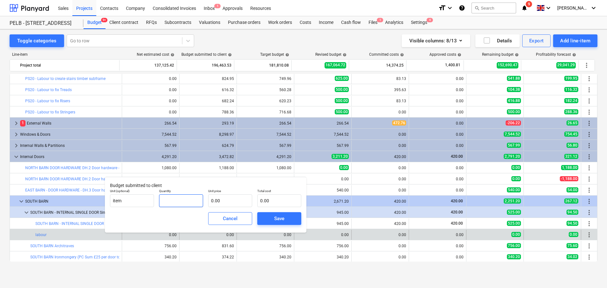
click at [179, 203] on input "text" at bounding box center [181, 200] width 44 height 13
type input "5.00"
click at [233, 199] on input "text" at bounding box center [230, 200] width 44 height 13
type input "5"
type input "25.00"
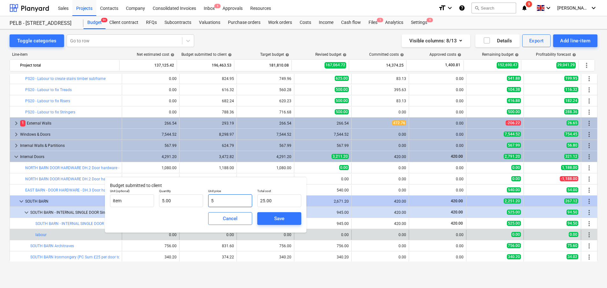
type input "50"
type input "250.00"
click at [276, 218] on div "Save" at bounding box center [279, 218] width 10 height 8
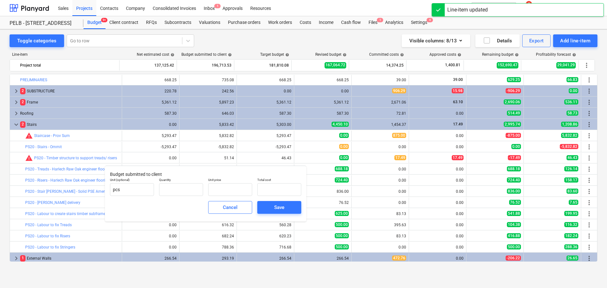
type input "7.00"
type input "140.00"
type input "980.00"
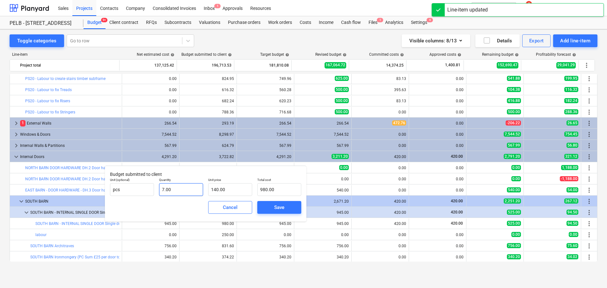
type input "7"
click at [194, 187] on input "7" at bounding box center [181, 189] width 44 height 13
type input "0.00"
type input "5"
type input "700.00"
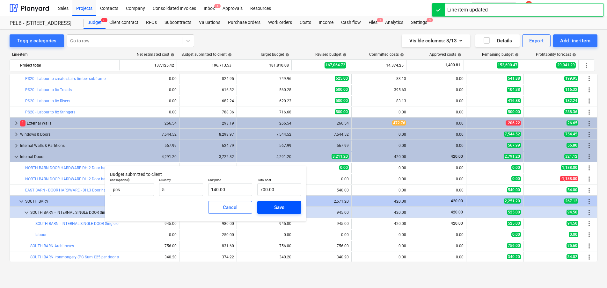
type input "5.00"
click at [281, 207] on div "Save" at bounding box center [279, 207] width 10 height 8
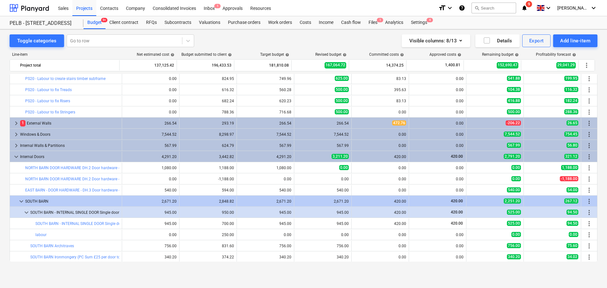
click at [184, 212] on div "950.00" at bounding box center [208, 212] width 52 height 4
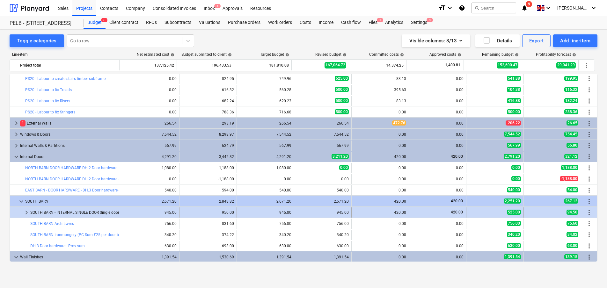
click at [182, 212] on div "950.00" at bounding box center [208, 212] width 52 height 4
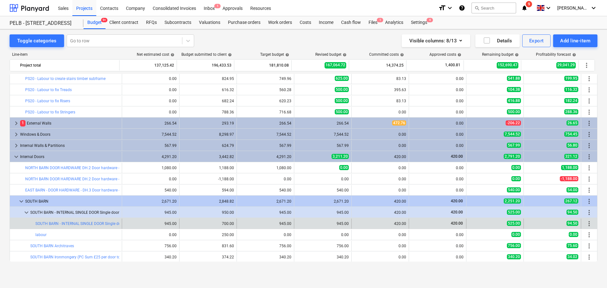
click at [179, 225] on div "edit 700.00" at bounding box center [207, 224] width 57 height 10
click at [185, 224] on span "edit" at bounding box center [185, 223] width 5 height 5
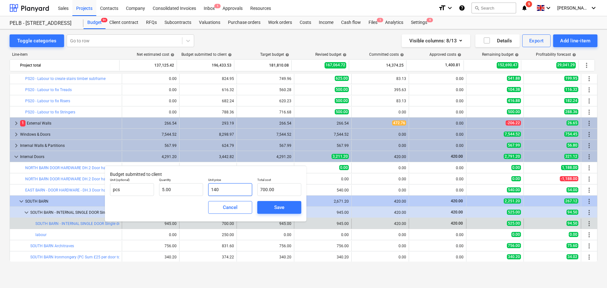
click at [225, 191] on input "140" at bounding box center [230, 189] width 44 height 13
type input "14"
type input "70.00"
type input "1"
type input "5.00"
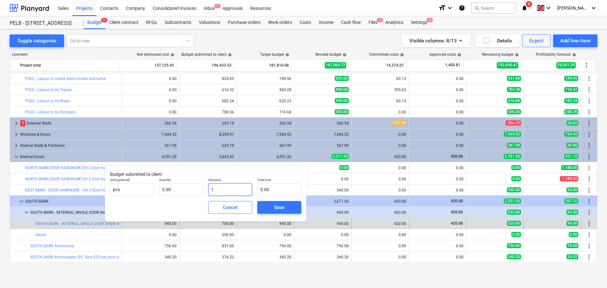
type input "15"
type input "75.00"
type input "154"
type input "770.00"
type input "154.00"
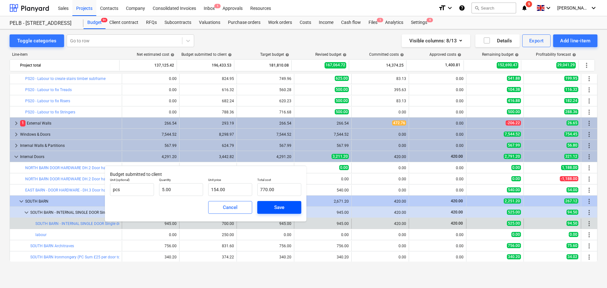
click at [277, 205] on div "Save" at bounding box center [279, 207] width 10 height 8
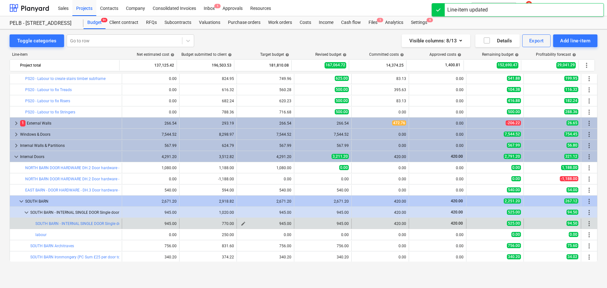
click at [241, 223] on span "edit" at bounding box center [243, 223] width 5 height 5
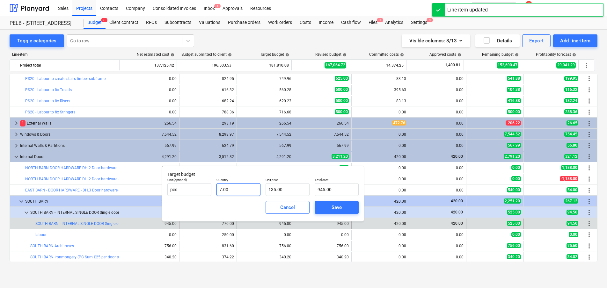
type input "7"
click at [244, 190] on input "7" at bounding box center [238, 189] width 44 height 13
type input "0.00"
type input "5"
type input "675.00"
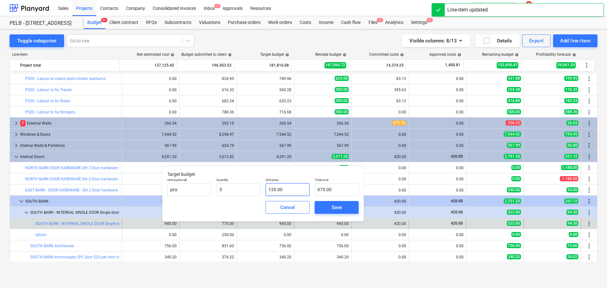
type input "5.00"
drag, startPoint x: 291, startPoint y: 190, endPoint x: 228, endPoint y: 188, distance: 63.1
click at [234, 188] on div "Unit (optional) pcs Quantity 5.00 Unit price 135 Total cost 675.00" at bounding box center [263, 186] width 196 height 23
type input "1"
type input "5.00"
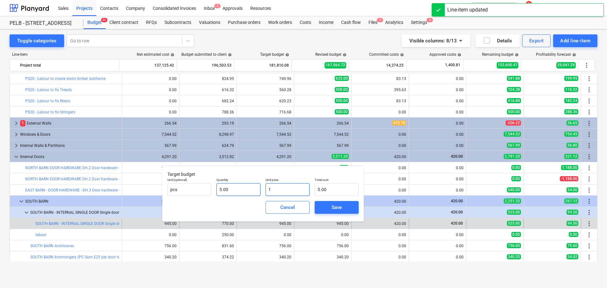
type input "14"
type input "70.00"
type input "140"
type input "700.00"
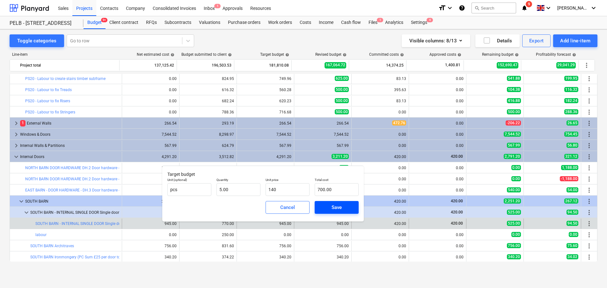
type input "140.00"
click at [332, 204] on div "Save" at bounding box center [336, 207] width 10 height 8
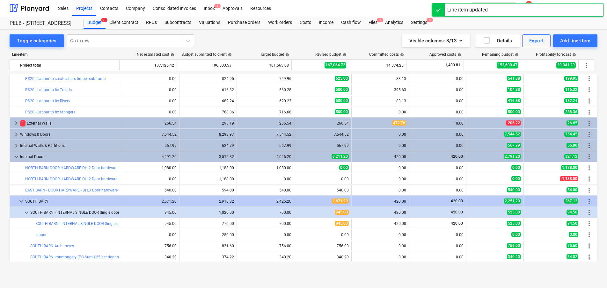
scroll to position [141, 0]
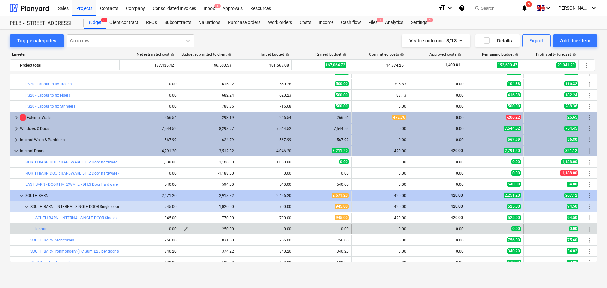
click at [188, 230] on div "250.00" at bounding box center [208, 229] width 52 height 4
click at [184, 231] on span "edit" at bounding box center [185, 229] width 5 height 5
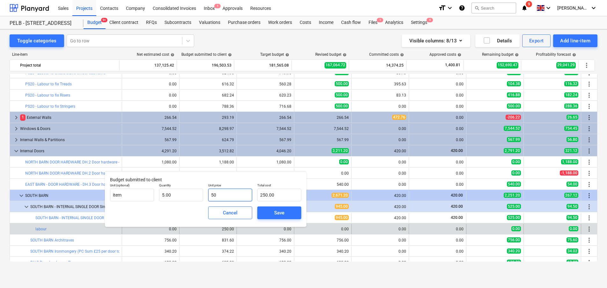
click at [226, 193] on input "50" at bounding box center [230, 195] width 44 height 13
type input "5"
type input "25.00"
type input "55"
type input "275.00"
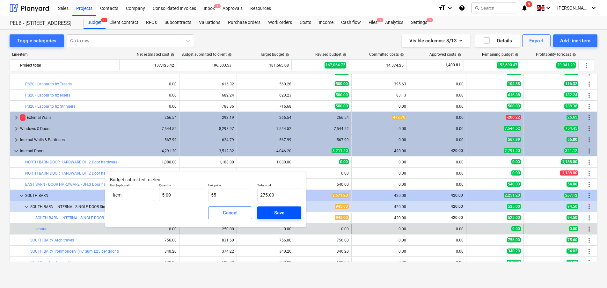
type input "55.00"
click at [278, 212] on div "Save" at bounding box center [279, 213] width 10 height 8
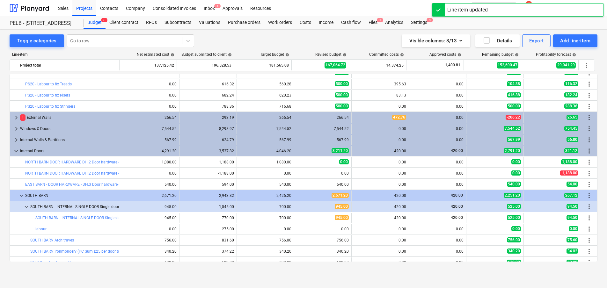
click at [241, 229] on span "edit" at bounding box center [243, 229] width 5 height 5
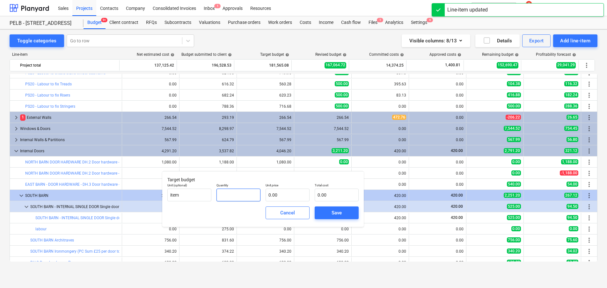
click at [235, 196] on input "text" at bounding box center [238, 195] width 44 height 13
type input "5.00"
click at [280, 197] on input "text" at bounding box center [287, 195] width 44 height 13
type input "5"
type input "25.00"
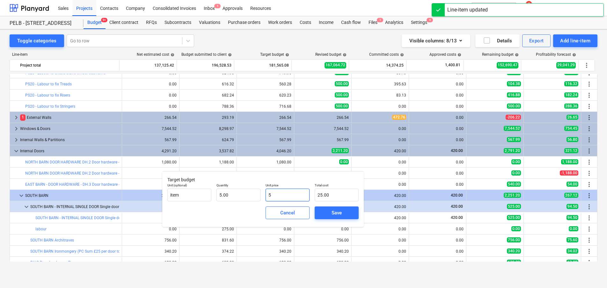
type input "50"
type input "250.00"
type input "50.00"
click at [325, 213] on span "Save" at bounding box center [336, 213] width 29 height 8
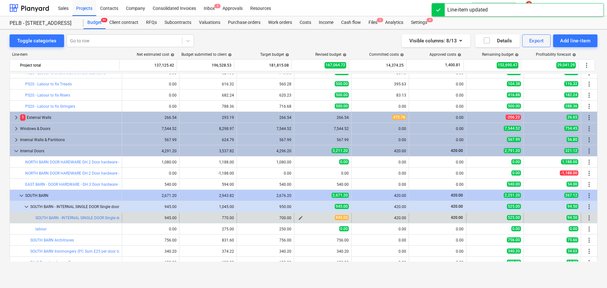
click at [298, 216] on span "edit" at bounding box center [300, 217] width 5 height 5
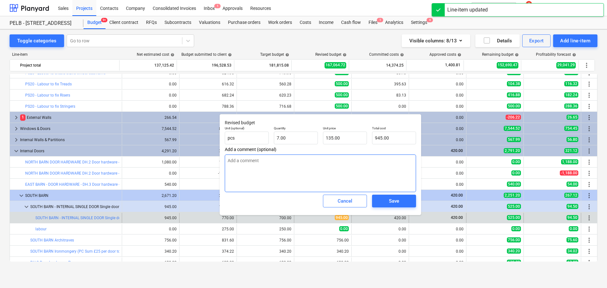
click at [297, 170] on textarea at bounding box center [320, 174] width 191 height 38
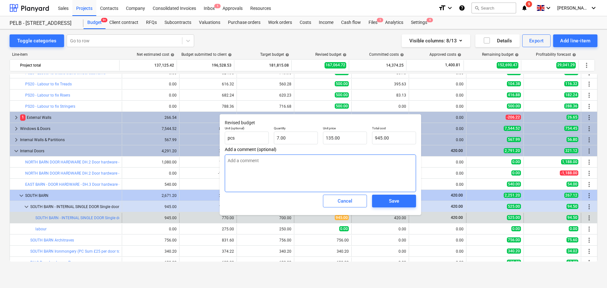
type textarea "x"
type textarea "V"
type textarea "x"
type textarea "PS"
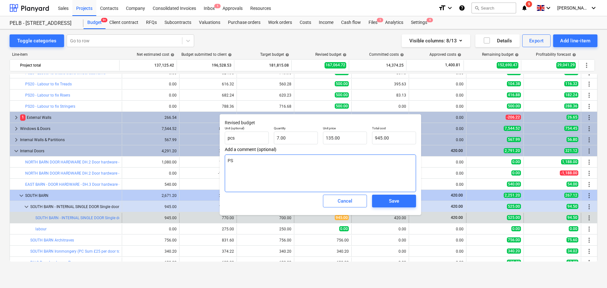
type textarea "x"
type textarea "PS2"
type textarea "x"
type textarea "PS21"
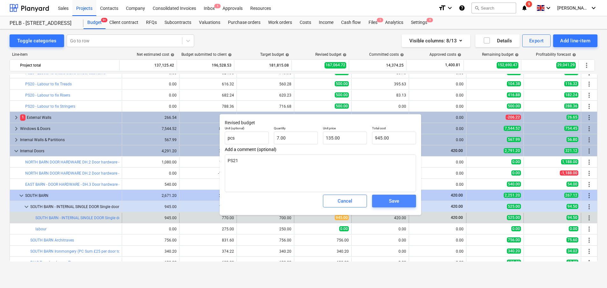
click at [394, 205] on div "Save" at bounding box center [394, 201] width 10 height 8
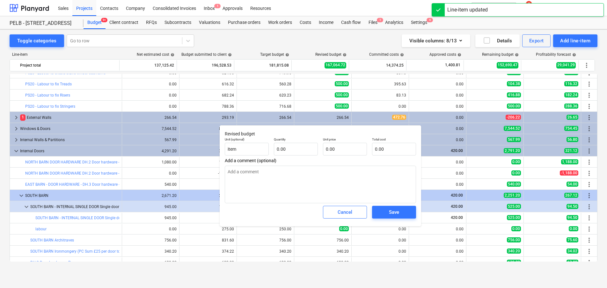
click at [294, 163] on div "Add a comment (optional)" at bounding box center [320, 180] width 191 height 45
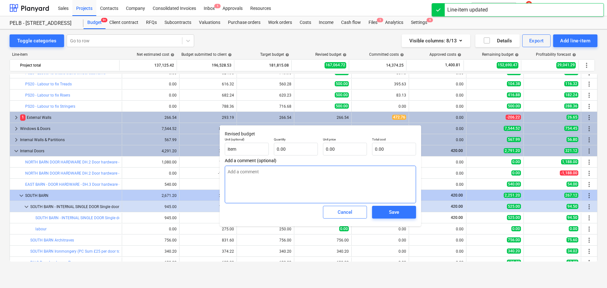
click at [296, 178] on textarea at bounding box center [320, 185] width 191 height 38
type textarea "x"
type textarea "PS"
type textarea "x"
type textarea "PS2"
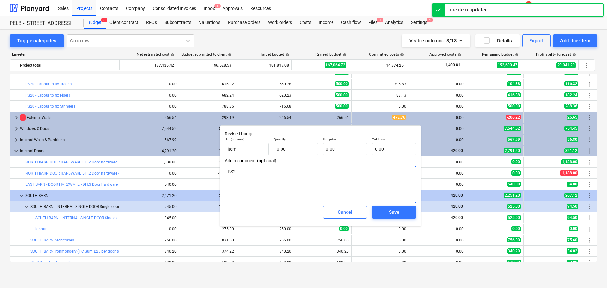
type textarea "x"
type textarea "PS21"
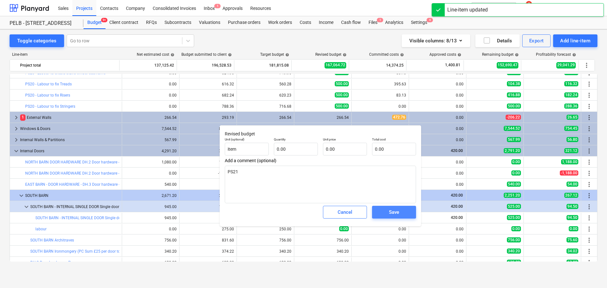
click at [398, 208] on div "Save" at bounding box center [394, 212] width 10 height 8
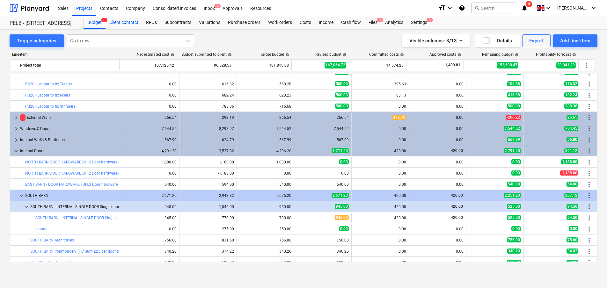
click at [123, 25] on div "Client contract" at bounding box center [123, 22] width 37 height 13
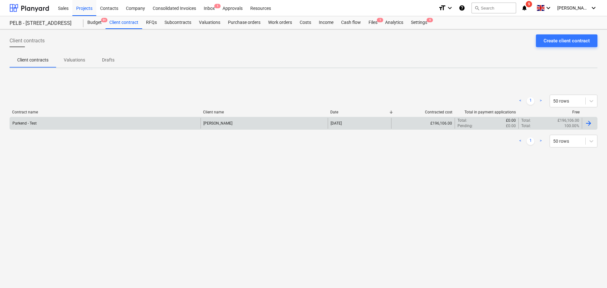
click at [253, 120] on div "Jasmin Westcarr" at bounding box center [263, 123] width 127 height 11
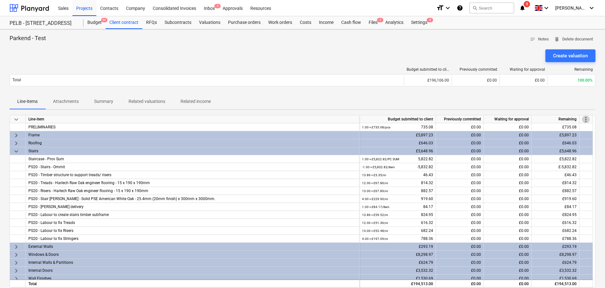
click at [583, 116] on span "more_vert" at bounding box center [586, 120] width 8 height 8
click at [565, 119] on li "Amend line items" at bounding box center [576, 119] width 49 height 15
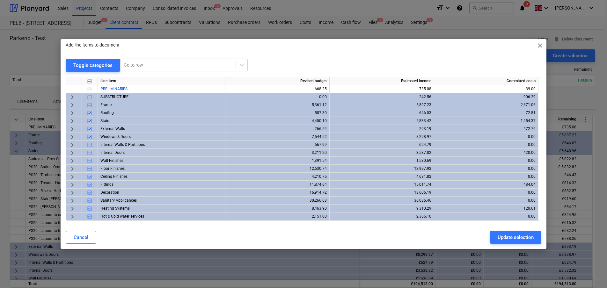
click at [74, 153] on span "keyboard_arrow_right" at bounding box center [73, 153] width 8 height 8
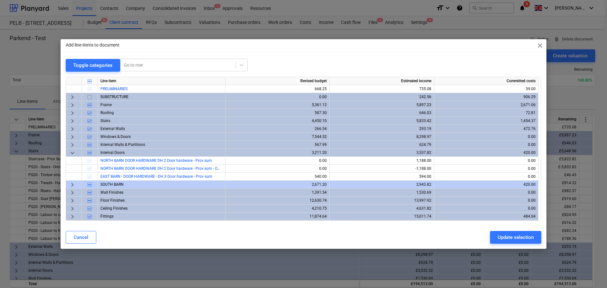
click at [71, 185] on span "keyboard_arrow_right" at bounding box center [73, 185] width 8 height 8
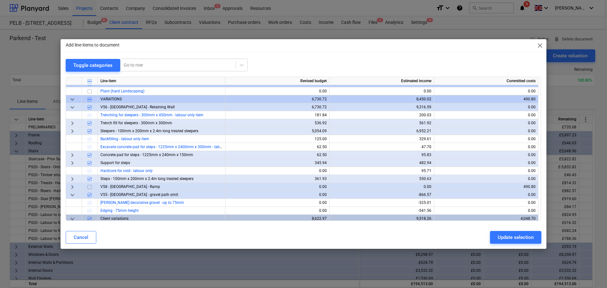
scroll to position [268, 0]
click at [539, 49] on span "close" at bounding box center [540, 46] width 8 height 8
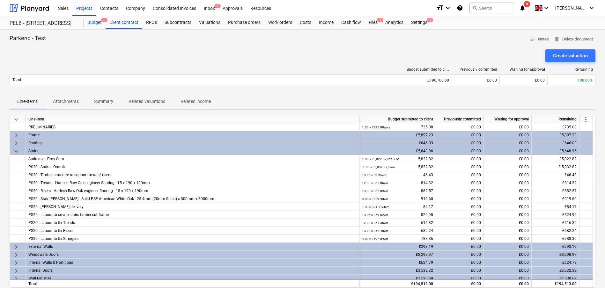
click at [96, 28] on div "Budget 9+" at bounding box center [94, 22] width 22 height 13
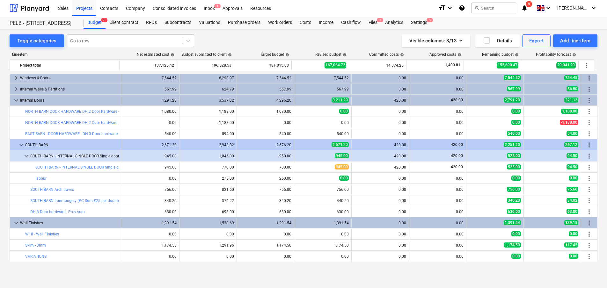
scroll to position [200, 0]
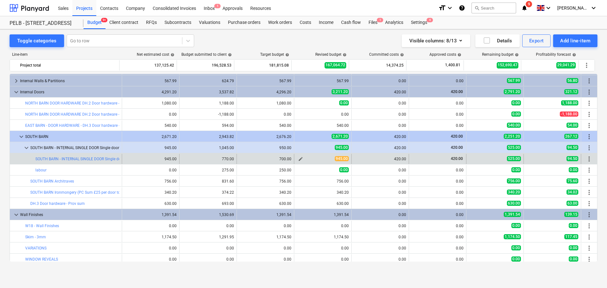
click at [298, 158] on span "edit" at bounding box center [300, 158] width 5 height 5
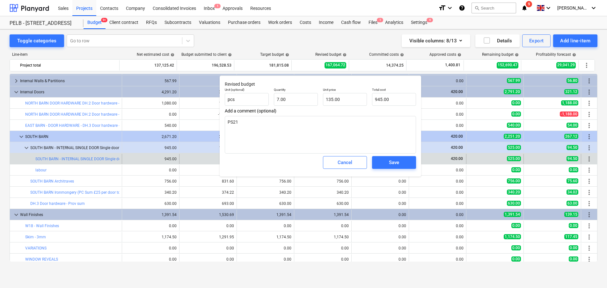
click at [336, 161] on span "Cancel" at bounding box center [345, 162] width 28 height 8
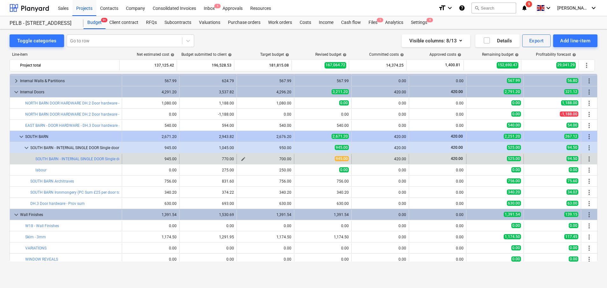
click at [241, 159] on span "edit" at bounding box center [243, 158] width 5 height 5
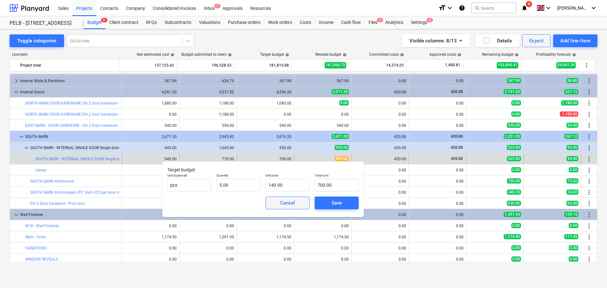
click at [285, 205] on div "Cancel" at bounding box center [287, 203] width 15 height 8
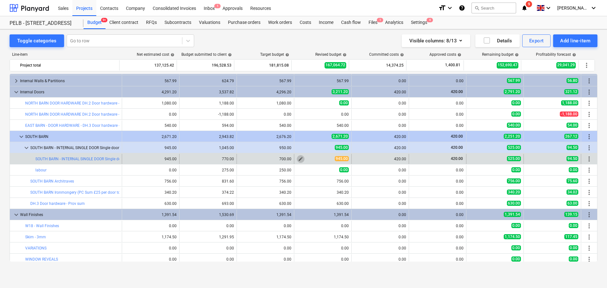
click at [298, 159] on span "edit" at bounding box center [300, 158] width 5 height 5
type textarea "x"
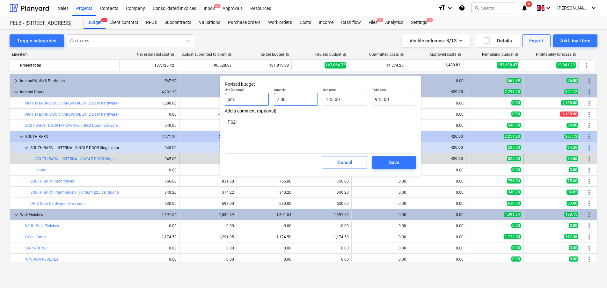
type input "7"
drag, startPoint x: 299, startPoint y: 97, endPoint x: 248, endPoint y: 96, distance: 51.0
click at [249, 96] on div "Unit (optional) pcs Quantity 7 Unit price 135.00 Total cost 945.00" at bounding box center [320, 96] width 196 height 23
type textarea "x"
type input "5"
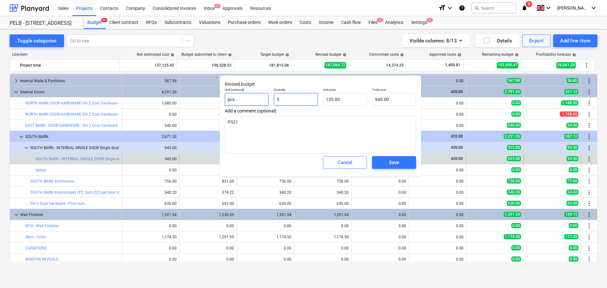
type input "675.00"
type input "5"
type textarea "x"
type input "5.00"
type input "135"
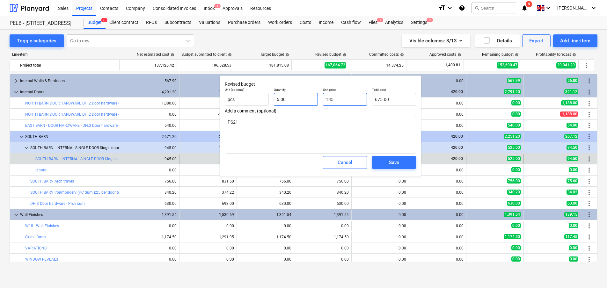
drag, startPoint x: 354, startPoint y: 98, endPoint x: 283, endPoint y: 101, distance: 71.1
click at [283, 101] on div "Unit (optional) pcs Quantity 5.00 Unit price 135 Total cost 675.00" at bounding box center [320, 96] width 196 height 23
type textarea "x"
type input "1"
type input "5.00"
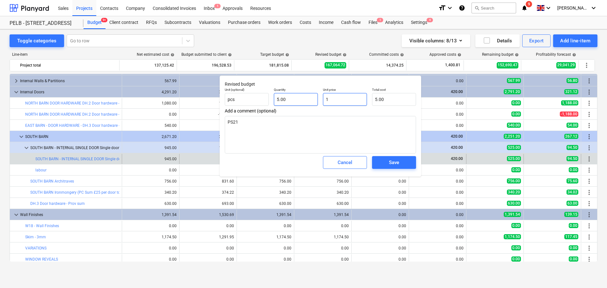
type textarea "x"
type input "14"
type input "70.00"
type textarea "x"
type input "140"
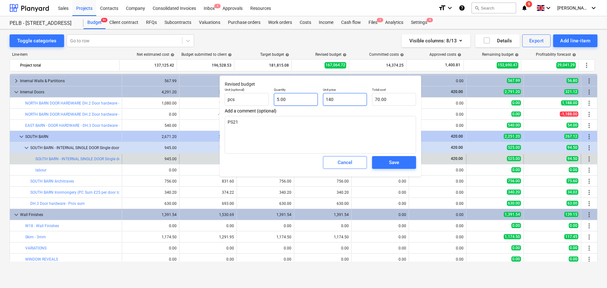
type input "700.00"
type input "140"
type textarea "x"
type input "140.00"
click at [395, 165] on div "Save" at bounding box center [394, 162] width 10 height 8
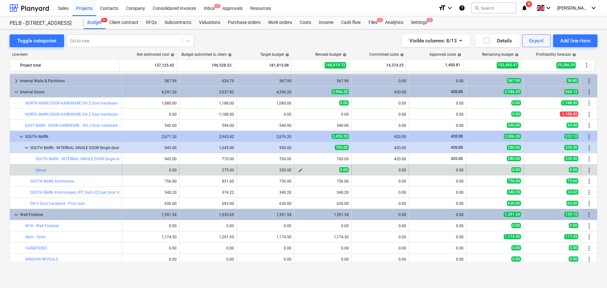
click at [297, 173] on button "edit" at bounding box center [301, 170] width 8 height 8
type textarea "x"
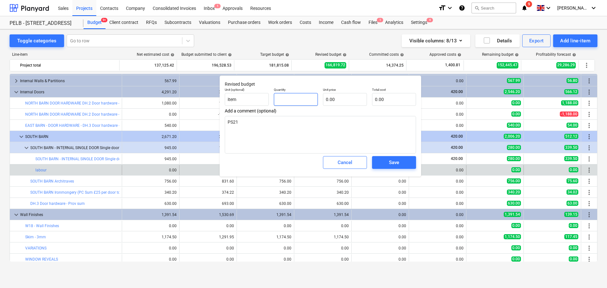
click at [307, 101] on input "text" at bounding box center [296, 99] width 44 height 13
type textarea "x"
type input "5"
type textarea "x"
type input "5.00"
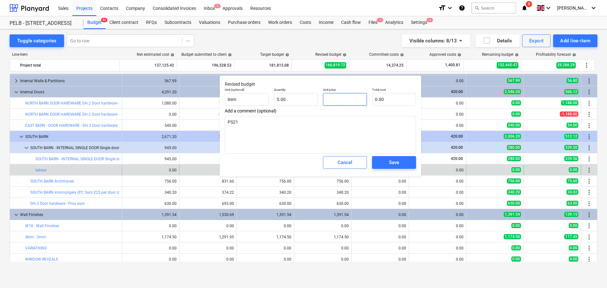
click at [343, 100] on input "text" at bounding box center [345, 99] width 44 height 13
type textarea "x"
type input "5"
type input "25.00"
type textarea "x"
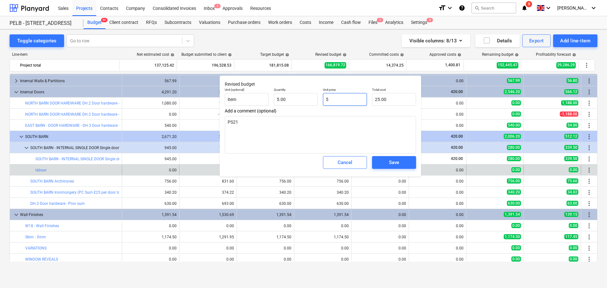
type input "50"
type input "250.00"
click at [406, 157] on button "Save" at bounding box center [394, 162] width 44 height 13
type textarea "x"
click at [402, 164] on body "Sales Projects Contacts Company Consolidated Invoices Inbox 1 Approvals Resourc…" at bounding box center [303, 144] width 607 height 288
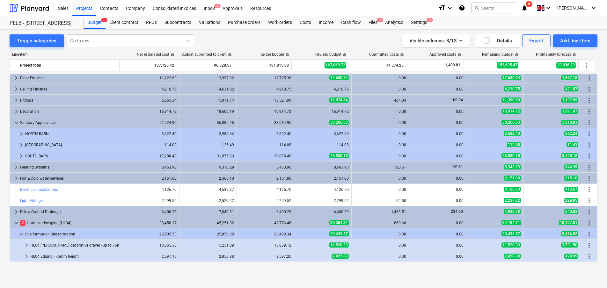
scroll to position [560, 0]
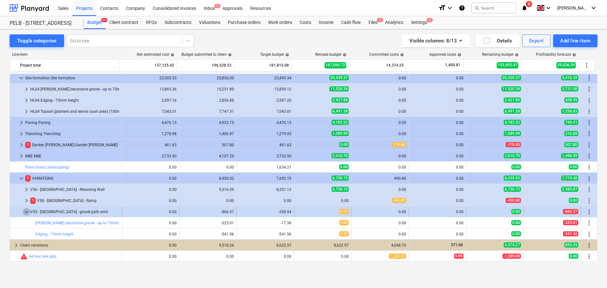
click at [25, 210] on span "keyboard_arrow_down" at bounding box center [27, 212] width 8 height 8
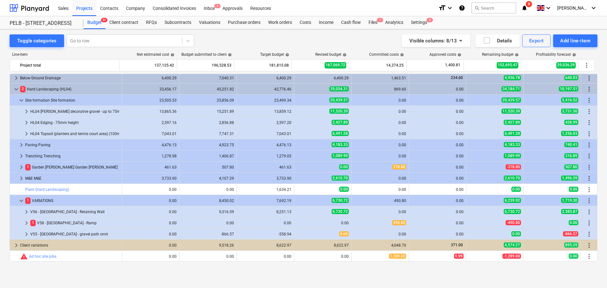
scroll to position [537, 0]
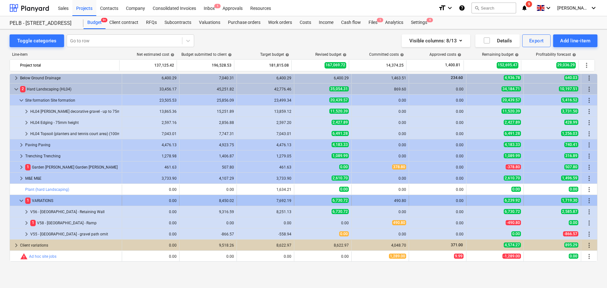
click at [587, 199] on span "more_vert" at bounding box center [589, 201] width 8 height 8
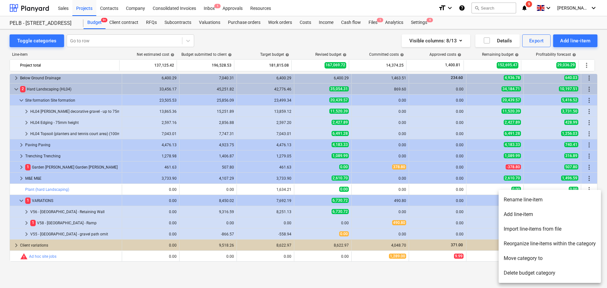
click at [550, 216] on li "Add line-item" at bounding box center [549, 214] width 102 height 15
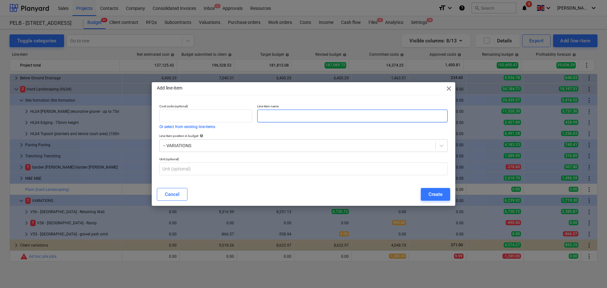
click at [270, 118] on input "text" at bounding box center [352, 116] width 190 height 13
type input "V53 - Additional external [PERSON_NAME]"
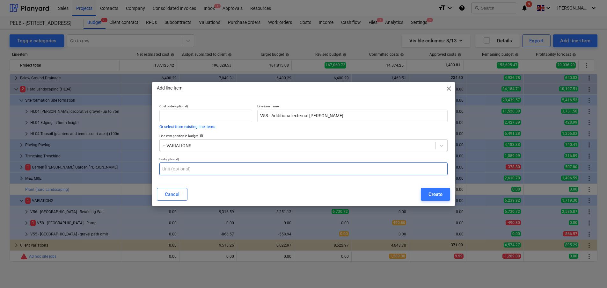
click at [193, 167] on input "text" at bounding box center [303, 169] width 288 height 13
click at [448, 197] on button "Create" at bounding box center [435, 194] width 29 height 13
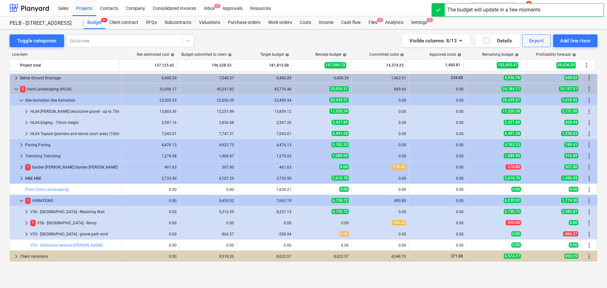
scroll to position [548, 0]
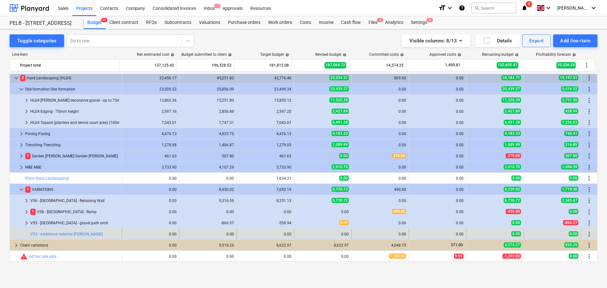
click at [585, 235] on span "more_vert" at bounding box center [589, 234] width 8 height 8
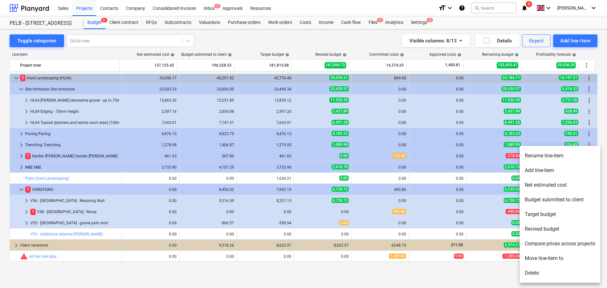
click at [555, 170] on li "Add line-item" at bounding box center [559, 170] width 81 height 15
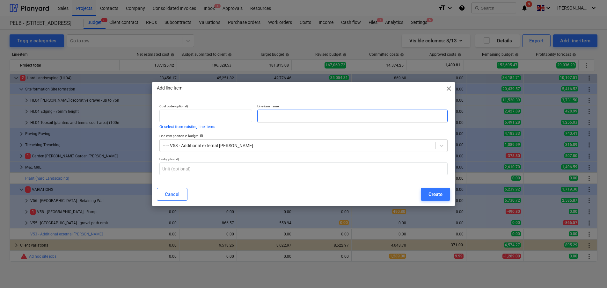
click at [294, 115] on input "text" at bounding box center [352, 116] width 190 height 13
paste input "Excavate foundation - 450mm x 600mm"
type input "Excavate foundation - 450mm x 600mm"
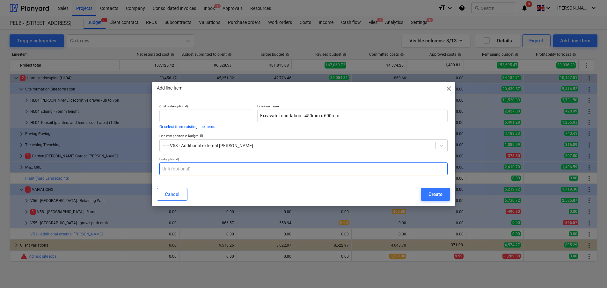
click at [236, 169] on input "text" at bounding box center [303, 169] width 288 height 13
type input "m3"
click at [437, 190] on div "Create" at bounding box center [435, 194] width 14 height 8
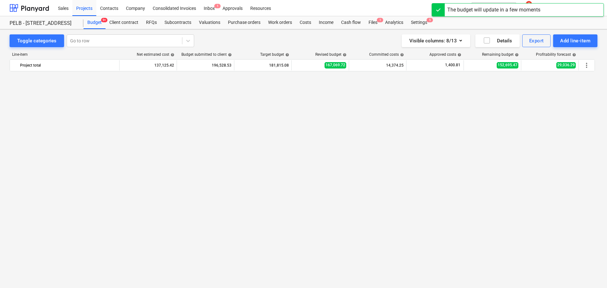
scroll to position [548, 0]
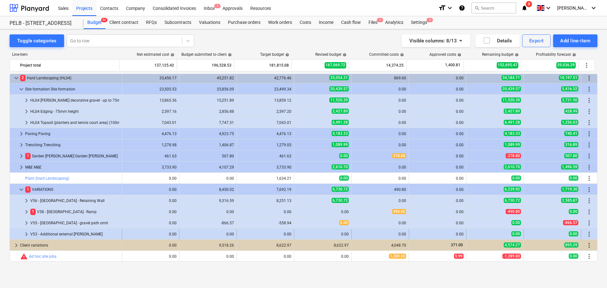
click at [585, 234] on span "more_vert" at bounding box center [589, 234] width 8 height 8
click at [589, 236] on span "more_vert" at bounding box center [589, 234] width 8 height 8
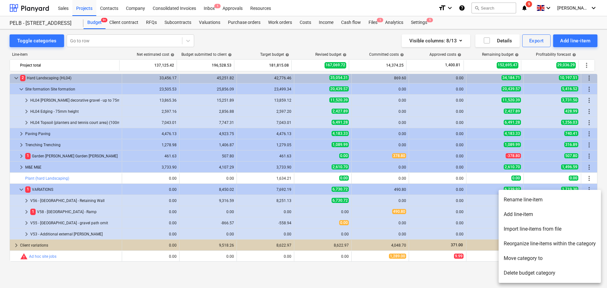
click at [560, 213] on li "Add line-item" at bounding box center [549, 214] width 102 height 15
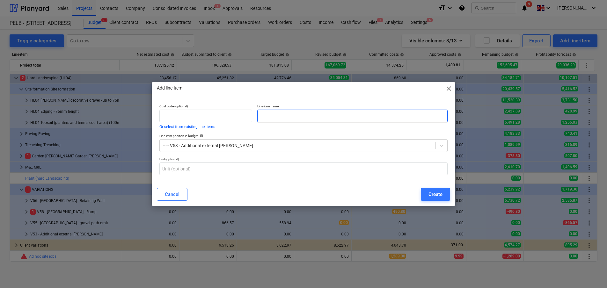
click at [364, 111] on input "text" at bounding box center [352, 116] width 190 height 13
paste input "Trench fill foundation - 450mm x 450mm"
type input "Trench fill foundation - 450mm x 450mm"
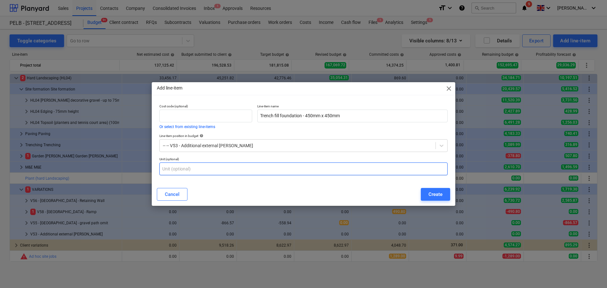
click at [245, 168] on input "text" at bounding box center [303, 169] width 288 height 13
type input "m3"
click at [435, 192] on div "Create" at bounding box center [435, 194] width 14 height 8
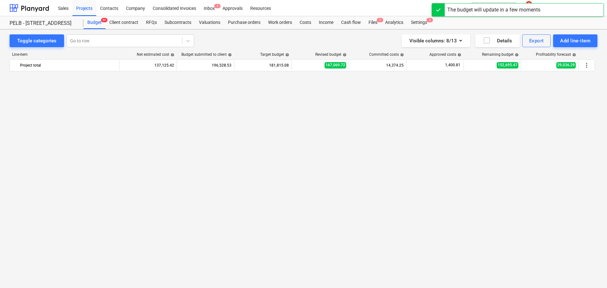
scroll to position [548, 0]
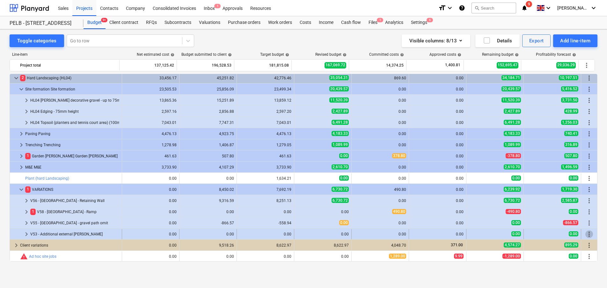
click at [586, 232] on span "more_vert" at bounding box center [589, 234] width 8 height 8
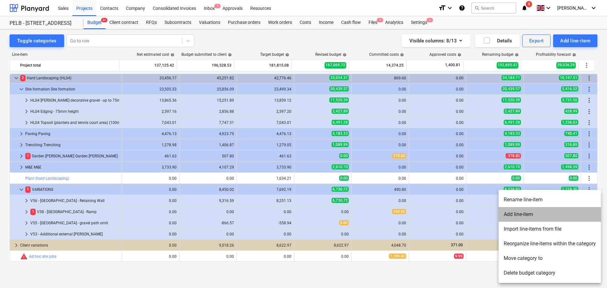
click at [548, 215] on li "Add line-item" at bounding box center [549, 214] width 102 height 15
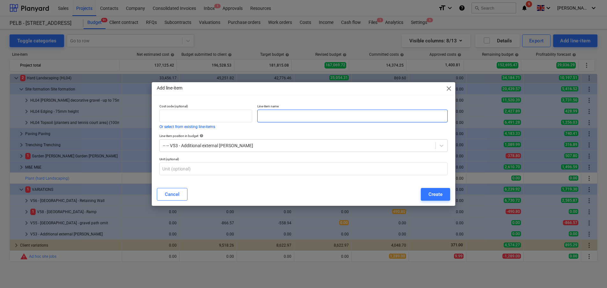
click at [316, 114] on input "text" at bounding box center [352, 116] width 190 height 13
paste input "Brickwork at a height of 1.4m"
type input "Brickwork at a height of 1.4m"
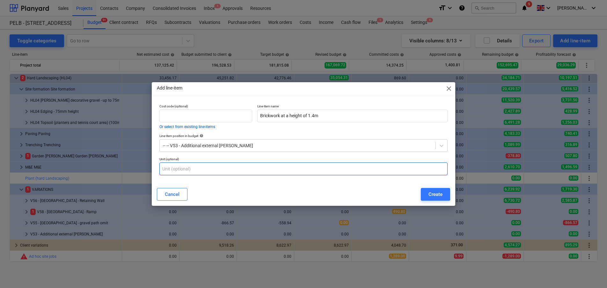
click at [313, 171] on input "text" at bounding box center [303, 169] width 288 height 13
type input "m2"
click at [417, 193] on div "Cancel Create" at bounding box center [303, 194] width 293 height 13
click at [421, 196] on button "Create" at bounding box center [435, 194] width 29 height 13
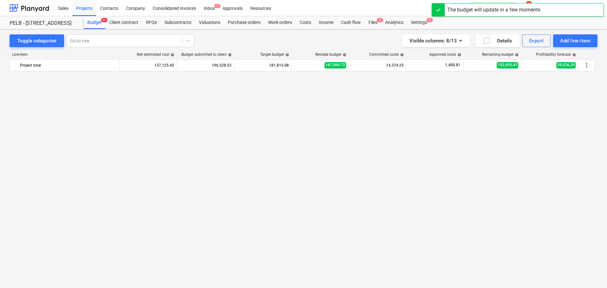
scroll to position [548, 0]
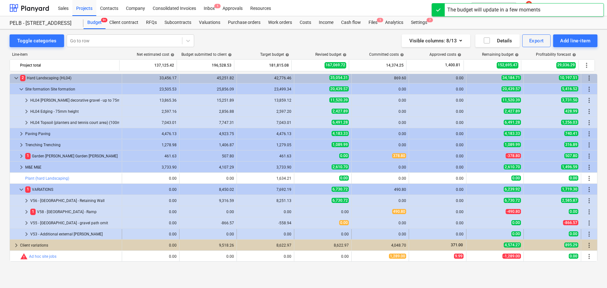
click at [28, 234] on span "keyboard_arrow_right" at bounding box center [27, 234] width 8 height 8
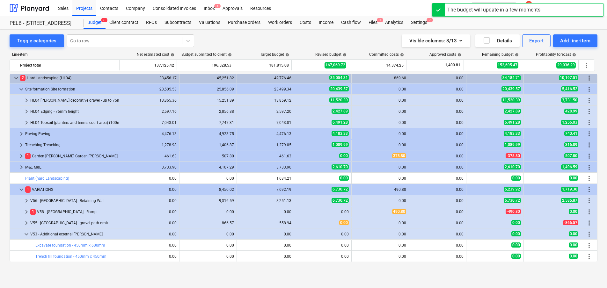
scroll to position [582, 0]
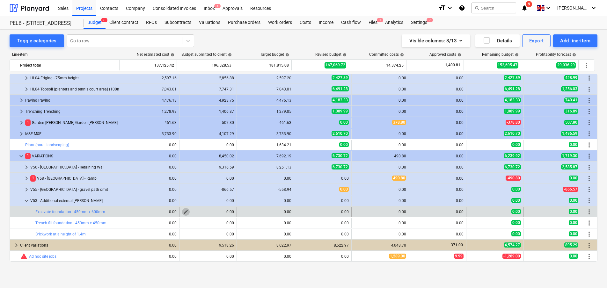
click at [184, 212] on span "edit" at bounding box center [185, 211] width 5 height 5
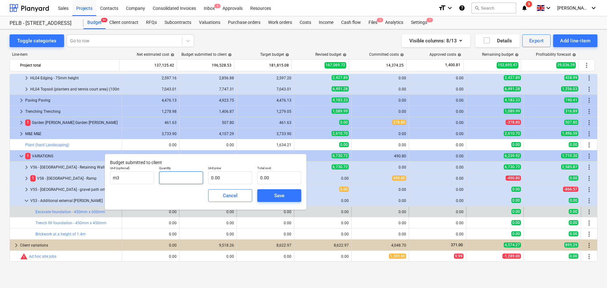
click at [179, 179] on input "text" at bounding box center [181, 177] width 44 height 13
type input "1.89"
click at [221, 179] on input "text" at bounding box center [230, 177] width 44 height 13
type input "0.00"
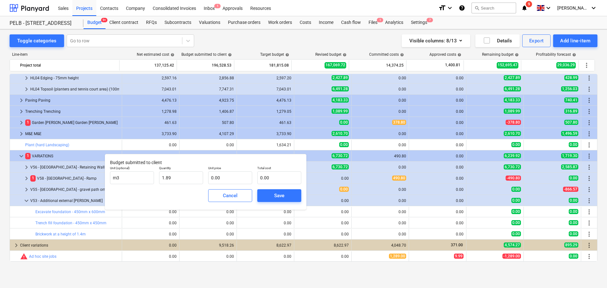
click at [239, 178] on body "Sales Projects Contacts Company Consolidated Invoices Inbox 1 Approvals Resourc…" at bounding box center [303, 144] width 607 height 288
click at [232, 174] on input "text" at bounding box center [230, 177] width 44 height 13
type input "5"
type input "9.45"
type input "54"
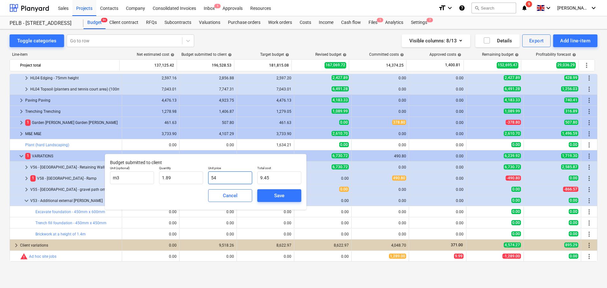
type input "102.06"
type input "54.2"
type input "102.44"
type input "54.21"
type input "102.46"
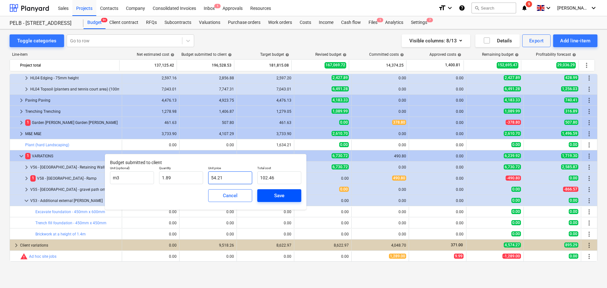
type input "54.21"
click at [275, 193] on div "Save" at bounding box center [279, 196] width 10 height 8
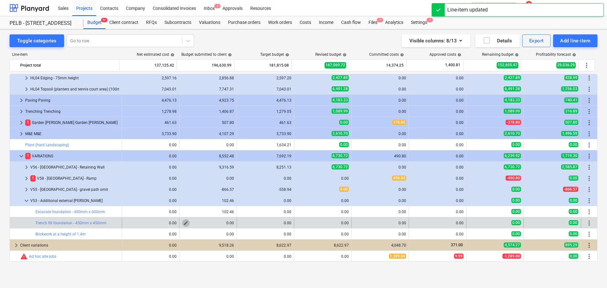
click at [183, 225] on span "edit" at bounding box center [185, 223] width 5 height 5
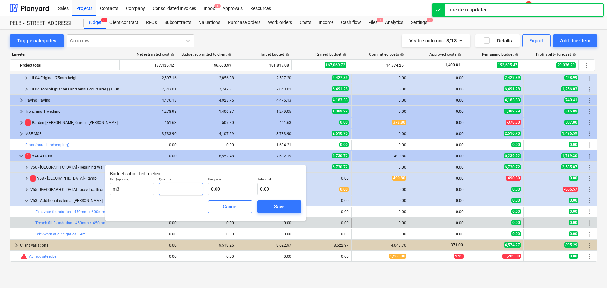
click at [195, 192] on input "text" at bounding box center [181, 189] width 44 height 13
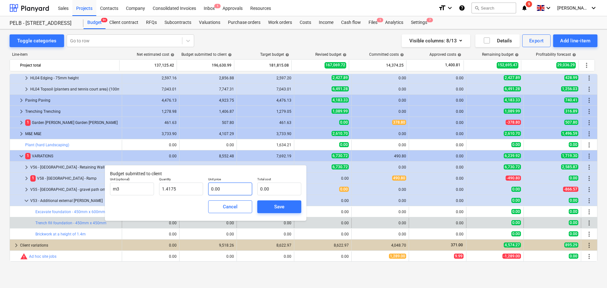
type input "1.42"
click at [228, 187] on input "text" at bounding box center [230, 189] width 44 height 13
type input "1"
type input "1.42"
type input "18"
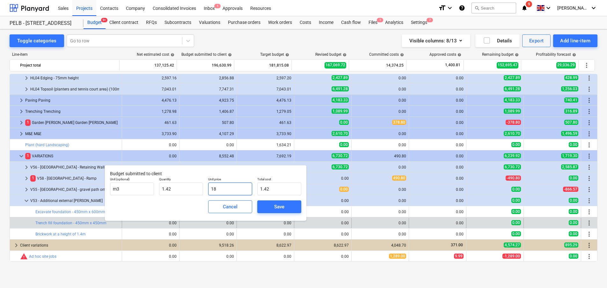
type input "25.52"
type input "1"
type input "1.42"
type input "19"
type input "26.93"
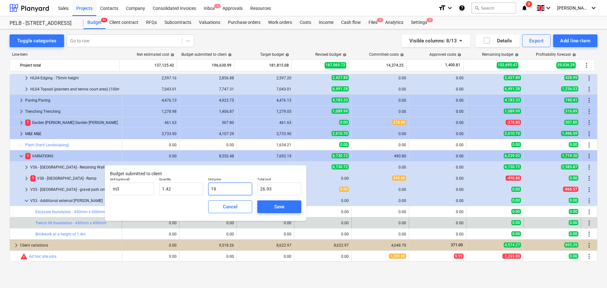
type input "198"
type input "280.67"
type input "198"
click at [192, 192] on input "1.42" at bounding box center [181, 189] width 44 height 13
type input "1.4175"
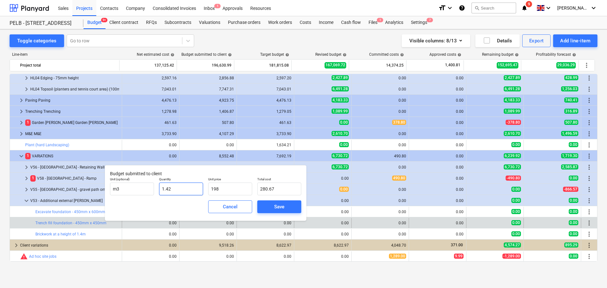
type input "198.00"
type input "1.417"
type input "280.57"
type input "1.42"
click at [190, 207] on div "Cancel Save" at bounding box center [205, 206] width 196 height 23
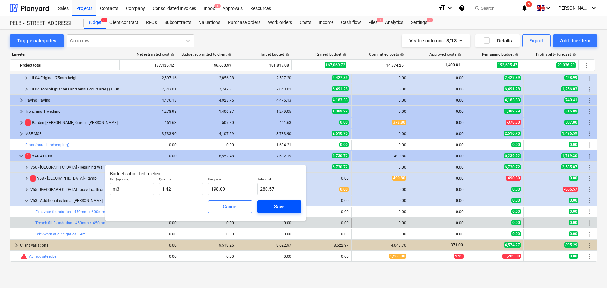
click at [269, 205] on span "Save" at bounding box center [279, 207] width 29 height 8
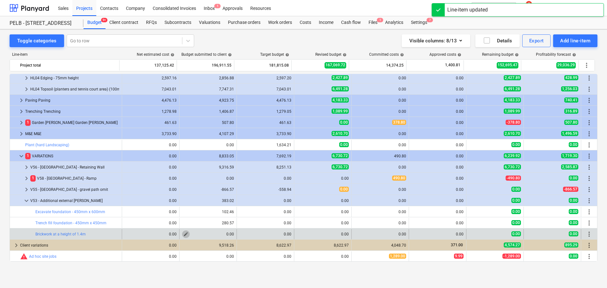
click at [183, 235] on span "edit" at bounding box center [185, 234] width 5 height 5
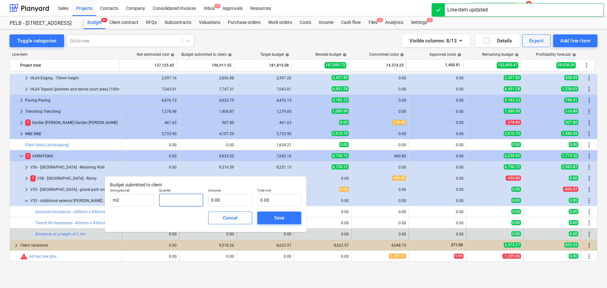
click at [188, 203] on input "text" at bounding box center [181, 200] width 44 height 13
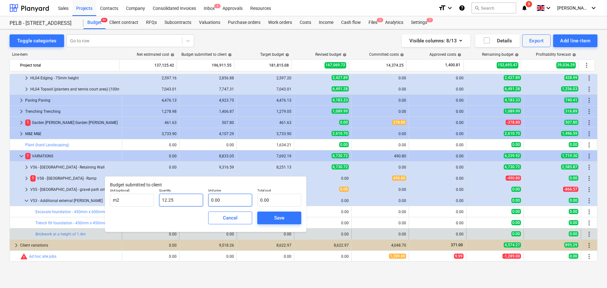
type input "12.25"
click at [226, 200] on input "text" at bounding box center [230, 200] width 44 height 13
click at [273, 218] on span "Save" at bounding box center [279, 218] width 29 height 8
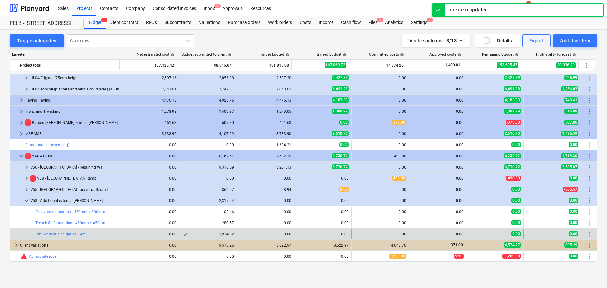
click at [188, 234] on div "1,934.52" at bounding box center [208, 234] width 52 height 4
click at [187, 234] on button "edit" at bounding box center [186, 234] width 8 height 8
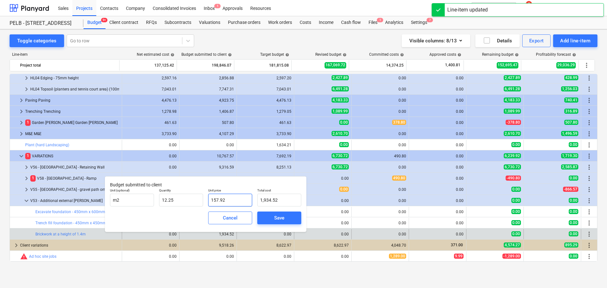
click at [227, 203] on input "157.92" at bounding box center [230, 200] width 44 height 13
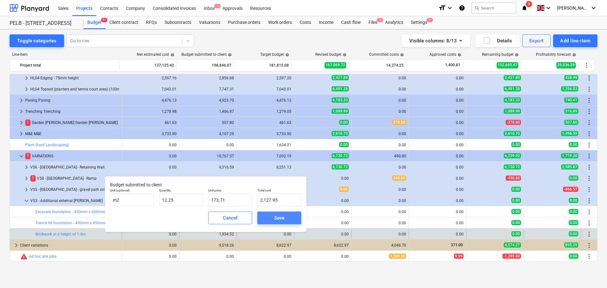
click at [283, 215] on div "Save" at bounding box center [279, 218] width 10 height 8
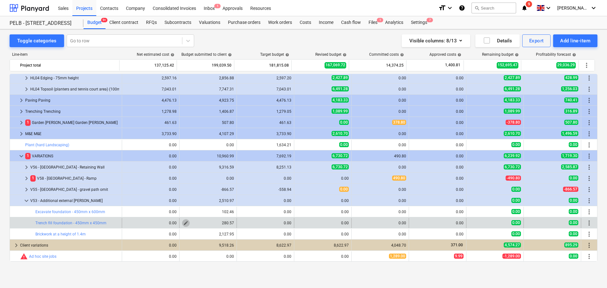
click at [184, 223] on span "edit" at bounding box center [185, 223] width 5 height 5
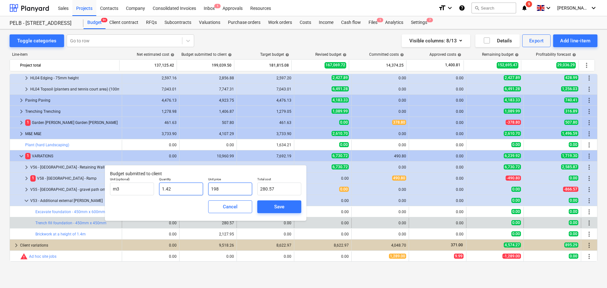
drag, startPoint x: 225, startPoint y: 189, endPoint x: 191, endPoint y: 189, distance: 33.8
click at [191, 189] on div "Unit (optional) m3 Quantity 1.42 Unit price 198 Total cost 280.57" at bounding box center [205, 186] width 196 height 23
click at [276, 203] on div "Save" at bounding box center [279, 207] width 10 height 8
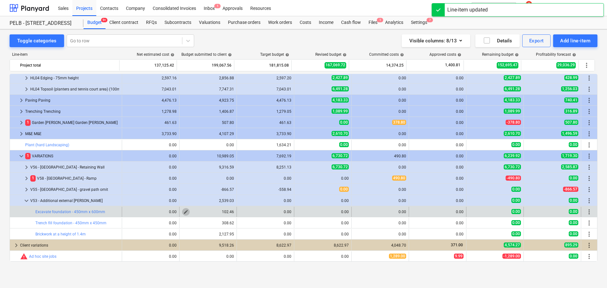
click at [183, 212] on span "edit" at bounding box center [185, 211] width 5 height 5
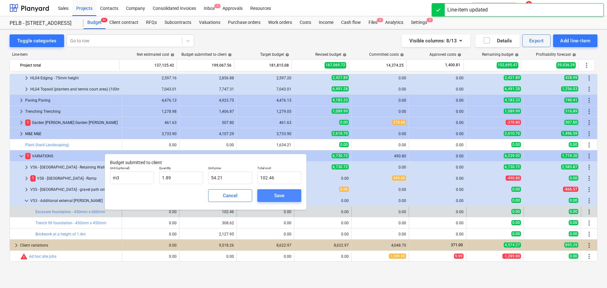
click at [278, 198] on div "Save" at bounding box center [279, 196] width 10 height 8
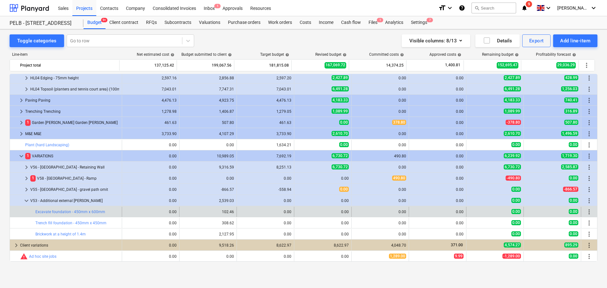
click at [256, 208] on div "edit 0.00" at bounding box center [265, 212] width 52 height 10
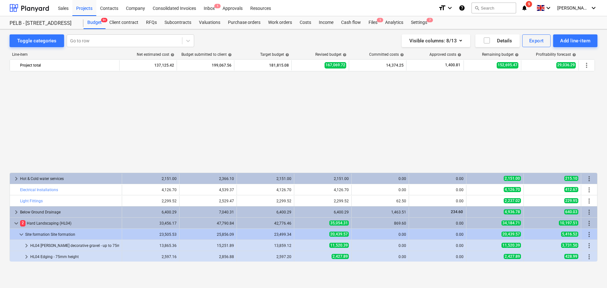
scroll to position [525, 0]
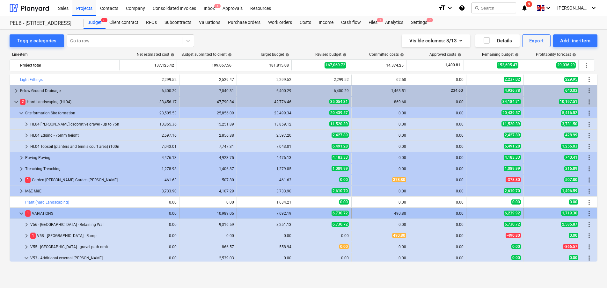
click at [24, 213] on span "keyboard_arrow_down" at bounding box center [22, 214] width 8 height 8
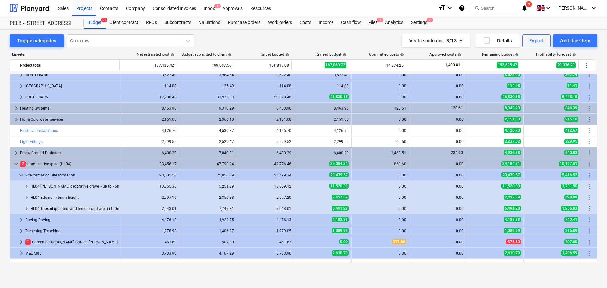
scroll to position [481, 0]
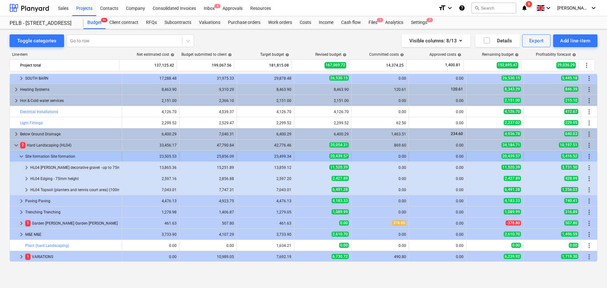
click at [23, 156] on span "keyboard_arrow_down" at bounding box center [22, 157] width 8 height 8
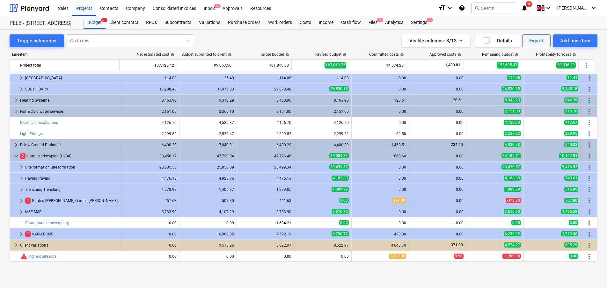
scroll to position [470, 0]
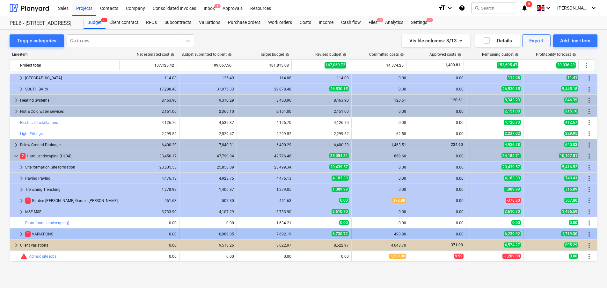
click at [21, 235] on span "keyboard_arrow_right" at bounding box center [22, 234] width 8 height 8
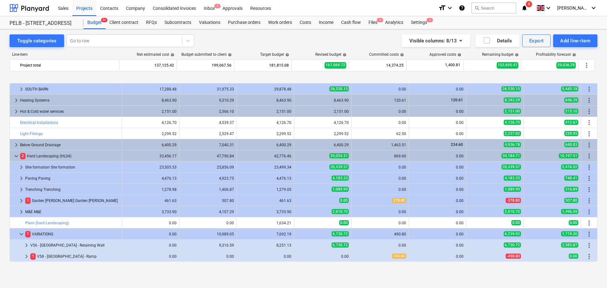
scroll to position [515, 0]
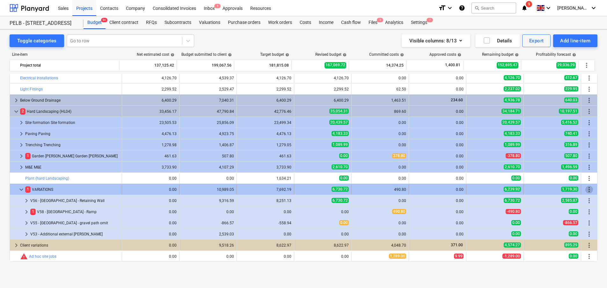
click at [585, 190] on span "more_vert" at bounding box center [589, 190] width 8 height 8
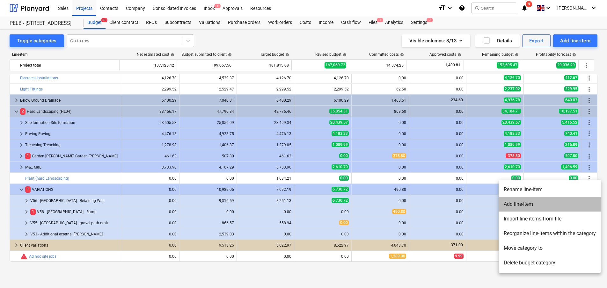
click at [551, 209] on li "Add line-item" at bounding box center [549, 204] width 102 height 15
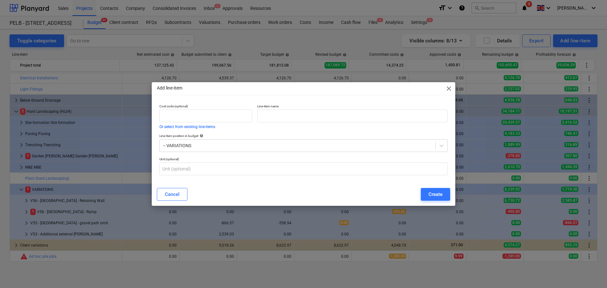
click at [346, 125] on div "Line-item name" at bounding box center [352, 117] width 195 height 30
click at [344, 116] on input "text" at bounding box center [352, 116] width 190 height 13
click at [440, 190] on button "Create" at bounding box center [435, 194] width 29 height 13
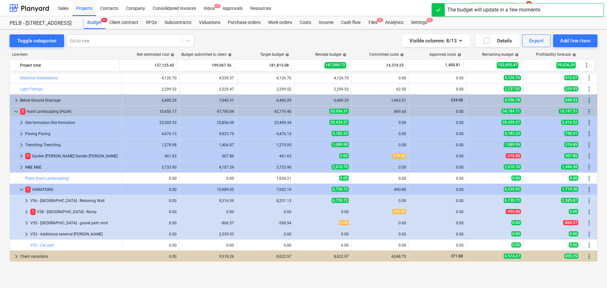
scroll to position [523, 0]
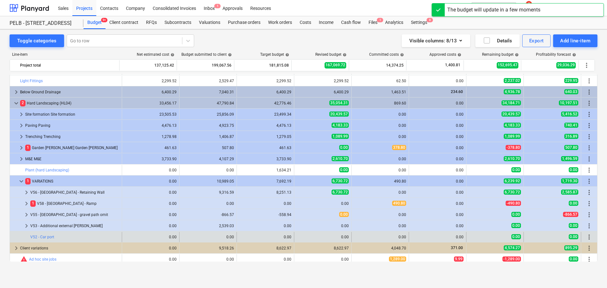
click at [587, 238] on span "more_vert" at bounding box center [589, 237] width 8 height 8
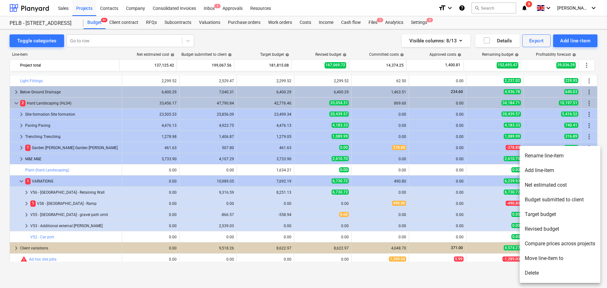
click at [566, 172] on li "Add line-item" at bounding box center [559, 170] width 81 height 15
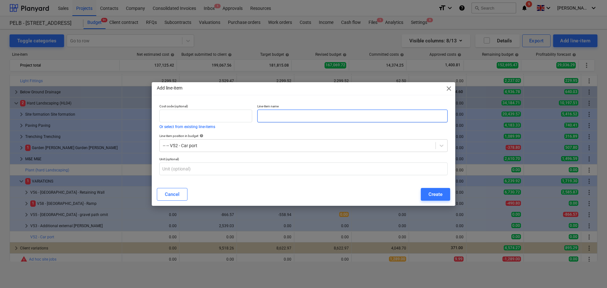
click at [279, 120] on input "text" at bounding box center [352, 116] width 190 height 13
click at [276, 113] on input "text" at bounding box center [352, 116] width 190 height 13
paste input "£8291.67 + vat"
drag, startPoint x: 303, startPoint y: 116, endPoint x: 244, endPoint y: 107, distance: 59.7
click at [244, 107] on div "Cost code (optional) Or select from existing line-items Line-item name £8291.67…" at bounding box center [303, 117] width 293 height 30
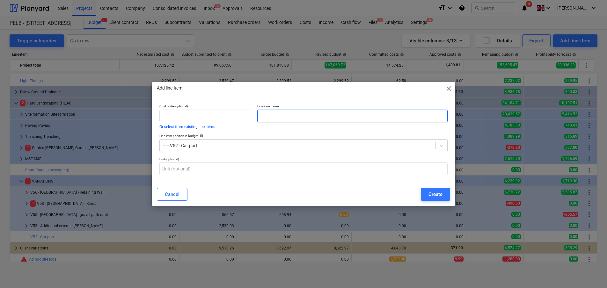
click at [276, 115] on input "text" at bounding box center [352, 116] width 190 height 13
paste input "Below DPC brickwork - three courses of engineered brick (red)"
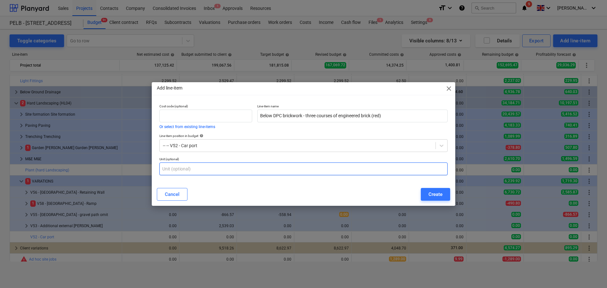
click at [305, 172] on input "text" at bounding box center [303, 169] width 288 height 13
click at [432, 190] on button "Create" at bounding box center [435, 194] width 29 height 13
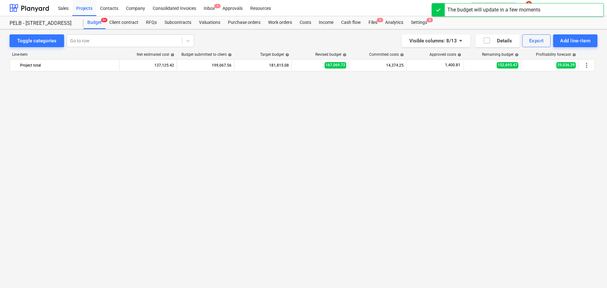
scroll to position [523, 0]
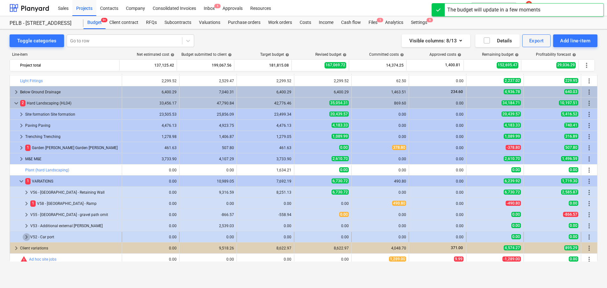
click at [23, 235] on span "keyboard_arrow_right" at bounding box center [27, 237] width 8 height 8
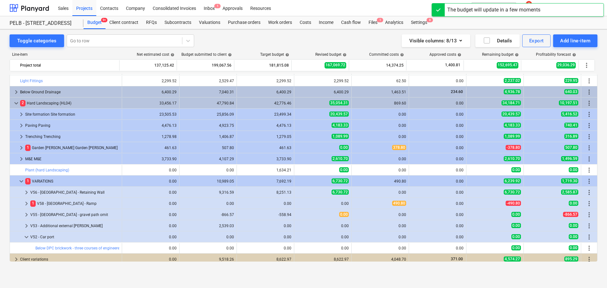
scroll to position [533, 0]
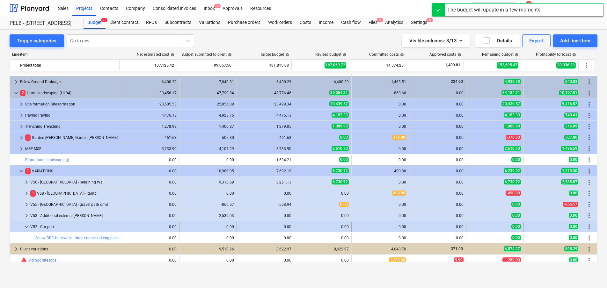
click at [587, 228] on span "more_vert" at bounding box center [589, 227] width 8 height 8
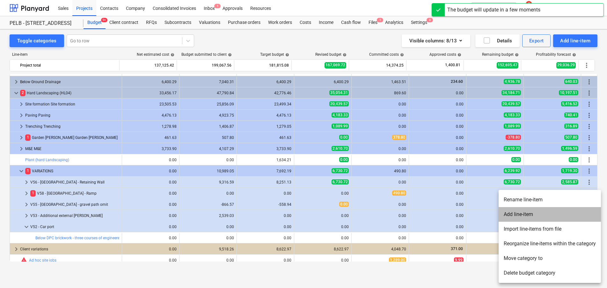
click at [541, 214] on li "Add line-item" at bounding box center [549, 214] width 102 height 15
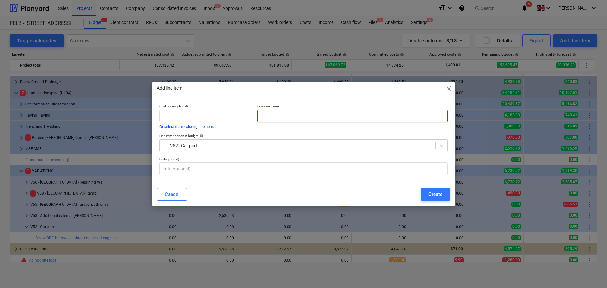
click at [270, 113] on input "text" at bounding box center [352, 116] width 190 height 13
paste input "Value two bay oak frame [PERSON_NAME] - oak with softwood -145mm oak posts - 60…"
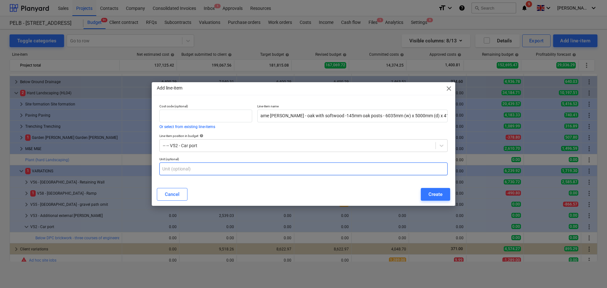
scroll to position [0, 0]
click at [245, 164] on input "text" at bounding box center [303, 169] width 288 height 13
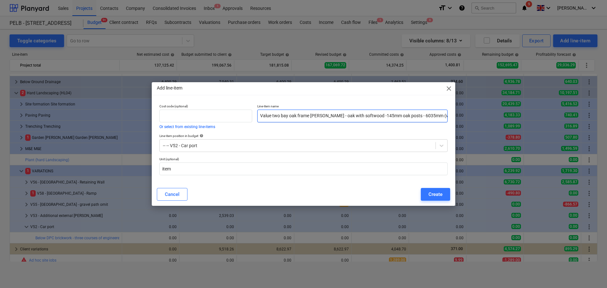
scroll to position [0, 40]
drag, startPoint x: 260, startPoint y: 113, endPoint x: 605, endPoint y: 139, distance: 346.1
click at [605, 139] on div "Add line-item close Cost code (optional) Or select from existing line-items Lin…" at bounding box center [303, 144] width 607 height 288
paste input "DPC"
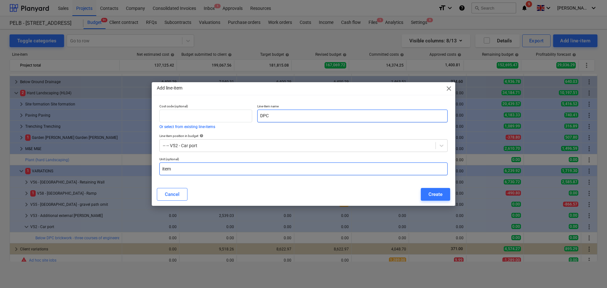
scroll to position [0, 0]
click at [226, 169] on input "item" at bounding box center [303, 169] width 288 height 13
drag, startPoint x: 226, startPoint y: 169, endPoint x: 113, endPoint y: 143, distance: 116.5
click at [113, 143] on div "Add line-item close Cost code (optional) Or select from existing line-items Lin…" at bounding box center [303, 144] width 607 height 288
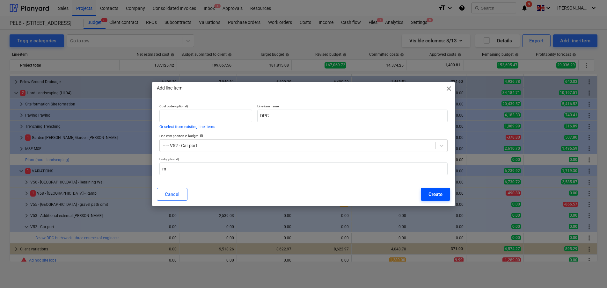
click at [425, 192] on button "Create" at bounding box center [435, 194] width 29 height 13
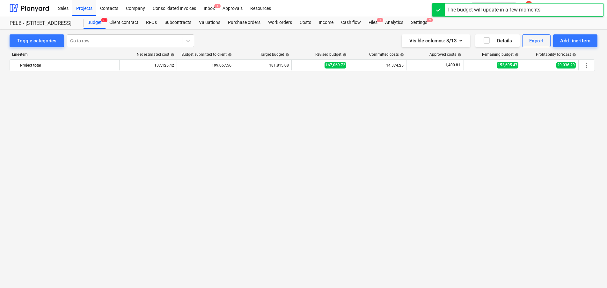
scroll to position [533, 0]
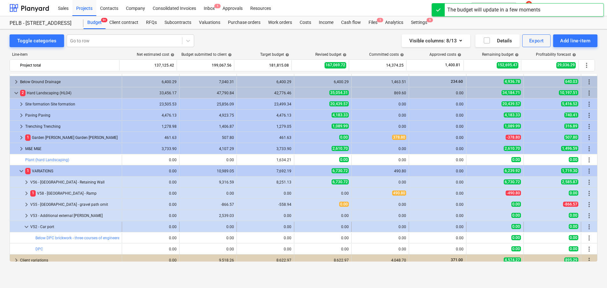
click at [586, 226] on span "more_vert" at bounding box center [589, 227] width 8 height 8
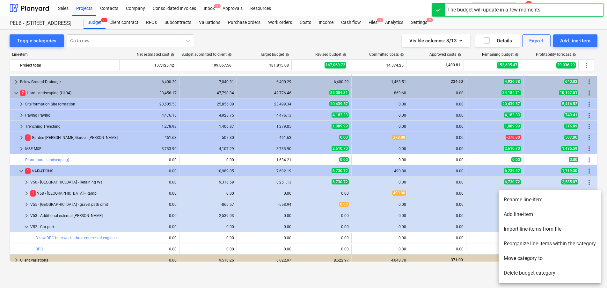
click at [524, 216] on li "Add line-item" at bounding box center [549, 214] width 102 height 15
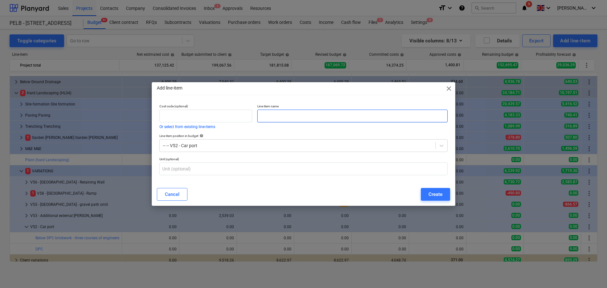
click at [274, 116] on input "text" at bounding box center [352, 116] width 190 height 13
paste input "Value two bay oak frame [PERSON_NAME] - oak with softwood -145mm oak posts - 60…"
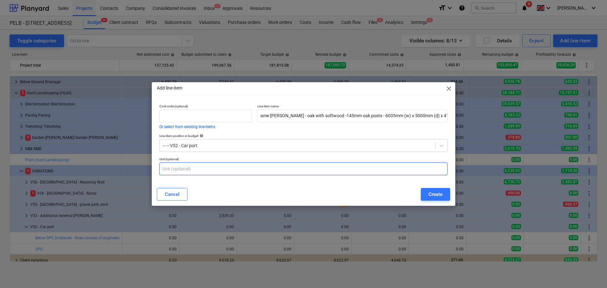
scroll to position [0, 0]
click at [266, 167] on input "text" at bounding box center [303, 169] width 288 height 13
click at [435, 196] on div "Create" at bounding box center [435, 194] width 14 height 8
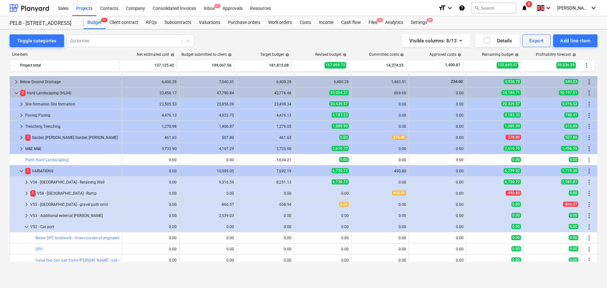
scroll to position [557, 0]
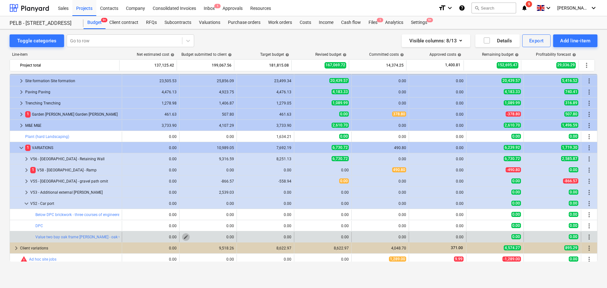
click at [183, 238] on span "edit" at bounding box center [185, 237] width 5 height 5
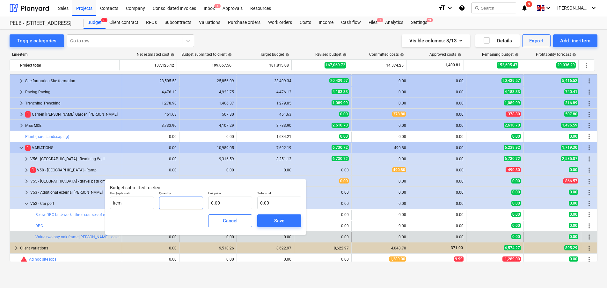
click at [176, 201] on input "text" at bounding box center [181, 203] width 44 height 13
click at [232, 206] on input "text" at bounding box center [230, 203] width 44 height 13
click at [273, 225] on button "Save" at bounding box center [279, 220] width 44 height 13
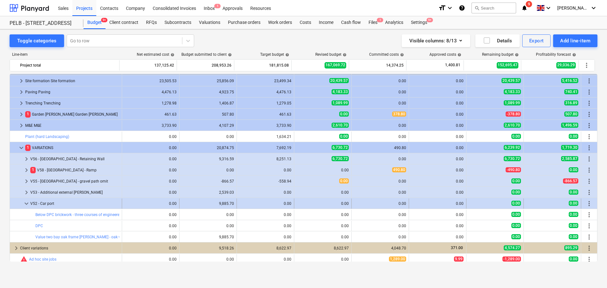
click at [241, 204] on div "0.00" at bounding box center [265, 203] width 52 height 4
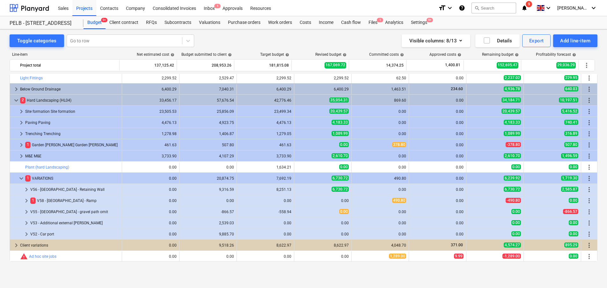
scroll to position [526, 0]
click at [26, 234] on span "keyboard_arrow_right" at bounding box center [27, 234] width 8 height 8
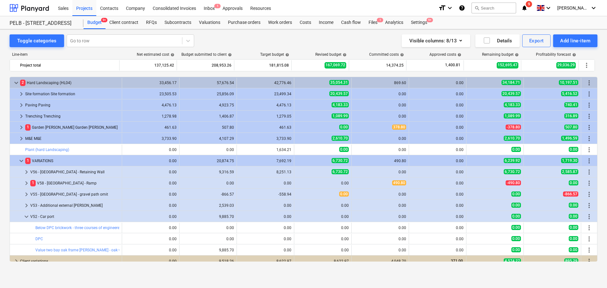
scroll to position [560, 0]
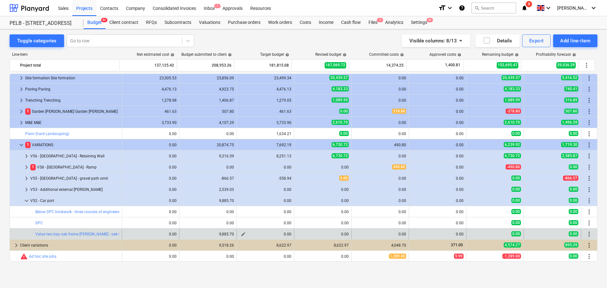
click at [243, 234] on span "edit" at bounding box center [243, 234] width 5 height 5
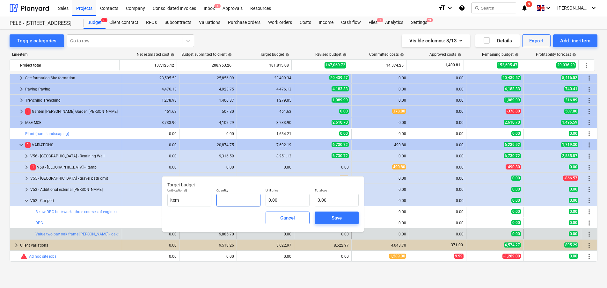
click at [241, 202] on input "text" at bounding box center [238, 200] width 44 height 13
click at [298, 204] on input "text" at bounding box center [287, 200] width 44 height 13
click at [337, 217] on div "Save" at bounding box center [336, 218] width 10 height 8
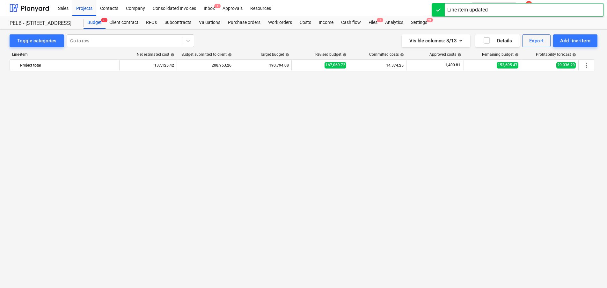
scroll to position [560, 0]
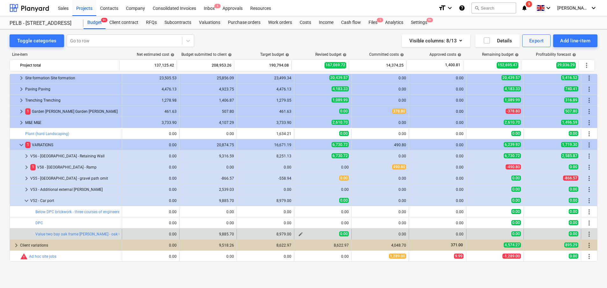
click at [298, 233] on span "edit" at bounding box center [300, 234] width 5 height 5
type textarea "x"
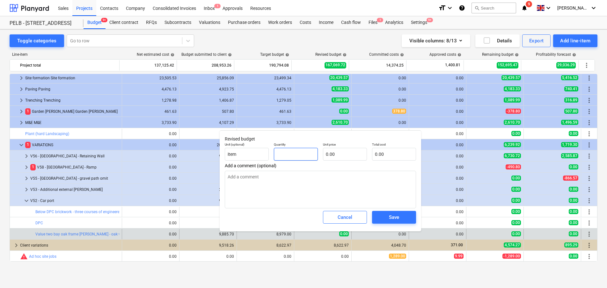
click at [294, 153] on input "text" at bounding box center [296, 154] width 44 height 13
type textarea "x"
type input "1"
type textarea "x"
type input "1.00"
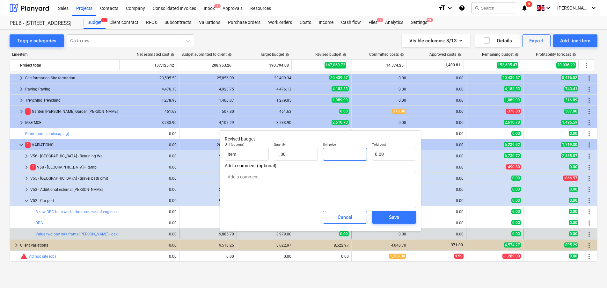
click at [323, 152] on input "text" at bounding box center [345, 154] width 44 height 13
type textarea "x"
type input "6"
type input "6.00"
type textarea "x"
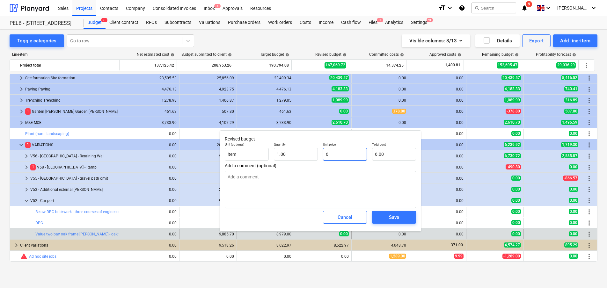
type input "69"
type input "69.00"
type textarea "x"
type input "698"
type input "698.00"
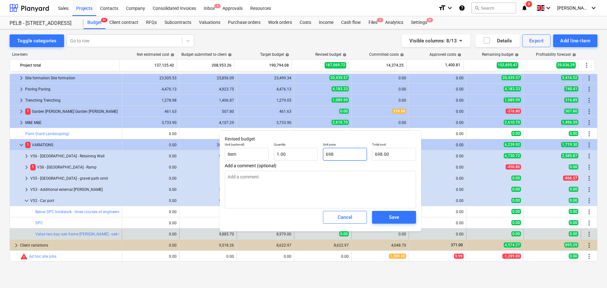
type textarea "x"
type input "6987"
type input "6,987.00"
type input "6987"
type textarea "x"
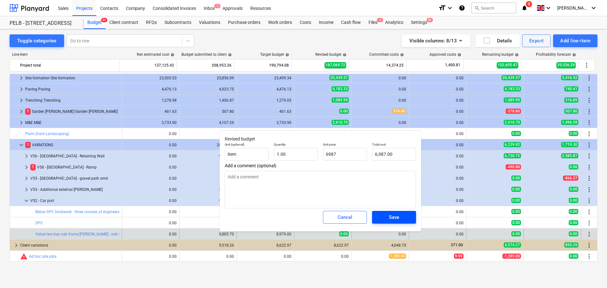
type input "6,987.00"
click at [388, 220] on span "Save" at bounding box center [394, 217] width 29 height 8
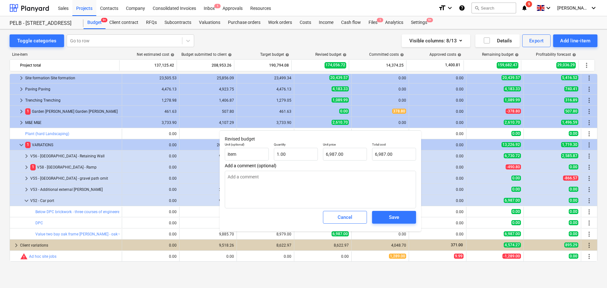
type textarea "x"
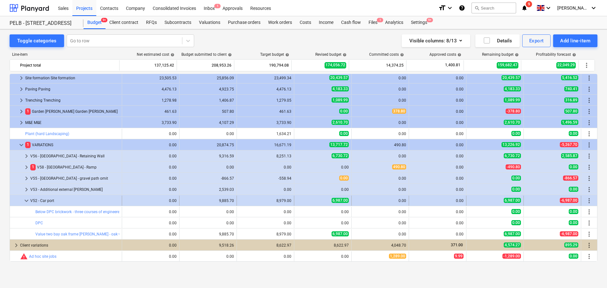
click at [588, 202] on span "more_vert" at bounding box center [589, 201] width 8 height 8
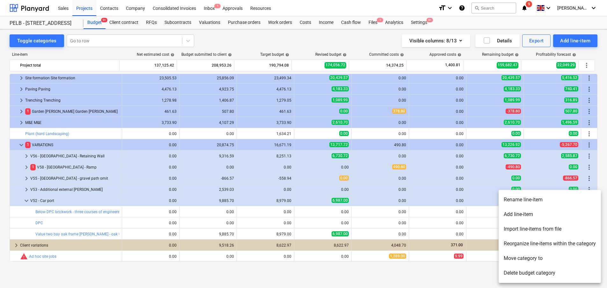
click at [570, 214] on li "Add line-item" at bounding box center [549, 214] width 102 height 15
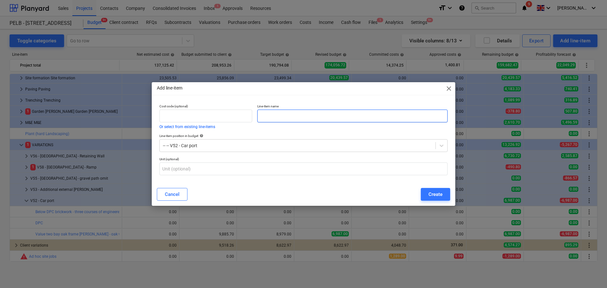
click at [277, 113] on input "text" at bounding box center [352, 116] width 190 height 13
paste input "Green Oak Feather Edge Cladding - 200mm"
type input "Green Oak Feather Edge Cladding - 200mm"
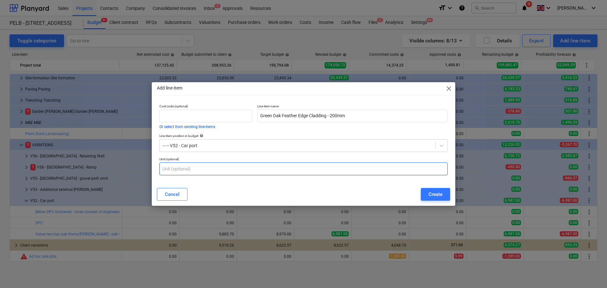
click at [244, 170] on input "text" at bounding box center [303, 169] width 288 height 13
type input "1"
type input "item"
click at [437, 195] on div "Create" at bounding box center [435, 194] width 14 height 8
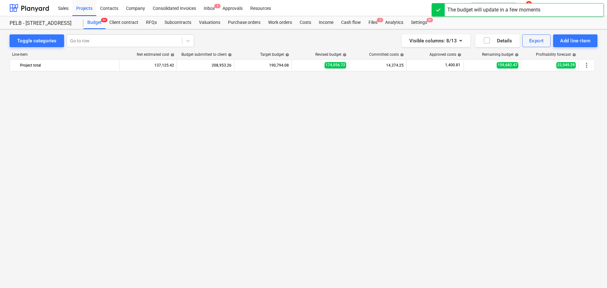
scroll to position [560, 0]
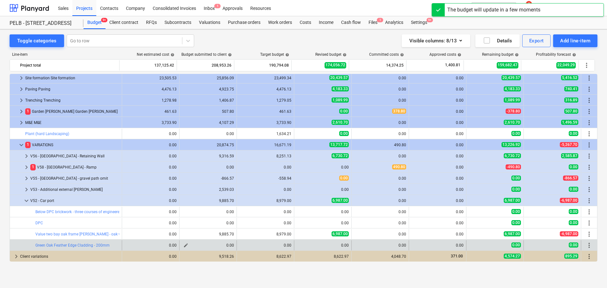
click at [185, 246] on span "edit" at bounding box center [185, 245] width 5 height 5
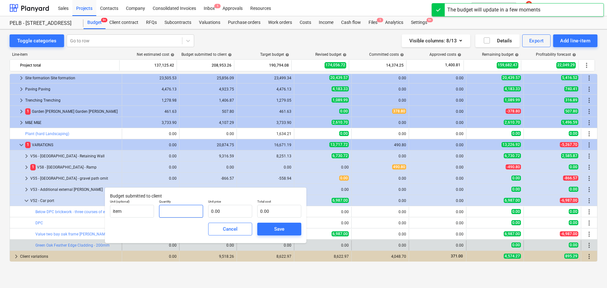
click at [176, 211] on input "text" at bounding box center [181, 211] width 44 height 13
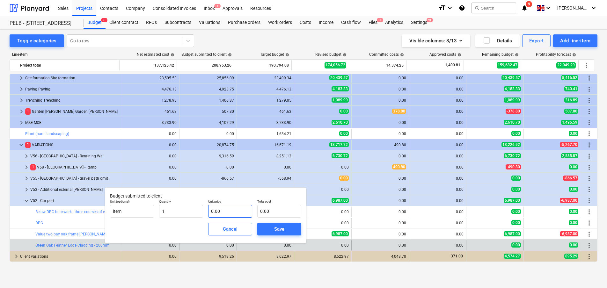
type input "1.00"
click at [227, 210] on input "text" at bounding box center [230, 211] width 44 height 13
type input "2"
type input "2.00"
type input "23"
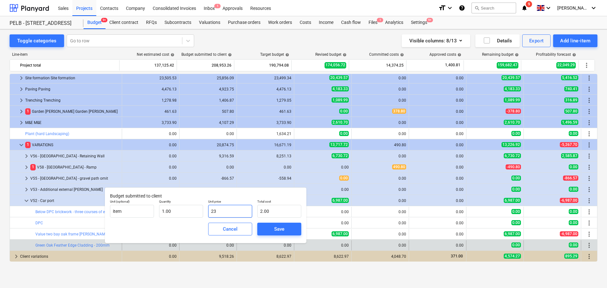
type input "23.00"
type input "237"
type input "237.00"
type input "2373"
type input "2,373.00"
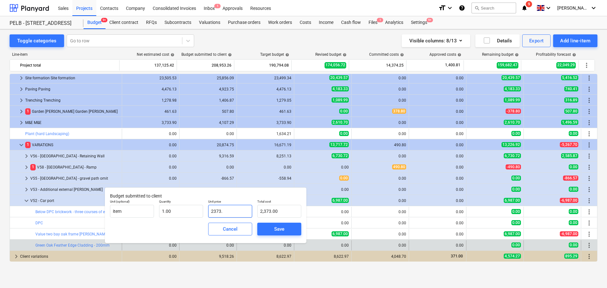
type input "2373.8"
type input "2,373.80"
click at [273, 231] on span "Save" at bounding box center [279, 229] width 29 height 8
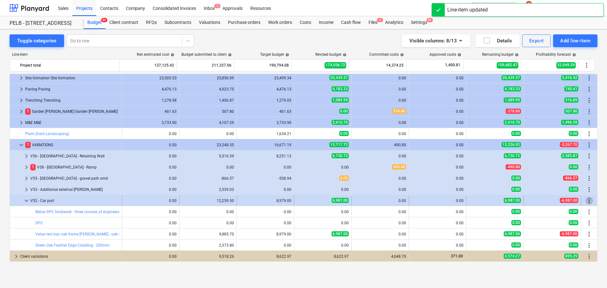
click at [585, 201] on span "more_vert" at bounding box center [589, 201] width 8 height 8
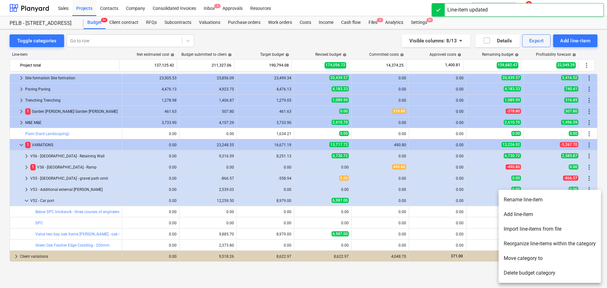
click at [570, 219] on li "Add line-item" at bounding box center [549, 214] width 102 height 15
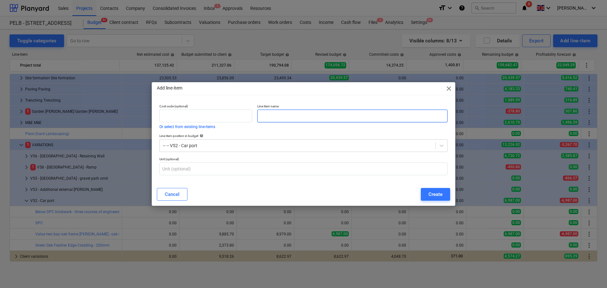
click at [271, 114] on input "text" at bounding box center [352, 116] width 190 height 13
paste input "Oak garage doors - framed ledger & brace (excluding ironmongery)"
type input "Oak garage doors - framed ledger & brace (excluding ironmongery)"
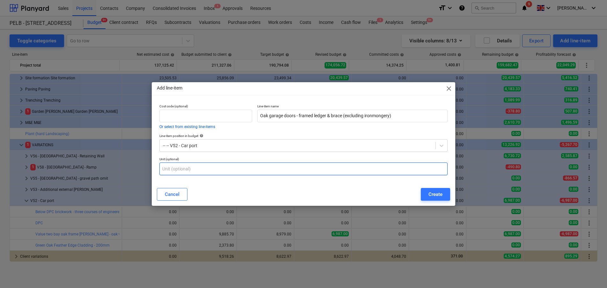
click at [215, 171] on input "text" at bounding box center [303, 169] width 288 height 13
type input "item"
click at [437, 194] on div "Create" at bounding box center [435, 194] width 14 height 8
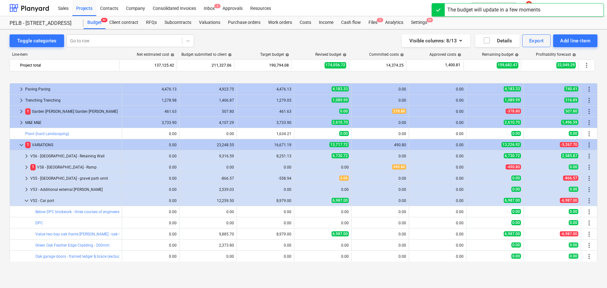
scroll to position [582, 0]
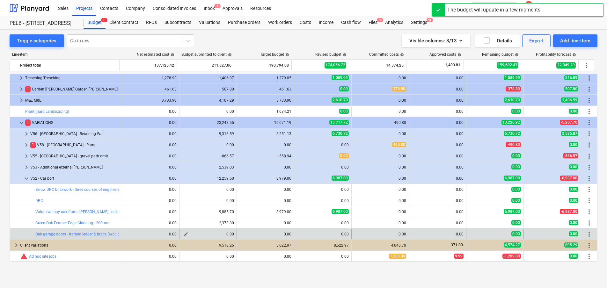
click at [184, 235] on span "edit" at bounding box center [185, 234] width 5 height 5
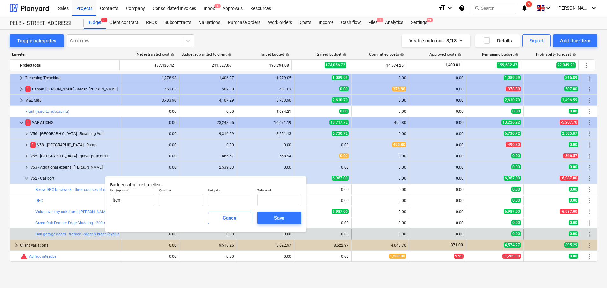
type input "0.00"
click at [178, 200] on input "text" at bounding box center [181, 200] width 44 height 13
type input "1.00"
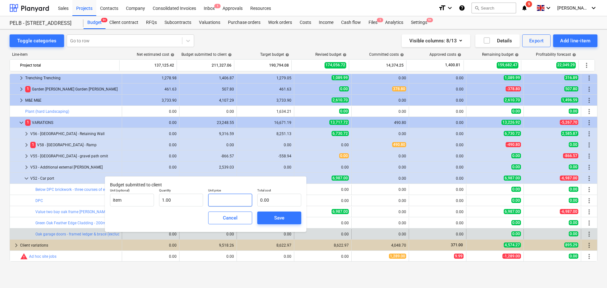
click at [230, 200] on input "text" at bounding box center [230, 200] width 44 height 13
type input "3"
type input "3.00"
type input "36"
type input "36.00"
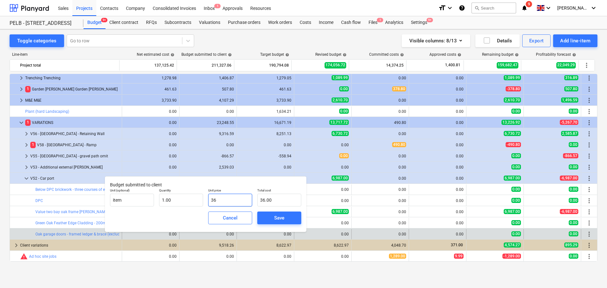
type input "365"
type input "365.00"
type input "3655"
type input "3,655.00"
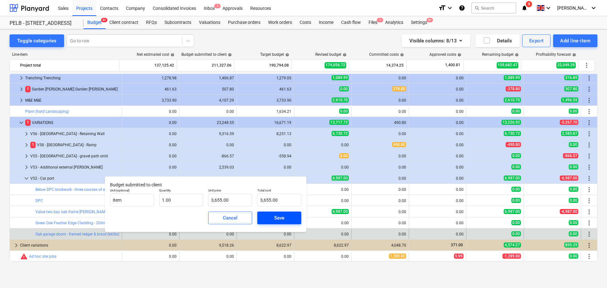
click at [272, 216] on span "Save" at bounding box center [279, 218] width 29 height 8
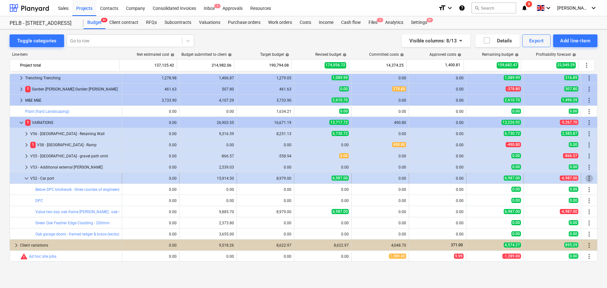
click at [587, 178] on span "more_vert" at bounding box center [589, 179] width 8 height 8
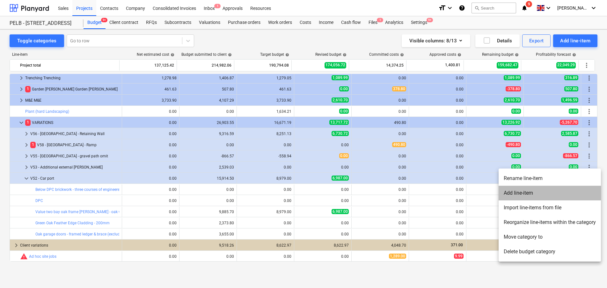
click at [567, 194] on li "Add line-item" at bounding box center [549, 193] width 102 height 15
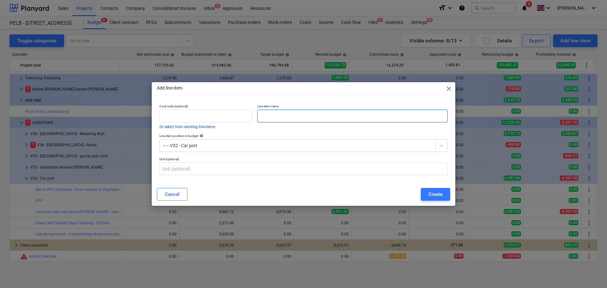
click at [293, 117] on input "text" at bounding box center [352, 116] width 190 height 13
paste input "Installation via Trade Oak, for both frame & cladding - excludes groundworks an…"
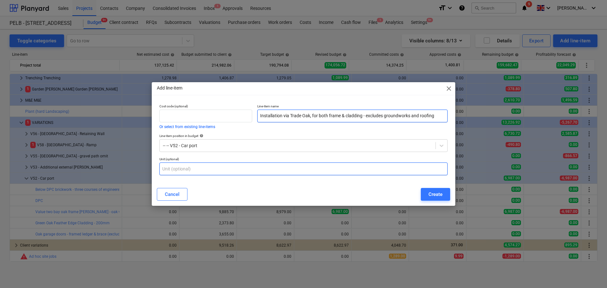
type input "Installation via Trade Oak, for both frame & cladding - excludes groundworks an…"
click at [274, 169] on input "text" at bounding box center [303, 169] width 288 height 13
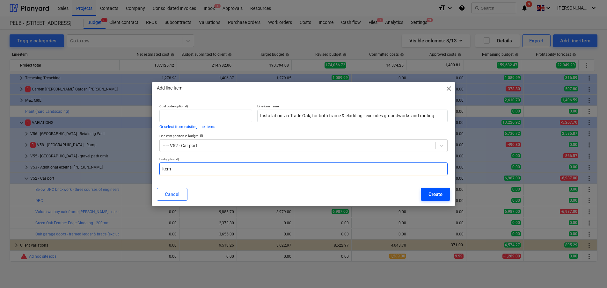
type input "item"
click at [443, 193] on button "Create" at bounding box center [435, 194] width 29 height 13
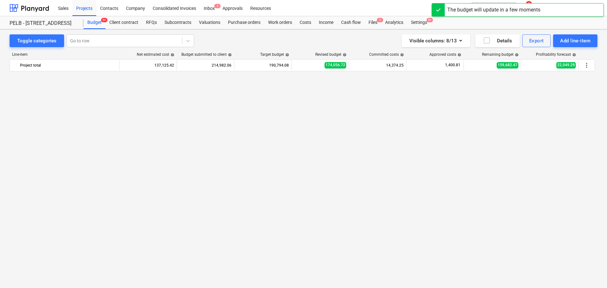
scroll to position [582, 0]
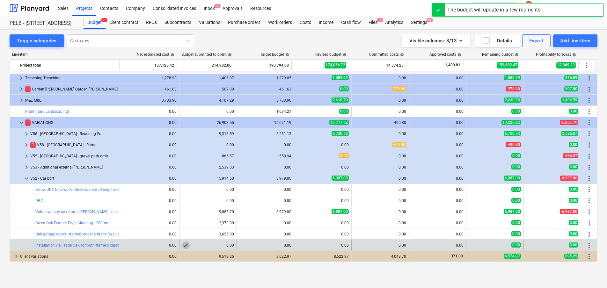
click at [183, 245] on span "edit" at bounding box center [185, 245] width 5 height 5
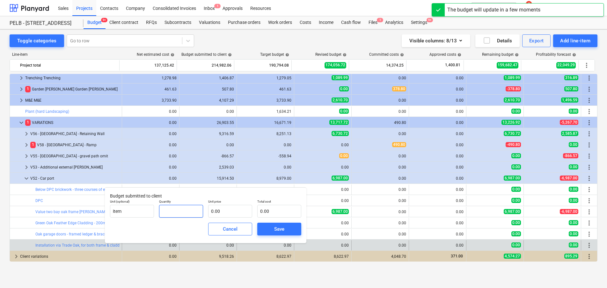
click at [185, 213] on input "text" at bounding box center [181, 211] width 44 height 13
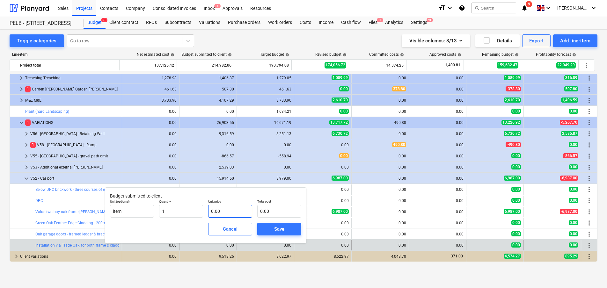
type input "1.00"
click at [217, 212] on input "text" at bounding box center [230, 211] width 44 height 13
type input "4"
type input "4.00"
type input "43"
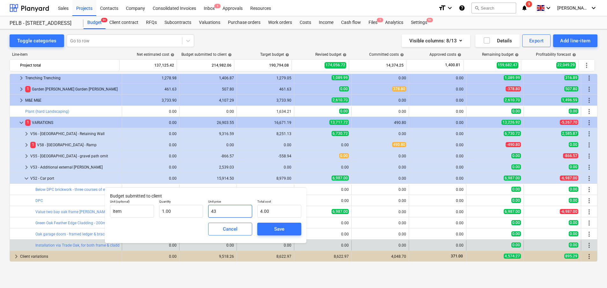
type input "43.00"
type input "438"
type input "438.00"
type input "4385"
type input "4,385.00"
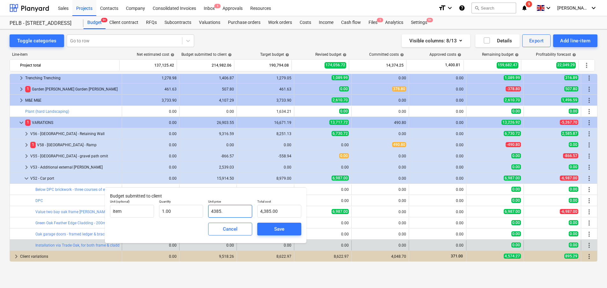
type input "4385.4"
type input "4,385.40"
type input "4385.48"
type input "4,385.48"
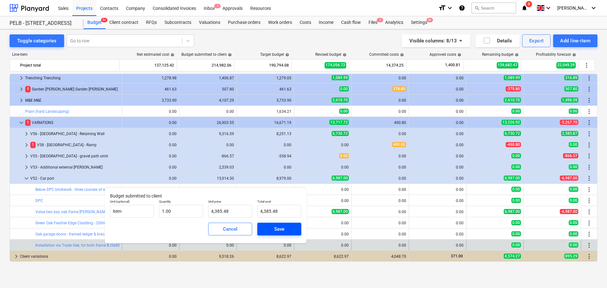
click at [285, 227] on span "Save" at bounding box center [279, 229] width 29 height 8
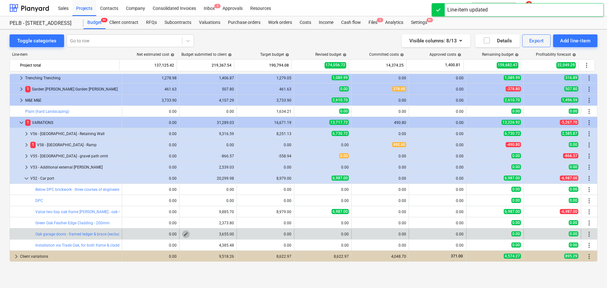
click at [183, 234] on span "edit" at bounding box center [185, 234] width 5 height 5
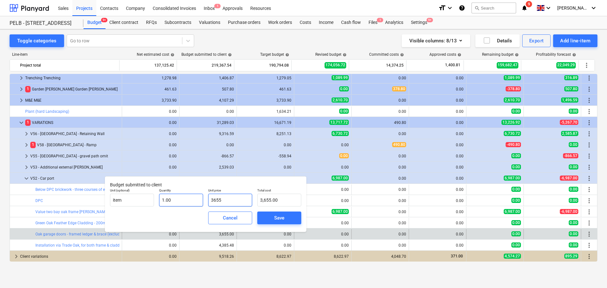
drag, startPoint x: 234, startPoint y: 202, endPoint x: 191, endPoint y: 199, distance: 43.5
click at [191, 199] on div "Unit (optional) item Quantity 1.00 Unit price 3655 Total cost 3,655.00" at bounding box center [205, 197] width 196 height 23
type input "4"
type input "4.00"
type input "40"
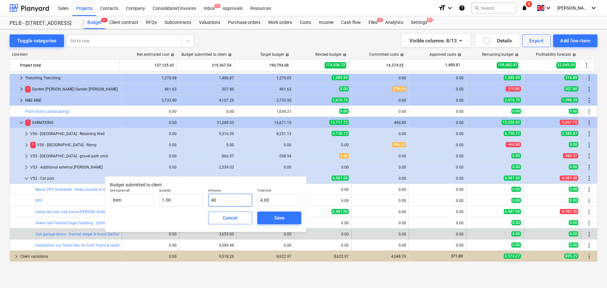
type input "40.00"
type input "402"
type input "402.00"
type input "4020"
type input "4,020.00"
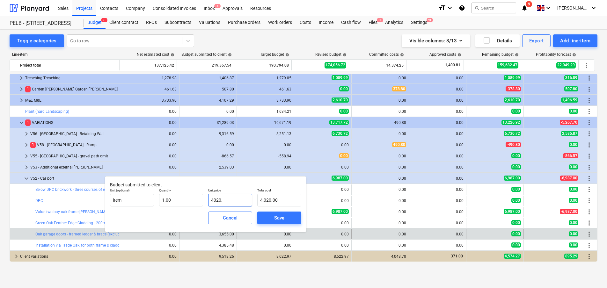
type input "4020.5"
type input "4,020.50"
click at [281, 216] on div "Save" at bounding box center [279, 218] width 10 height 8
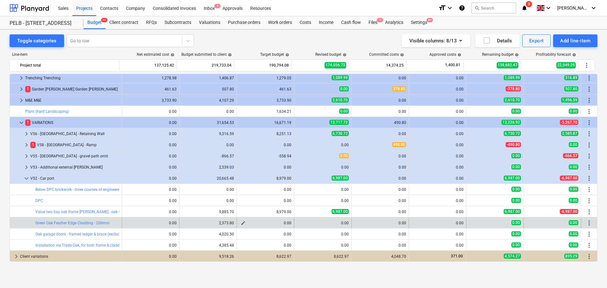
click at [241, 222] on span "edit" at bounding box center [243, 223] width 5 height 5
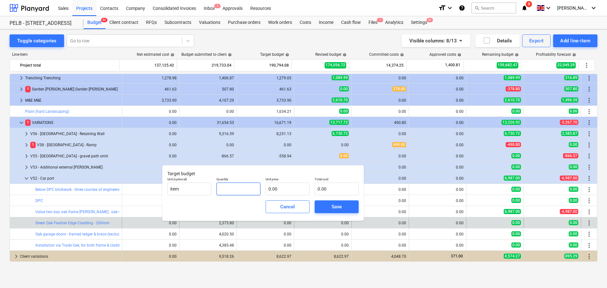
click at [243, 189] on input "text" at bounding box center [238, 189] width 44 height 13
type input "1.00"
click at [285, 193] on input "text" at bounding box center [287, 189] width 44 height 13
type input "2"
type input "2.00"
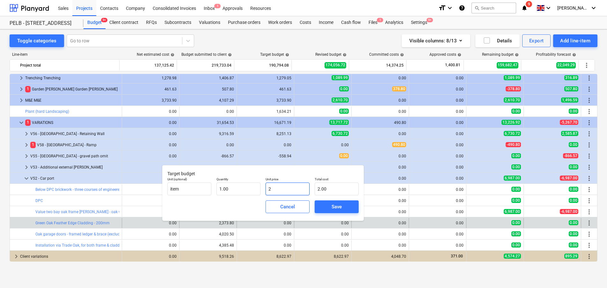
type input "21"
type input "21.00"
type input "215"
type input "215.00"
type input "2158"
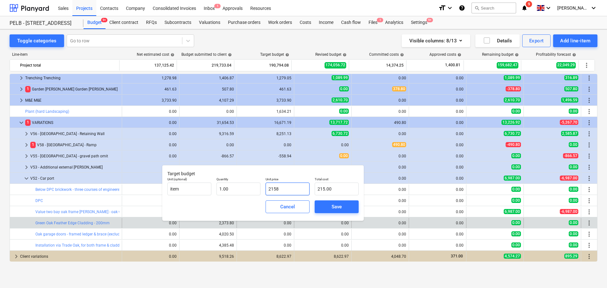
type input "2,158.00"
click at [353, 207] on button "Save" at bounding box center [337, 206] width 44 height 13
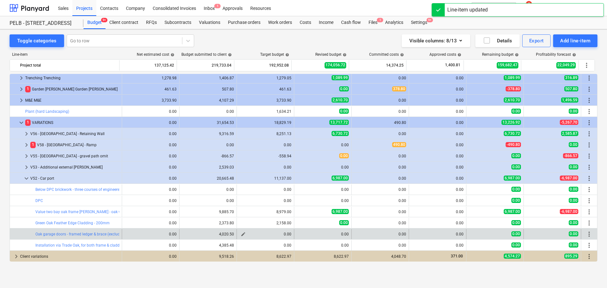
click at [241, 233] on span "edit" at bounding box center [243, 234] width 5 height 5
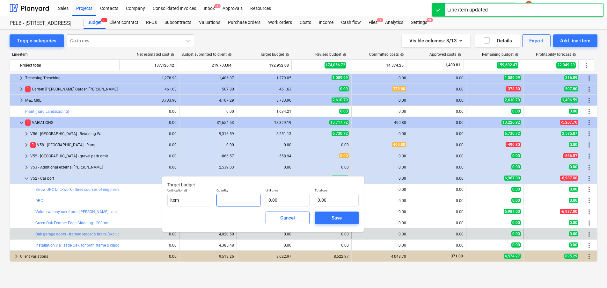
click at [248, 198] on input "text" at bounding box center [238, 200] width 44 height 13
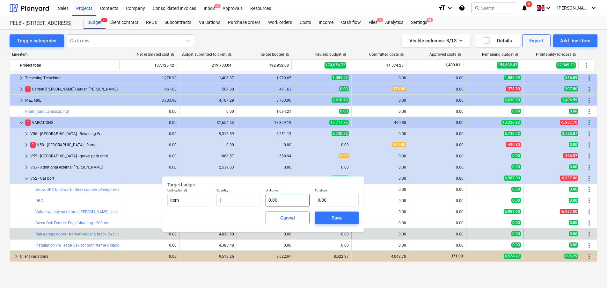
type input "1.00"
click at [287, 200] on input "text" at bounding box center [287, 200] width 44 height 13
type input "3"
type input "3.00"
type input "36"
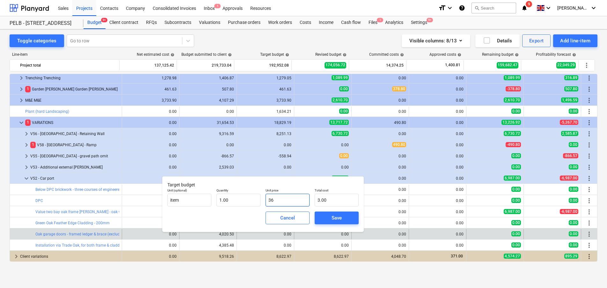
type input "36.00"
type input "365"
type input "365.00"
type input "3655"
type input "3,655.00"
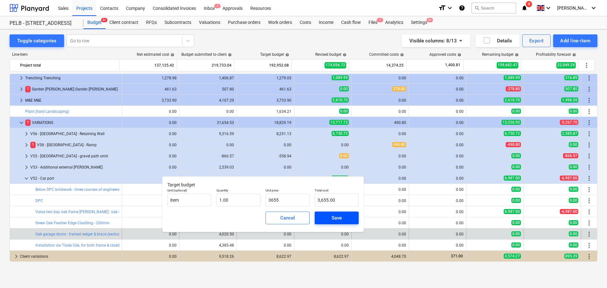
type input "3,655.00"
click at [337, 222] on button "Save" at bounding box center [337, 218] width 44 height 13
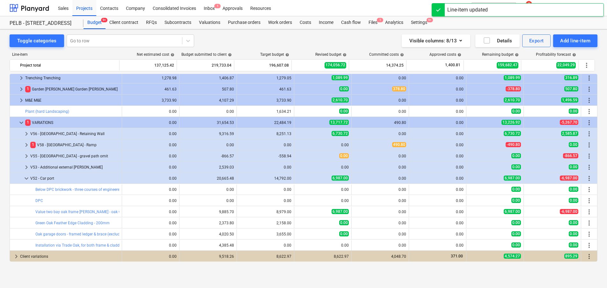
click at [242, 245] on span "edit" at bounding box center [243, 245] width 5 height 5
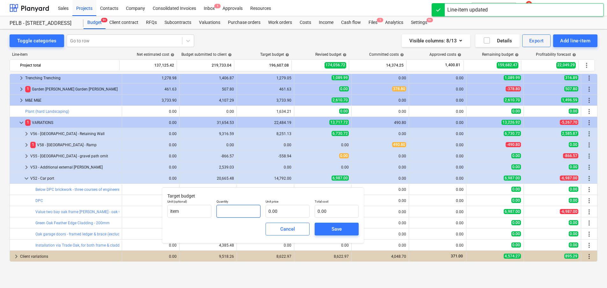
click at [250, 215] on input "text" at bounding box center [238, 211] width 44 height 13
type input "1.00"
click at [272, 209] on input "text" at bounding box center [287, 211] width 44 height 13
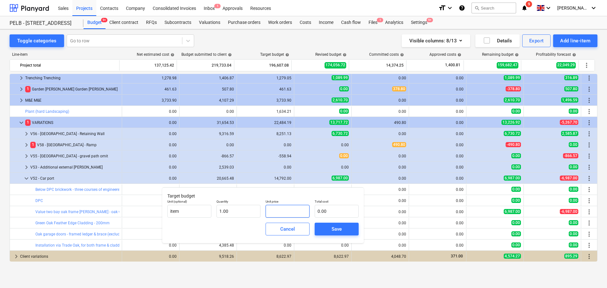
type input "3"
type input "3.00"
type input "39"
type input "39.00"
type input "398"
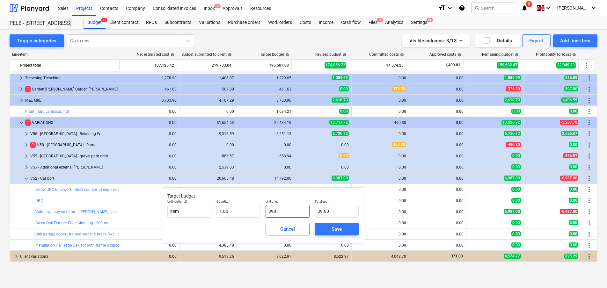
type input "398.00"
type input "3986"
type input "3,986.00"
type input "3986.8"
type input "3,986.80"
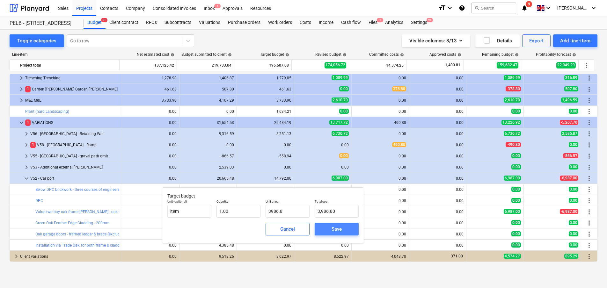
type input "3,986.80"
click at [330, 232] on span "Save" at bounding box center [336, 229] width 29 height 8
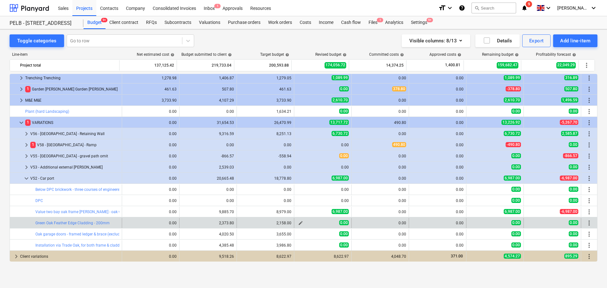
click at [298, 222] on span "edit" at bounding box center [300, 223] width 5 height 5
type textarea "x"
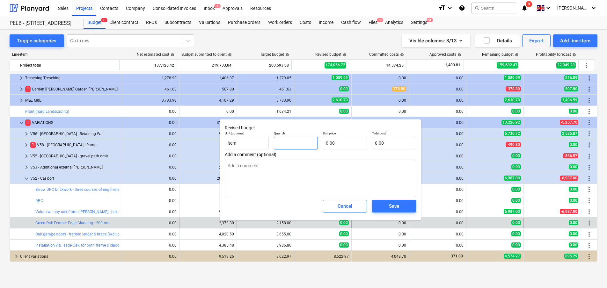
click at [306, 144] on input "text" at bounding box center [296, 143] width 44 height 13
type textarea "x"
type input "1"
type textarea "x"
type input "1.00"
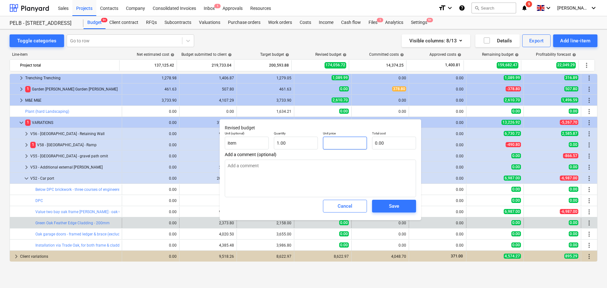
click at [337, 147] on input "text" at bounding box center [345, 143] width 44 height 13
type input "2"
type textarea "x"
type input "2.00"
type textarea "x"
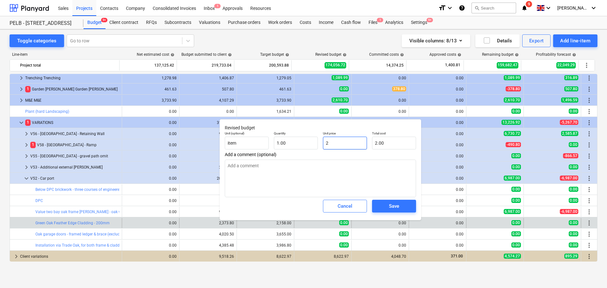
type input "21"
type input "21.00"
type textarea "x"
type input "215"
type input "215.00"
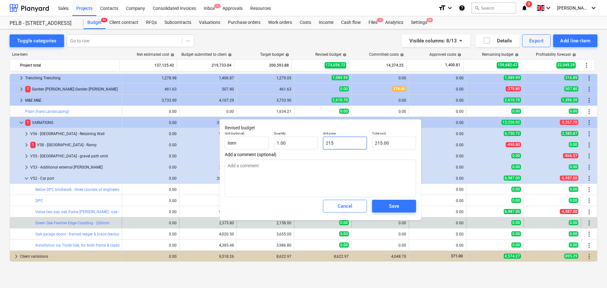
type textarea "x"
type input "2158"
type input "2,158.00"
type input "2158"
type textarea "x"
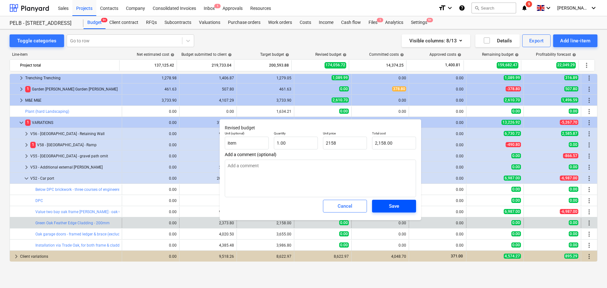
type input "2,158.00"
click at [395, 206] on div "Save" at bounding box center [394, 206] width 10 height 8
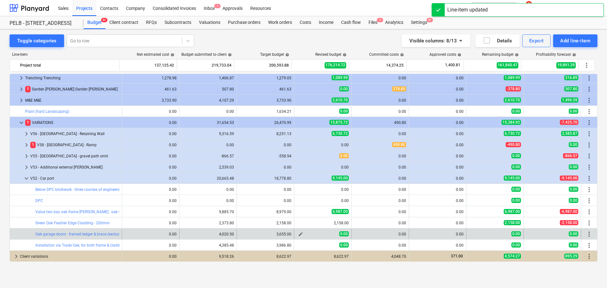
click at [301, 235] on span "edit" at bounding box center [300, 234] width 5 height 5
type textarea "x"
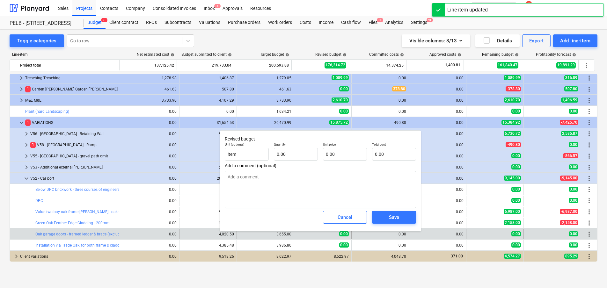
click at [308, 162] on div "Quantity 0.00" at bounding box center [295, 151] width 49 height 23
click at [305, 158] on input "text" at bounding box center [296, 154] width 44 height 13
type textarea "x"
type input "1"
type textarea "x"
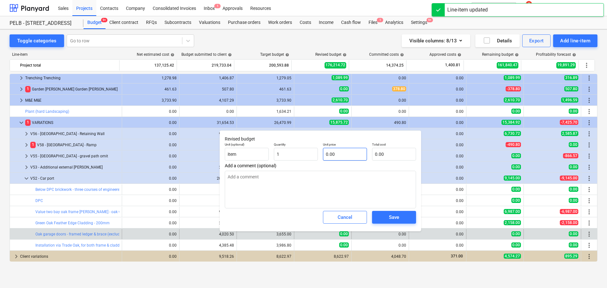
type input "1.00"
click at [346, 154] on input "text" at bounding box center [345, 154] width 44 height 13
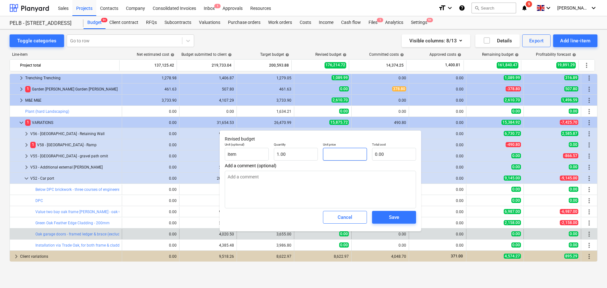
type input "3"
type textarea "x"
type input "3.00"
type textarea "x"
type input "38"
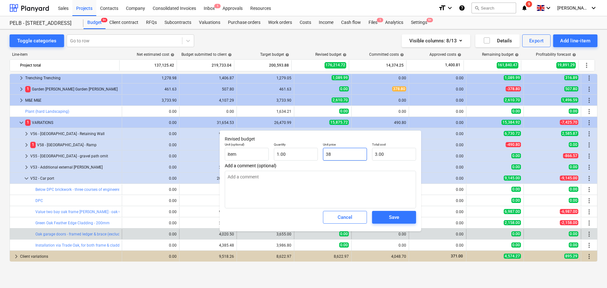
type input "38.00"
type textarea "x"
type input "385"
type input "385.00"
type textarea "x"
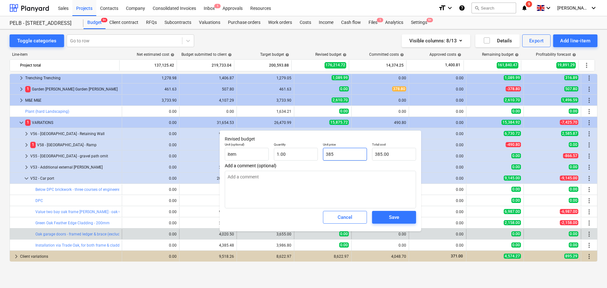
type input "3859"
type input "3,859.00"
type textarea "x"
type input "3859."
type textarea "x"
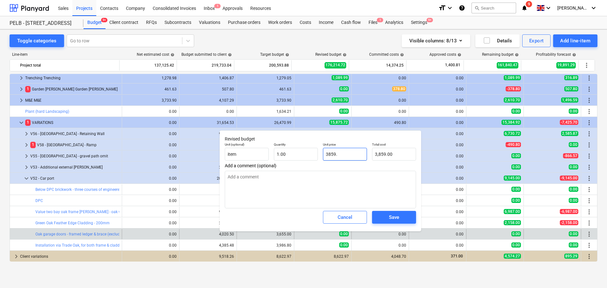
type input "3859.2"
type input "3,859.20"
click at [388, 217] on span "Save" at bounding box center [394, 217] width 29 height 8
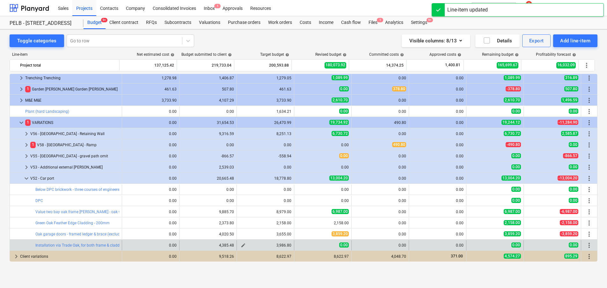
click at [243, 245] on span "edit" at bounding box center [243, 245] width 5 height 5
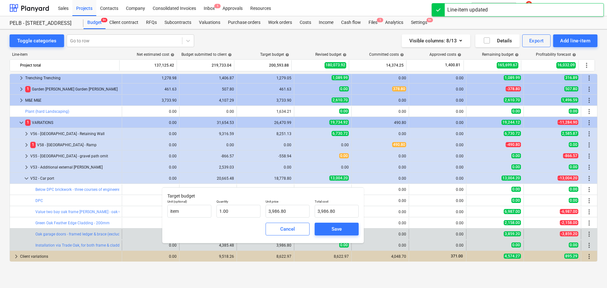
click at [288, 228] on div "Cancel" at bounding box center [287, 229] width 15 height 8
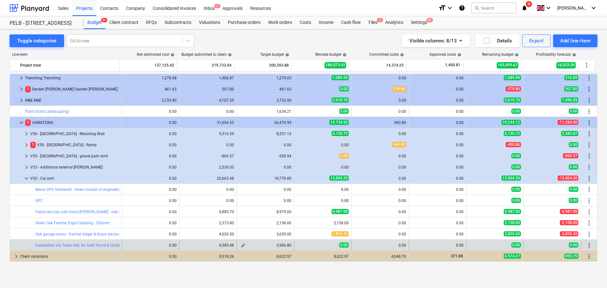
click at [241, 246] on span "edit" at bounding box center [243, 245] width 5 height 5
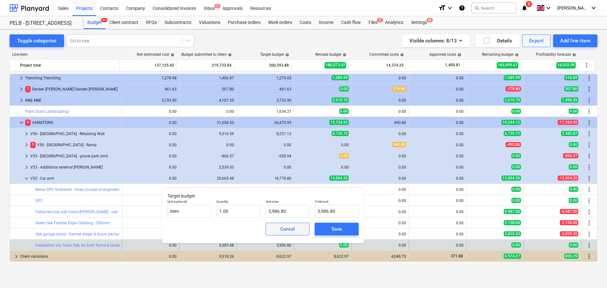
click at [291, 234] on button "Cancel" at bounding box center [287, 229] width 44 height 13
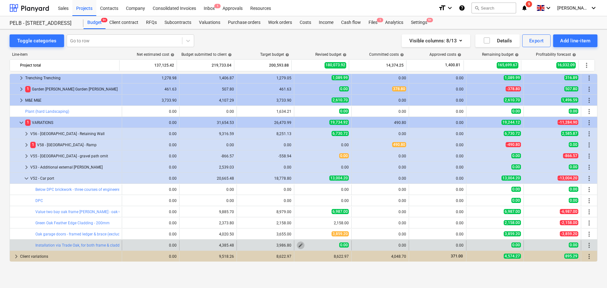
click at [298, 247] on span "edit" at bounding box center [300, 245] width 5 height 5
type textarea "x"
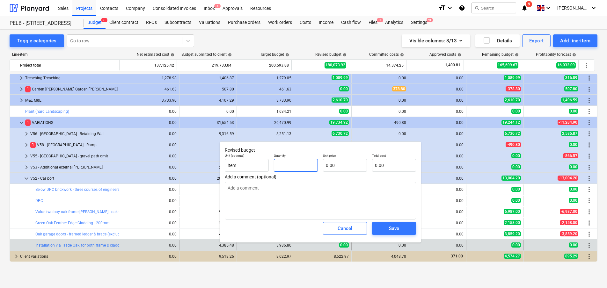
click at [294, 166] on input "text" at bounding box center [296, 165] width 44 height 13
type textarea "x"
type input "1"
type textarea "x"
type input "1.00"
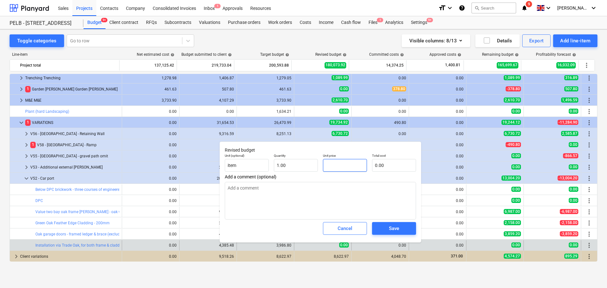
click at [349, 164] on input "text" at bounding box center [345, 165] width 44 height 13
type textarea "x"
type input "3"
type input "3.00"
type textarea "x"
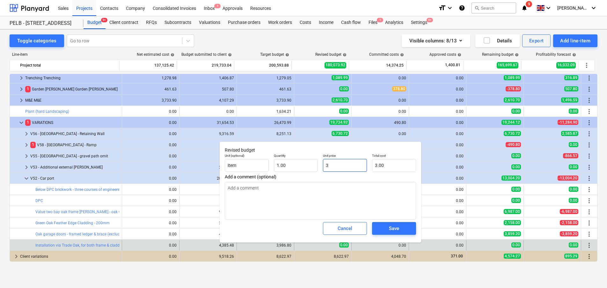
type input "39"
type input "39.00"
type textarea "x"
type input "398"
type input "398.00"
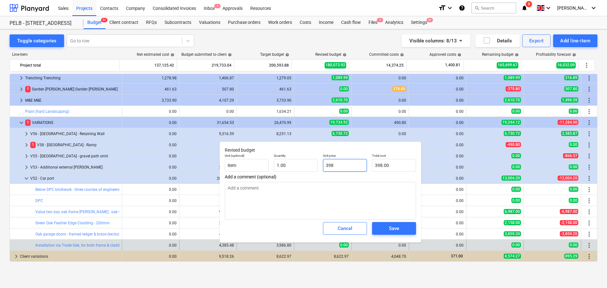
type textarea "x"
type input "3986"
type input "3,986.00"
type textarea "x"
type input "3986."
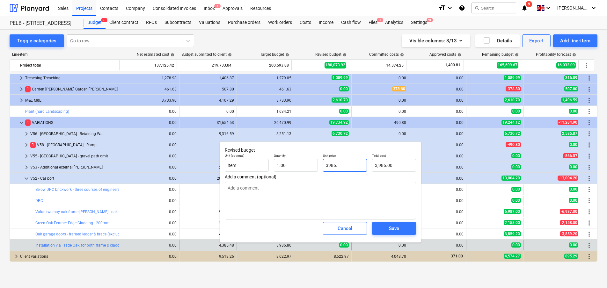
type textarea "x"
type input "3986.8"
type input "3,986.80"
type input "3986.8"
type textarea "x"
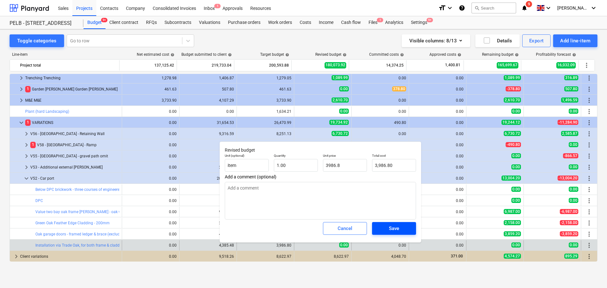
type input "3,986.80"
click at [383, 229] on span "Save" at bounding box center [394, 228] width 29 height 8
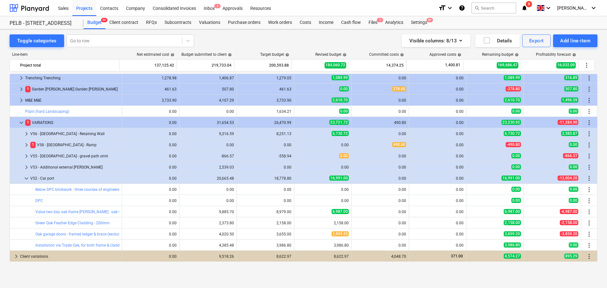
type textarea "x"
type input "1.00"
type input "3,986.80"
type textarea "x"
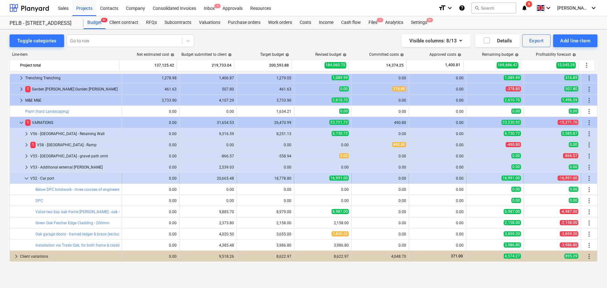
click at [586, 177] on span "more_vert" at bounding box center [589, 179] width 8 height 8
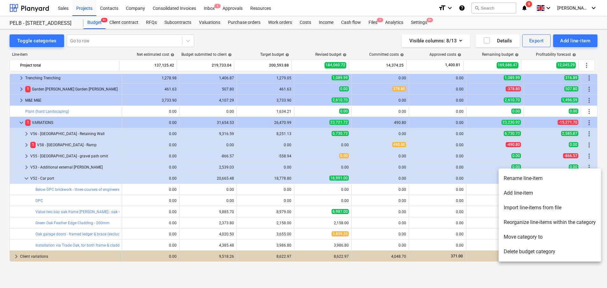
click at [564, 194] on li "Add line-item" at bounding box center [549, 193] width 102 height 15
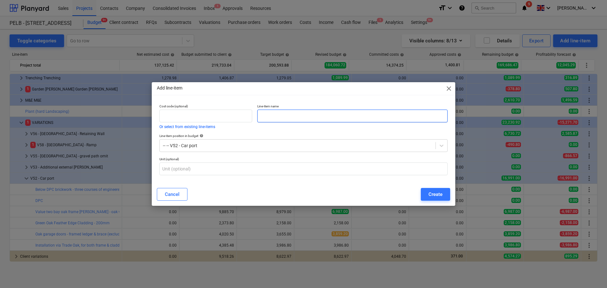
click at [265, 116] on input "text" at bounding box center [352, 116] width 190 height 13
paste input "Dreadnought tiles, including ridge, eave and tile & a halves."
type input "Dreadnought tiles, including ridge, eave and tile & a halves."
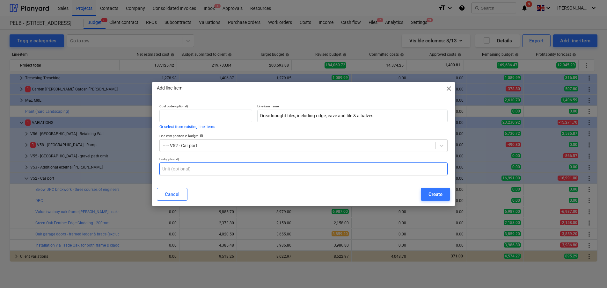
click at [236, 168] on input "text" at bounding box center [303, 169] width 288 height 13
type input "m2"
click at [429, 194] on div "Create" at bounding box center [435, 194] width 14 height 8
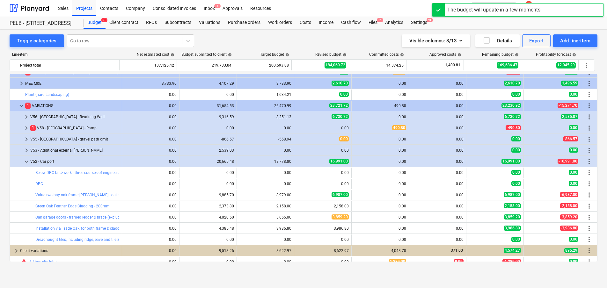
scroll to position [604, 0]
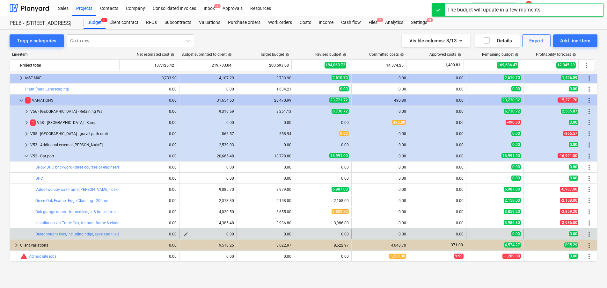
click at [184, 234] on span "edit" at bounding box center [185, 234] width 5 height 5
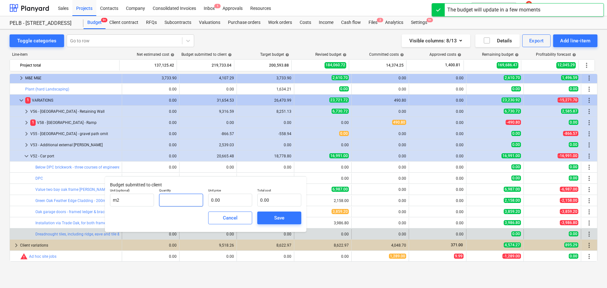
click at [184, 202] on input "text" at bounding box center [181, 200] width 44 height 13
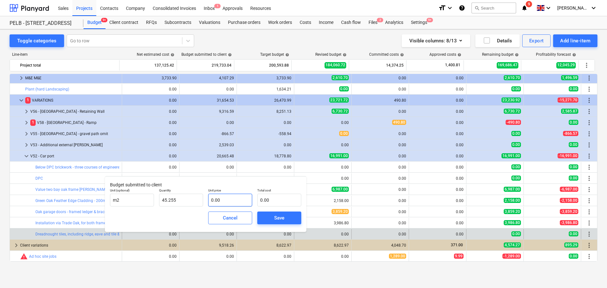
type input "45.26"
click at [246, 205] on input "text" at bounding box center [230, 200] width 44 height 13
type input "6"
type input "271.53"
type input "63"
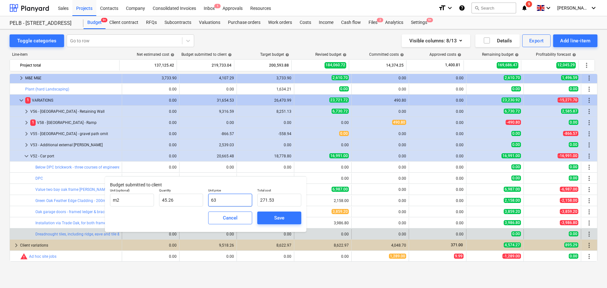
type input "2,851.07"
type input "63.8"
type input "2,887.27"
type input "63."
type input "2,851.07"
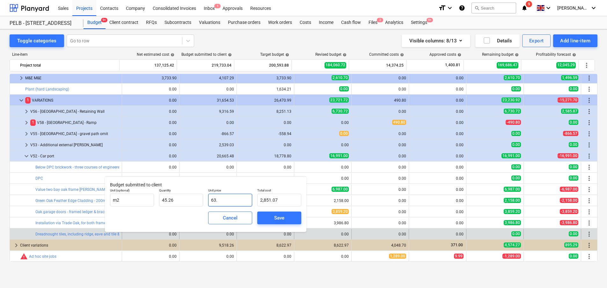
type input "63.2"
type input "2,860.12"
click at [290, 219] on span "Save" at bounding box center [279, 218] width 29 height 8
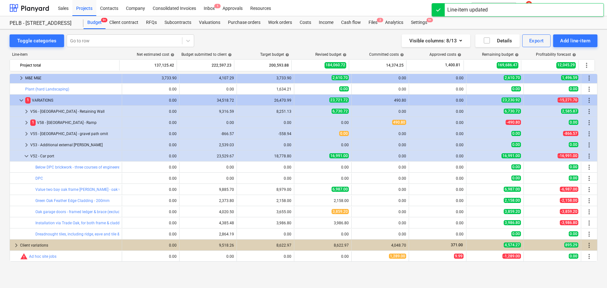
click at [242, 234] on span "edit" at bounding box center [243, 234] width 5 height 5
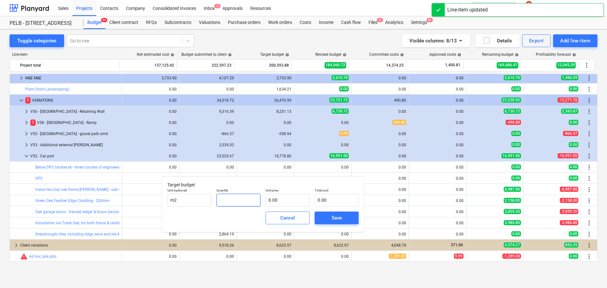
click at [233, 200] on input "text" at bounding box center [238, 200] width 44 height 13
click at [306, 205] on input "text" at bounding box center [287, 200] width 44 height 13
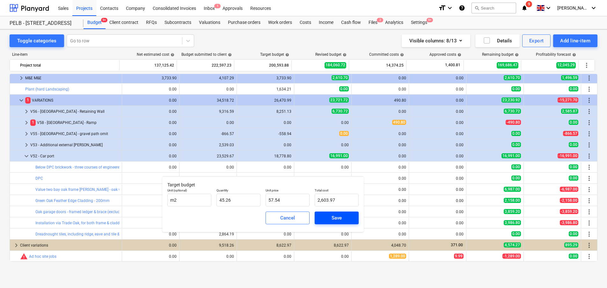
click at [335, 216] on div "Save" at bounding box center [336, 218] width 10 height 8
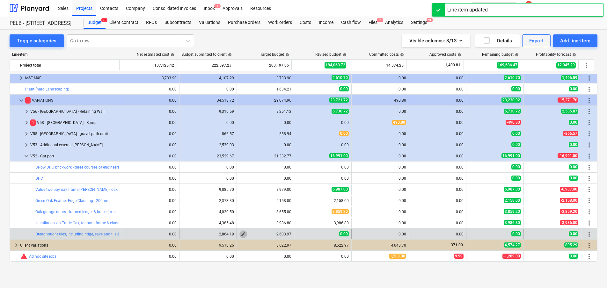
click at [241, 234] on span "edit" at bounding box center [243, 234] width 5 height 5
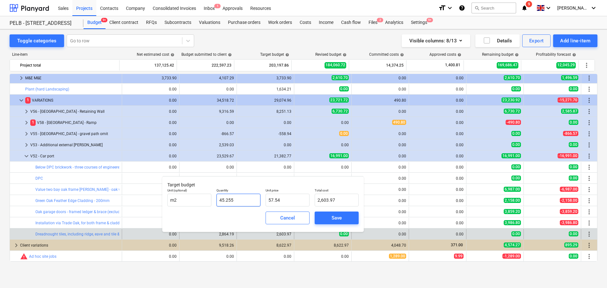
drag, startPoint x: 250, startPoint y: 203, endPoint x: 212, endPoint y: 197, distance: 37.7
click at [212, 197] on div "Unit (optional) m2 Quantity 45.255 Unit price 57.54 Total cost 2,603.97" at bounding box center [263, 197] width 196 height 23
drag, startPoint x: 197, startPoint y: 195, endPoint x: 196, endPoint y: 207, distance: 11.8
click at [196, 207] on div "Unit (optional) m2" at bounding box center [189, 197] width 49 height 23
drag, startPoint x: 283, startPoint y: 198, endPoint x: 265, endPoint y: 195, distance: 17.4
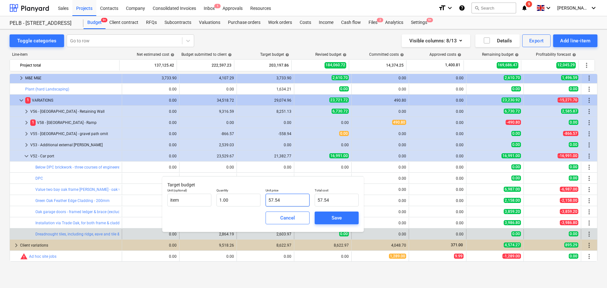
click at [265, 195] on input "57.54" at bounding box center [287, 200] width 44 height 13
click at [338, 218] on div "Save" at bounding box center [336, 218] width 10 height 8
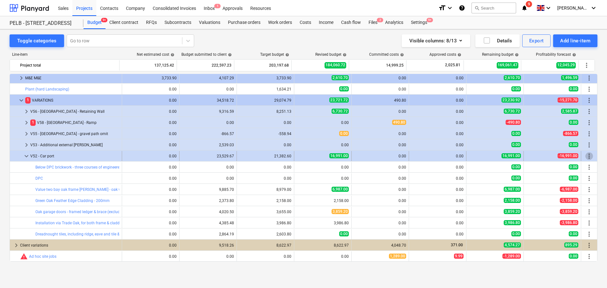
click at [588, 154] on span "more_vert" at bounding box center [589, 156] width 8 height 8
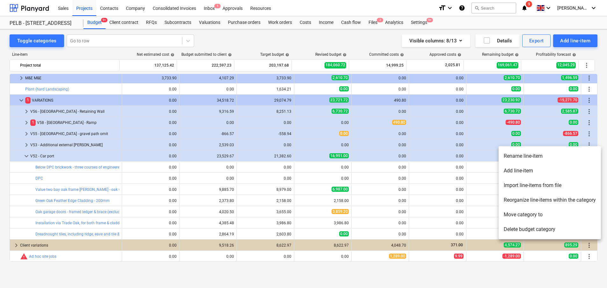
click at [566, 170] on li "Add line-item" at bounding box center [549, 170] width 102 height 15
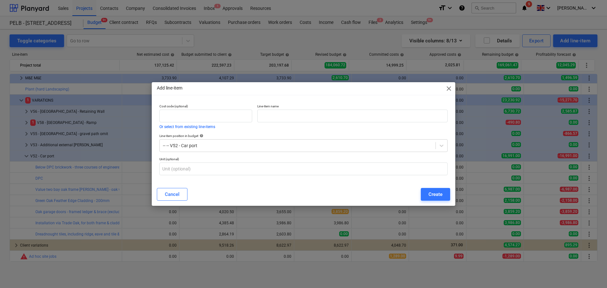
click at [296, 109] on p "Line-item name" at bounding box center [352, 106] width 190 height 5
click at [295, 114] on input "text" at bounding box center [352, 116] width 190 height 13
paste input "Dreadnought delivery"
click at [236, 172] on input "text" at bounding box center [303, 169] width 288 height 13
click at [433, 190] on div "Create" at bounding box center [435, 194] width 14 height 8
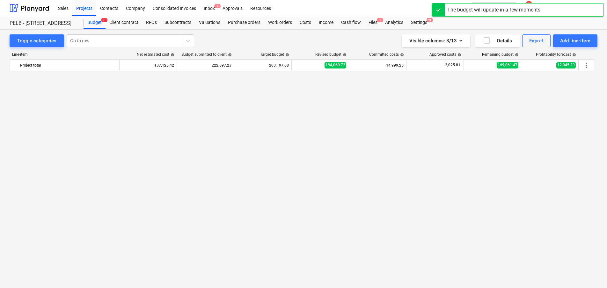
scroll to position [604, 0]
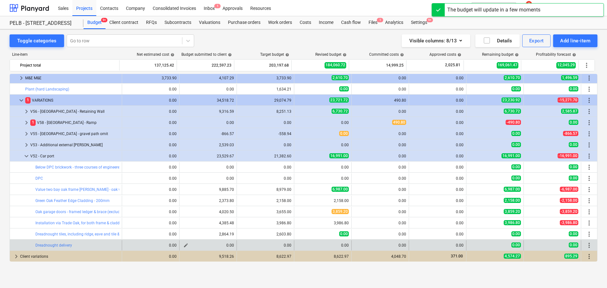
click at [184, 246] on span "edit" at bounding box center [185, 245] width 5 height 5
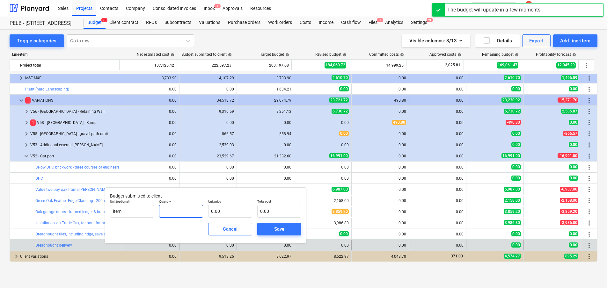
click at [175, 209] on input "text" at bounding box center [181, 211] width 44 height 13
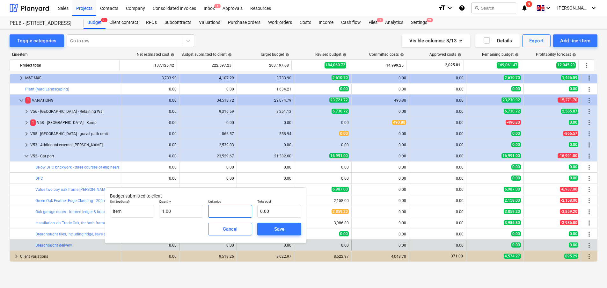
click at [223, 207] on input "text" at bounding box center [230, 211] width 44 height 13
click at [281, 229] on div "Save" at bounding box center [279, 229] width 10 height 8
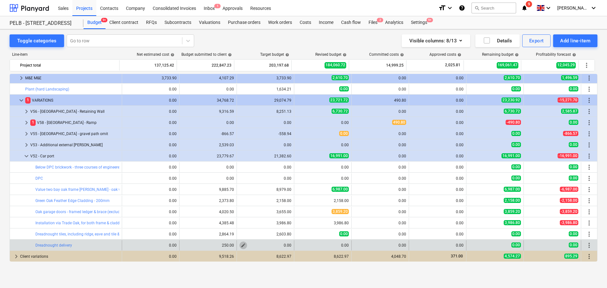
click at [241, 246] on span "edit" at bounding box center [243, 245] width 5 height 5
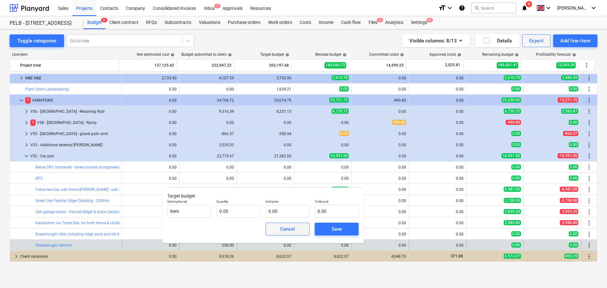
click at [280, 234] on button "Cancel" at bounding box center [287, 229] width 44 height 13
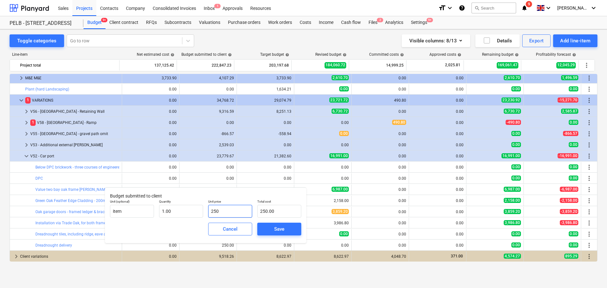
drag, startPoint x: 240, startPoint y: 208, endPoint x: 234, endPoint y: 212, distance: 7.0
click at [234, 212] on input "250" at bounding box center [230, 211] width 44 height 13
click at [284, 224] on button "Save" at bounding box center [279, 229] width 44 height 13
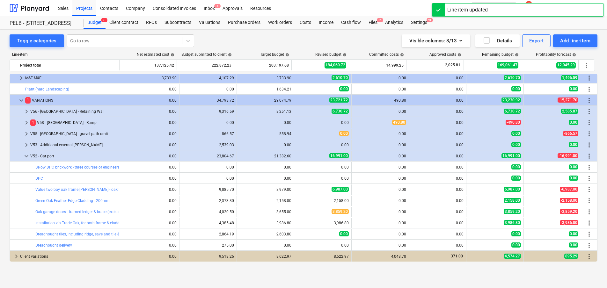
click at [241, 247] on span "edit" at bounding box center [243, 245] width 5 height 5
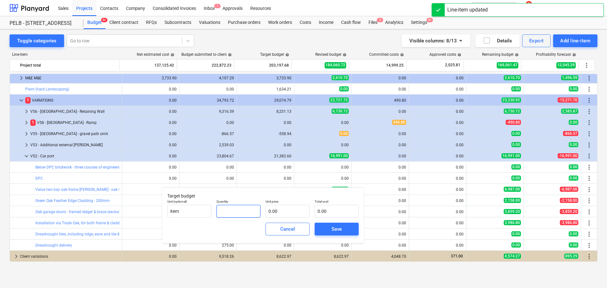
click at [229, 214] on input "text" at bounding box center [238, 211] width 44 height 13
click at [280, 212] on input "text" at bounding box center [287, 211] width 44 height 13
click at [334, 227] on div "Save" at bounding box center [336, 229] width 10 height 8
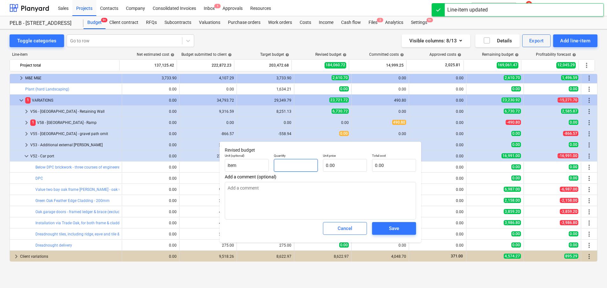
click at [301, 164] on input "text" at bounding box center [296, 165] width 44 height 13
click at [332, 163] on input "text" at bounding box center [345, 165] width 44 height 13
click at [405, 226] on span "Save" at bounding box center [394, 228] width 29 height 8
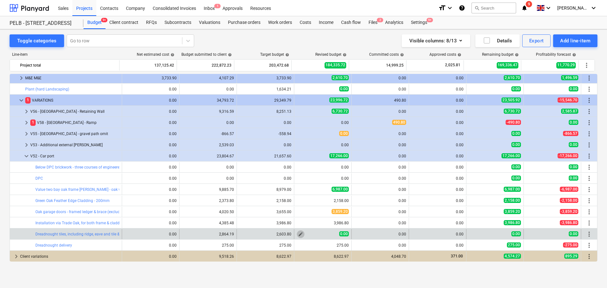
click at [300, 234] on span "edit" at bounding box center [300, 234] width 5 height 5
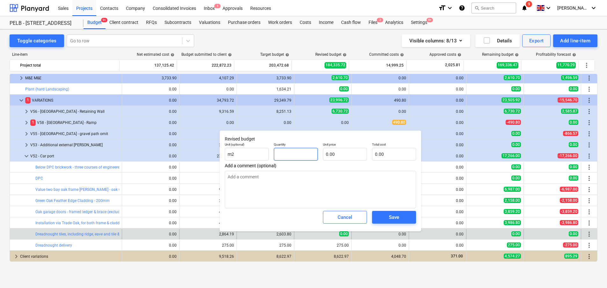
click at [302, 151] on input "text" at bounding box center [296, 154] width 44 height 13
click at [339, 149] on input "text" at bounding box center [345, 154] width 44 height 13
click at [329, 184] on textarea at bounding box center [320, 190] width 191 height 38
click at [284, 201] on textarea at bounding box center [320, 190] width 191 height 38
click at [398, 215] on div "Save" at bounding box center [394, 217] width 10 height 8
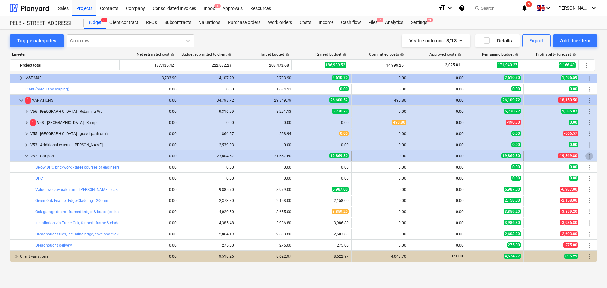
click at [587, 157] on span "more_vert" at bounding box center [589, 156] width 8 height 8
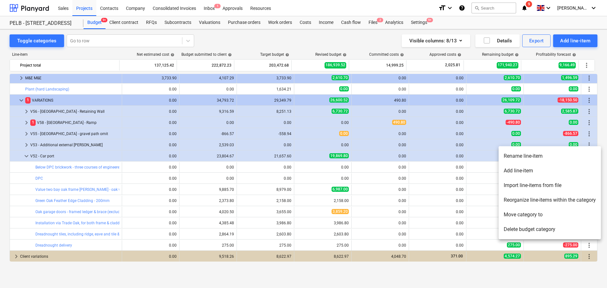
click at [574, 168] on li "Add line-item" at bounding box center [549, 170] width 102 height 15
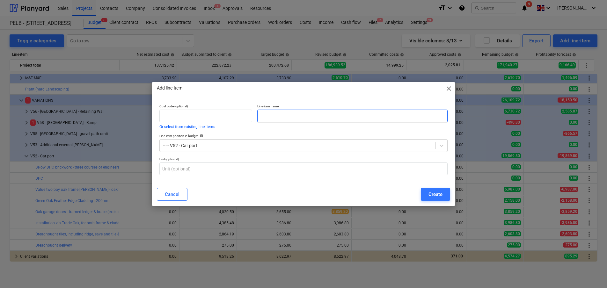
click at [333, 119] on input "text" at bounding box center [352, 116] width 190 height 13
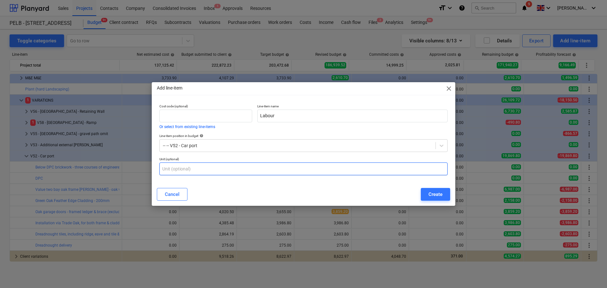
click at [304, 175] on input "text" at bounding box center [303, 169] width 288 height 13
click at [445, 192] on button "Create" at bounding box center [435, 194] width 29 height 13
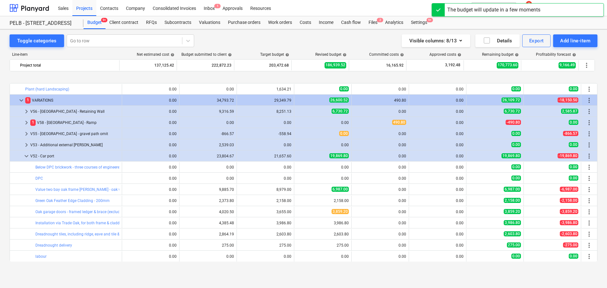
scroll to position [627, 0]
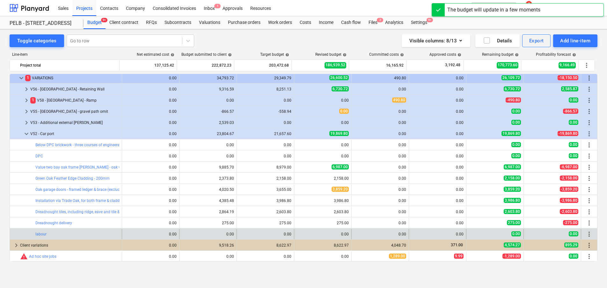
click at [588, 235] on span "more_vert" at bounding box center [589, 234] width 8 height 8
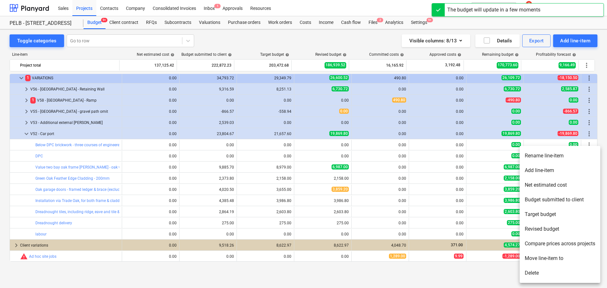
click at [555, 170] on li "Add line-item" at bounding box center [559, 170] width 81 height 15
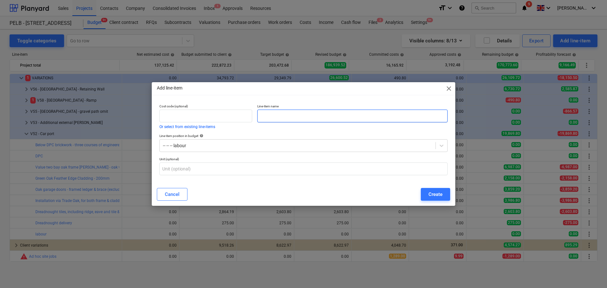
click at [281, 115] on input "text" at bounding box center [352, 116] width 190 height 13
paste input "Roofing labour"
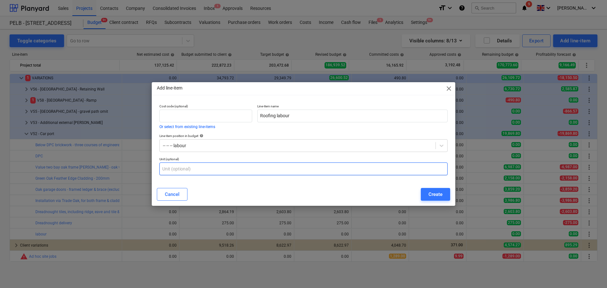
click at [232, 171] on input "text" at bounding box center [303, 169] width 288 height 13
click at [440, 191] on div "Create" at bounding box center [435, 194] width 14 height 8
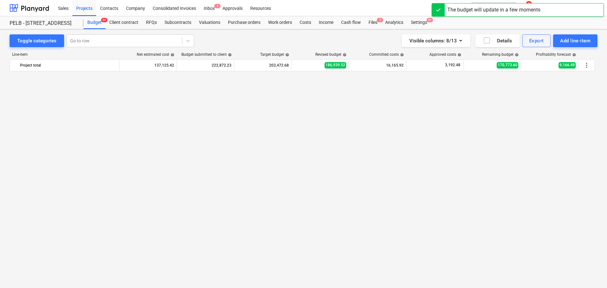
scroll to position [627, 0]
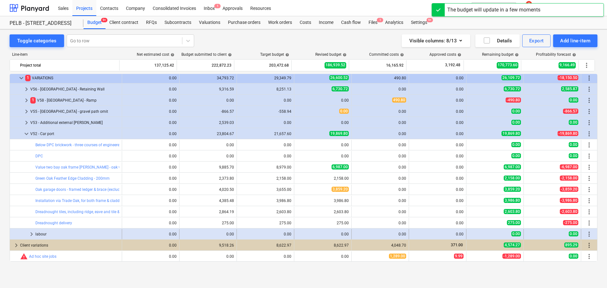
click at [32, 236] on span "keyboard_arrow_right" at bounding box center [32, 234] width 8 height 8
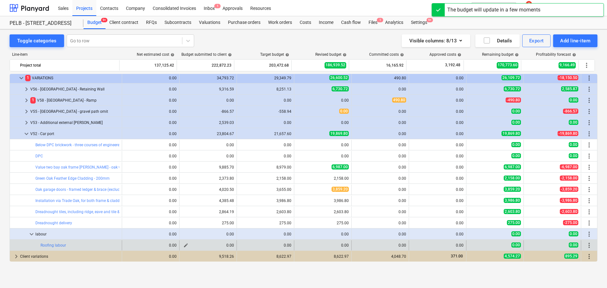
click at [183, 245] on span "edit" at bounding box center [185, 245] width 5 height 5
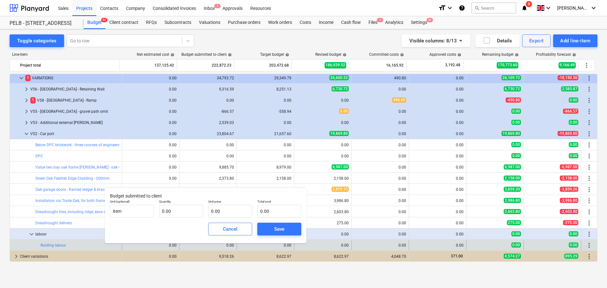
click at [158, 211] on div "Quantity 0.00" at bounding box center [180, 208] width 49 height 23
click at [176, 210] on input "text" at bounding box center [181, 211] width 44 height 13
click at [219, 213] on input "text" at bounding box center [230, 211] width 44 height 13
click at [265, 225] on span "Save" at bounding box center [279, 229] width 29 height 8
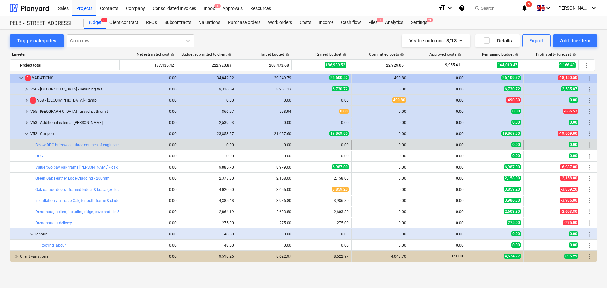
click at [585, 145] on span "more_vert" at bounding box center [589, 145] width 8 height 8
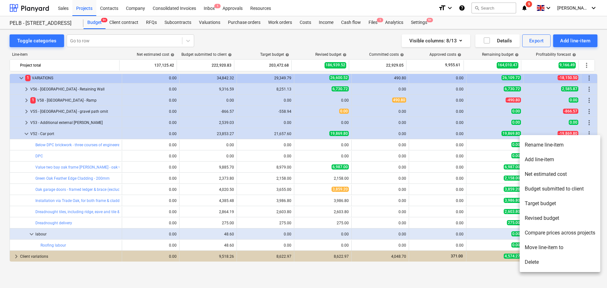
click at [580, 160] on li "Add line-item" at bounding box center [559, 159] width 81 height 15
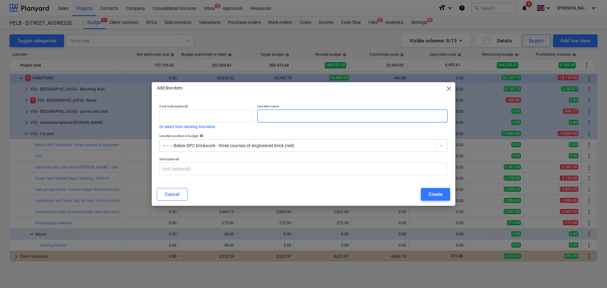
click at [279, 127] on div "Line-item name" at bounding box center [352, 117] width 195 height 30
click at [274, 118] on input "text" at bounding box center [352, 116] width 190 height 13
click at [274, 110] on input "text" at bounding box center [352, 116] width 190 height 13
click at [447, 91] on span "close" at bounding box center [449, 89] width 8 height 8
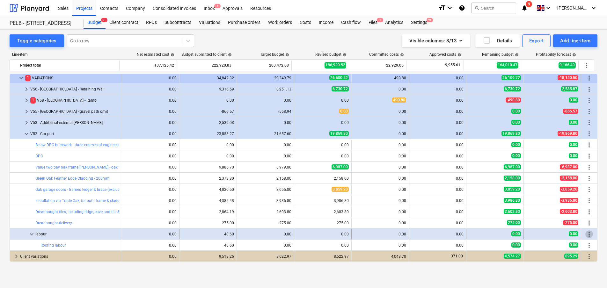
click at [586, 233] on span "more_vert" at bounding box center [589, 234] width 8 height 8
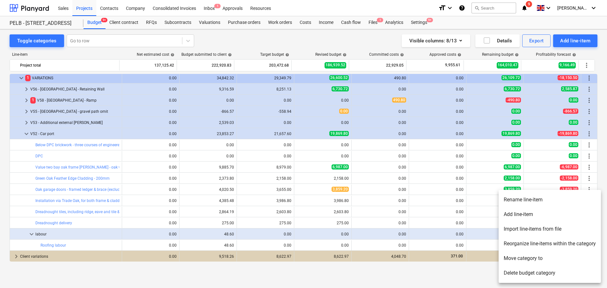
click at [543, 273] on li "Delete budget category" at bounding box center [549, 273] width 102 height 15
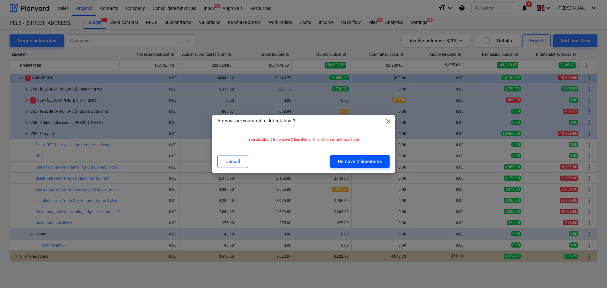
click at [351, 158] on div "Remove 2 line-items" at bounding box center [360, 161] width 44 height 8
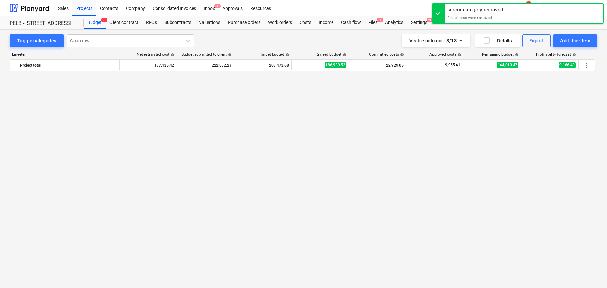
scroll to position [615, 0]
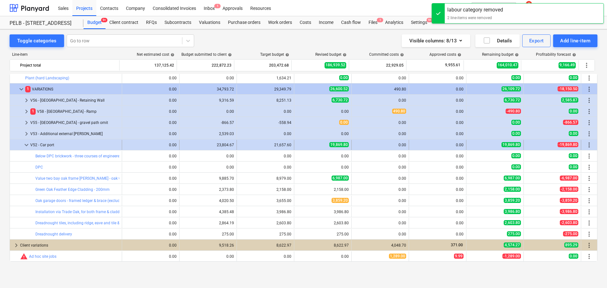
click at [586, 148] on span "more_vert" at bounding box center [589, 145] width 8 height 8
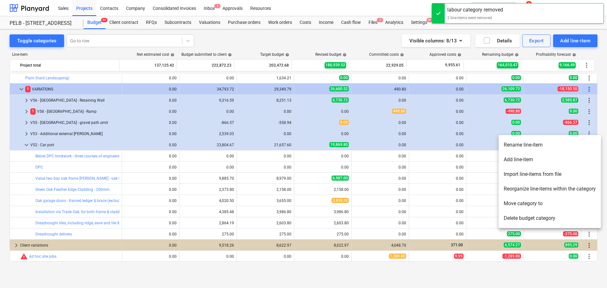
click at [555, 160] on li "Add line-item" at bounding box center [549, 159] width 102 height 15
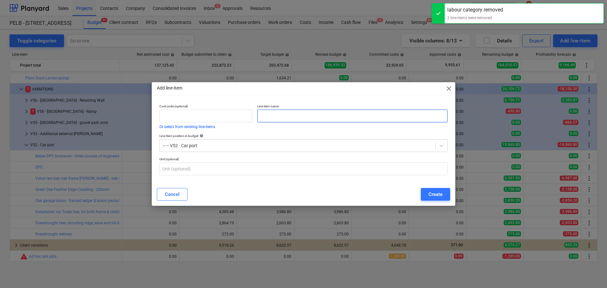
click at [280, 111] on input "text" at bounding box center [352, 116] width 190 height 13
paste input "Timber studwork"
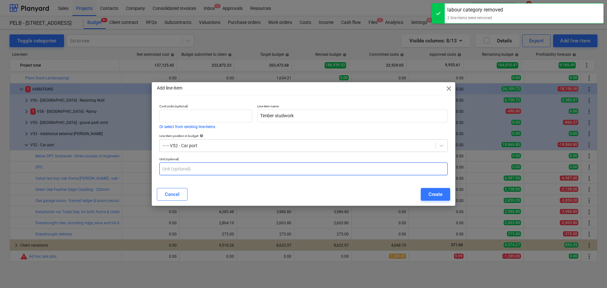
click at [230, 169] on input "text" at bounding box center [303, 169] width 288 height 13
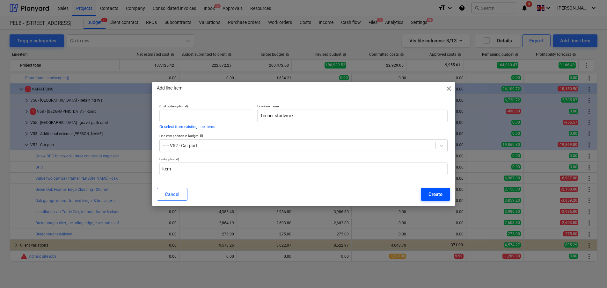
click at [424, 199] on button "Create" at bounding box center [435, 194] width 29 height 13
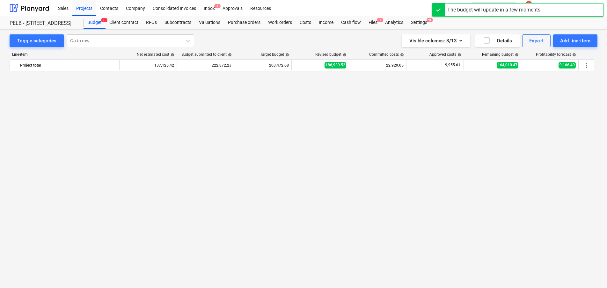
scroll to position [615, 0]
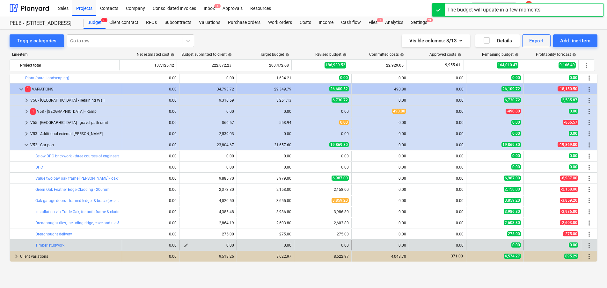
click at [183, 244] on span "edit" at bounding box center [185, 245] width 5 height 5
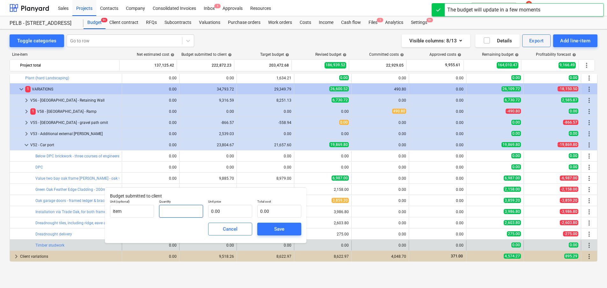
click at [181, 210] on input "text" at bounding box center [181, 211] width 44 height 13
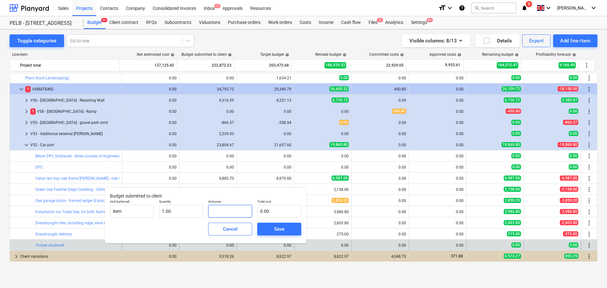
click at [225, 214] on input "text" at bounding box center [230, 211] width 44 height 13
click at [275, 224] on button "Save" at bounding box center [279, 229] width 44 height 13
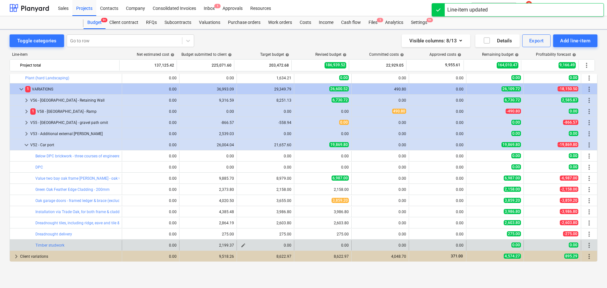
click at [241, 245] on span "edit" at bounding box center [243, 245] width 5 height 5
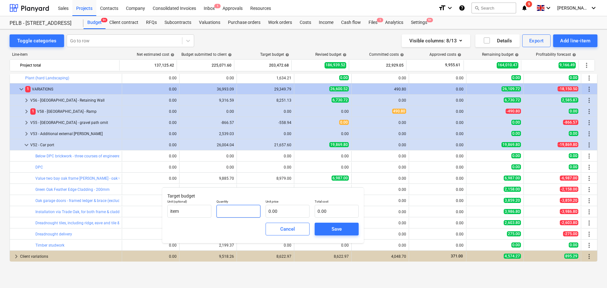
click at [230, 209] on input "text" at bounding box center [238, 211] width 44 height 13
click at [308, 211] on input "text" at bounding box center [287, 211] width 44 height 13
click at [332, 226] on div "Save" at bounding box center [336, 229] width 10 height 8
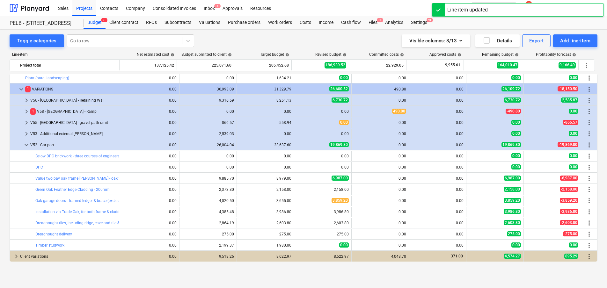
click at [299, 245] on span "edit" at bounding box center [300, 245] width 5 height 5
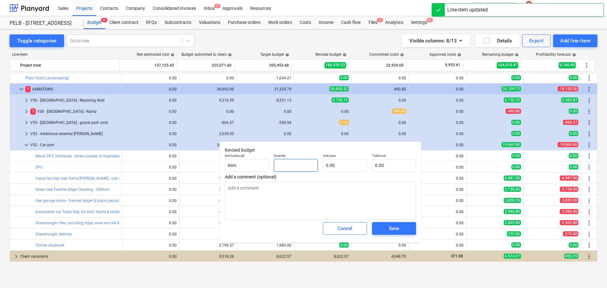
click at [303, 171] on input "text" at bounding box center [296, 165] width 44 height 13
click at [331, 168] on input "text" at bounding box center [345, 165] width 44 height 13
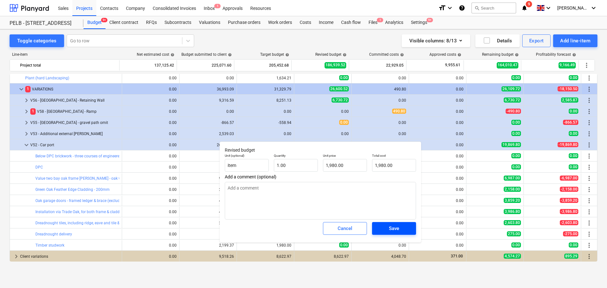
click at [391, 230] on div "Save" at bounding box center [394, 228] width 10 height 8
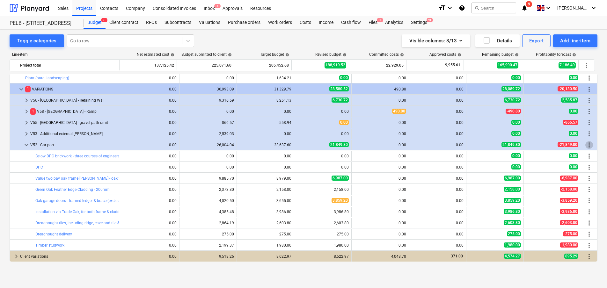
click at [587, 143] on span "more_vert" at bounding box center [589, 145] width 8 height 8
click at [586, 145] on span "more_vert" at bounding box center [589, 145] width 8 height 8
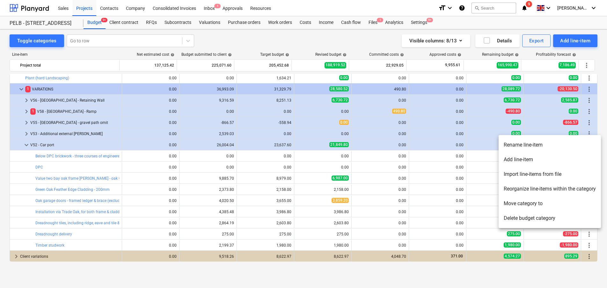
click at [571, 164] on li "Add line-item" at bounding box center [549, 159] width 102 height 15
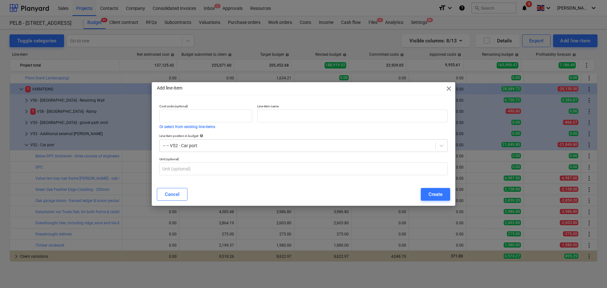
click at [398, 106] on p "Line-item name" at bounding box center [352, 106] width 190 height 5
click at [396, 114] on input "text" at bounding box center [352, 116] width 190 height 13
paste input "Timber studwork"
click at [286, 169] on input "text" at bounding box center [303, 169] width 288 height 13
click at [445, 195] on button "Create" at bounding box center [435, 194] width 29 height 13
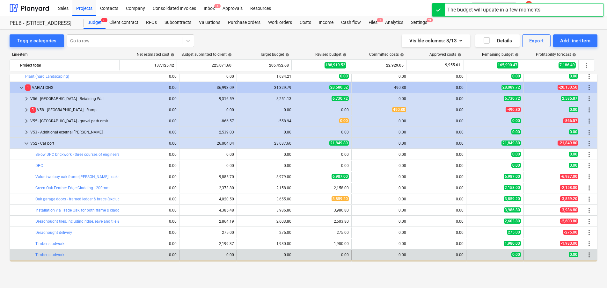
scroll to position [628, 0]
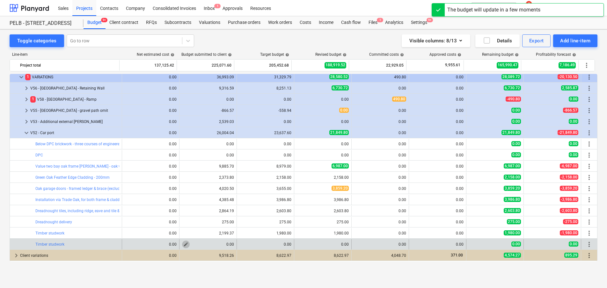
click at [186, 243] on button "edit" at bounding box center [186, 245] width 8 height 8
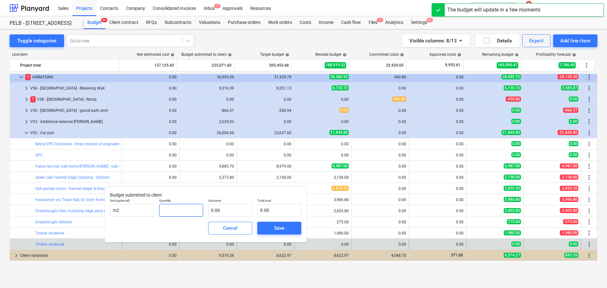
click at [186, 209] on input "text" at bounding box center [181, 210] width 44 height 13
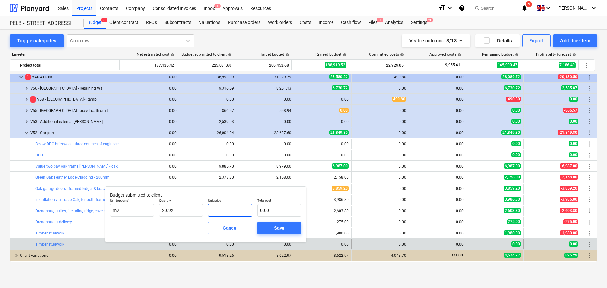
click at [238, 211] on input "text" at bounding box center [230, 210] width 44 height 13
click at [283, 230] on div "Save" at bounding box center [279, 228] width 10 height 8
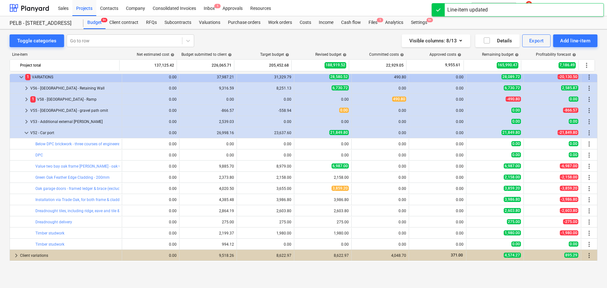
click at [242, 244] on span "edit" at bounding box center [243, 244] width 5 height 5
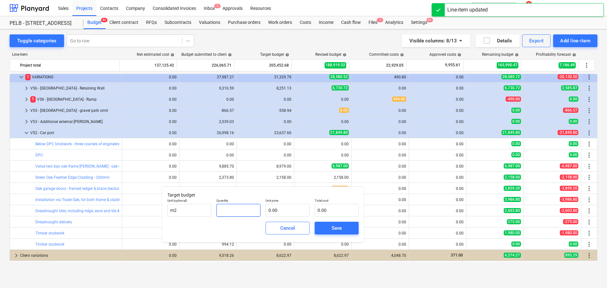
click at [233, 207] on input "text" at bounding box center [238, 210] width 44 height 13
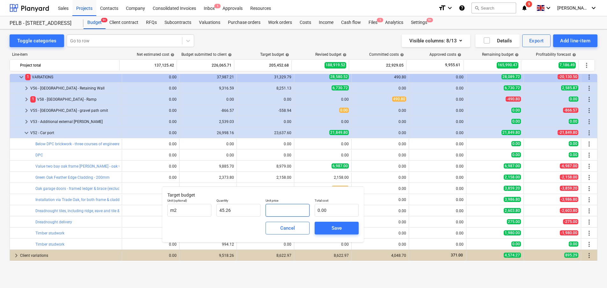
click at [290, 208] on input "text" at bounding box center [287, 210] width 44 height 13
click at [329, 229] on span "Save" at bounding box center [336, 228] width 29 height 8
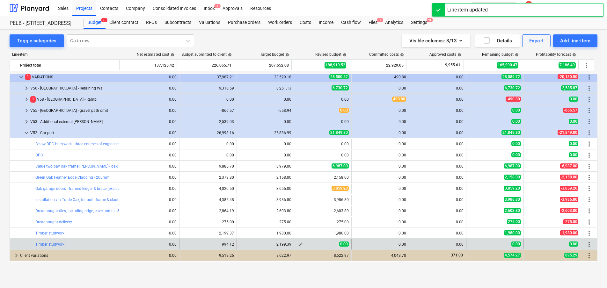
click at [301, 244] on button "edit" at bounding box center [301, 245] width 8 height 8
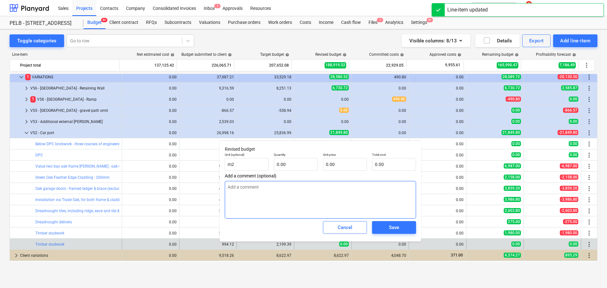
click at [289, 201] on textarea at bounding box center [320, 200] width 191 height 38
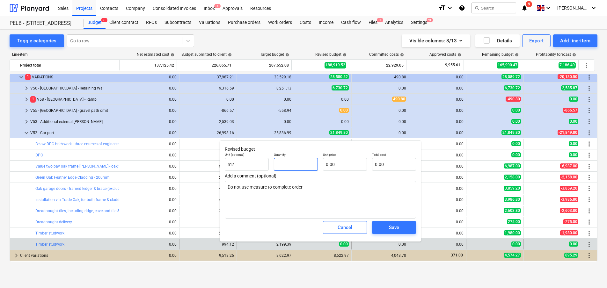
click at [298, 164] on input "text" at bounding box center [296, 164] width 44 height 13
click at [345, 163] on input "text" at bounding box center [345, 164] width 44 height 13
click at [396, 223] on div "Save" at bounding box center [394, 227] width 10 height 8
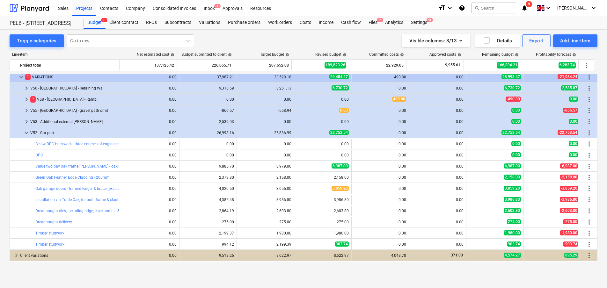
scroll to position [638, 0]
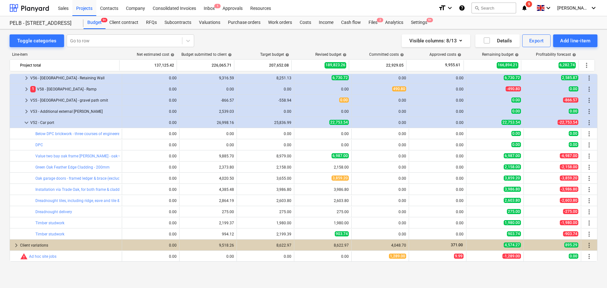
click at [581, 121] on div "more_vert" at bounding box center [589, 123] width 16 height 10
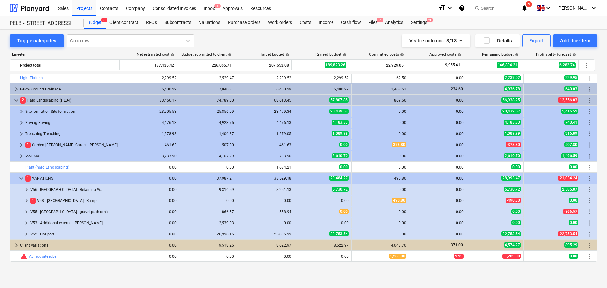
scroll to position [526, 0]
click at [584, 122] on div "bar_chart SOUTH BARN Architraves edit 756.00 edit 831.60 edit 756.00 edit 756.0…" at bounding box center [304, 168] width 588 height 188
click at [25, 236] on span "keyboard_arrow_right" at bounding box center [27, 234] width 8 height 8
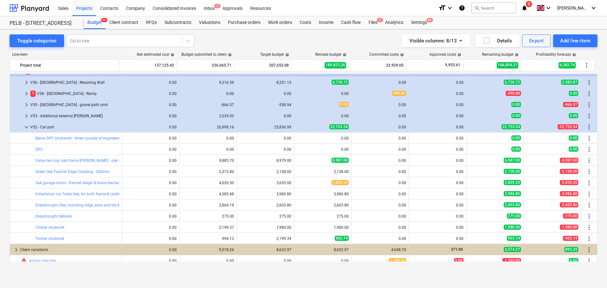
scroll to position [638, 0]
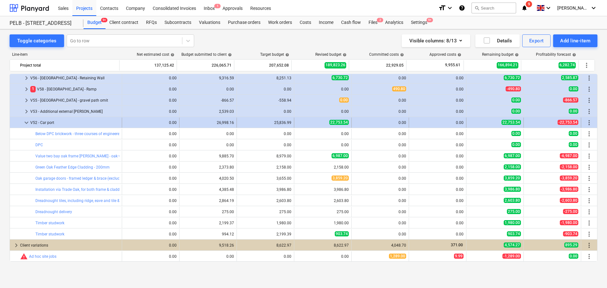
click at [585, 124] on span "more_vert" at bounding box center [589, 123] width 8 height 8
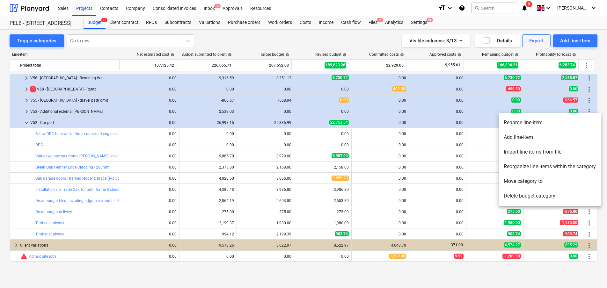
click at [570, 135] on li "Add line-item" at bounding box center [549, 137] width 102 height 15
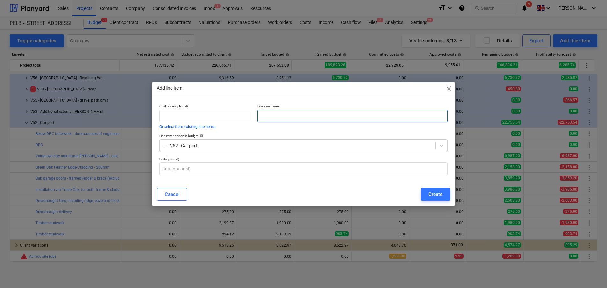
click at [279, 112] on input "text" at bounding box center [352, 116] width 190 height 13
paste input "12mm ply partition"
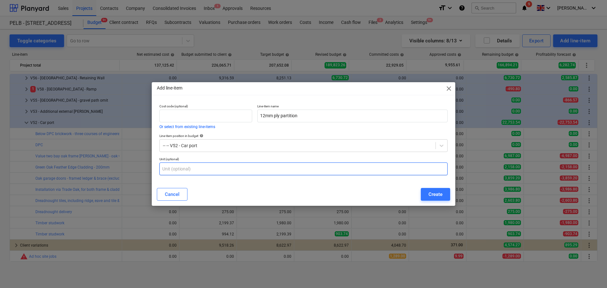
click at [241, 170] on input "text" at bounding box center [303, 169] width 288 height 13
click at [437, 190] on div "Create" at bounding box center [435, 194] width 14 height 8
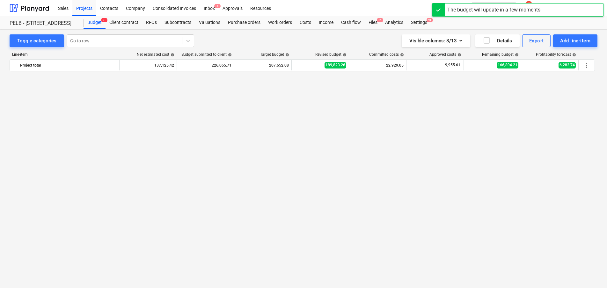
scroll to position [638, 0]
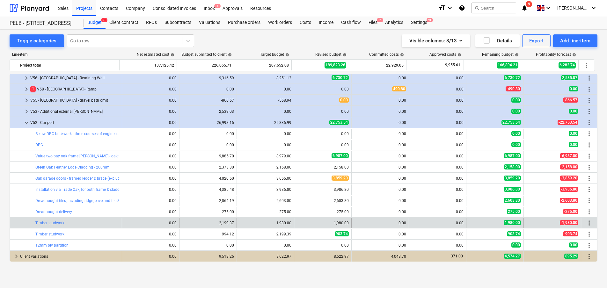
click at [587, 223] on span "more_vert" at bounding box center [589, 223] width 8 height 8
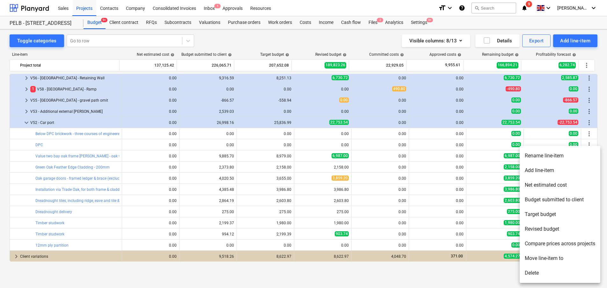
click at [546, 156] on li "Rename line-item" at bounding box center [559, 156] width 81 height 15
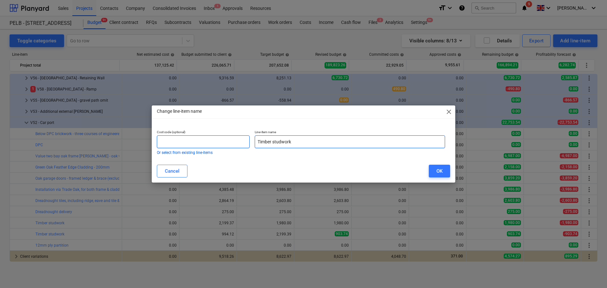
drag, startPoint x: 299, startPoint y: 140, endPoint x: 222, endPoint y: 140, distance: 76.2
click at [222, 140] on div "Cost code (optional) Or select from existing line-items Line-item name Timber s…" at bounding box center [300, 142] width 293 height 30
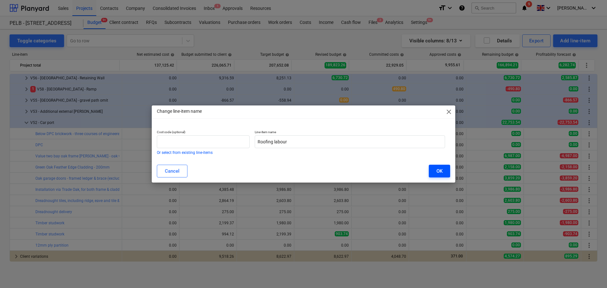
click at [439, 173] on div "OK" at bounding box center [439, 171] width 6 height 8
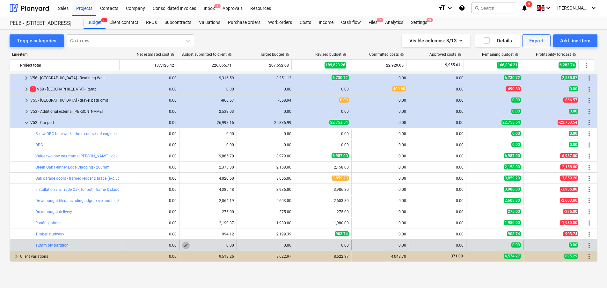
click at [185, 245] on span "edit" at bounding box center [185, 245] width 5 height 5
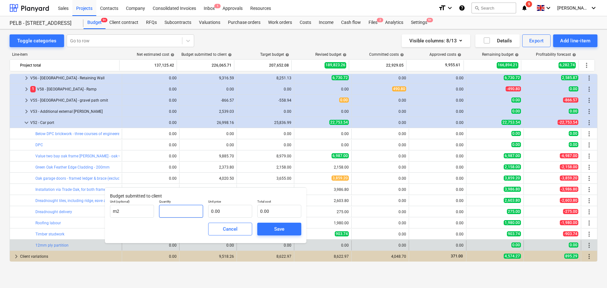
click at [173, 213] on input "text" at bounding box center [181, 211] width 44 height 13
click at [227, 211] on input "text" at bounding box center [230, 211] width 44 height 13
click at [285, 226] on span "Save" at bounding box center [279, 229] width 29 height 8
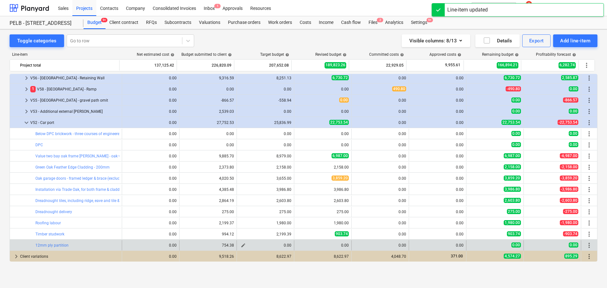
click at [243, 247] on button "edit" at bounding box center [243, 246] width 8 height 8
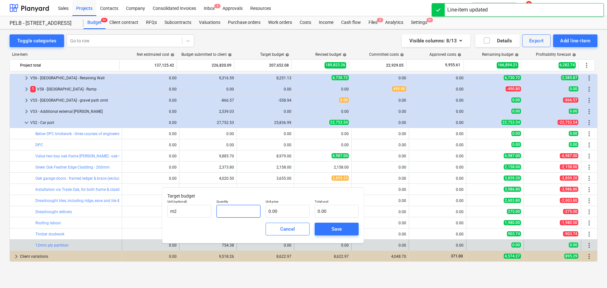
click at [231, 214] on input "text" at bounding box center [238, 211] width 44 height 13
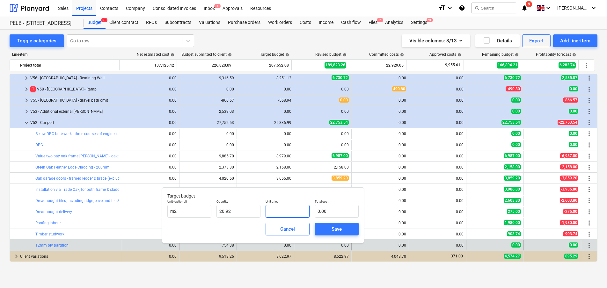
click at [282, 215] on input "text" at bounding box center [287, 211] width 44 height 13
click at [333, 229] on div "Save" at bounding box center [336, 229] width 10 height 8
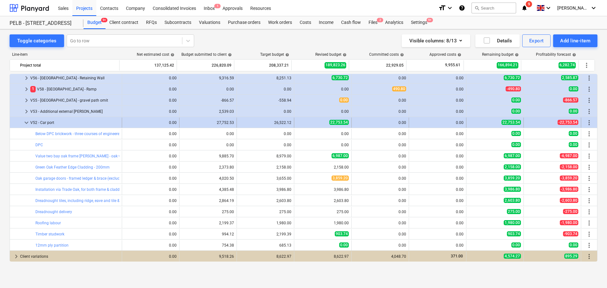
click at [585, 123] on span "more_vert" at bounding box center [589, 123] width 8 height 8
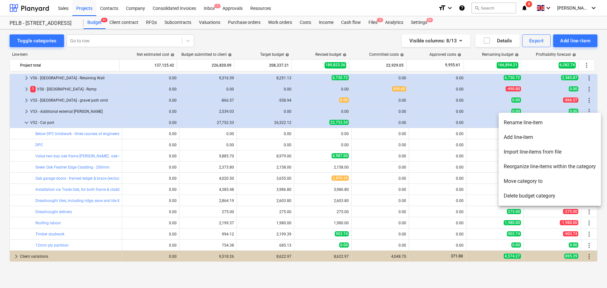
click at [539, 139] on li "Add line-item" at bounding box center [549, 137] width 102 height 15
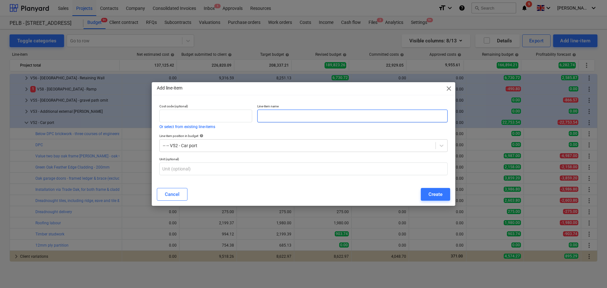
click at [291, 115] on input "text" at bounding box center [352, 116] width 190 height 13
paste input "Scaffolding"
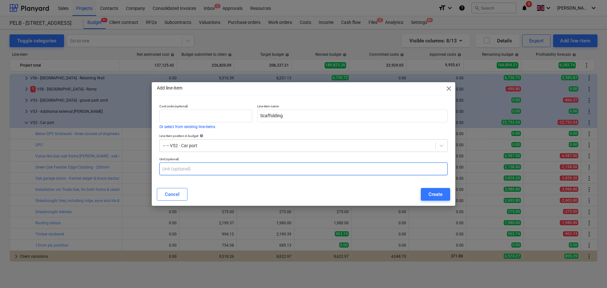
click at [295, 165] on input "text" at bounding box center [303, 169] width 288 height 13
click at [434, 191] on div "Create" at bounding box center [435, 194] width 14 height 8
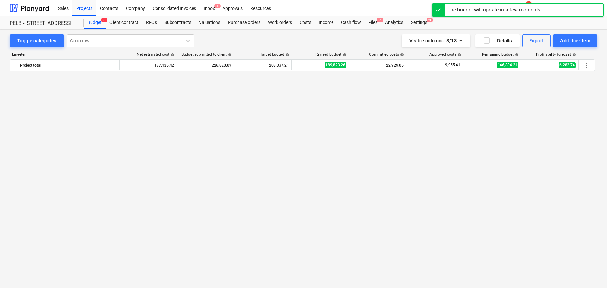
scroll to position [638, 0]
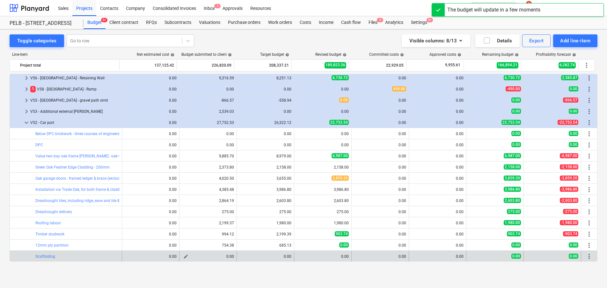
click at [184, 257] on span "edit" at bounding box center [185, 256] width 5 height 5
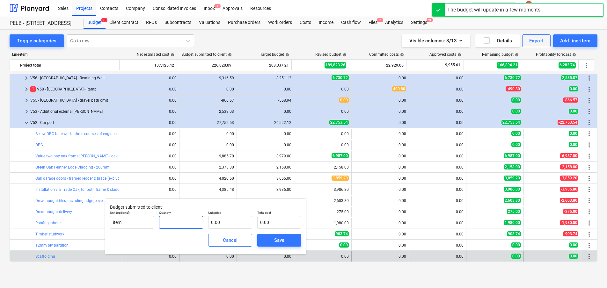
click at [178, 223] on input "text" at bounding box center [181, 222] width 44 height 13
click at [225, 224] on input "text" at bounding box center [230, 222] width 44 height 13
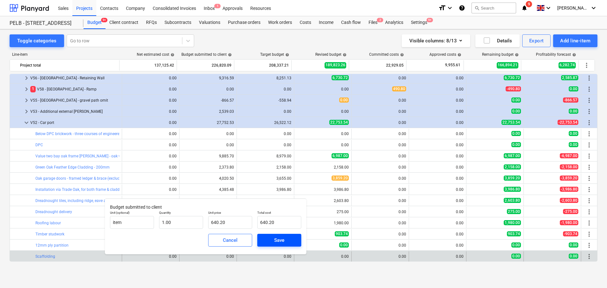
click at [279, 240] on div "Save" at bounding box center [279, 240] width 10 height 8
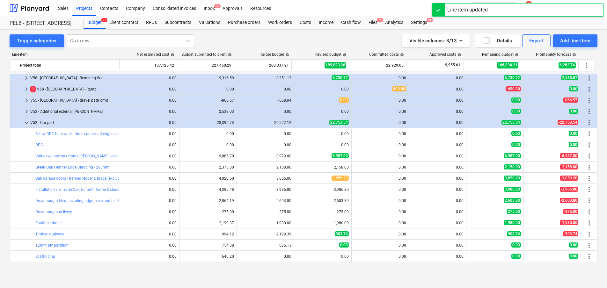
scroll to position [650, 0]
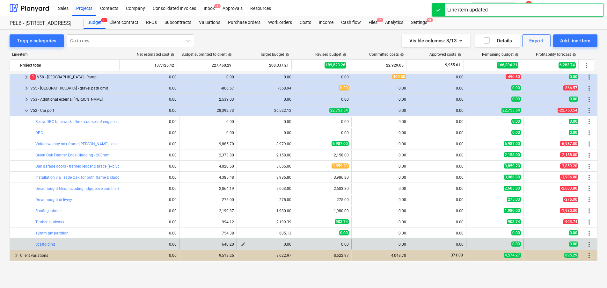
click at [243, 243] on span "edit" at bounding box center [243, 244] width 5 height 5
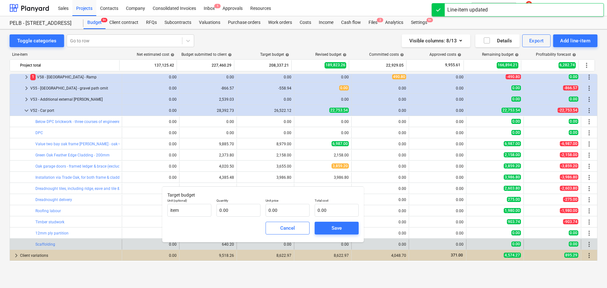
click at [237, 203] on p "Quantity" at bounding box center [238, 201] width 44 height 5
click at [235, 207] on input "text" at bounding box center [238, 210] width 44 height 13
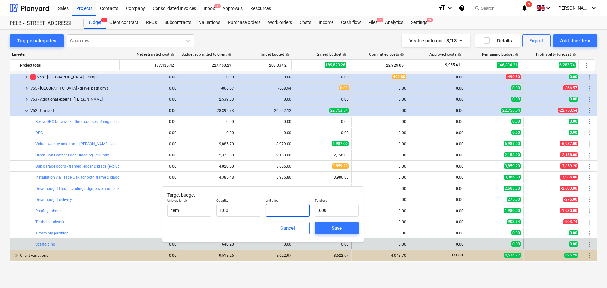
click at [287, 209] on input "text" at bounding box center [287, 210] width 44 height 13
click at [344, 223] on button "Save" at bounding box center [337, 228] width 44 height 13
